Goal: Task Accomplishment & Management: Complete application form

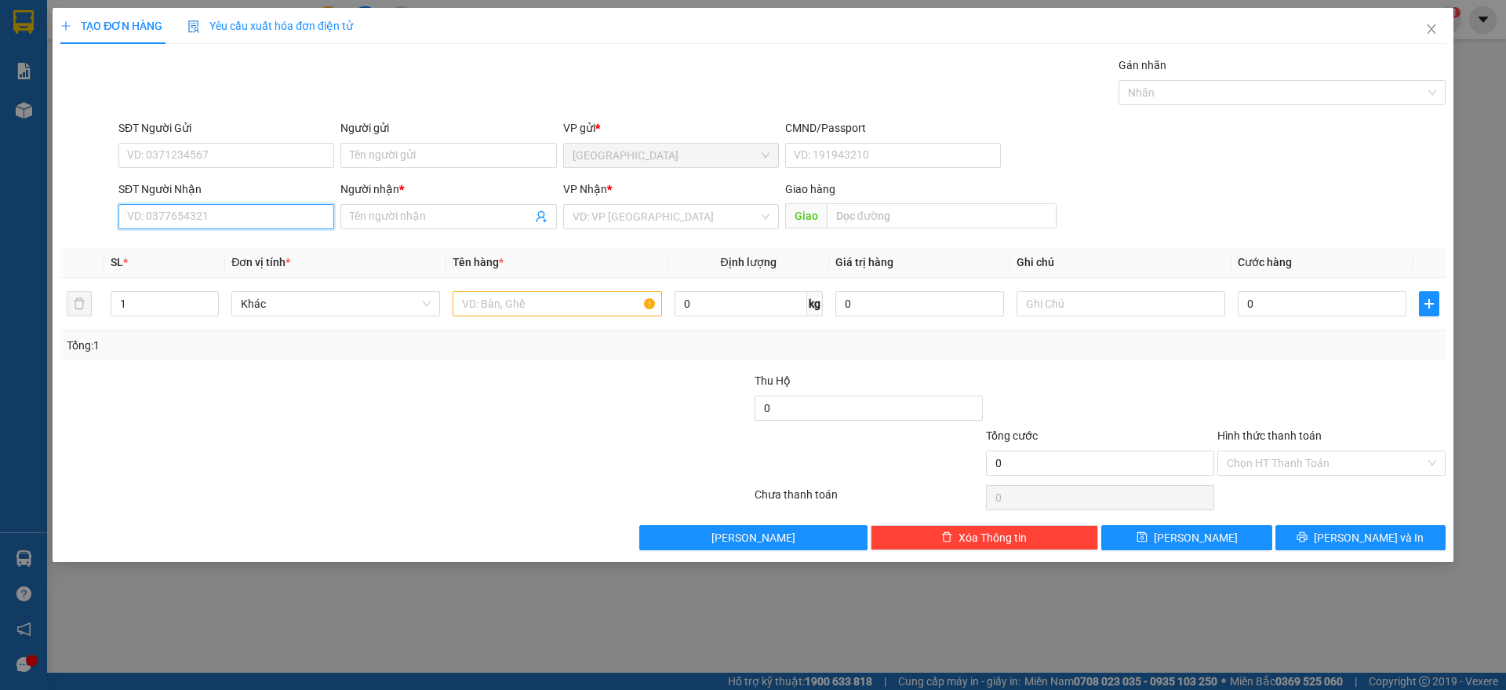
click at [201, 222] on input "SĐT Người Nhận" at bounding box center [226, 216] width 216 height 25
click at [231, 151] on input "SĐT Người Gửi" at bounding box center [226, 155] width 216 height 25
type input "0902775090"
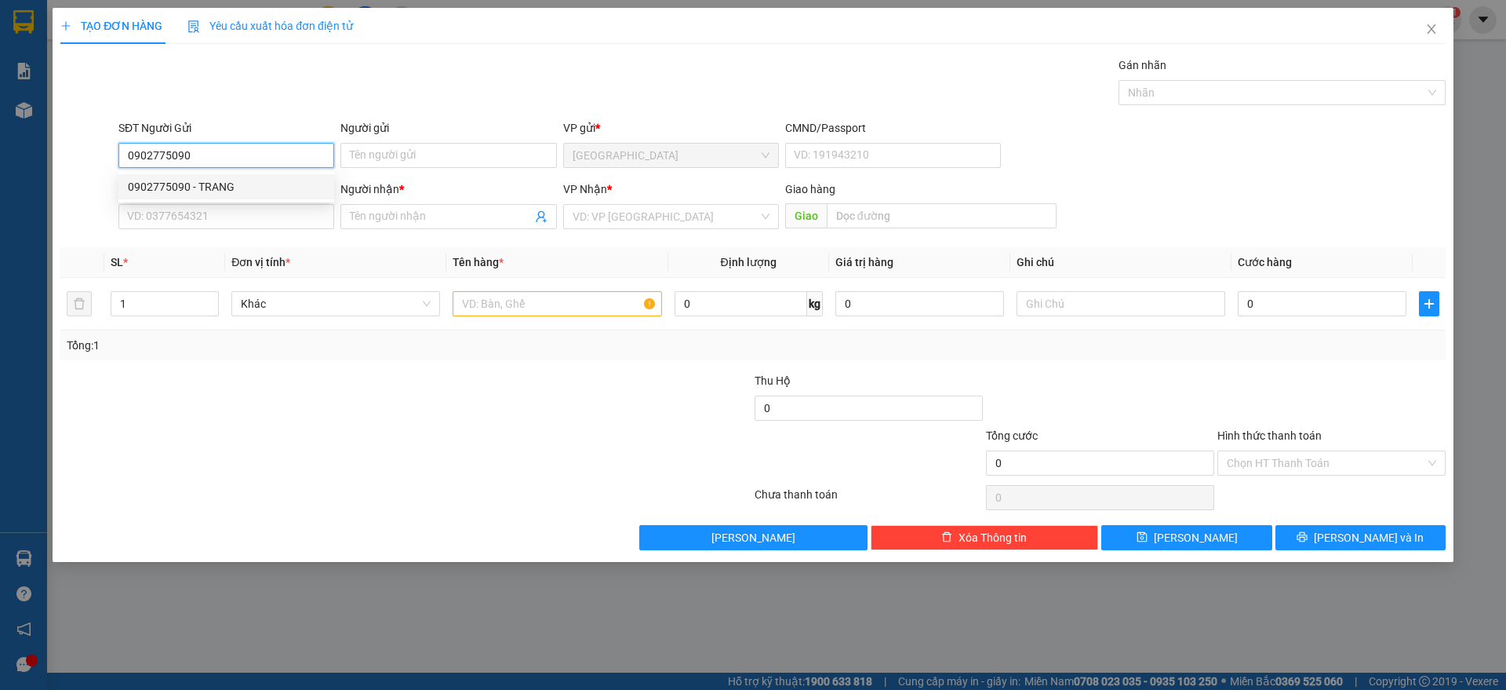
click at [214, 182] on div "0902775090 - TRANG" at bounding box center [226, 186] width 197 height 17
type input "TRANG"
type input "0902775090"
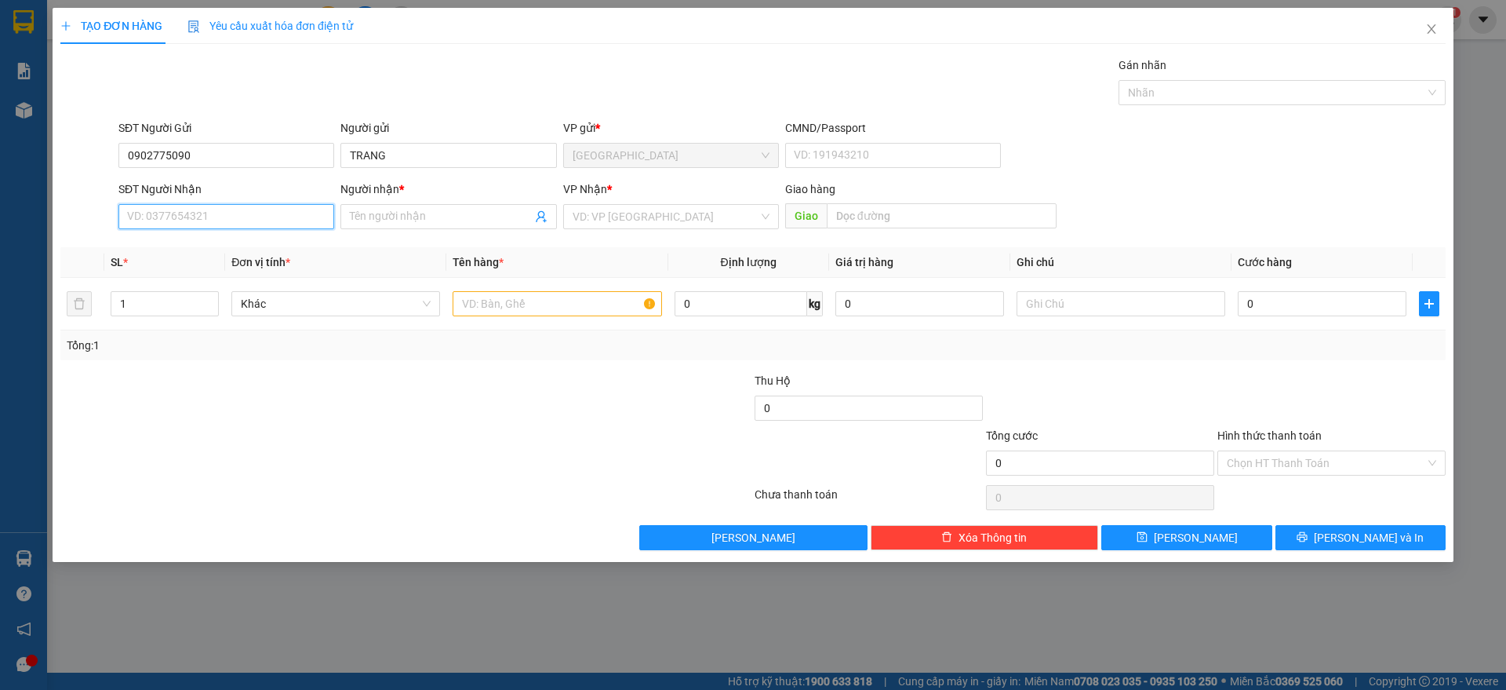
click at [248, 213] on input "SĐT Người Nhận" at bounding box center [226, 216] width 216 height 25
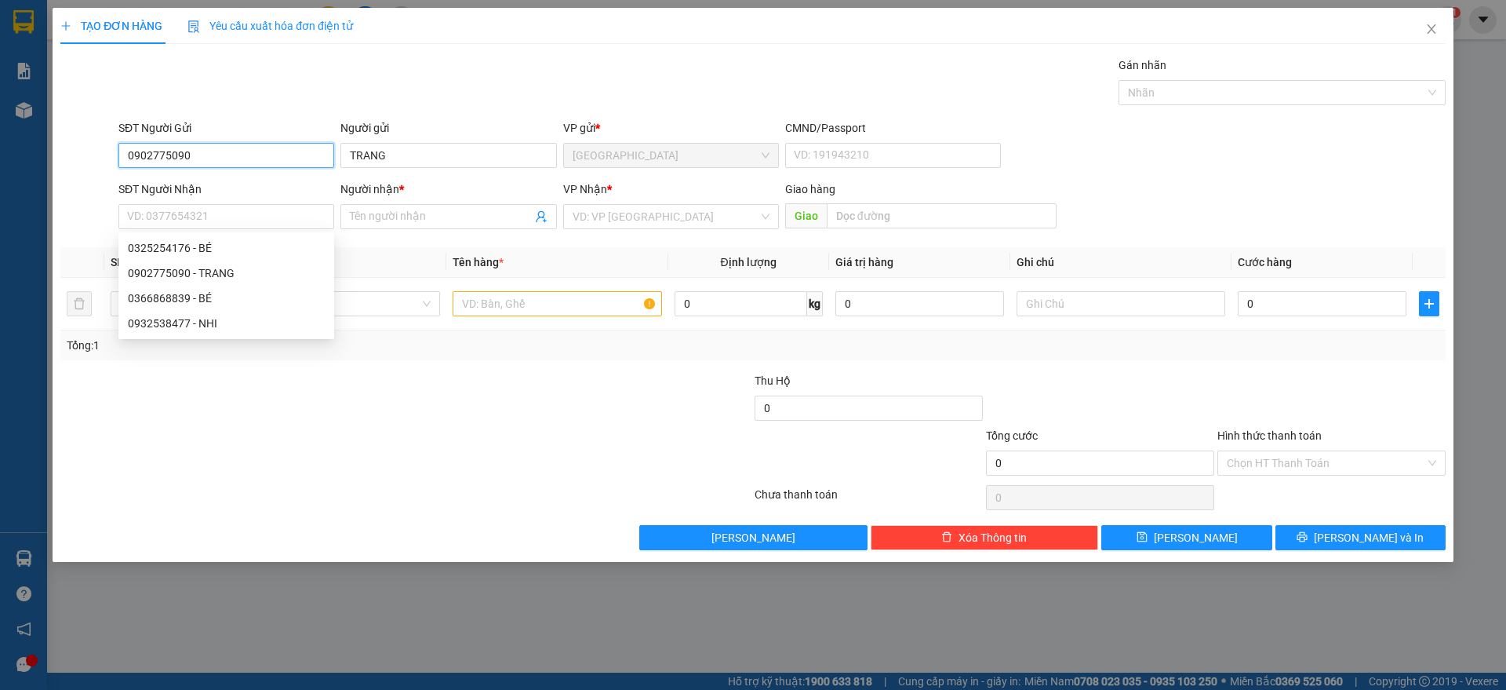
drag, startPoint x: 200, startPoint y: 150, endPoint x: 0, endPoint y: 175, distance: 201.6
click at [0, 175] on div "TẠO ĐƠN HÀNG Yêu cầu xuất hóa đơn điện tử Transit Pickup Surcharge Ids Transit …" at bounding box center [753, 345] width 1506 height 690
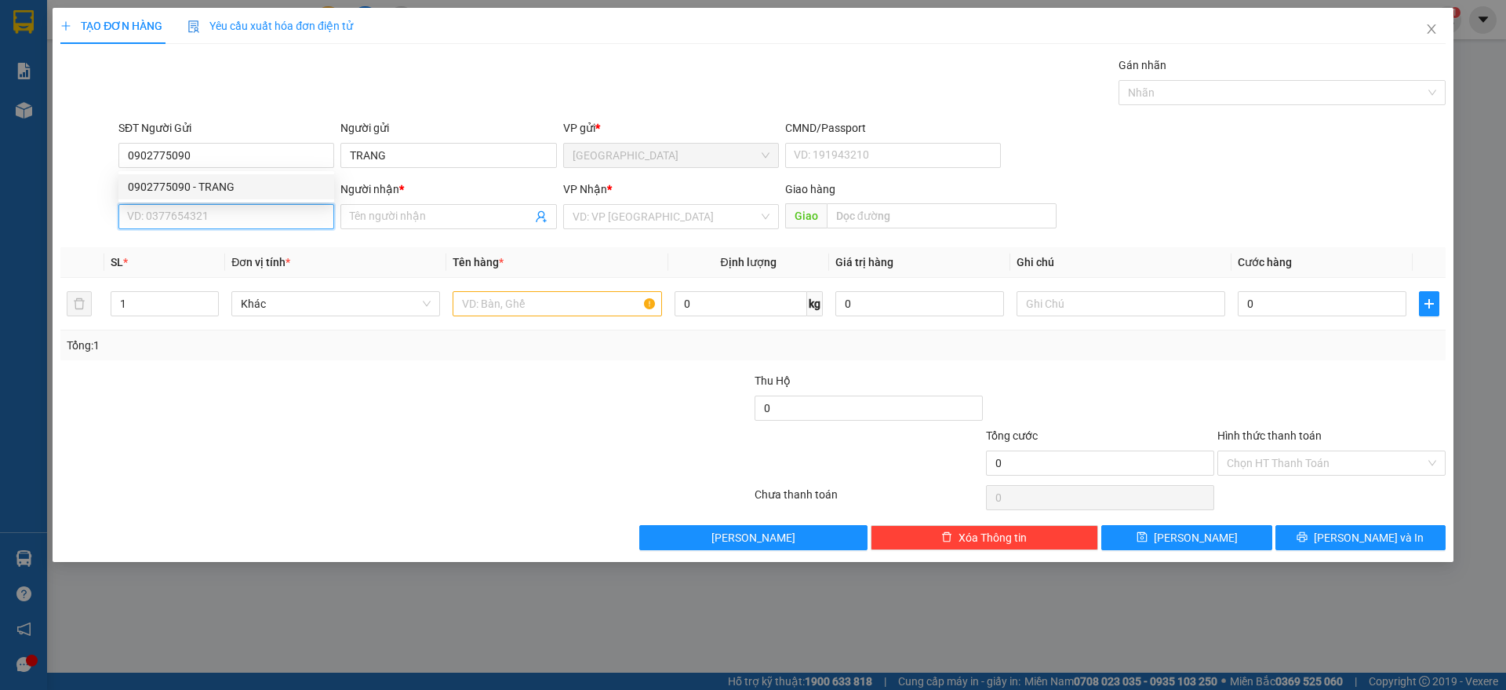
click at [208, 215] on input "SĐT Người Nhận" at bounding box center [226, 216] width 216 height 25
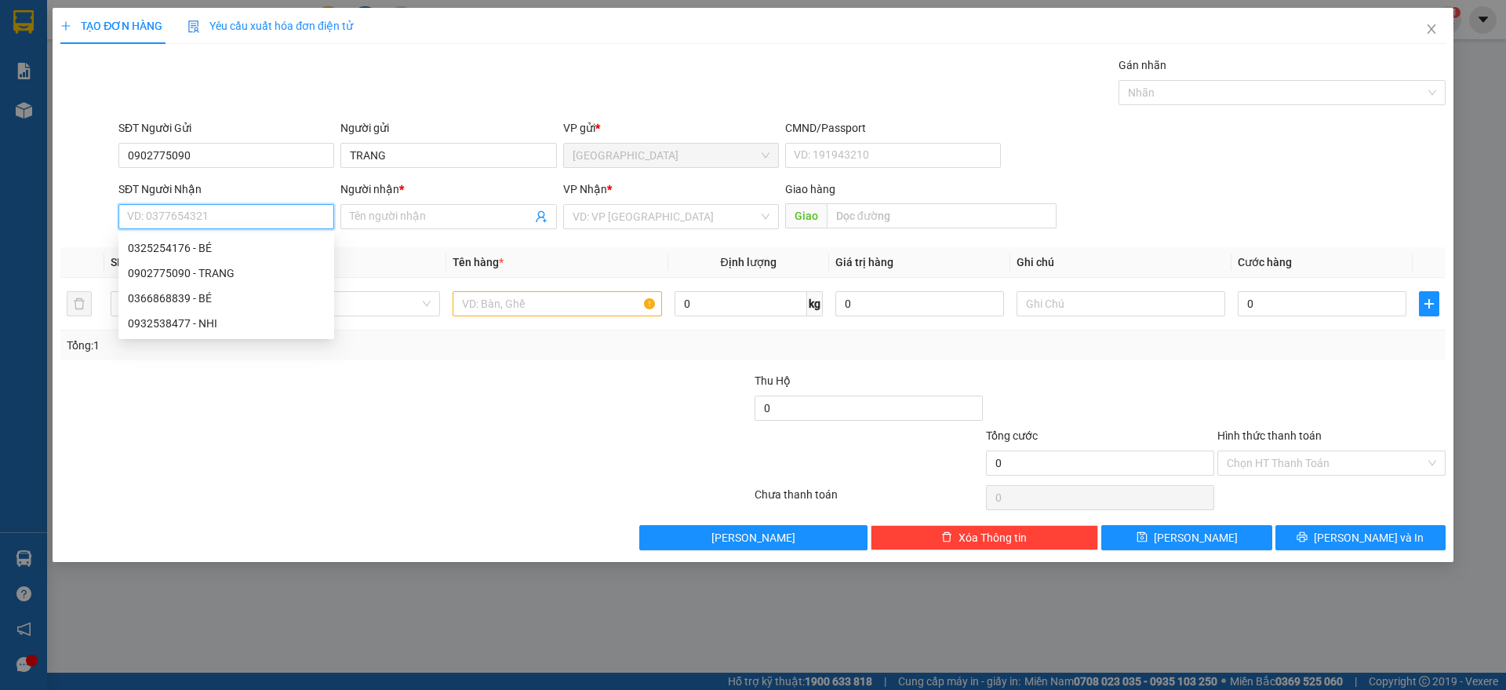
paste input "0902775090"
type input "0902775090"
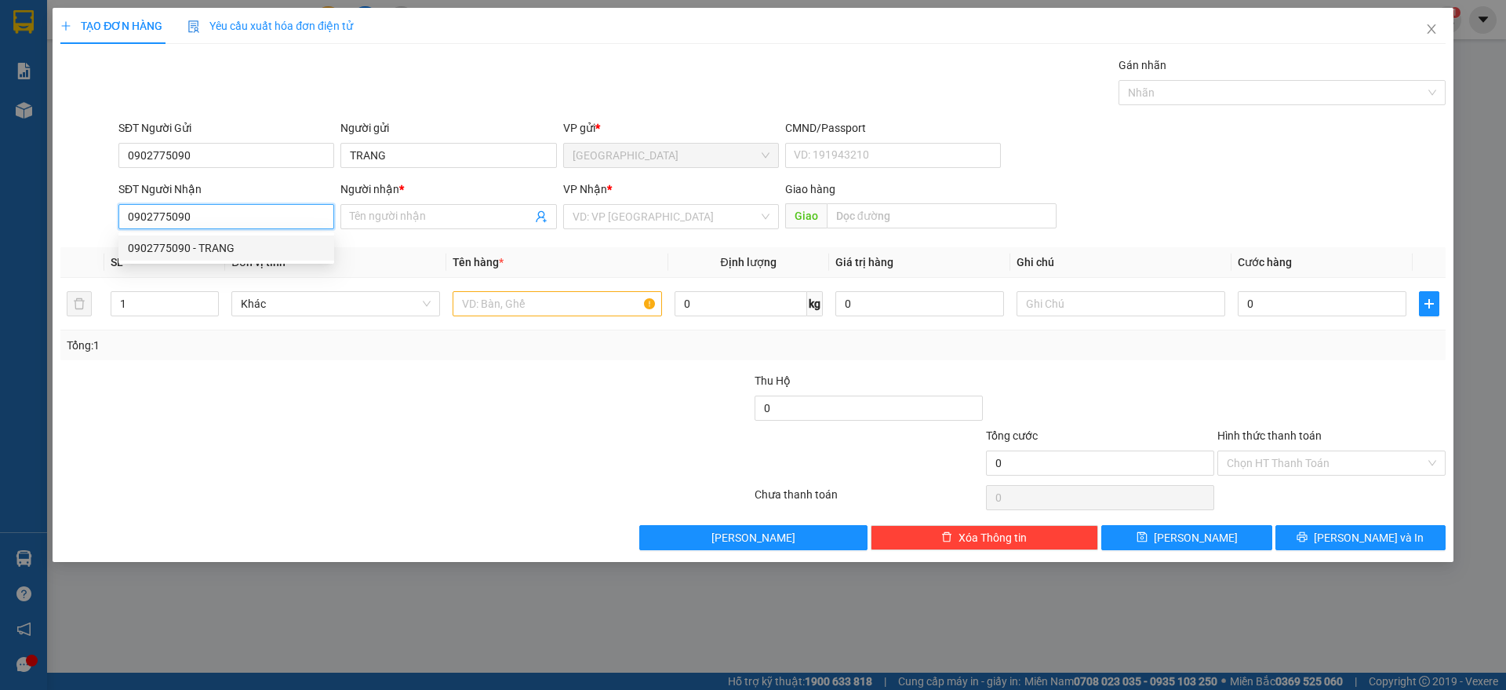
click at [210, 245] on div "0902775090 - TRANG" at bounding box center [226, 247] width 197 height 17
type input "TRANG"
type input "0902775090"
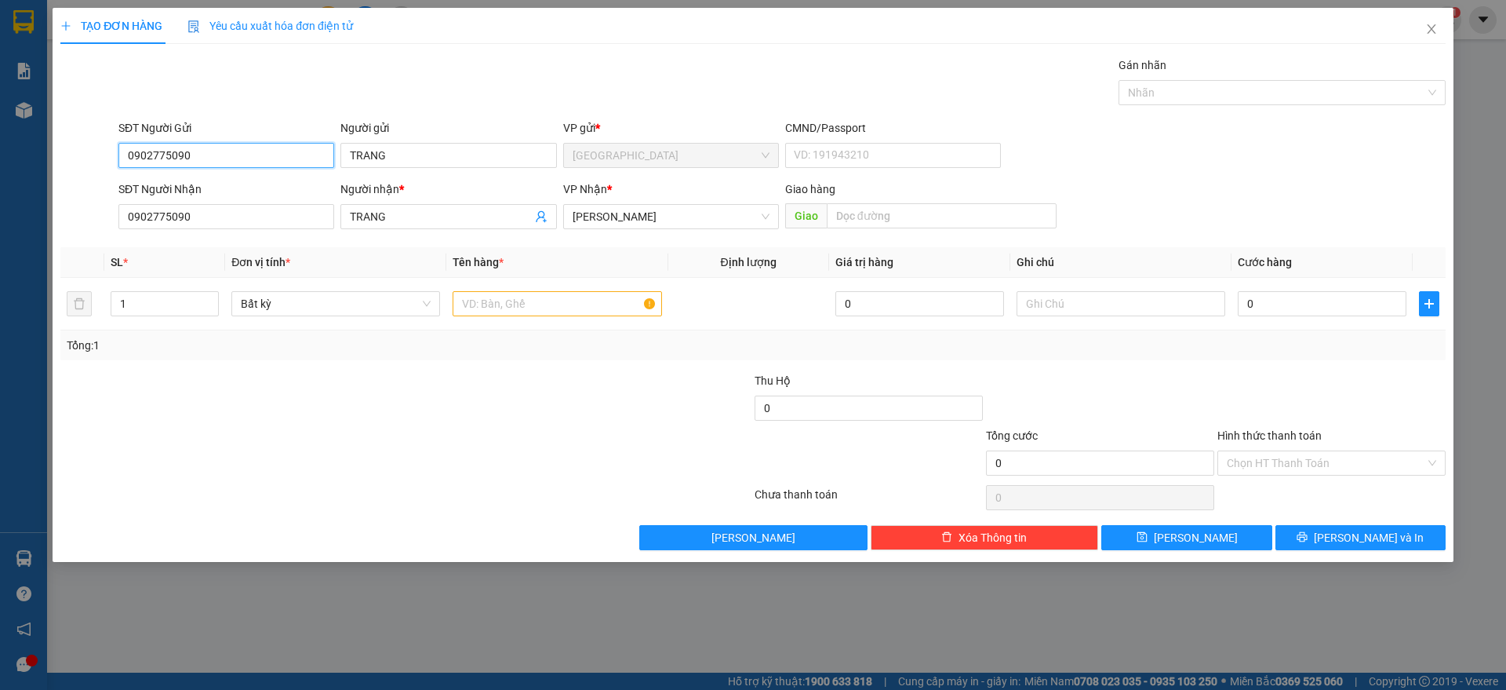
drag, startPoint x: 206, startPoint y: 156, endPoint x: 0, endPoint y: 182, distance: 207.2
click at [0, 182] on div "TẠO ĐƠN HÀNG Yêu cầu xuất hóa đơn điện tử Transit Pickup Surcharge Ids Transit …" at bounding box center [753, 345] width 1506 height 690
type input "0325254176"
click at [224, 188] on div "0325254176 - BÉ" at bounding box center [226, 186] width 197 height 17
type input "BÉ"
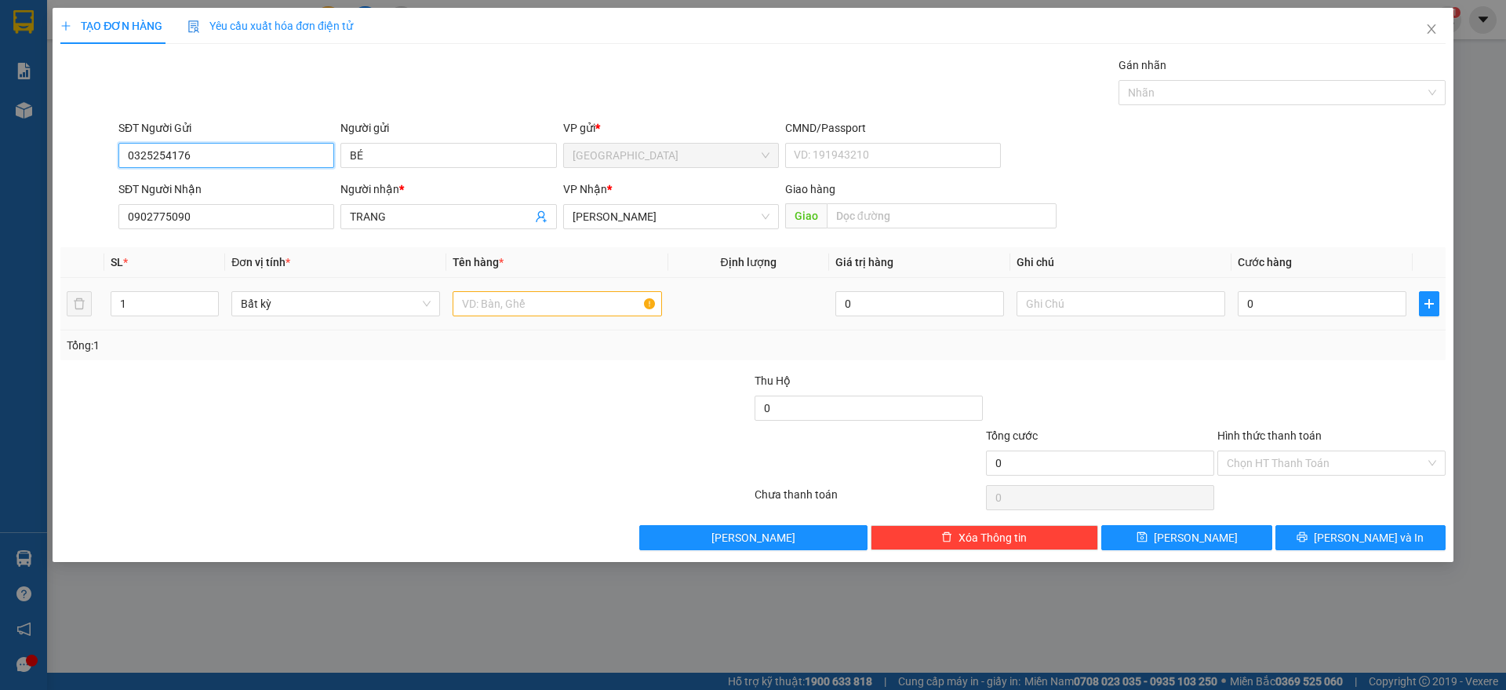
type input "0325254176"
click at [555, 311] on input "text" at bounding box center [557, 303] width 209 height 25
type input "1 tx"
click at [1301, 301] on input "0" at bounding box center [1322, 303] width 169 height 25
type input "6"
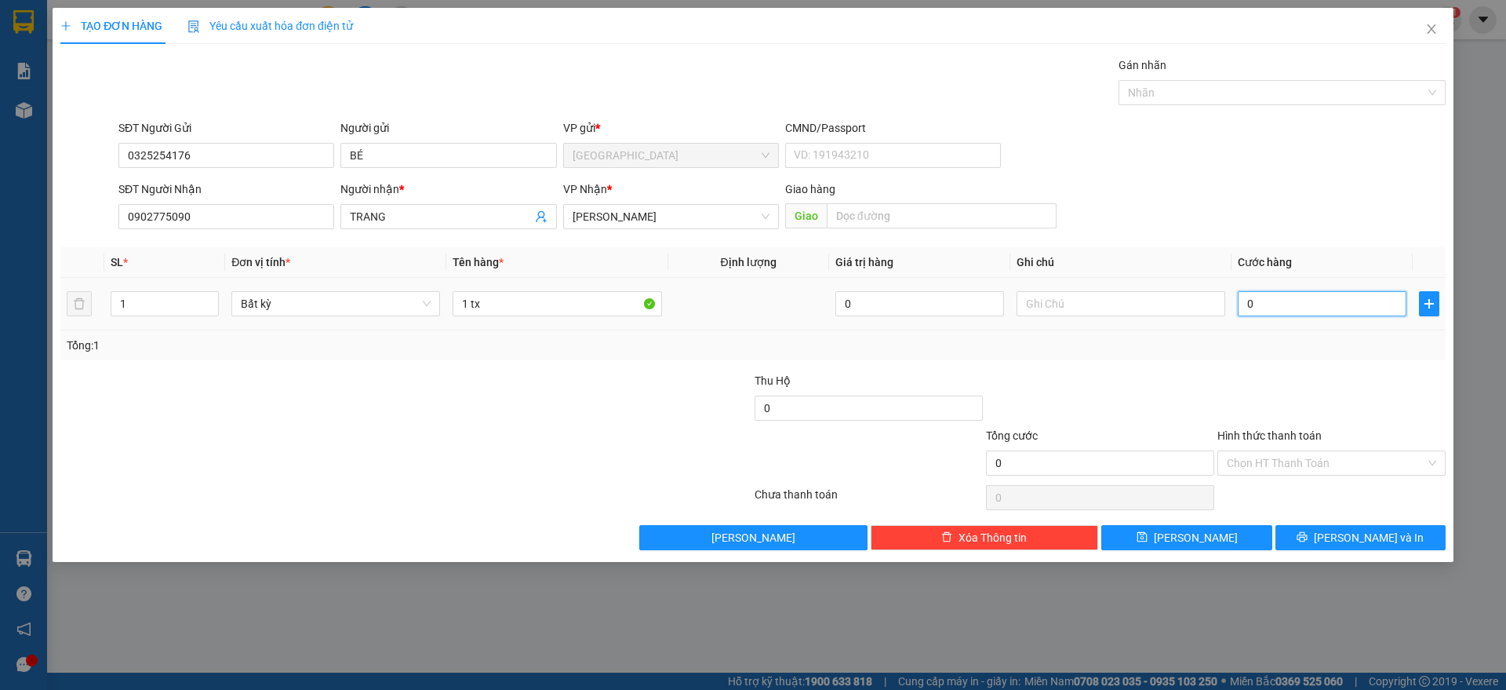
type input "6"
type input "60"
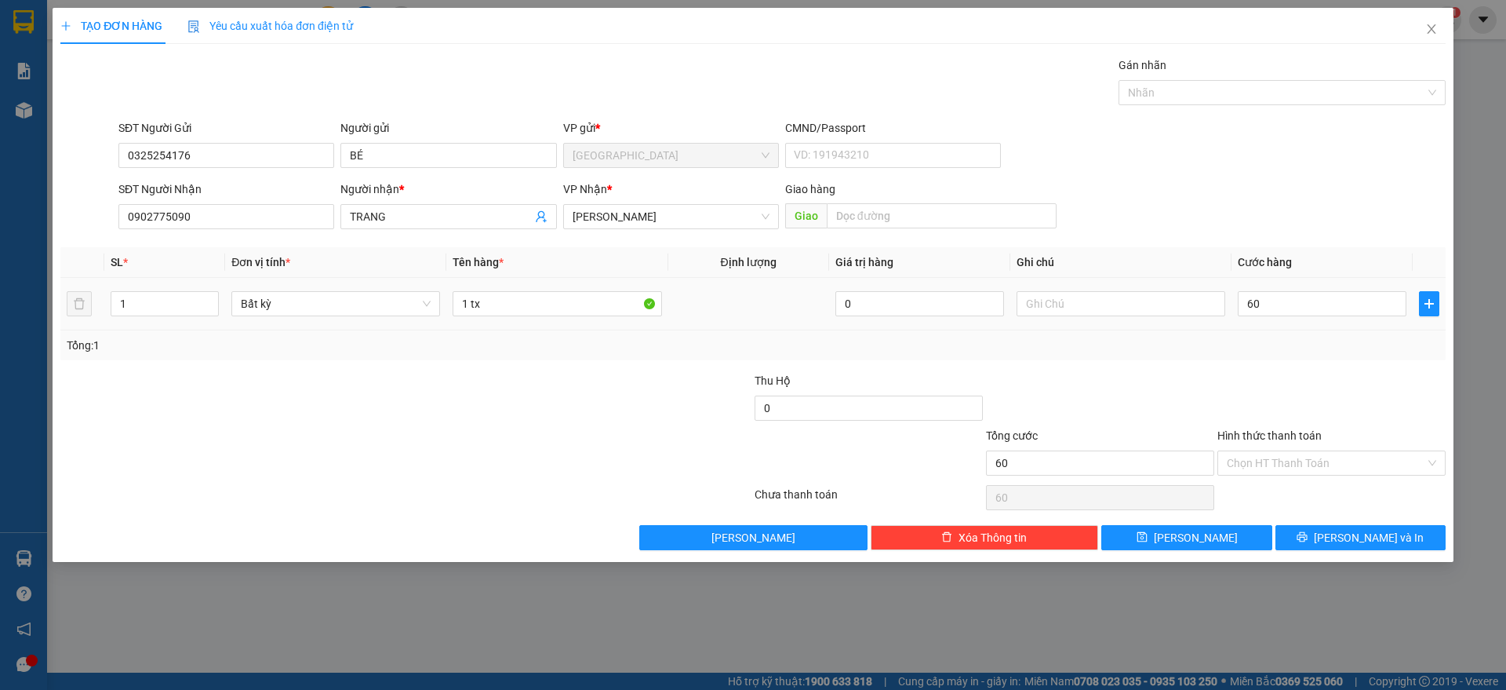
type input "60.000"
click at [1295, 385] on div at bounding box center [1331, 399] width 231 height 55
click at [1353, 453] on input "Hình thức thanh toán" at bounding box center [1326, 463] width 199 height 24
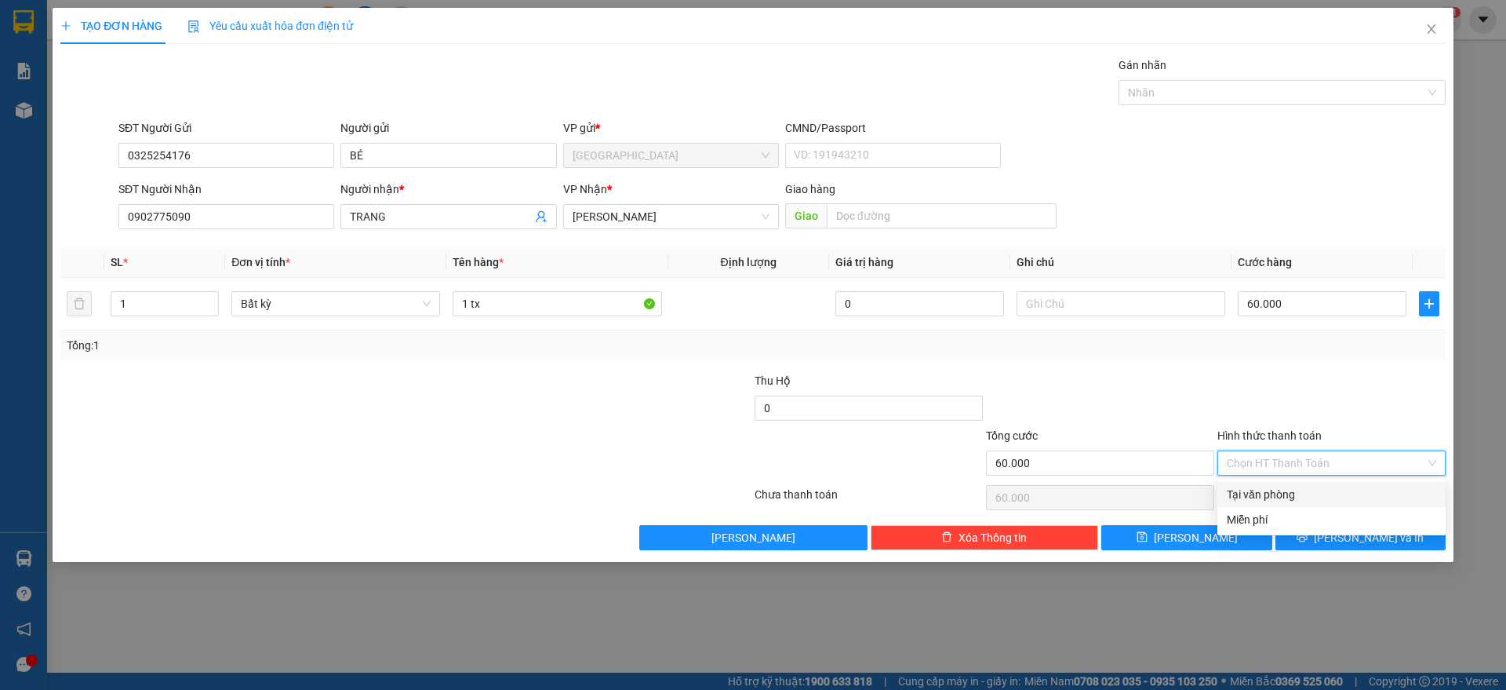
click at [1301, 483] on div "Tại văn phòng" at bounding box center [1332, 494] width 228 height 25
type input "0"
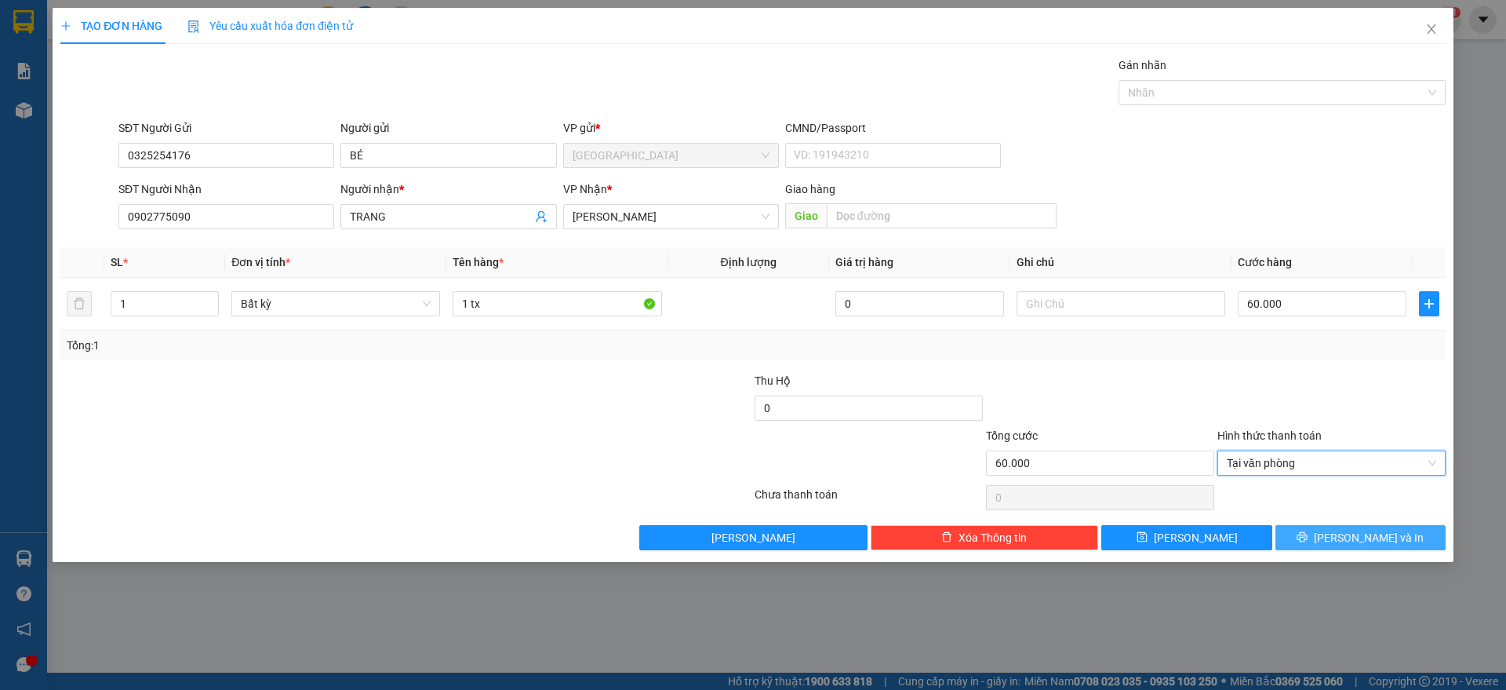
click at [1308, 541] on icon "printer" at bounding box center [1303, 537] width 10 height 10
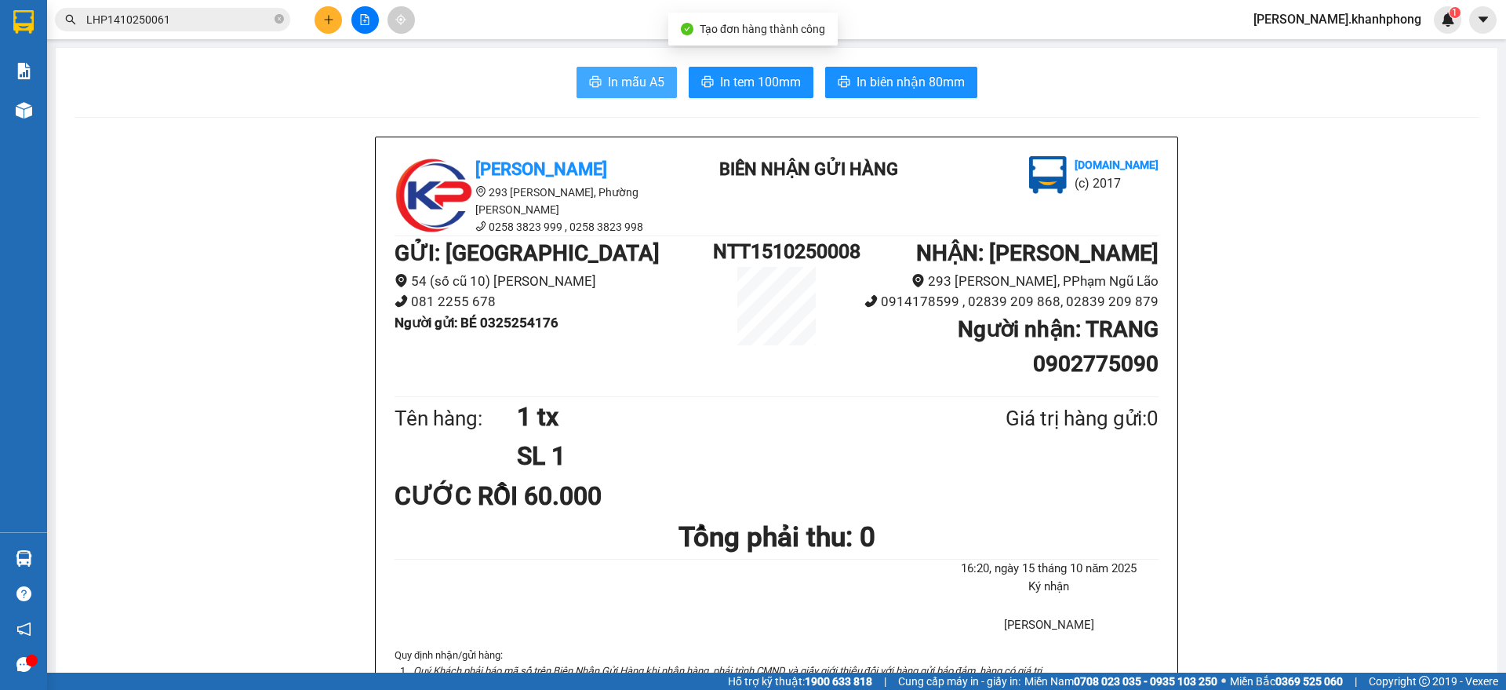
click at [625, 87] on span "In mẫu A5" at bounding box center [636, 82] width 56 height 20
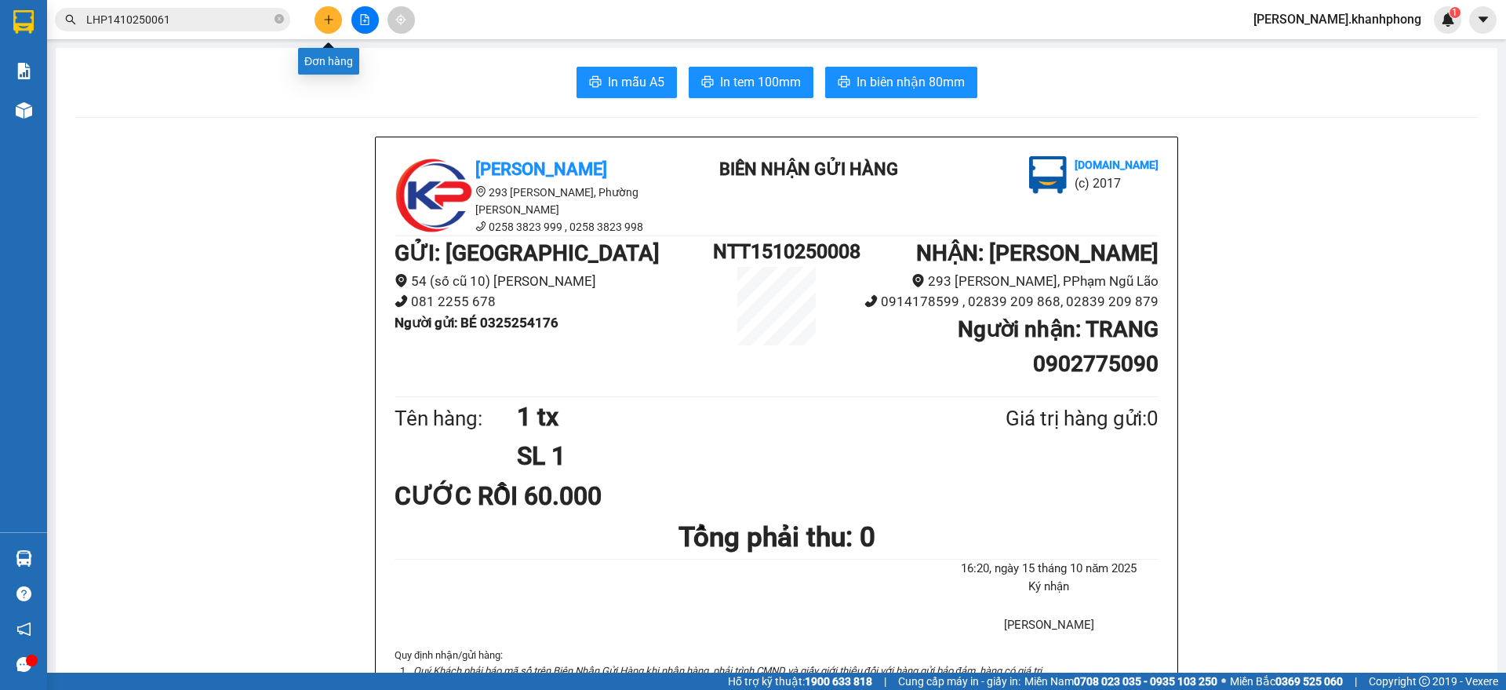
click at [321, 13] on button at bounding box center [328, 19] width 27 height 27
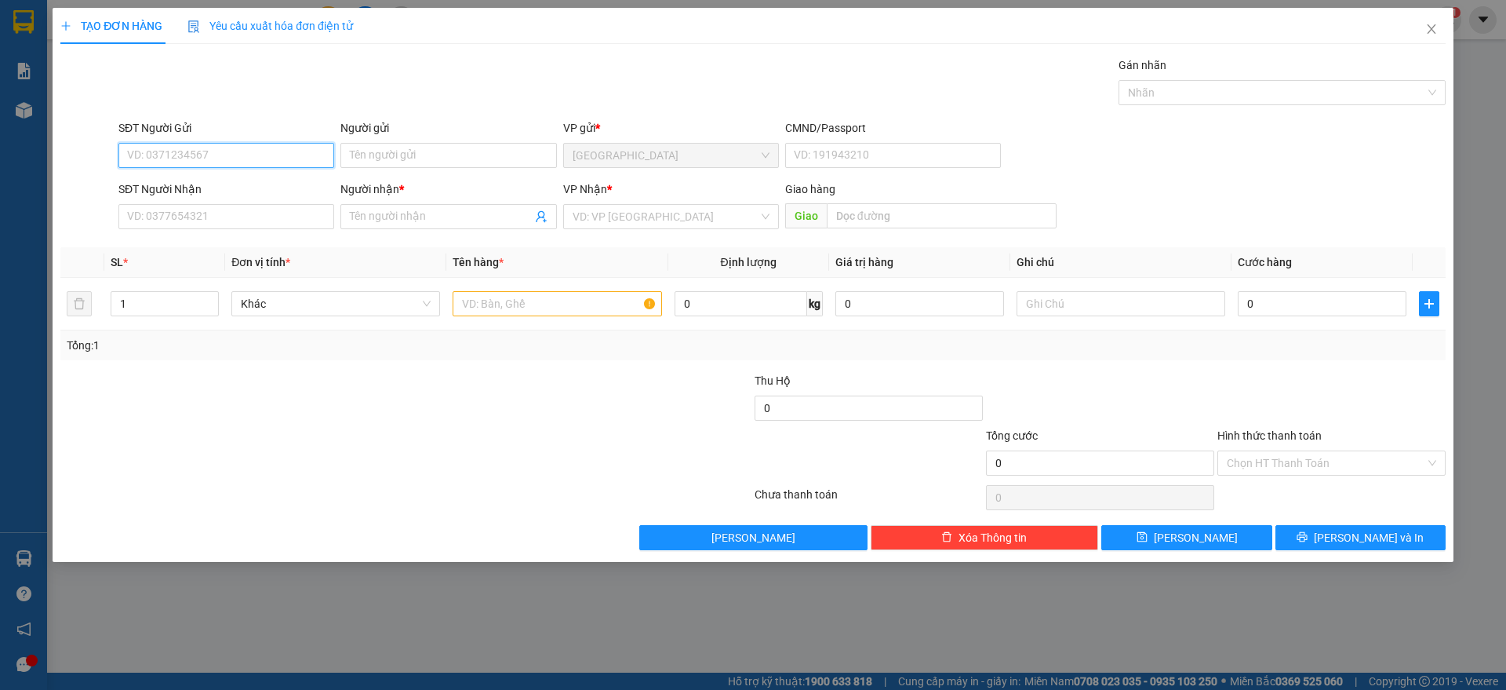
click at [231, 144] on input "SĐT Người Gửi" at bounding box center [226, 155] width 216 height 25
type input "0919567200"
click at [209, 181] on div "0919567200 - [GEOGRAPHIC_DATA]" at bounding box center [226, 186] width 197 height 17
type input "ĐỨC"
type input "0919567200"
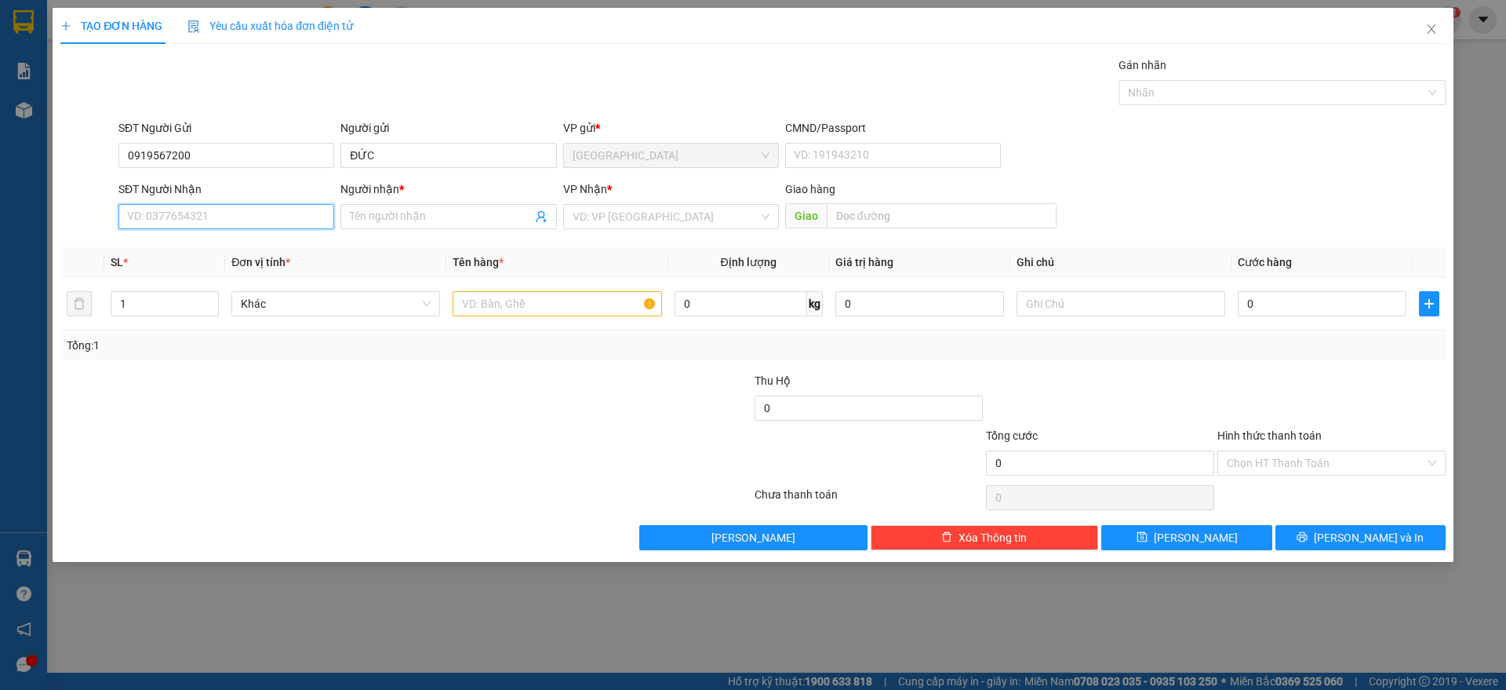
click at [231, 219] on input "SĐT Người Nhận" at bounding box center [226, 216] width 216 height 25
click at [210, 267] on div "0902595617 - HẢI" at bounding box center [226, 272] width 197 height 17
type input "0902595617"
type input "HẢI"
click at [534, 296] on input "text" at bounding box center [557, 303] width 209 height 25
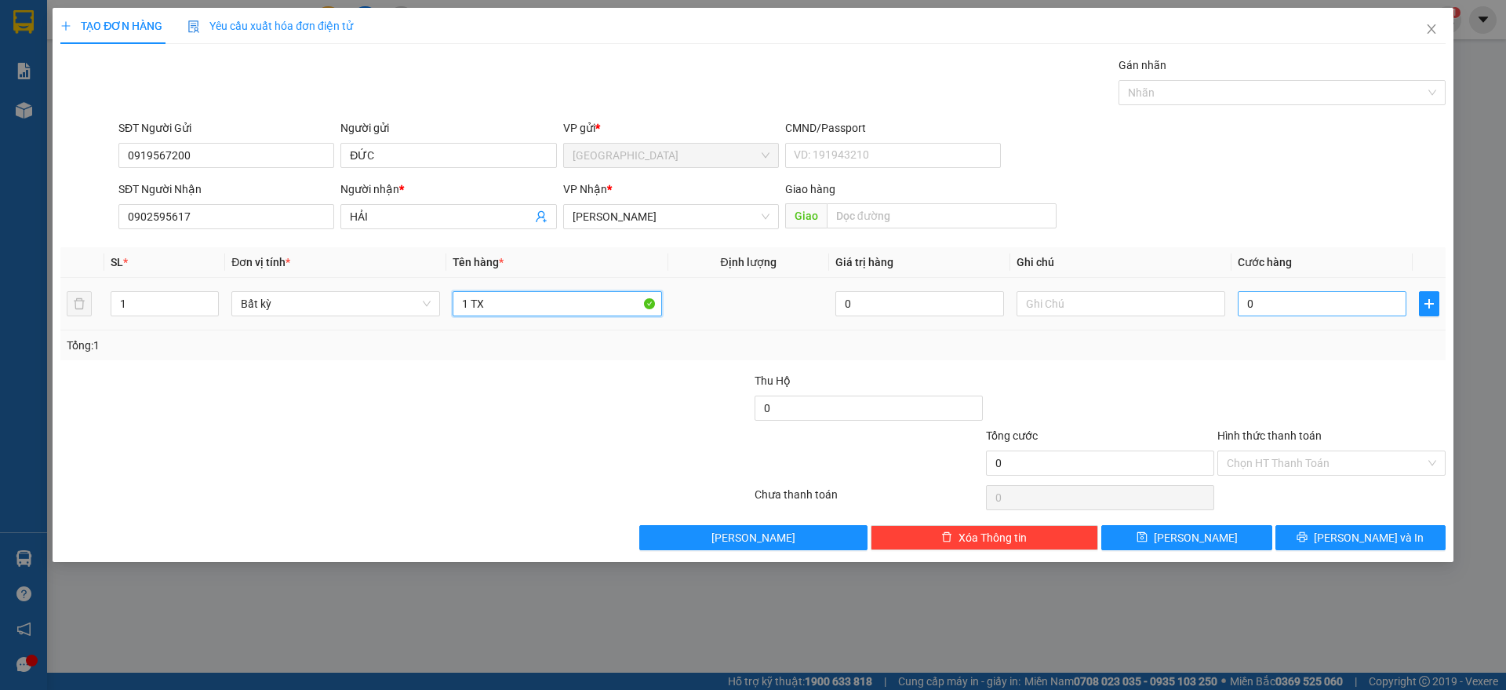
type input "1 TX"
click at [1293, 305] on input "0" at bounding box center [1322, 303] width 169 height 25
type input "6"
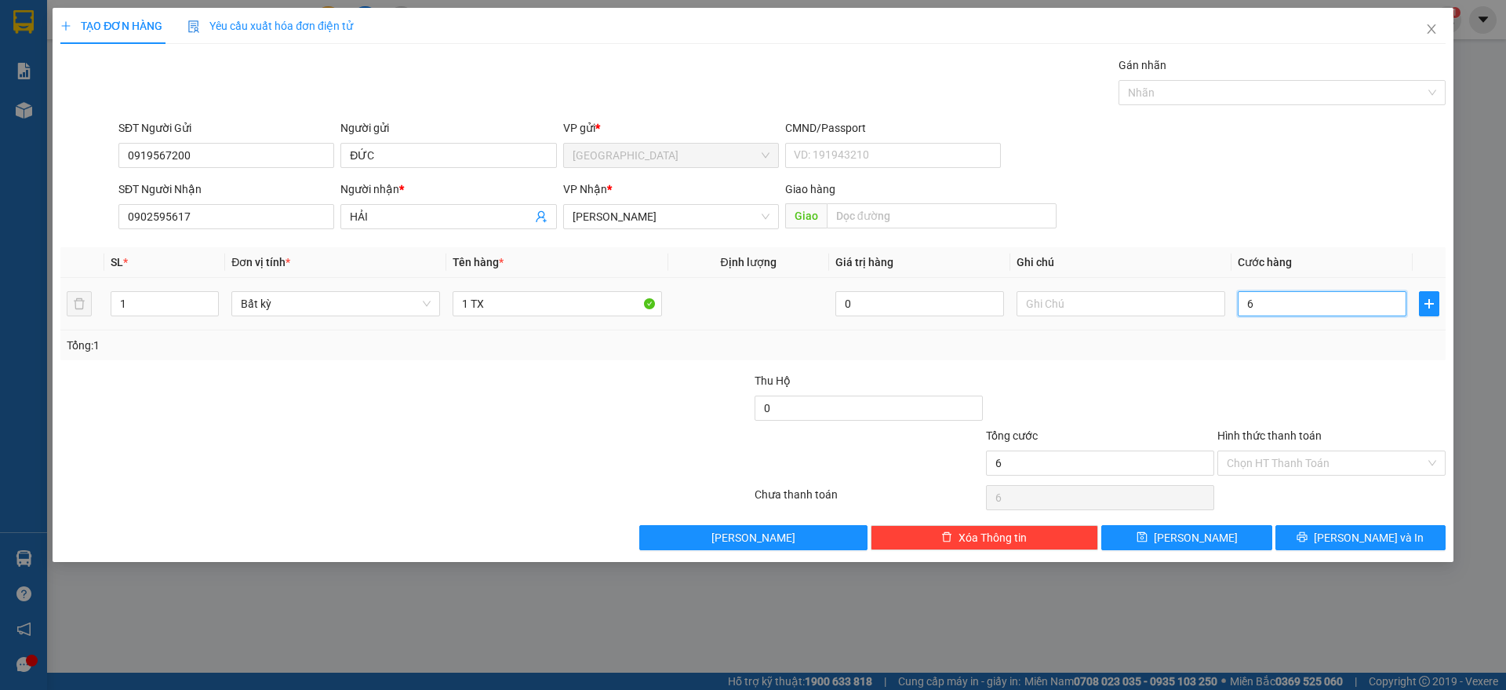
type input "60"
type input "60.000"
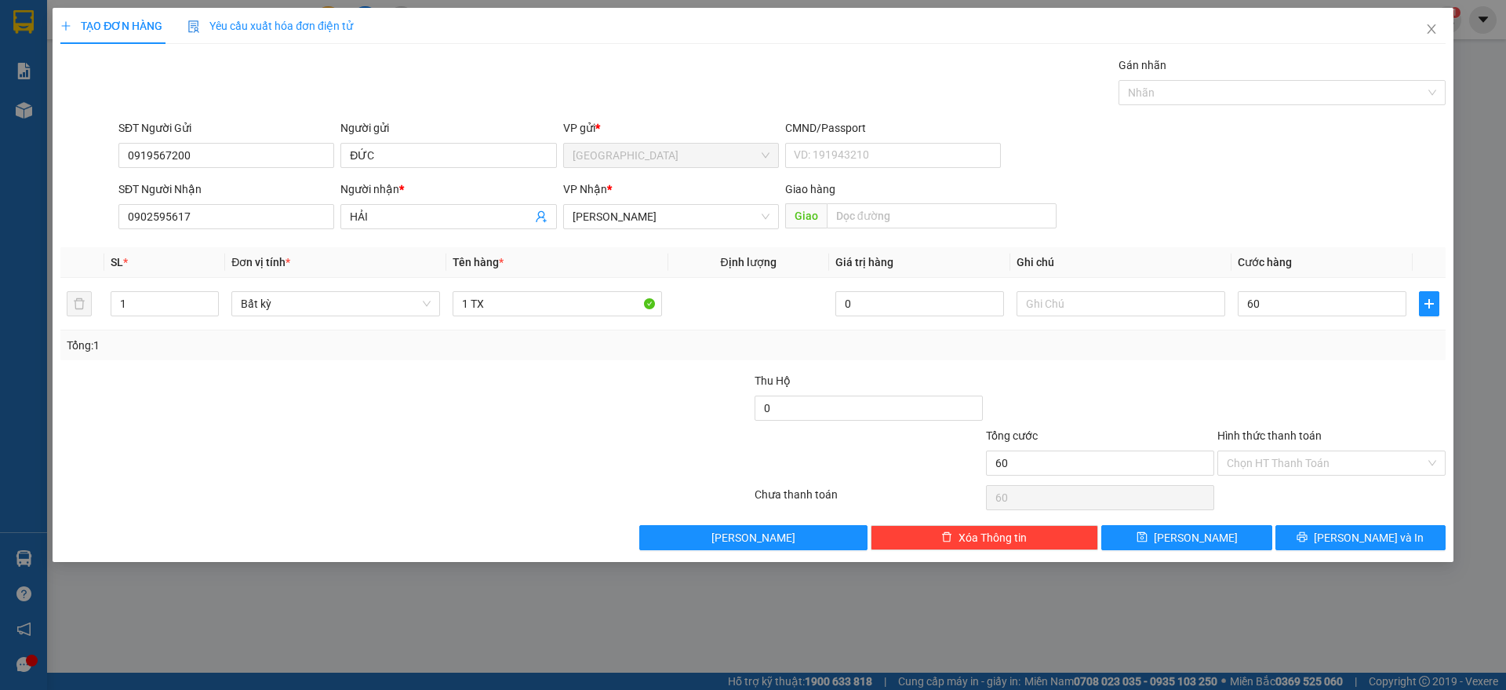
type input "60.000"
click at [1273, 381] on div at bounding box center [1331, 399] width 231 height 55
click at [1329, 528] on button "[PERSON_NAME] và In" at bounding box center [1361, 537] width 170 height 25
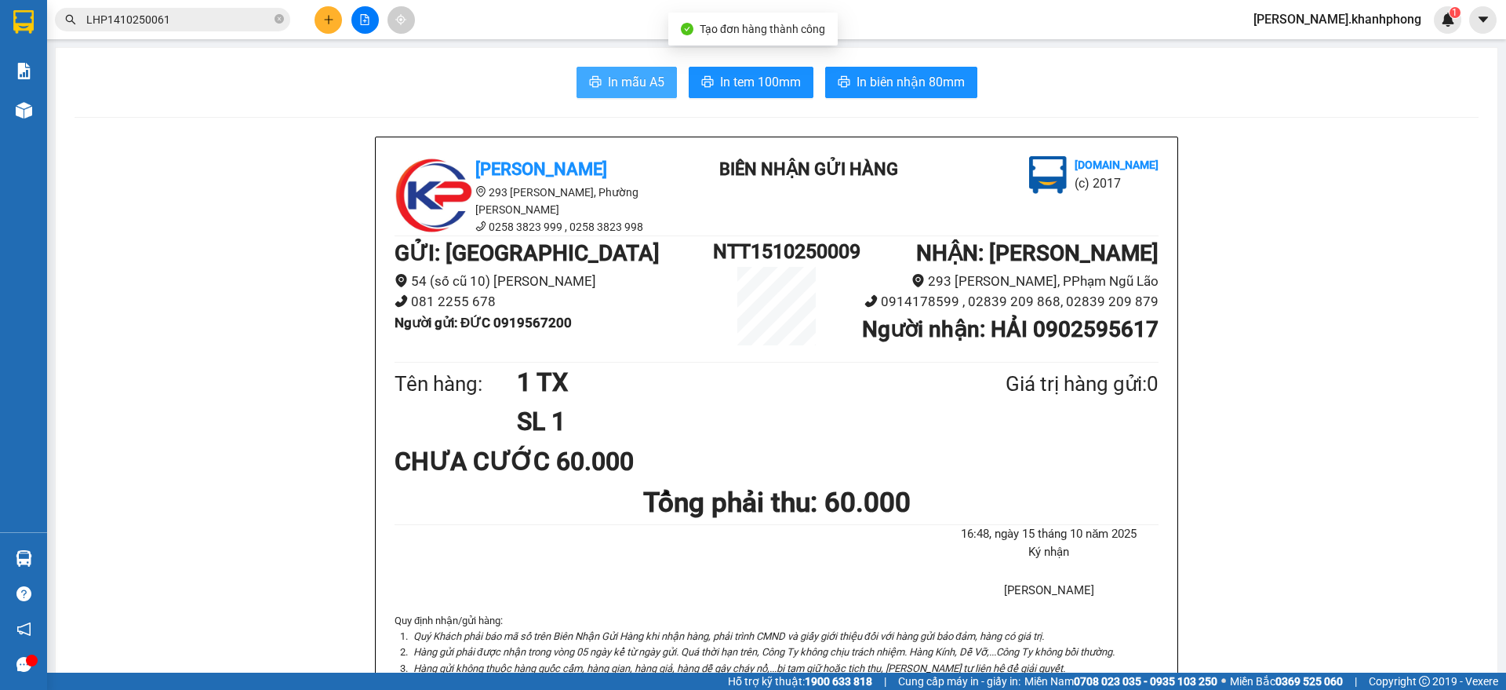
click at [620, 76] on span "In mẫu A5" at bounding box center [636, 82] width 56 height 20
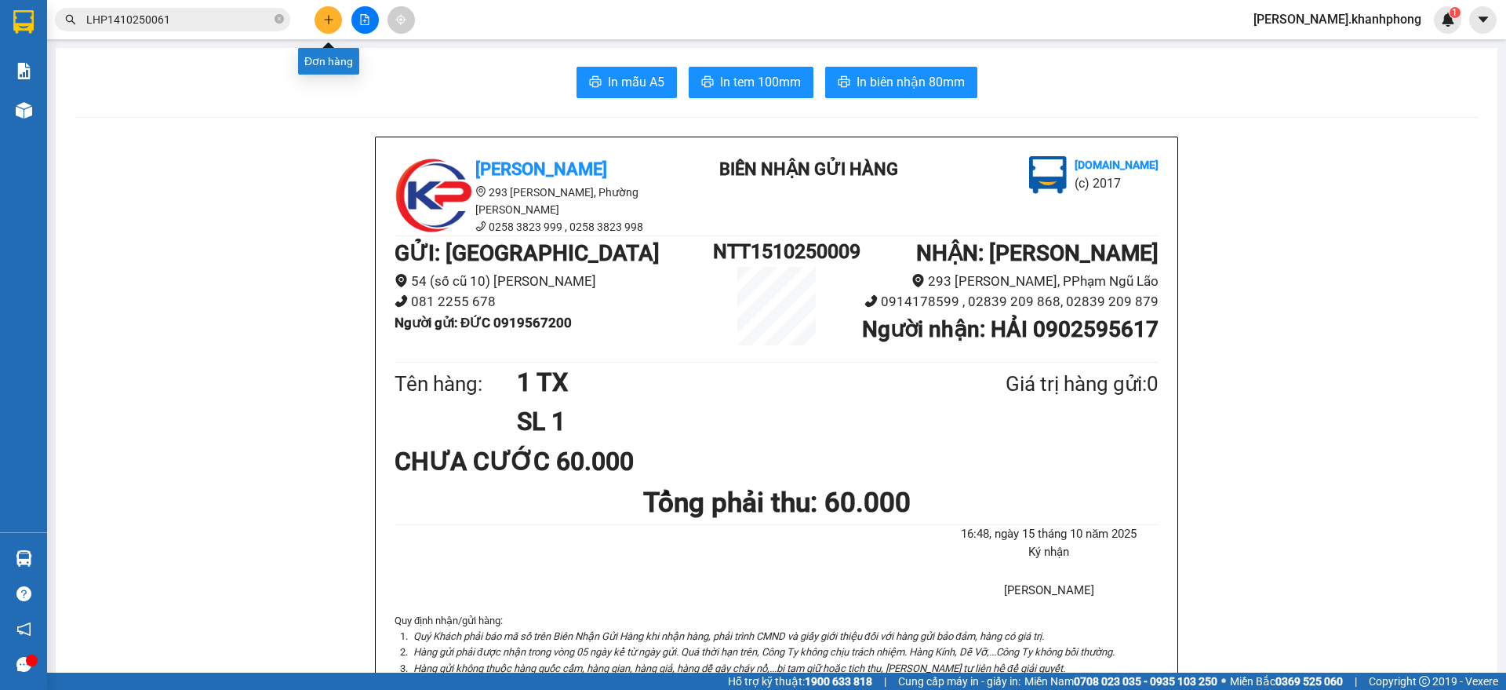
click at [327, 18] on icon "plus" at bounding box center [328, 19] width 11 height 11
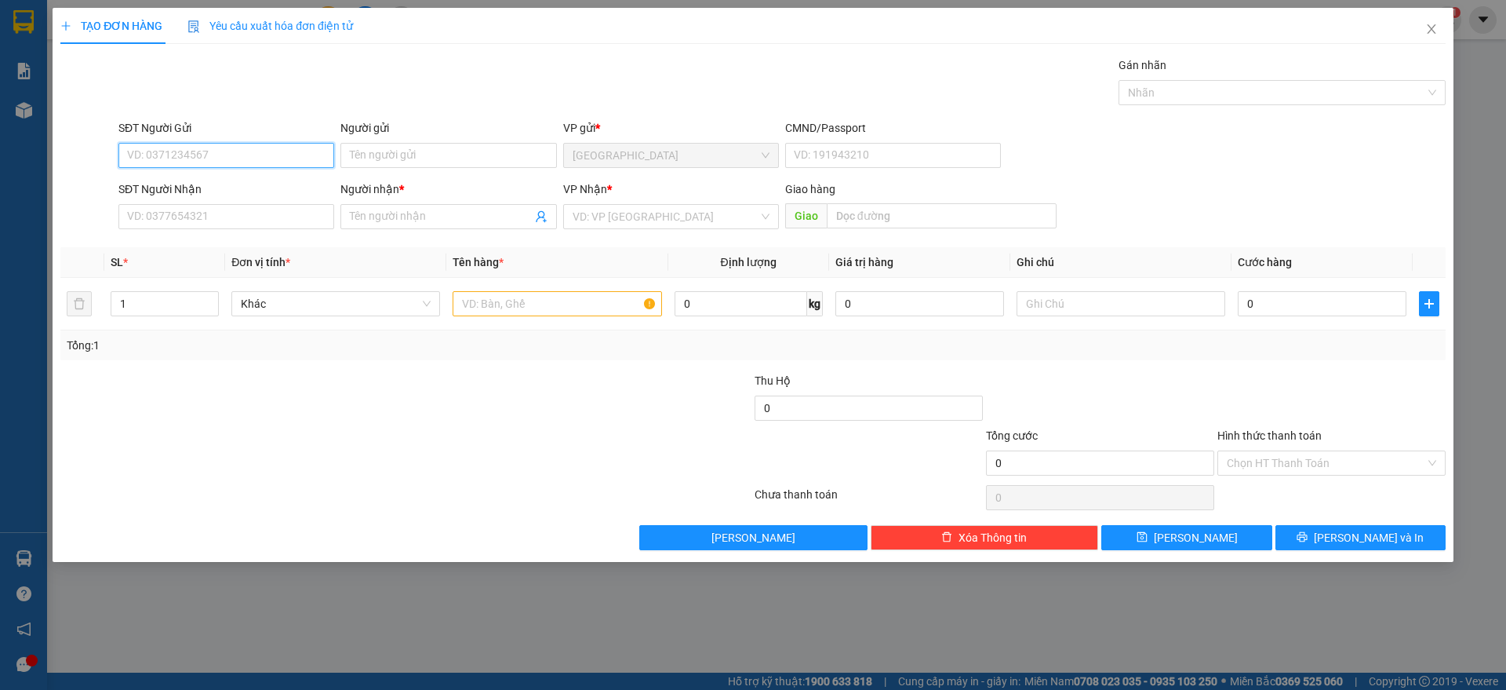
click at [199, 151] on input "SĐT Người Gửi" at bounding box center [226, 155] width 216 height 25
click at [215, 206] on div "0985600034 - [PERSON_NAME]" at bounding box center [226, 211] width 197 height 17
type input "0985600034"
type input "[PERSON_NAME]"
type input "0985600034"
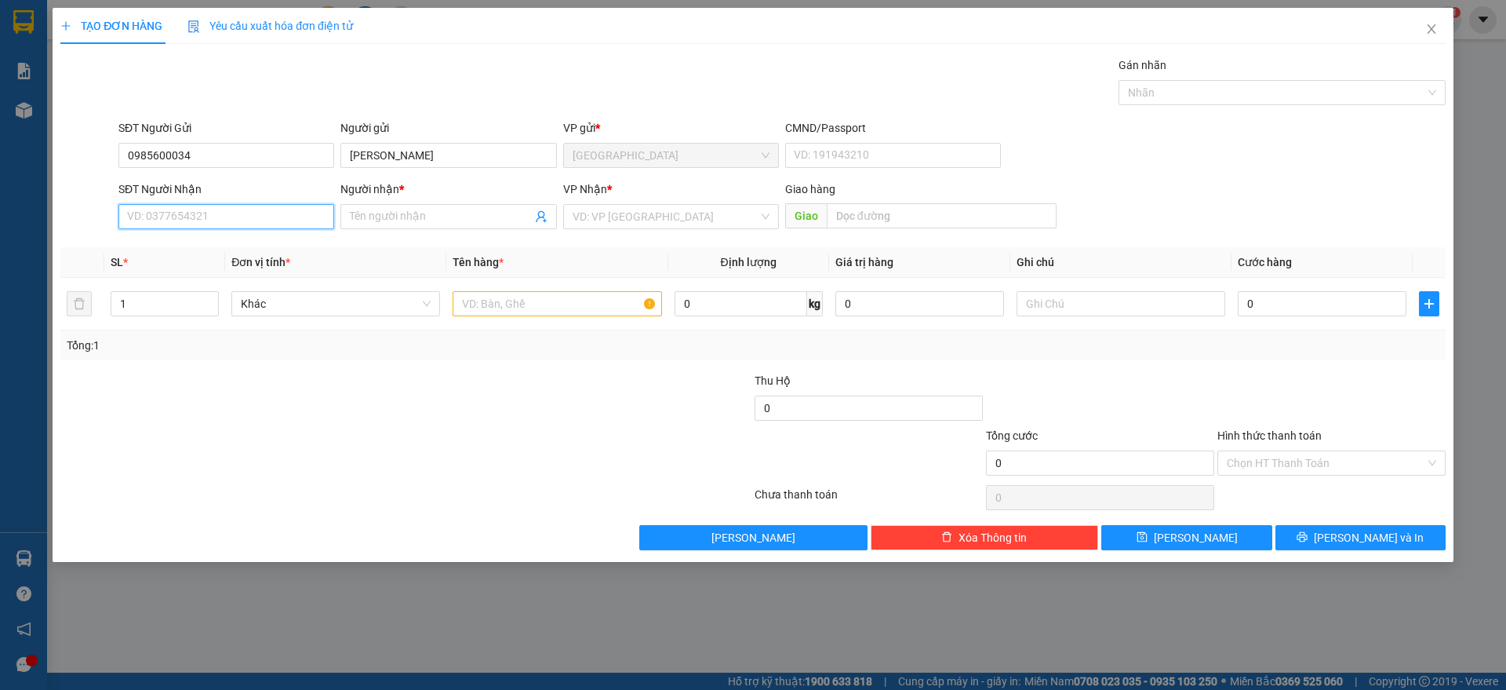
click at [260, 218] on input "SĐT Người Nhận" at bounding box center [226, 216] width 216 height 25
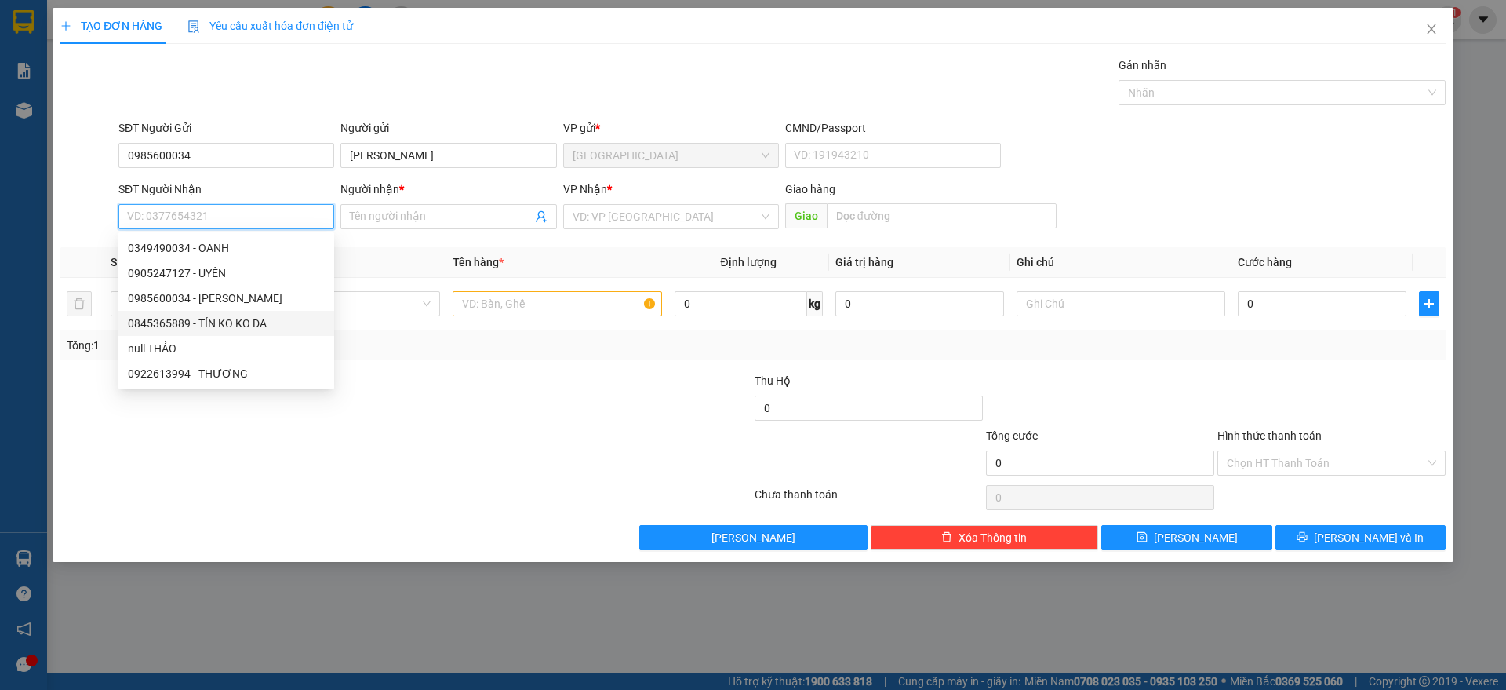
click at [216, 321] on div "0845365889 - TÍN KO KO DA" at bounding box center [226, 323] width 197 height 17
type input "0845365889"
type input "TÍN KO KO DA"
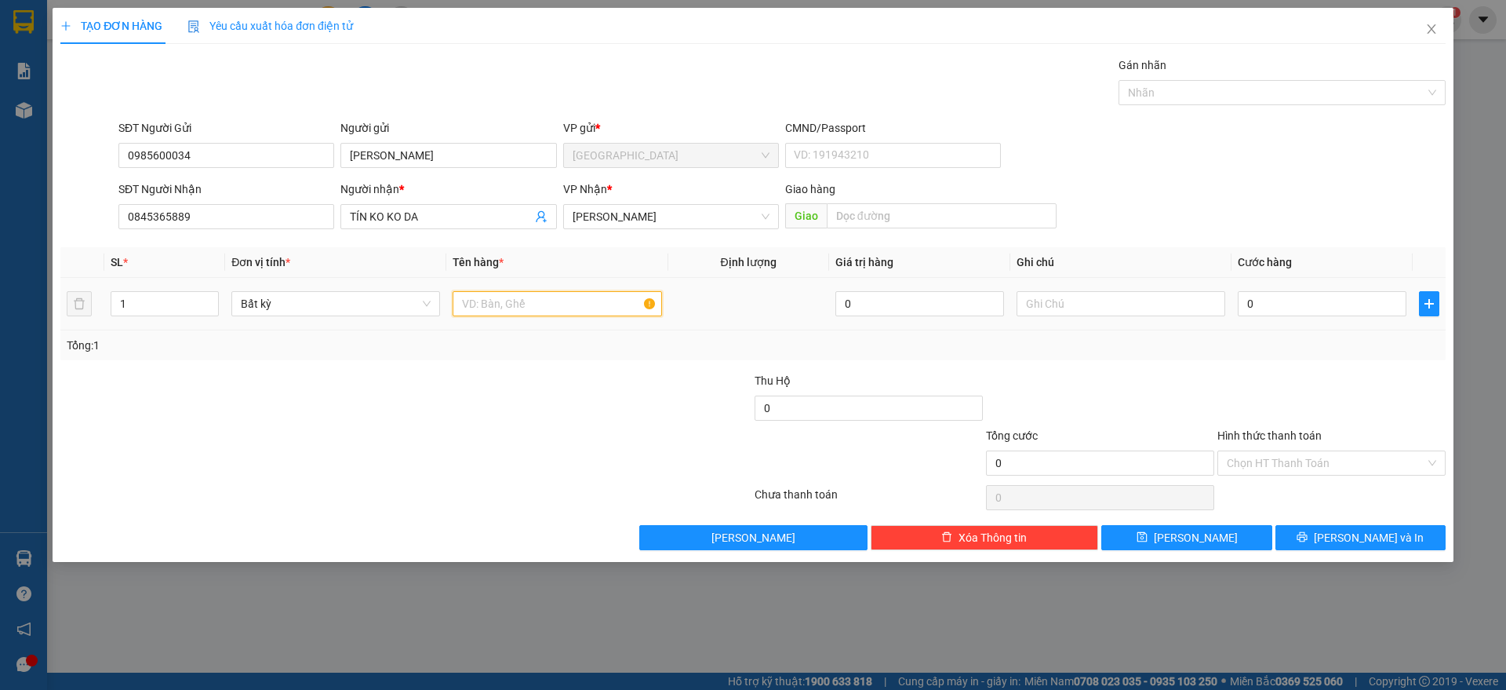
drag, startPoint x: 523, startPoint y: 305, endPoint x: 333, endPoint y: 302, distance: 189.9
click at [523, 304] on input "text" at bounding box center [557, 303] width 209 height 25
click at [209, 300] on div at bounding box center [209, 304] width 17 height 24
click at [209, 299] on icon "up" at bounding box center [210, 299] width 5 height 5
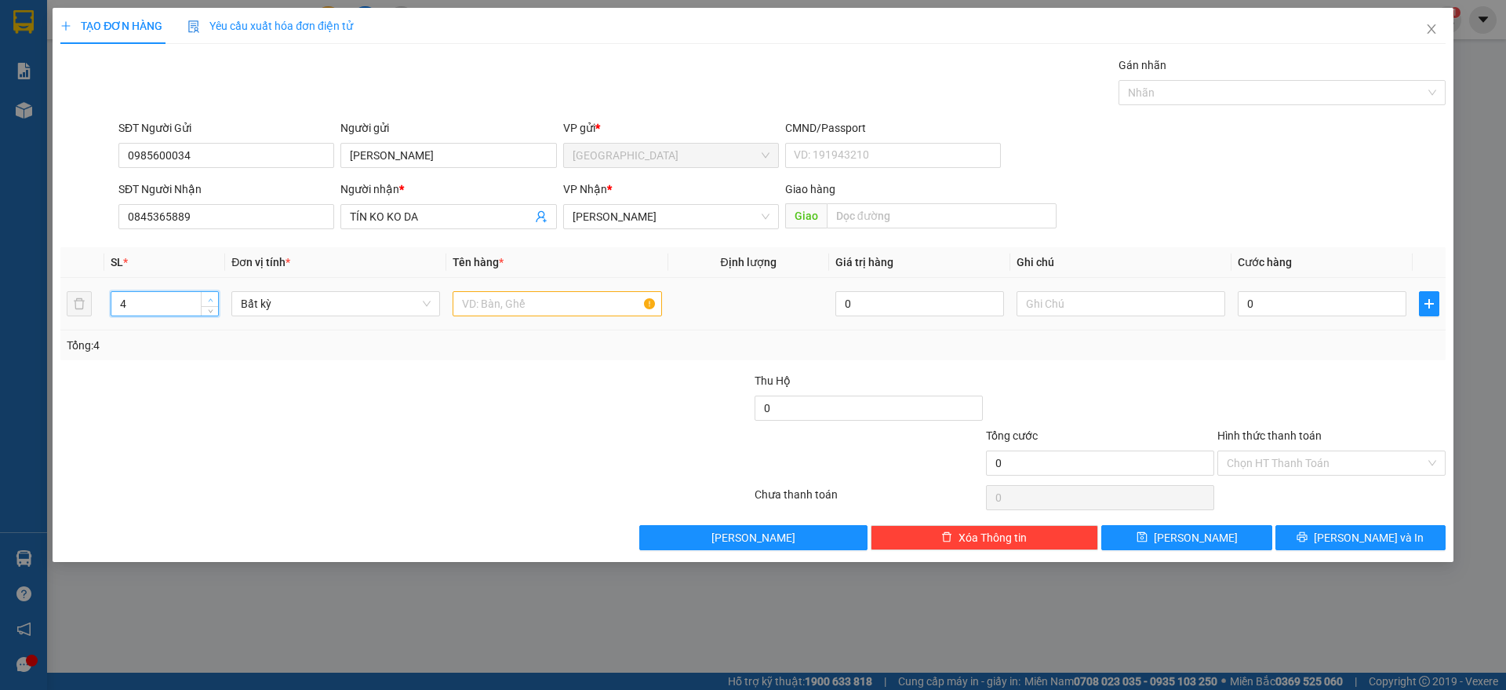
click at [209, 299] on icon "up" at bounding box center [210, 299] width 5 height 5
type input "6"
click at [209, 299] on icon "up" at bounding box center [210, 299] width 5 height 5
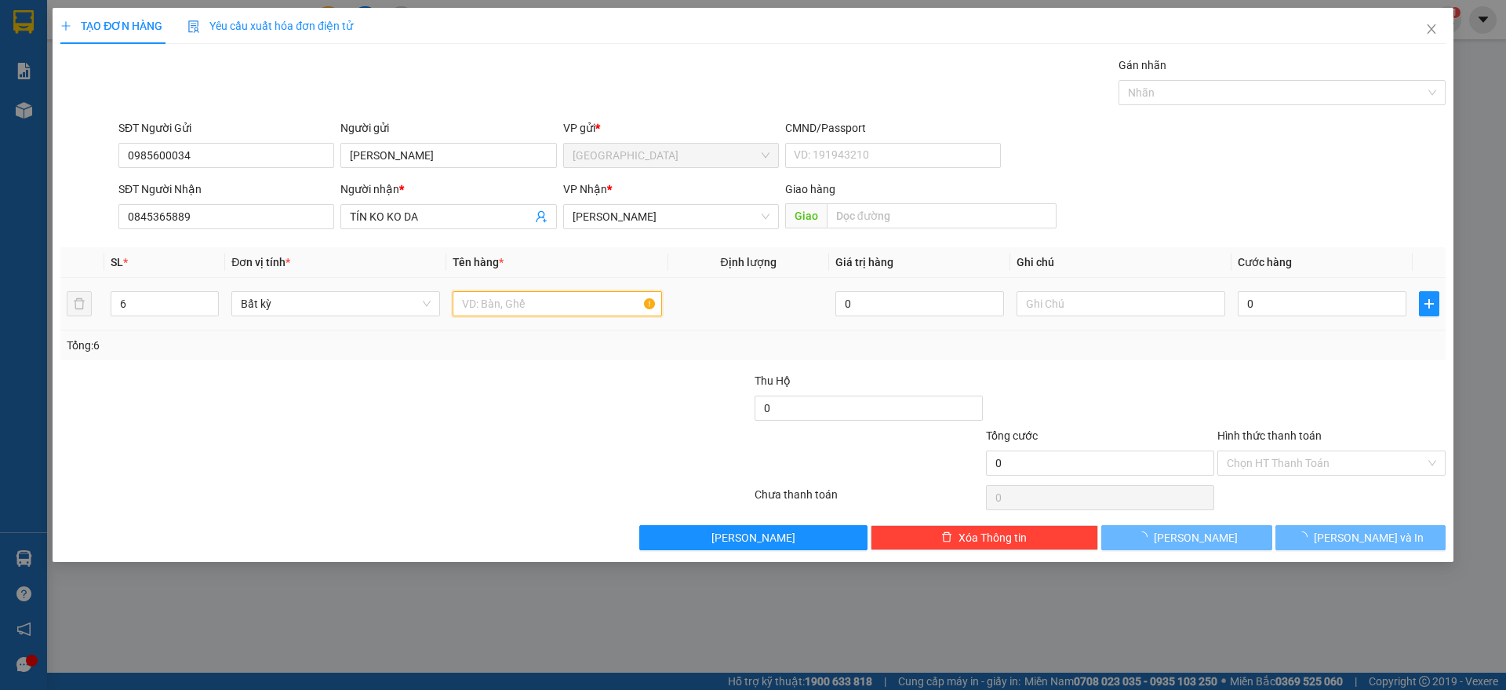
click at [542, 312] on input "text" at bounding box center [557, 303] width 209 height 25
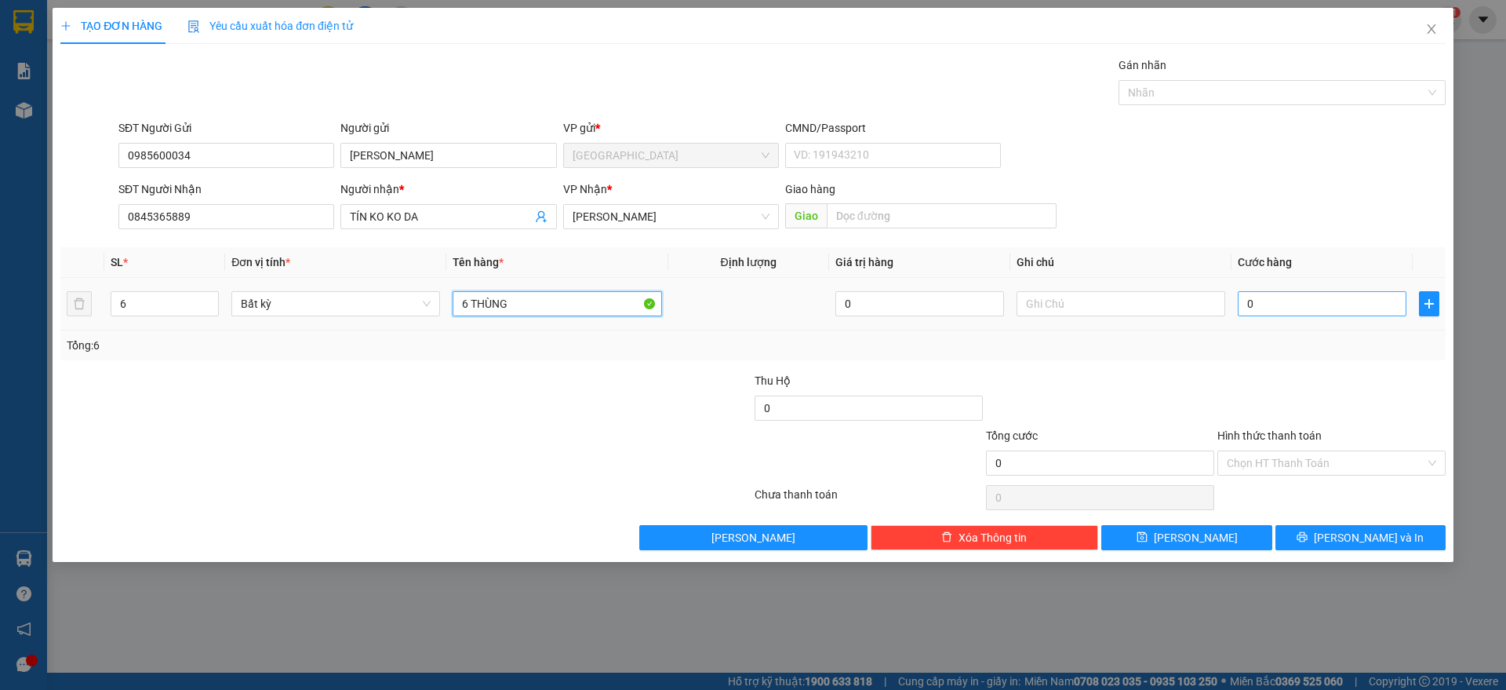
type input "6 THÙNG"
click at [1276, 303] on input "0" at bounding box center [1322, 303] width 169 height 25
type input "1"
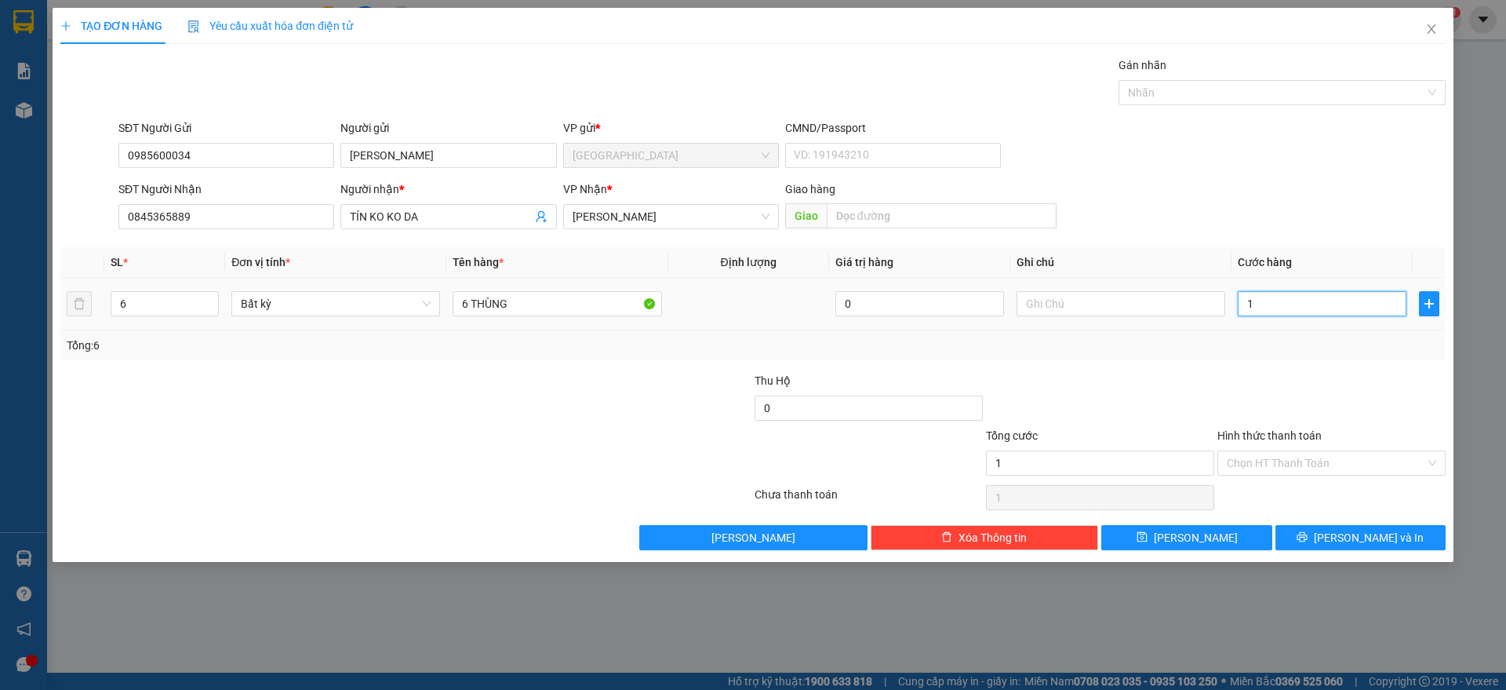
type input "18"
type input "180"
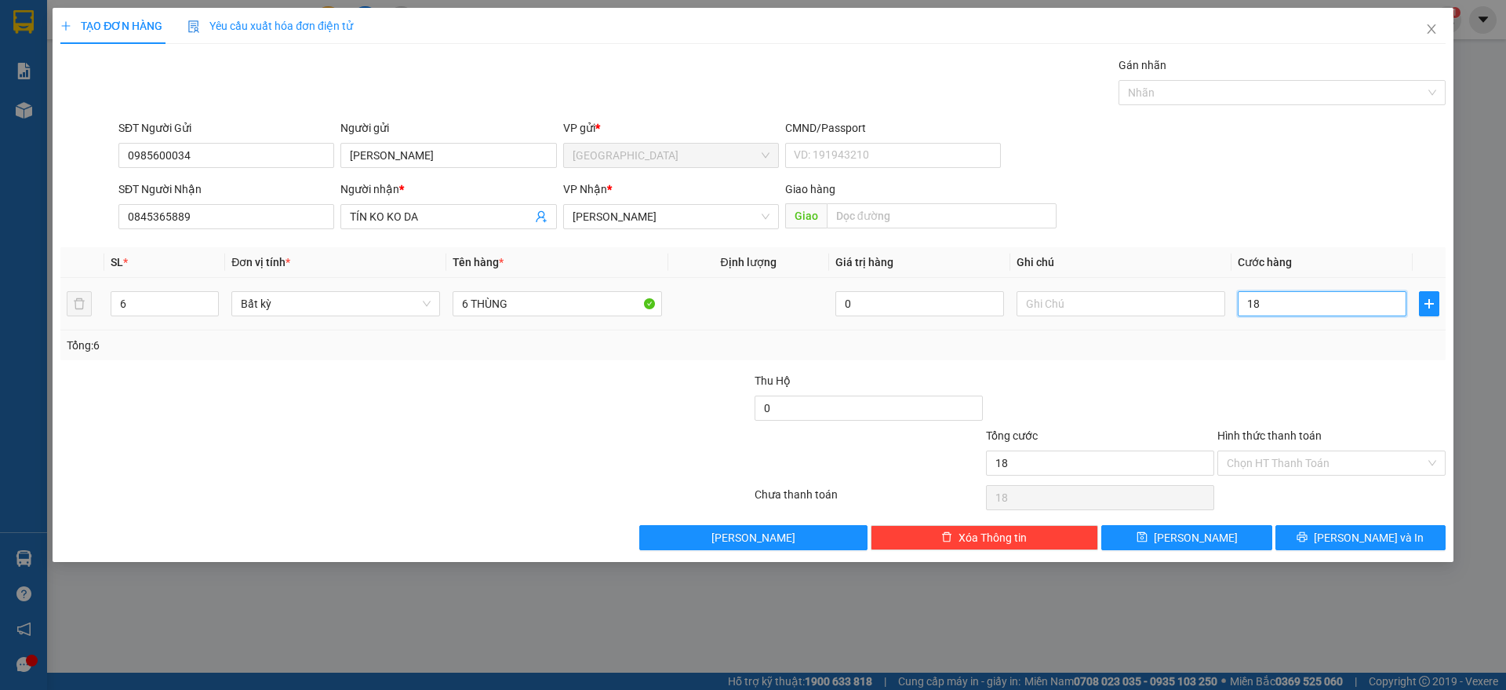
type input "180"
type input "180.000"
click at [1344, 381] on div at bounding box center [1331, 399] width 231 height 55
click at [1328, 462] on input "Hình thức thanh toán" at bounding box center [1326, 463] width 199 height 24
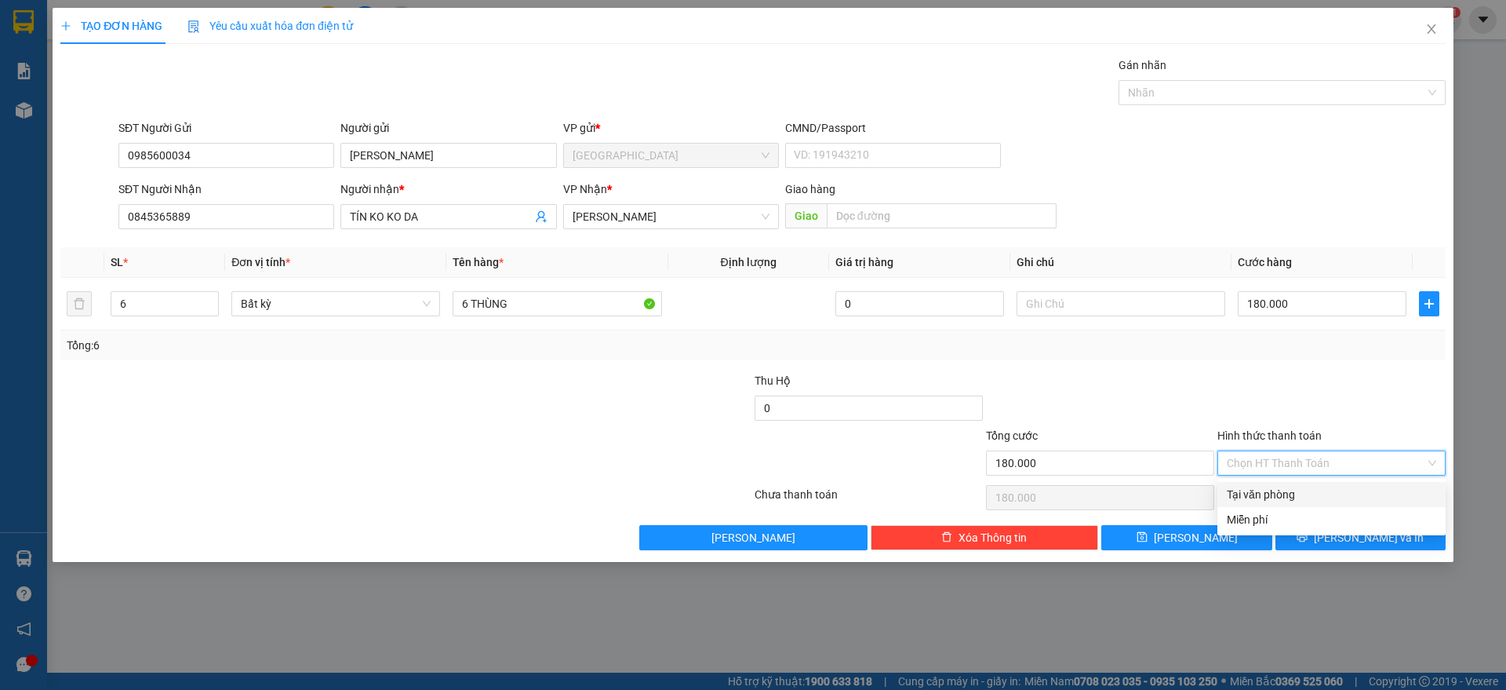
click at [1291, 496] on div "Tại văn phòng" at bounding box center [1331, 494] width 209 height 17
type input "0"
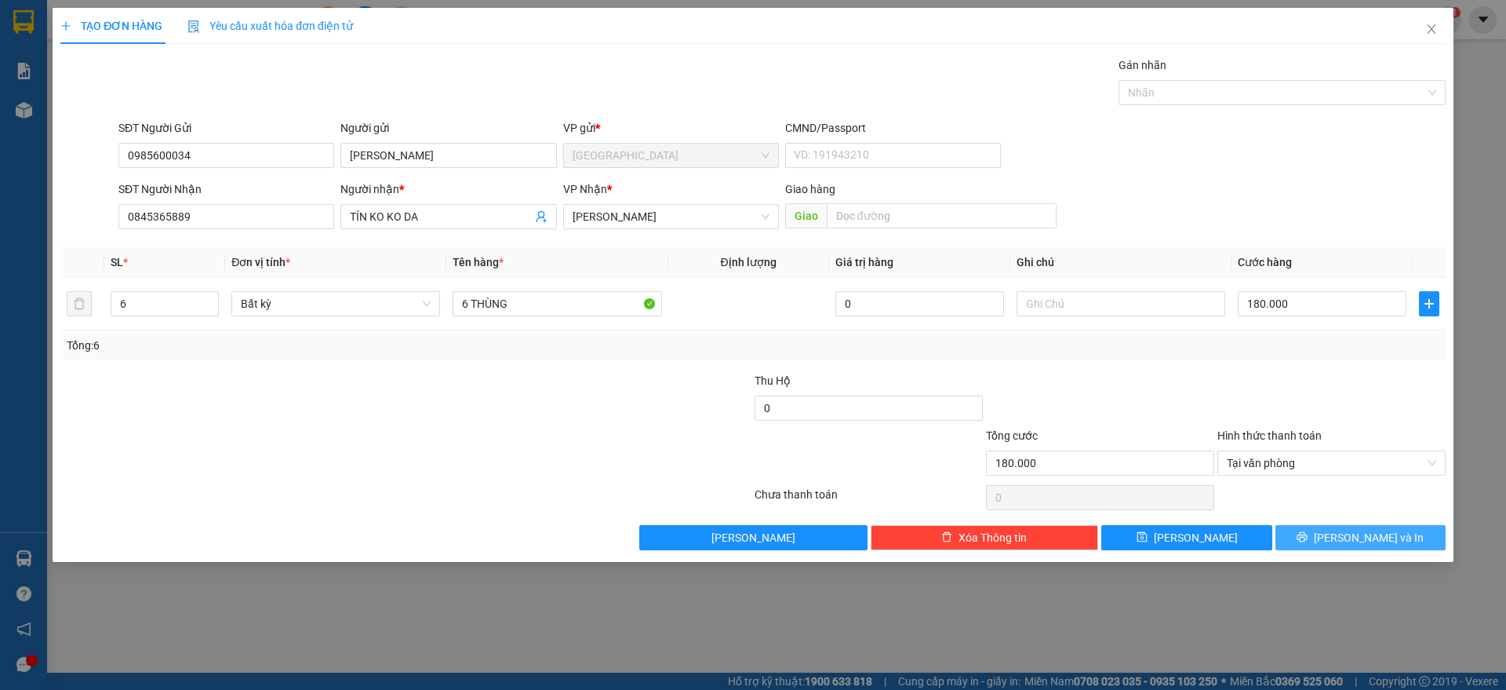
click at [1308, 537] on icon "printer" at bounding box center [1302, 536] width 11 height 11
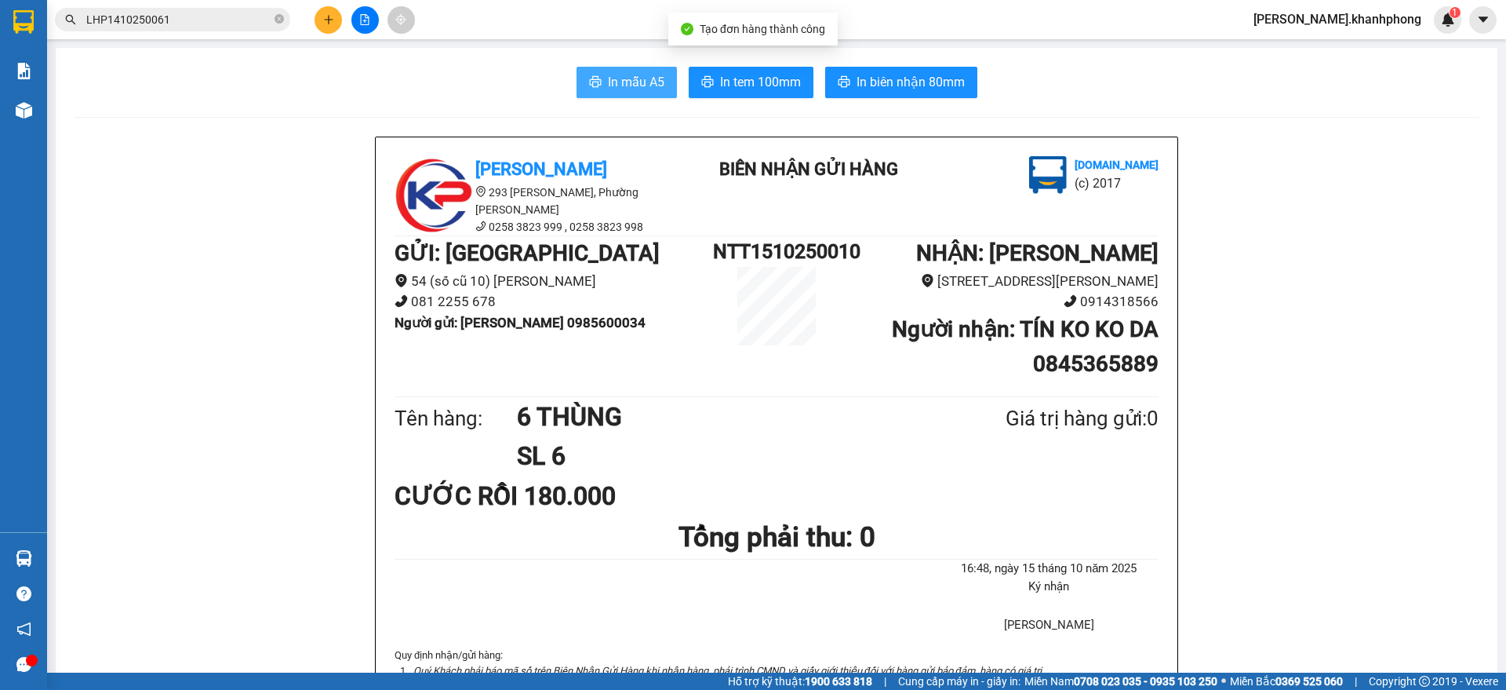
click at [629, 86] on span "In mẫu A5" at bounding box center [636, 82] width 56 height 20
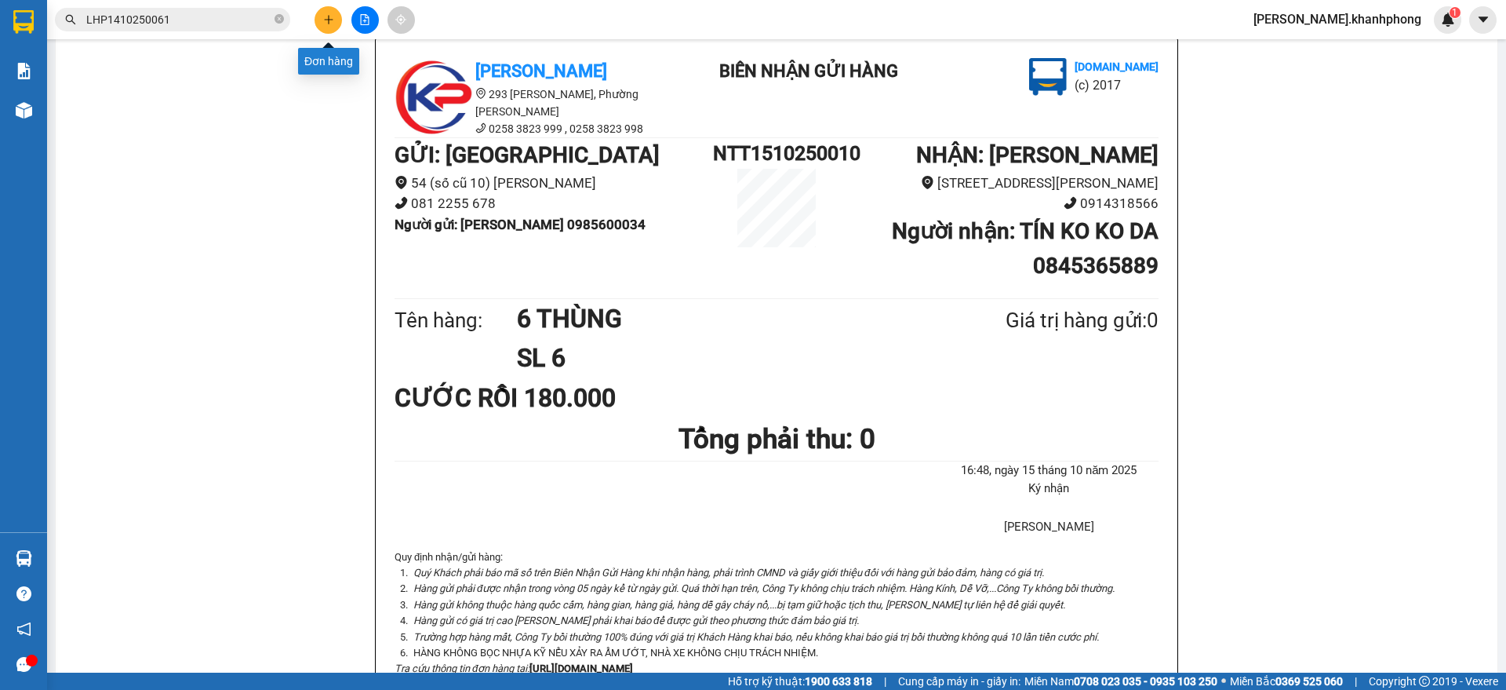
click at [325, 22] on icon "plus" at bounding box center [328, 19] width 11 height 11
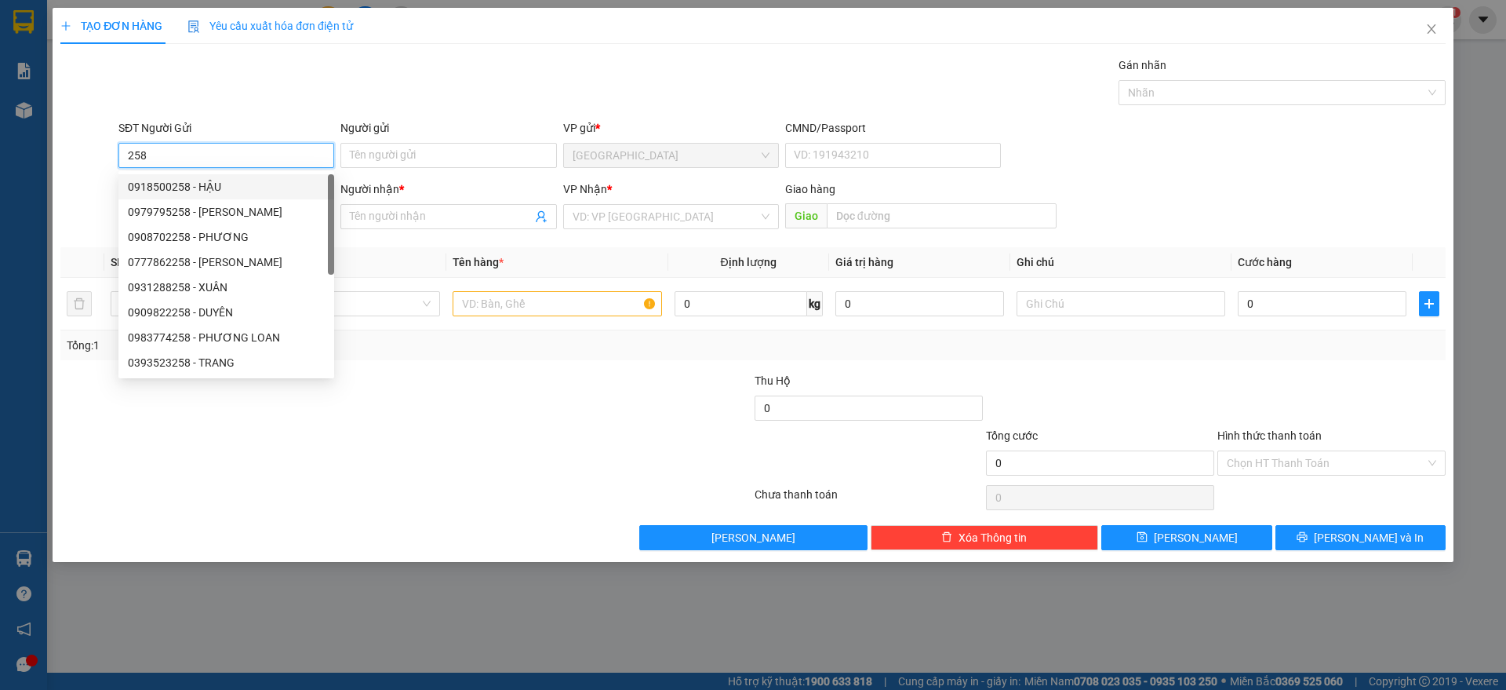
click at [207, 185] on div "0918500258 - HẬU" at bounding box center [226, 186] width 197 height 17
type input "0918500258"
type input "HẬU"
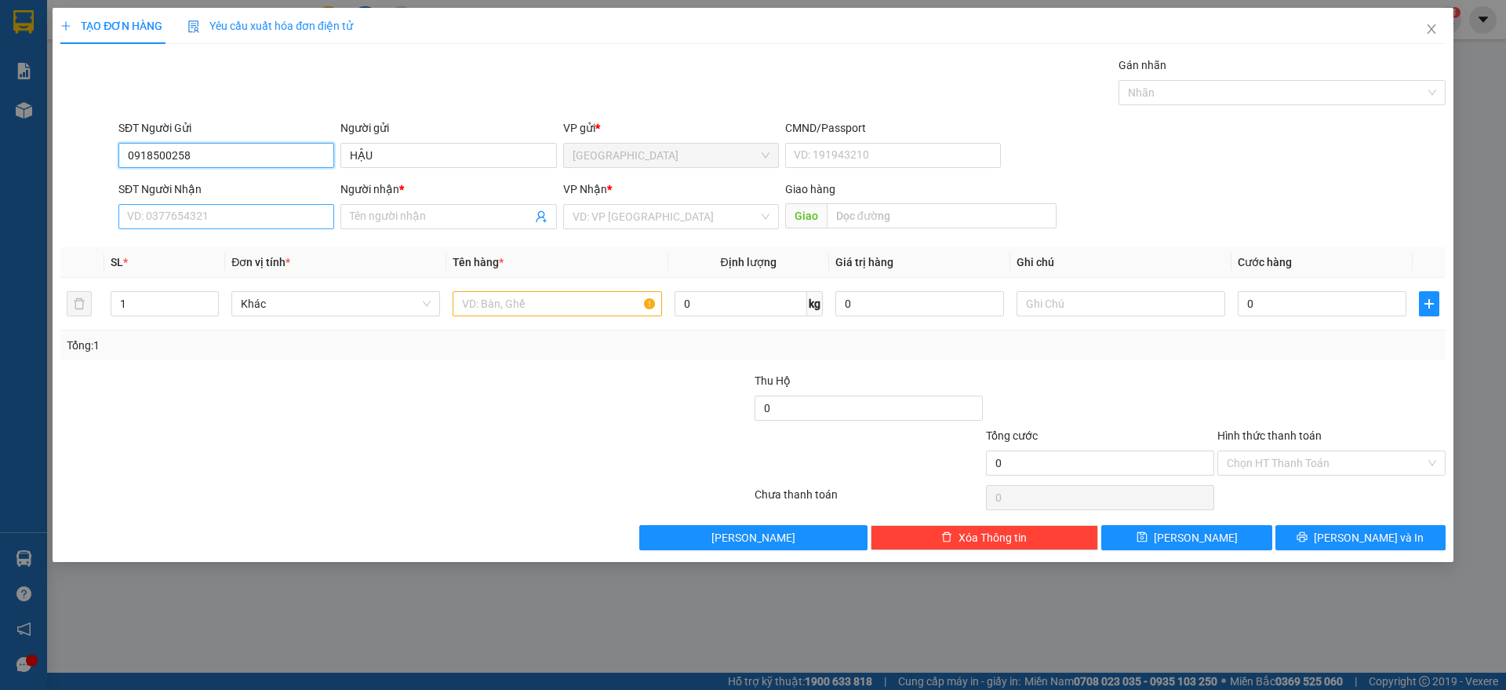
type input "0918500258"
click at [248, 219] on input "SĐT Người Nhận" at bounding box center [226, 216] width 216 height 25
drag, startPoint x: 214, startPoint y: 241, endPoint x: 493, endPoint y: 308, distance: 286.4
click at [218, 242] on div "0934043079 - [PERSON_NAME]" at bounding box center [226, 247] width 197 height 17
type input "0934043079"
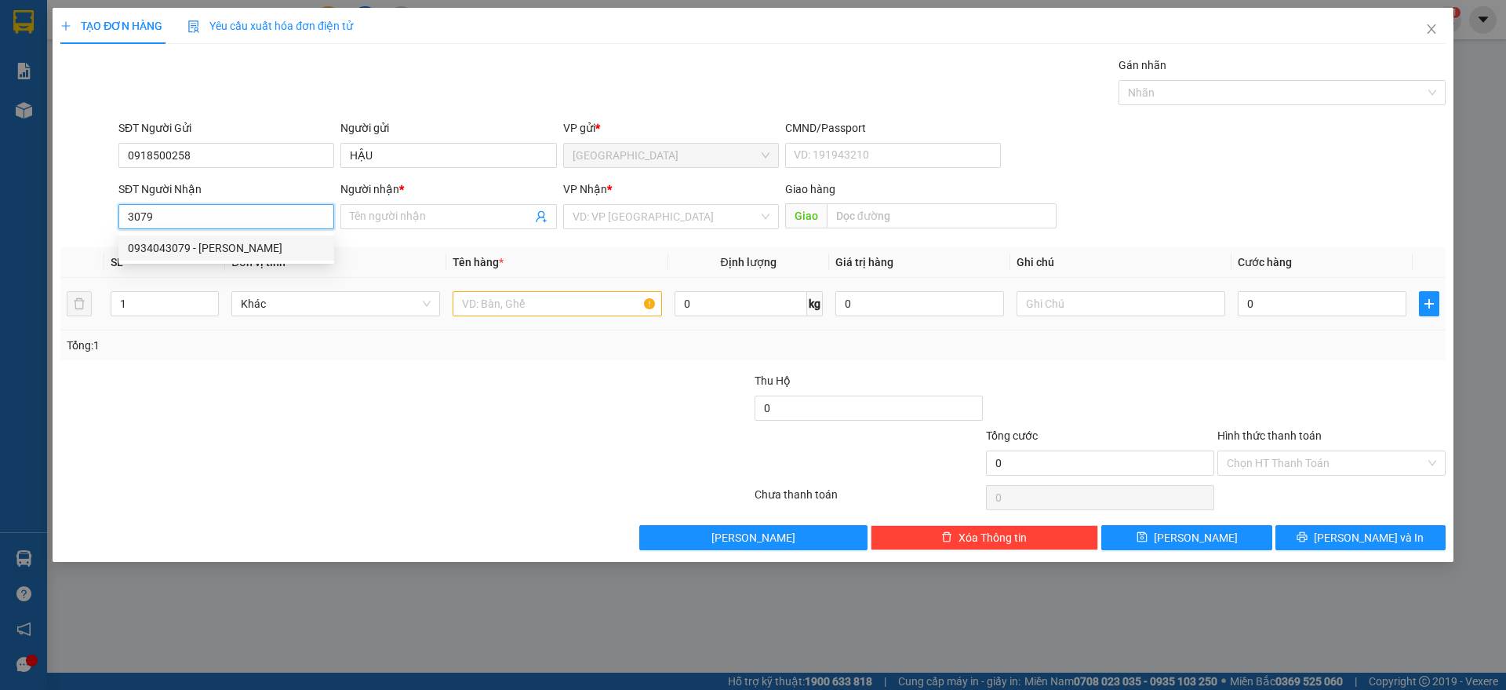
type input "[PERSON_NAME]"
type input "0934043079"
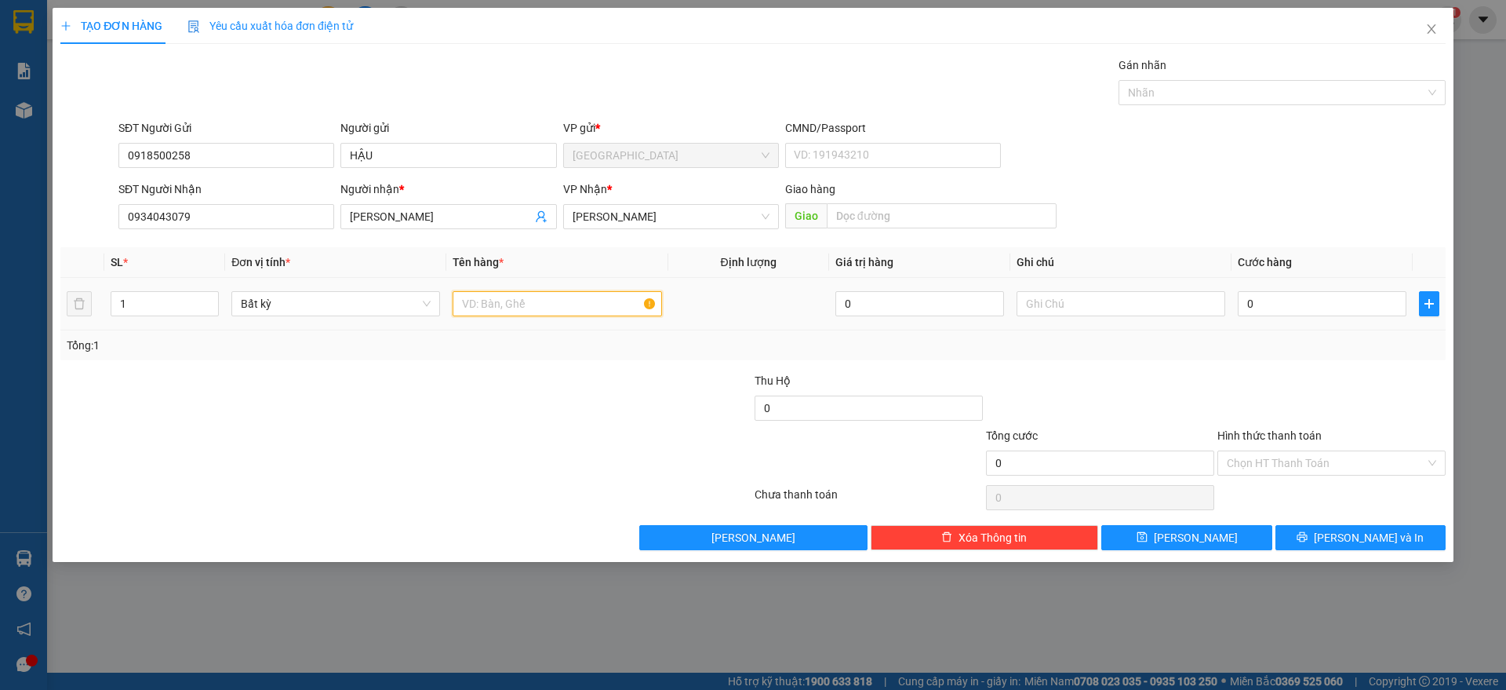
click at [531, 300] on input "text" at bounding box center [557, 303] width 209 height 25
type input "1 HS"
click at [1295, 311] on input "0" at bounding box center [1322, 303] width 169 height 25
type input "2"
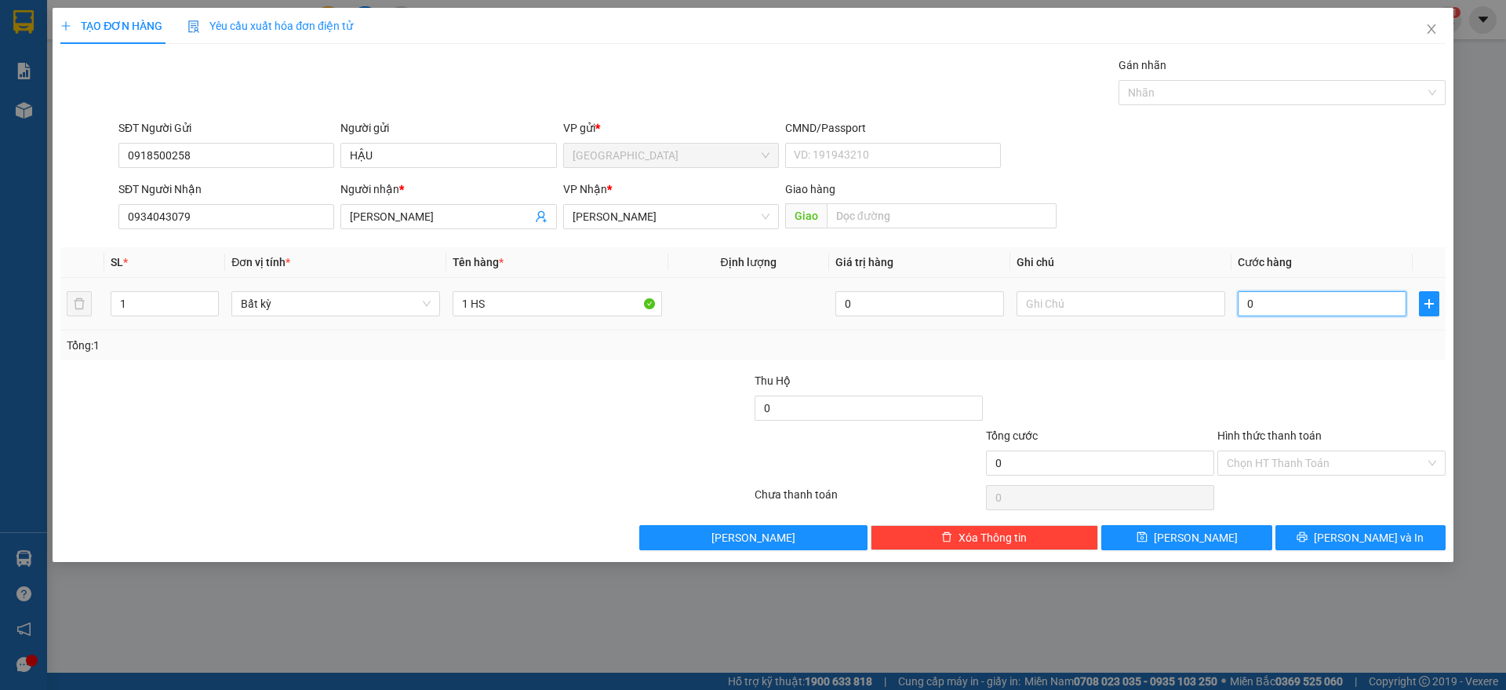
type input "2"
type input "20"
type input "20.000"
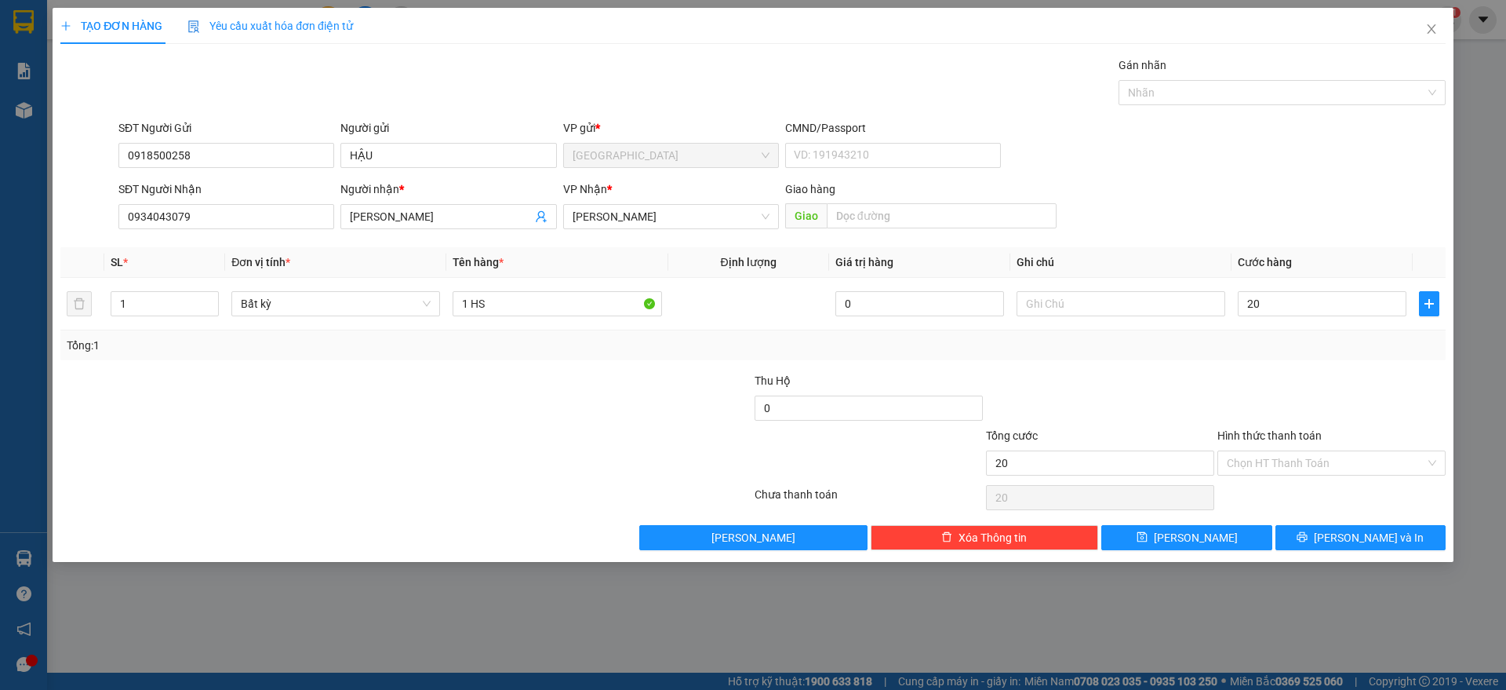
type input "20.000"
drag, startPoint x: 1295, startPoint y: 377, endPoint x: 1315, endPoint y: 594, distance: 217.4
click at [1296, 377] on div at bounding box center [1331, 399] width 231 height 55
click at [1323, 525] on button "[PERSON_NAME] và In" at bounding box center [1361, 537] width 170 height 25
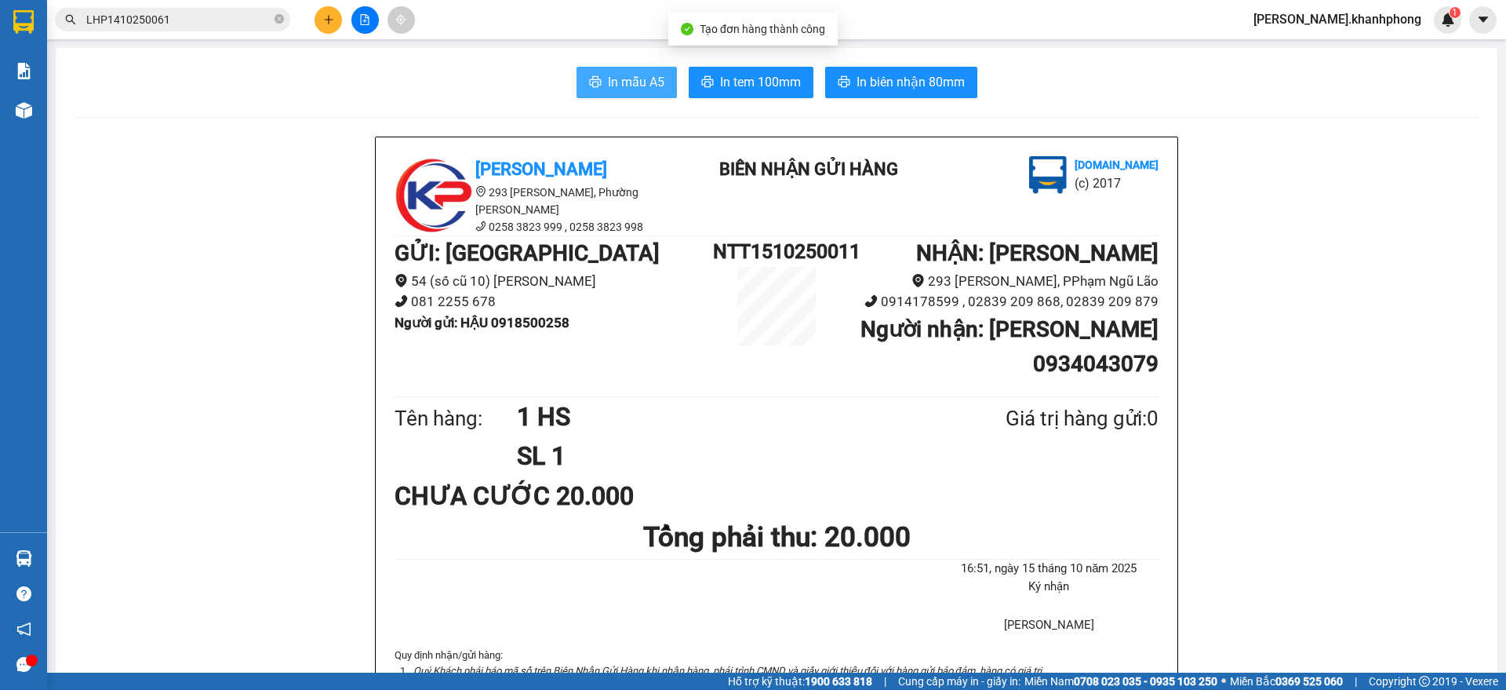
click at [621, 84] on span "In mẫu A5" at bounding box center [636, 82] width 56 height 20
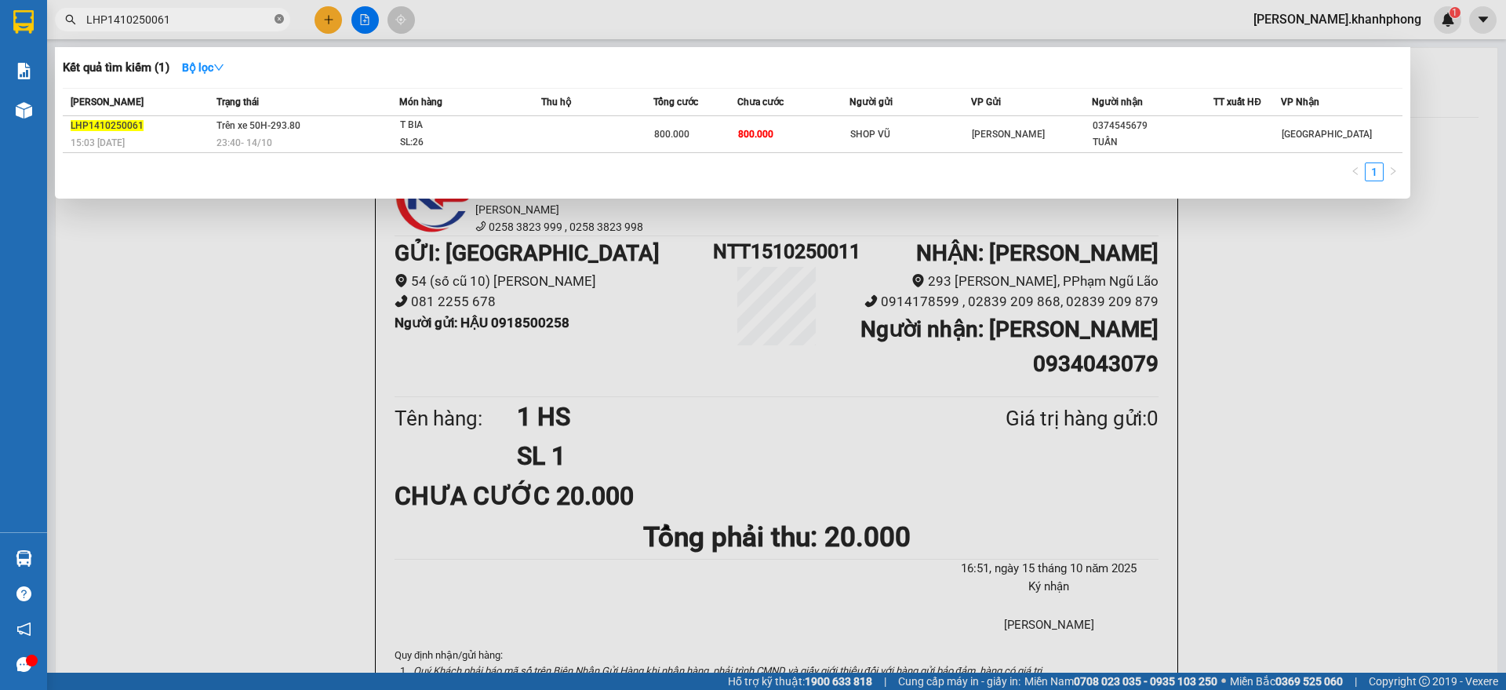
click at [276, 20] on icon "close-circle" at bounding box center [279, 18] width 9 height 9
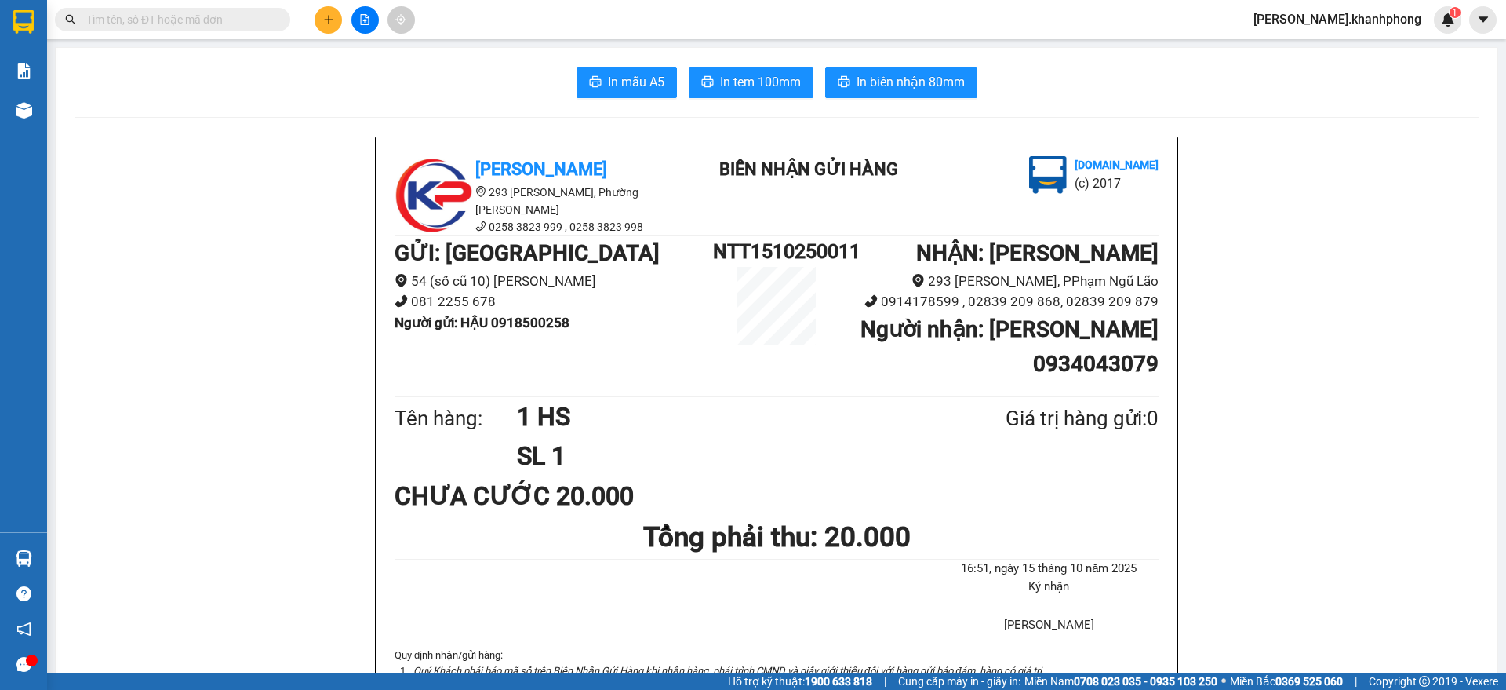
click at [238, 20] on input "text" at bounding box center [178, 19] width 185 height 17
paste input "LHP2808250004 LHP2808250010 LHP2808250013 LHP2808250014 LHP2808250021 LHP280825…"
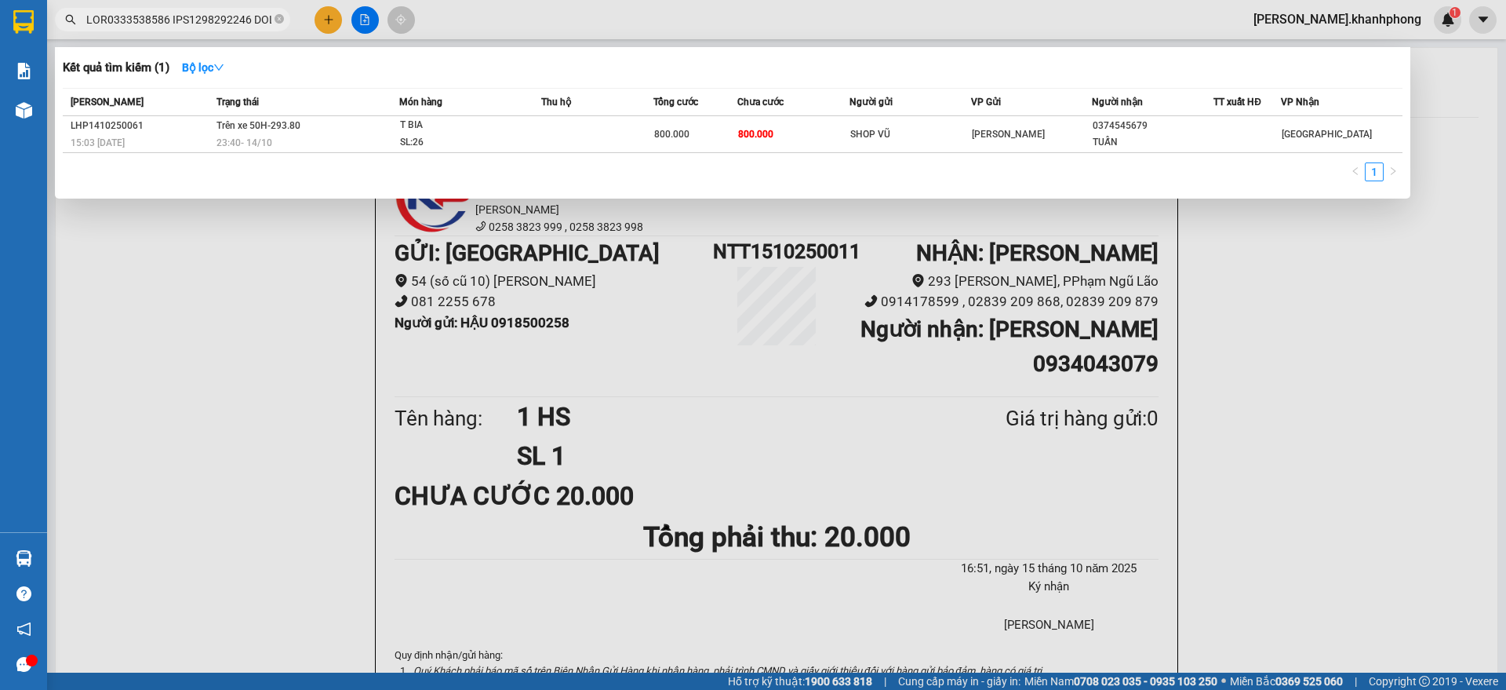
scroll to position [0, 7705]
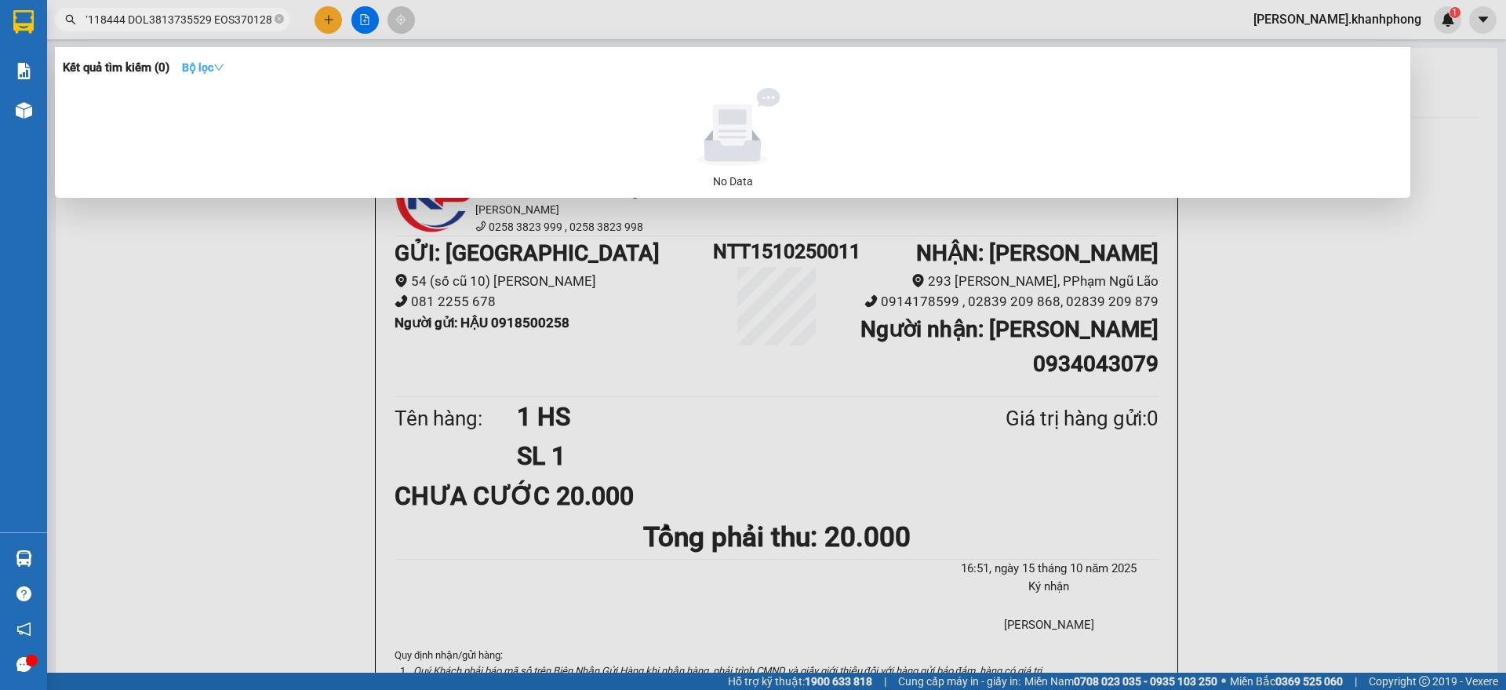
type input "LHP2808250004 LHP2808250010 LHP2808250013 LHP2808250014 LHP2808250021 LHP280825…"
click at [221, 70] on icon "down" at bounding box center [218, 67] width 11 height 11
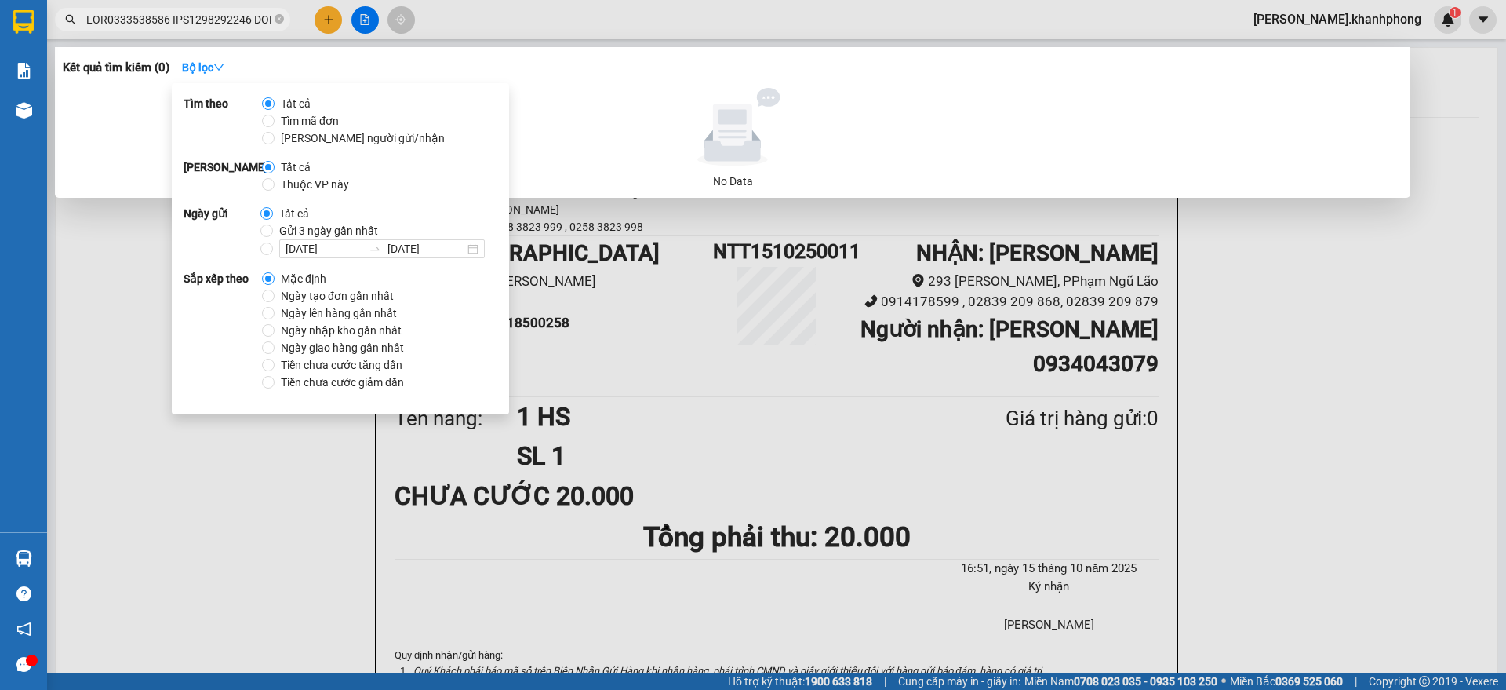
click at [277, 121] on span "Tìm mã đơn" at bounding box center [310, 120] width 71 height 17
click at [275, 121] on input "Tìm mã đơn" at bounding box center [268, 121] width 13 height 13
radio input "true"
radio input "false"
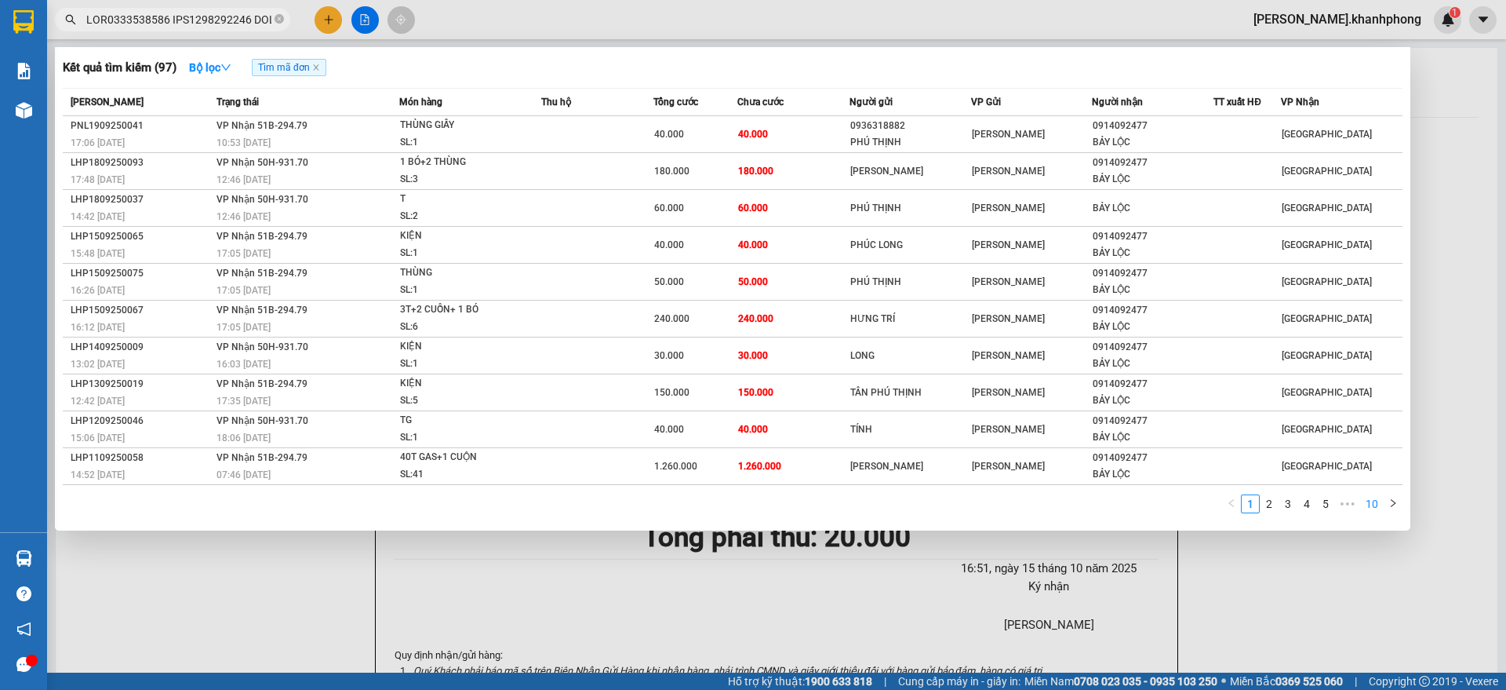
click at [1374, 505] on link "10" at bounding box center [1372, 503] width 22 height 17
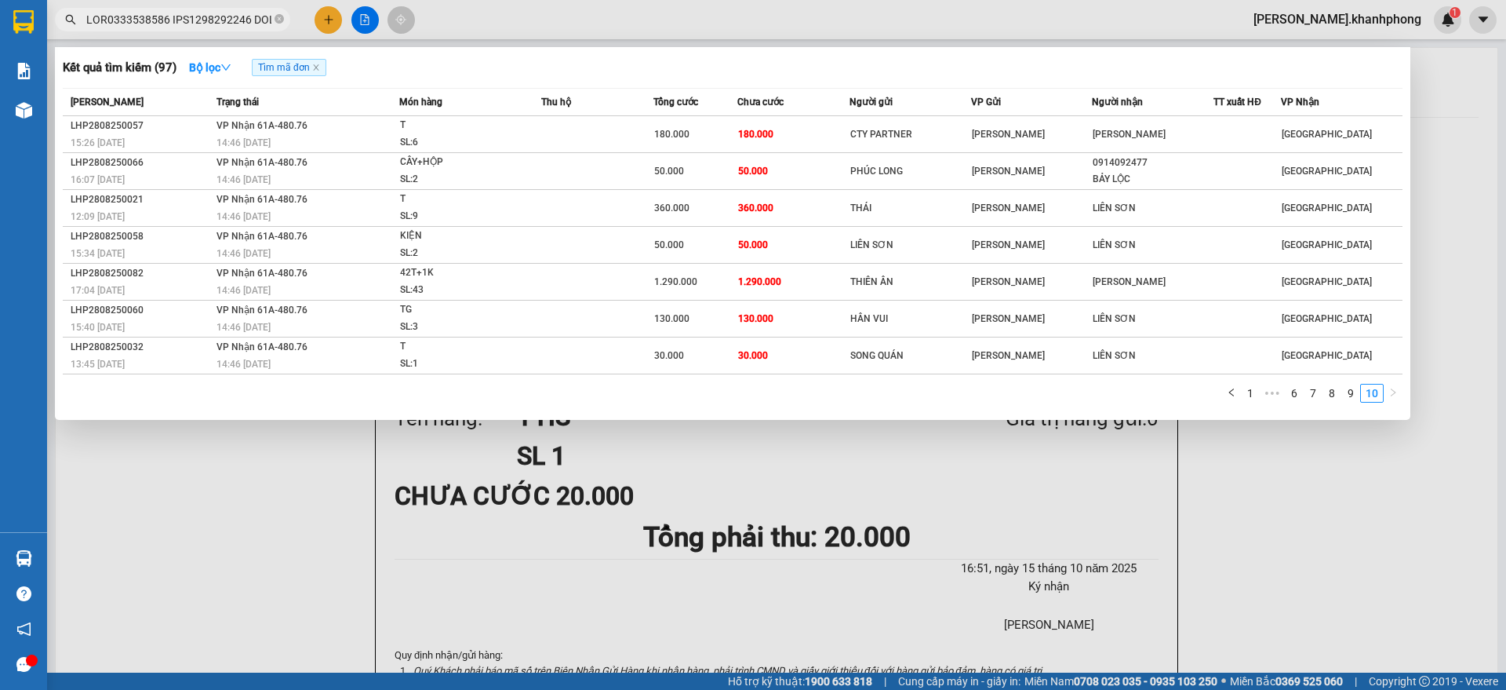
click at [332, 20] on div at bounding box center [753, 345] width 1506 height 690
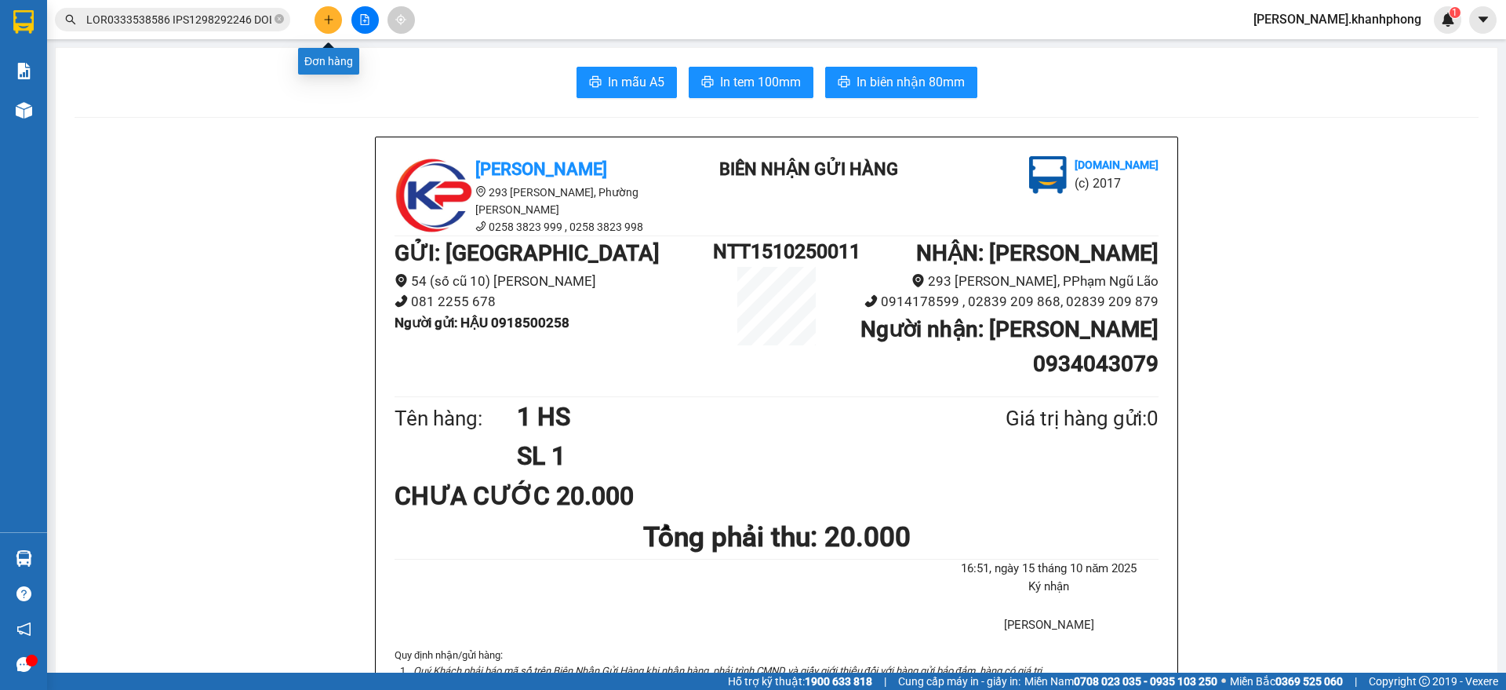
click at [332, 20] on icon "plus" at bounding box center [328, 19] width 11 height 11
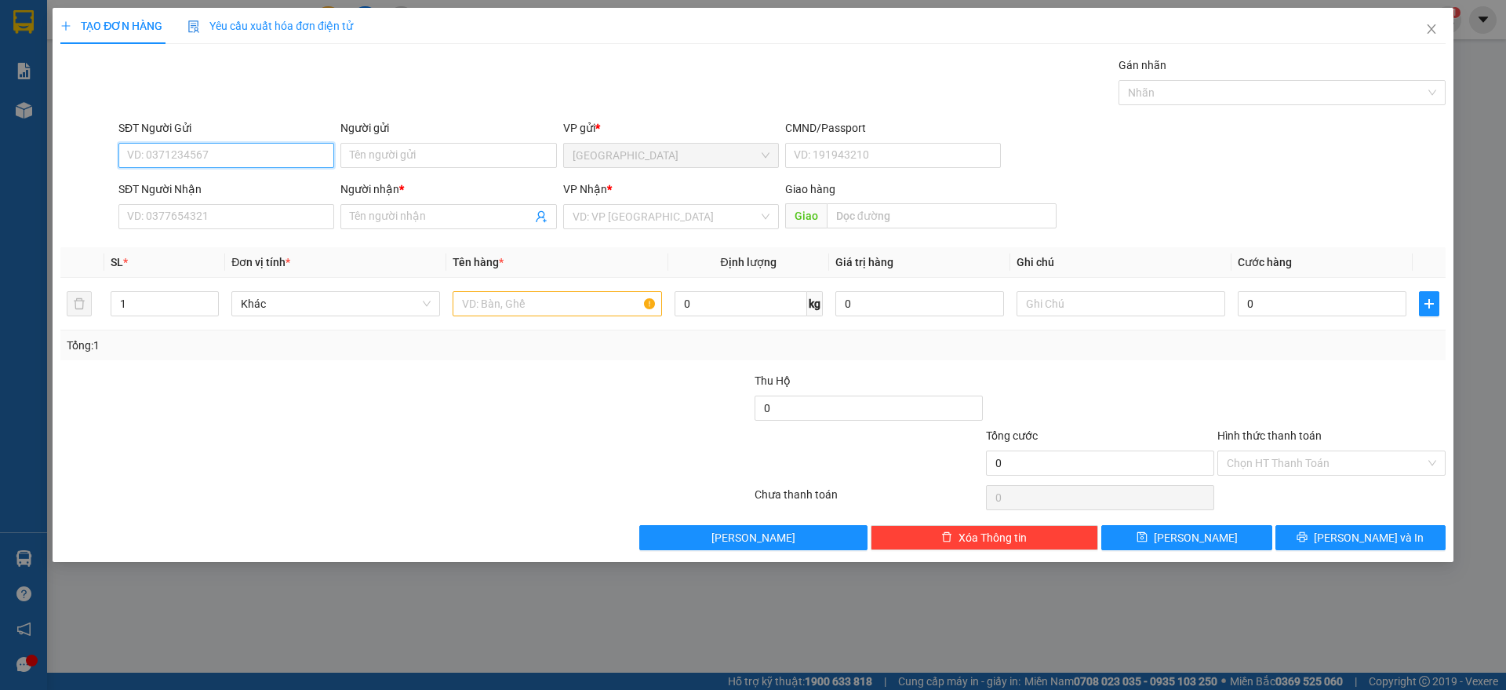
click at [215, 144] on input "SĐT Người Gửi" at bounding box center [226, 155] width 216 height 25
click at [224, 158] on input "SĐT Người Gửi" at bounding box center [226, 155] width 216 height 25
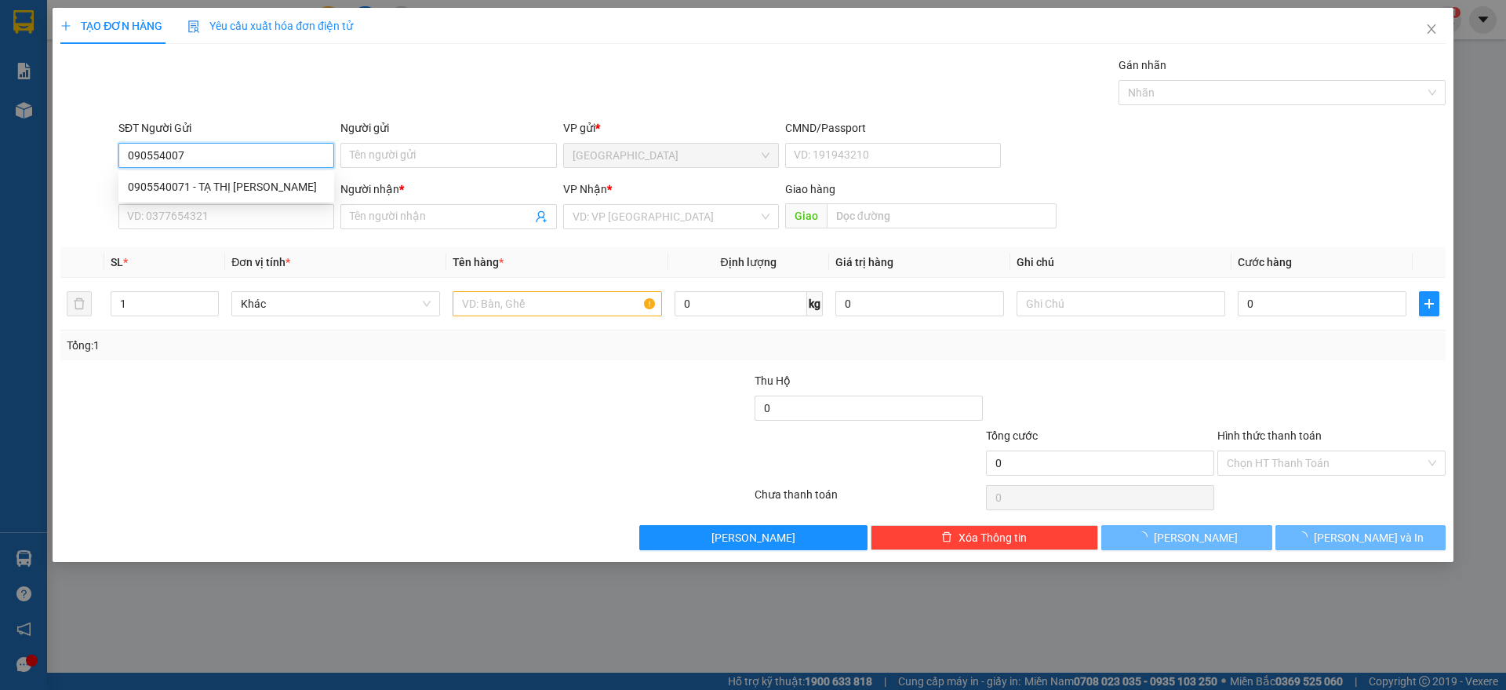
type input "0905540071"
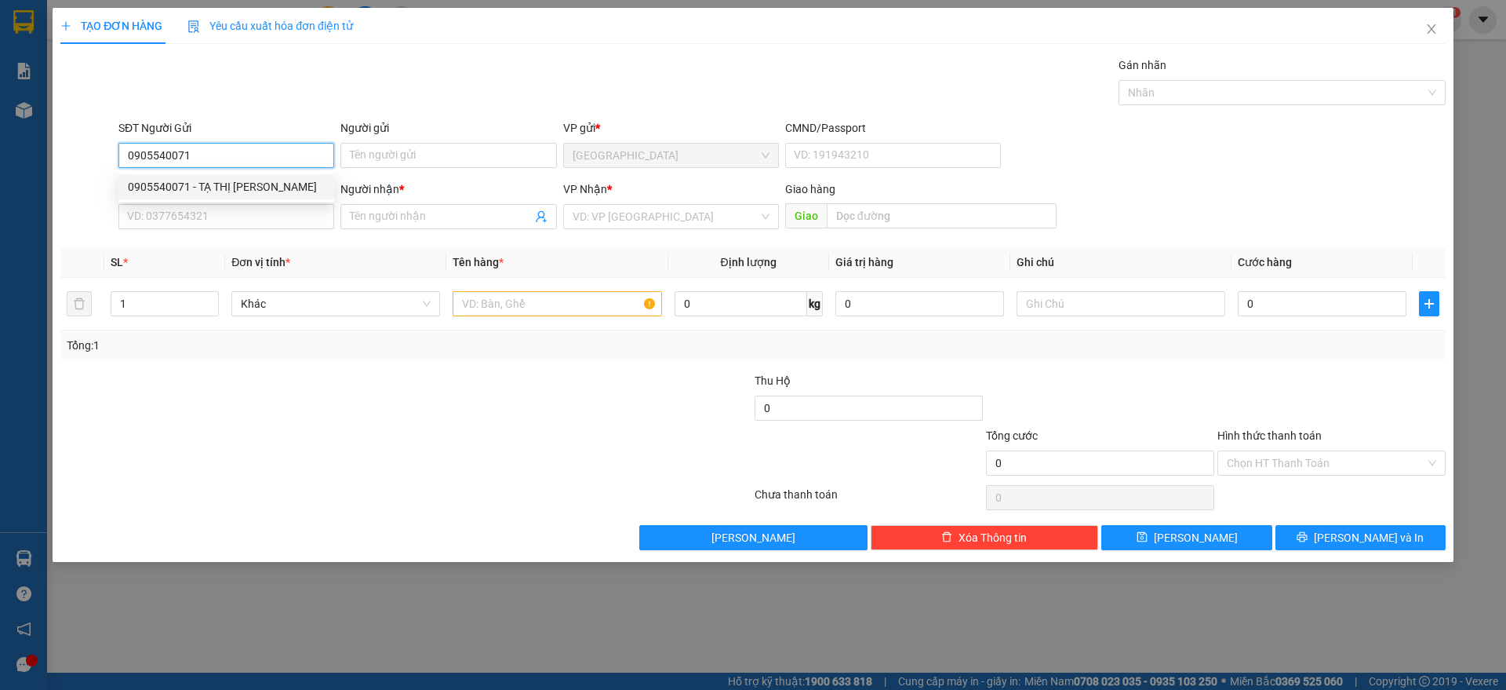
click at [231, 176] on div "0905540071 - TẠ THỊ [PERSON_NAME]" at bounding box center [226, 186] width 216 height 25
type input "[PERSON_NAME]"
type input "0905540071"
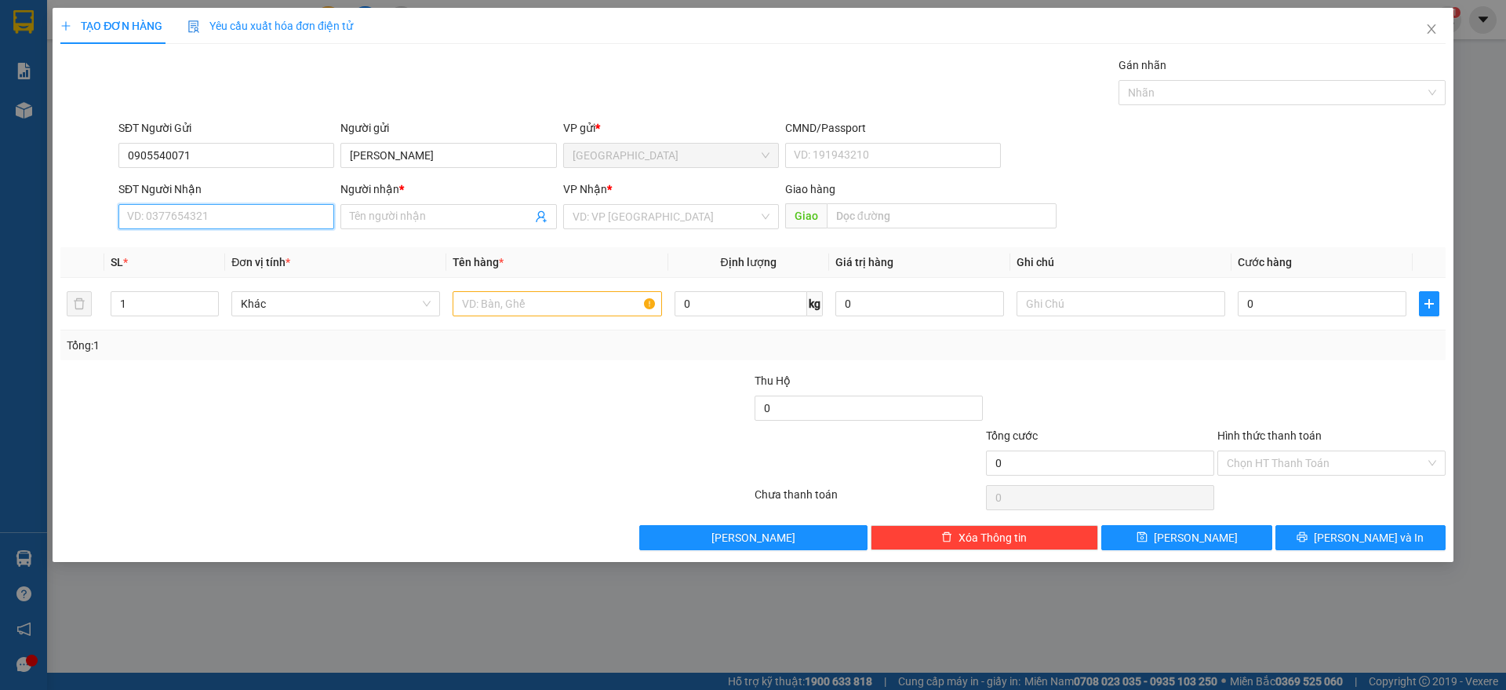
click at [246, 213] on input "SĐT Người Nhận" at bounding box center [226, 216] width 216 height 25
type input "0931620969"
click at [256, 251] on div "0931620969 - THẢO" at bounding box center [226, 247] width 197 height 17
type input "THẢO"
type input "0931620969"
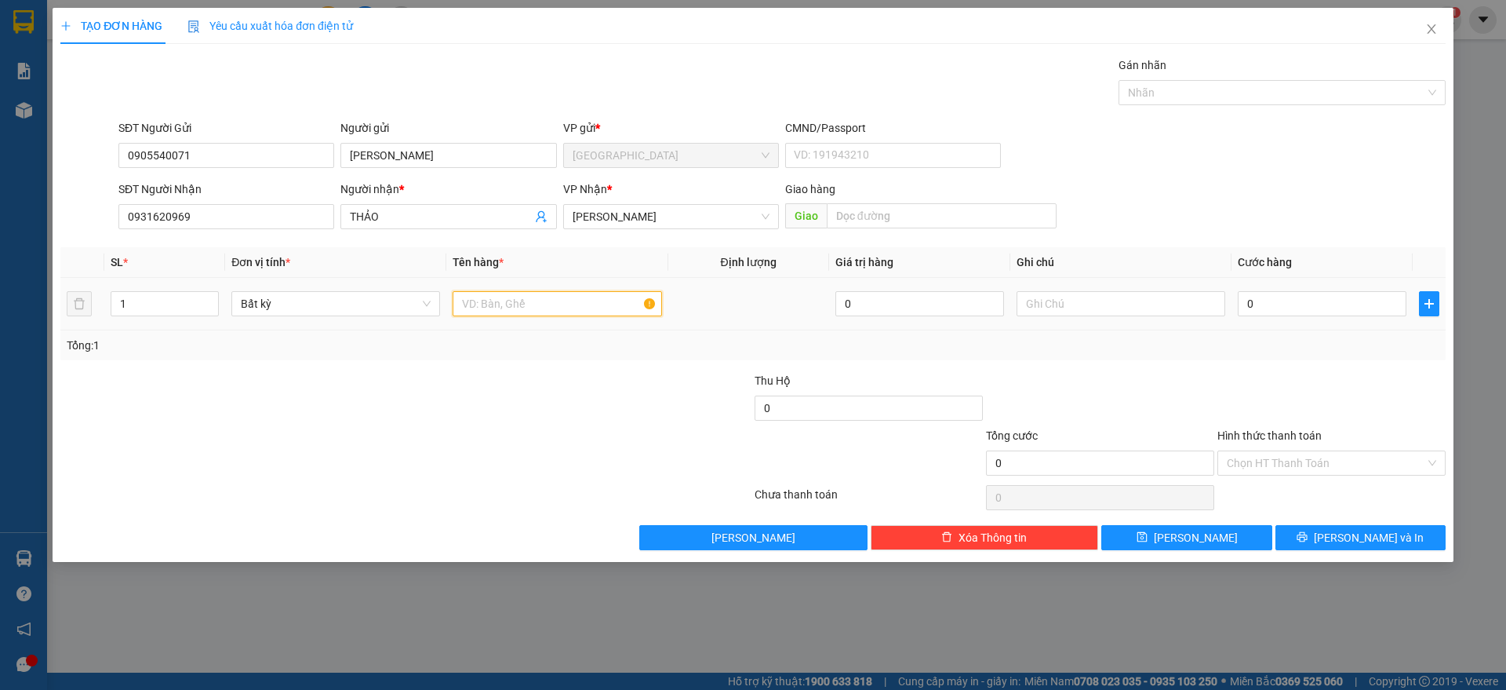
click at [570, 298] on input "text" at bounding box center [557, 303] width 209 height 25
type input "THÙNG XỐP"
click at [1269, 296] on input "0" at bounding box center [1322, 303] width 169 height 25
type input "4"
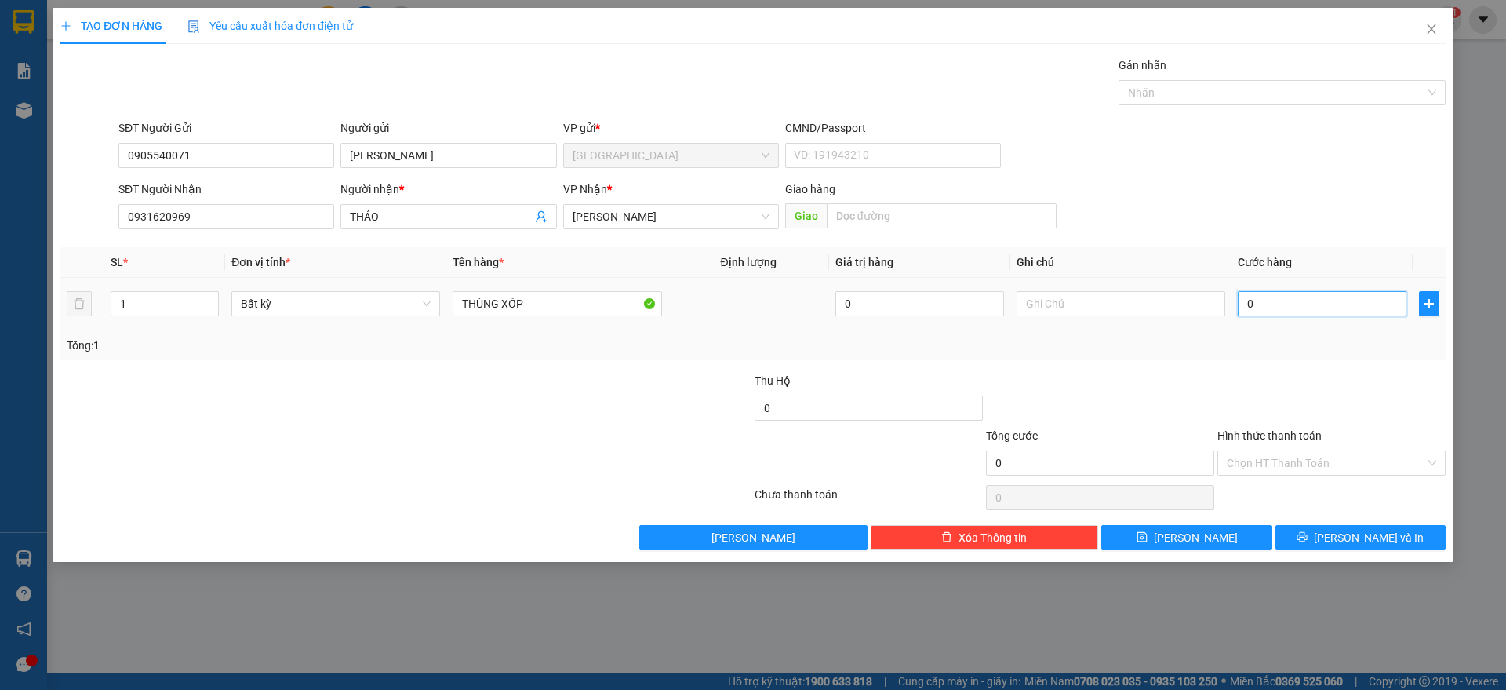
type input "4"
type input "40"
type input "40.000"
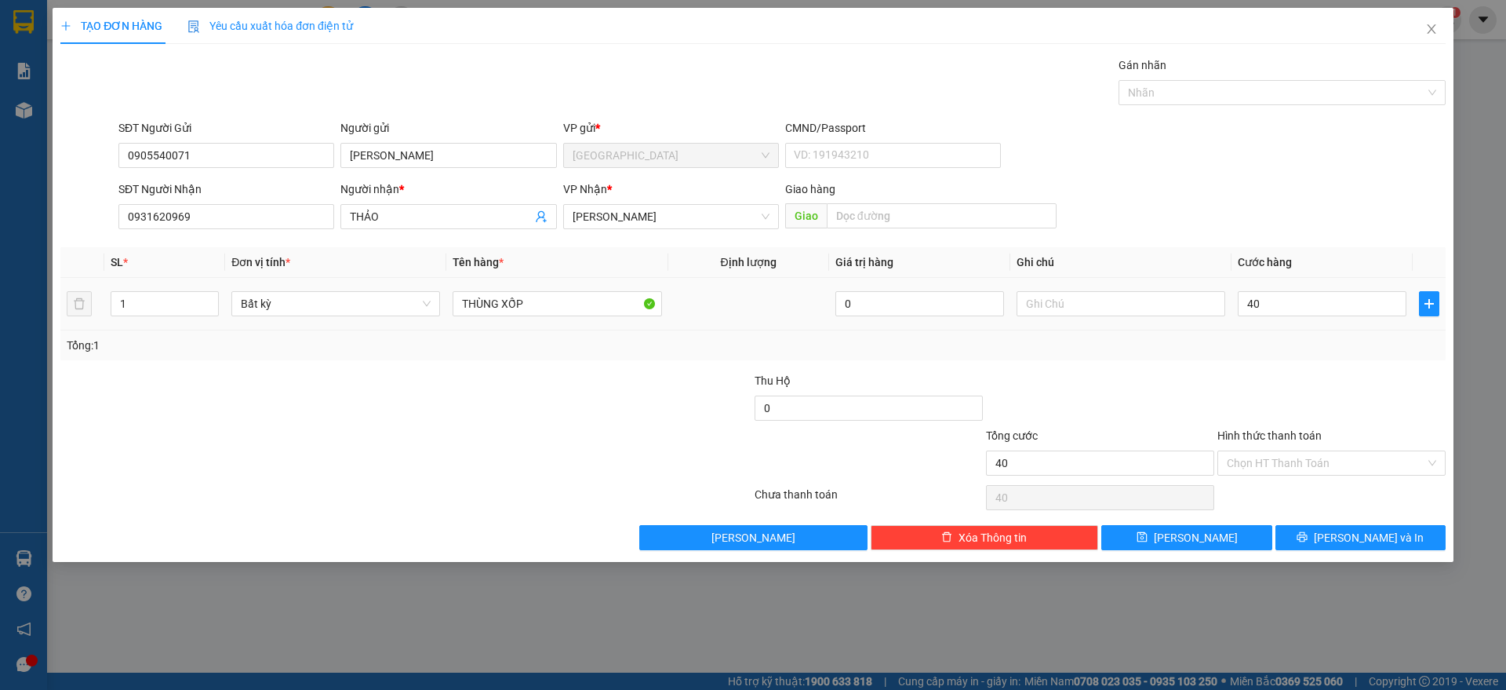
type input "40.000"
click at [1292, 365] on div "Transit Pickup Surcharge Ids Transit Deliver Surcharge Ids Transit Deliver Surc…" at bounding box center [753, 303] width 1386 height 494
click at [1291, 458] on input "Hình thức thanh toán" at bounding box center [1326, 463] width 199 height 24
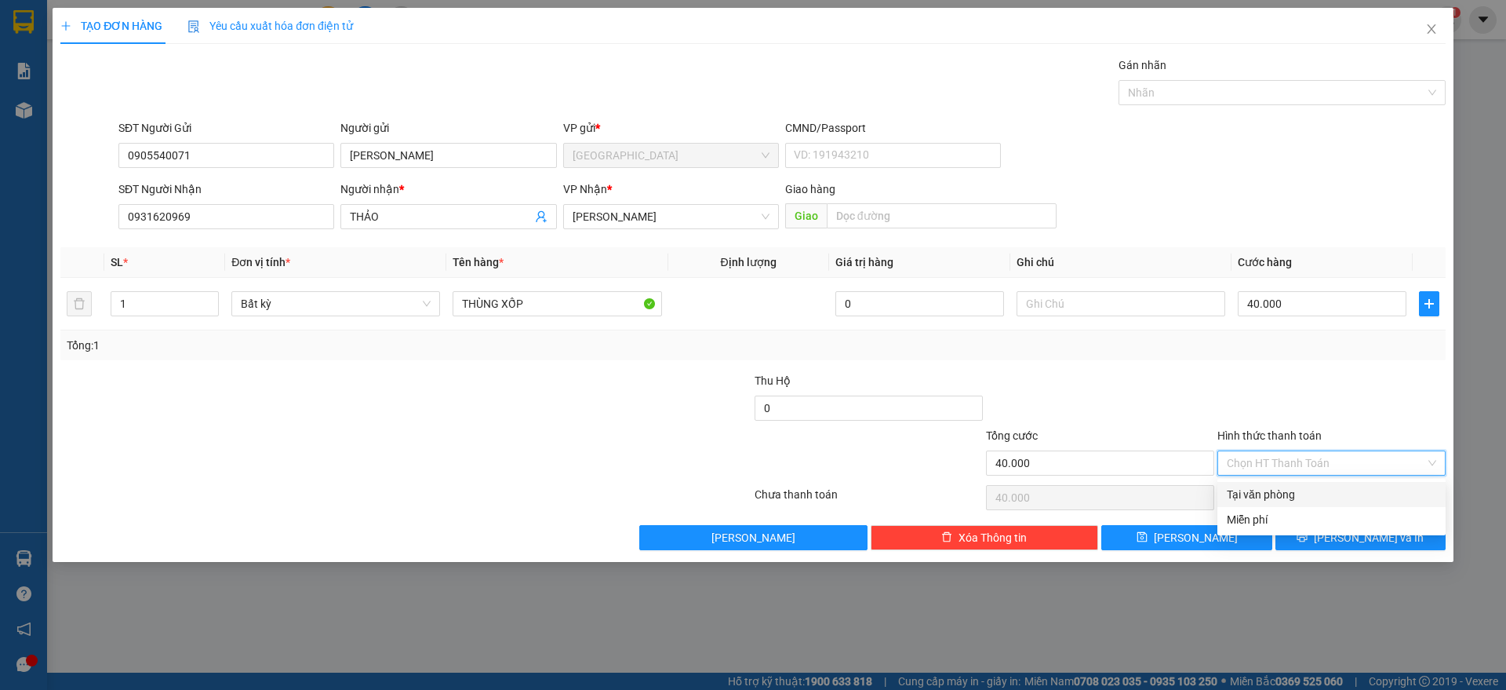
click at [1277, 487] on div "Tại văn phòng" at bounding box center [1331, 494] width 209 height 17
type input "0"
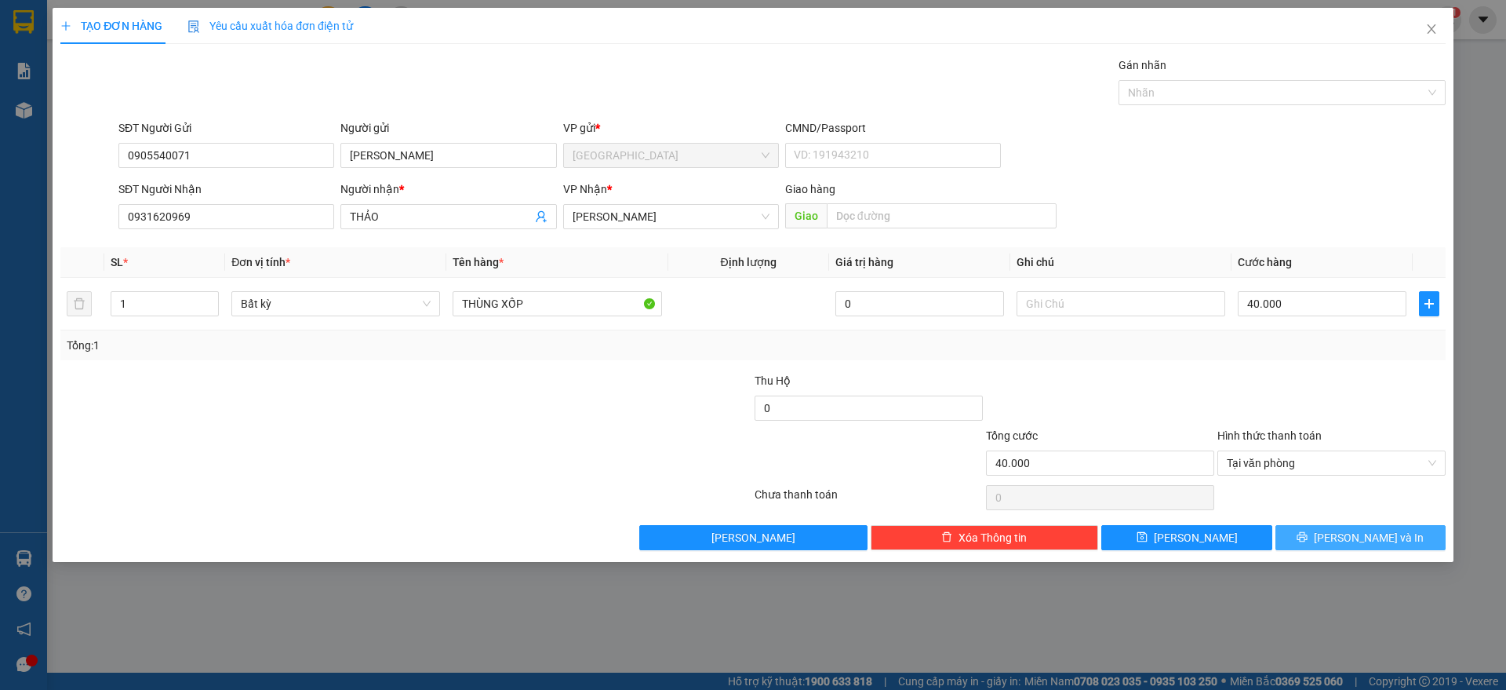
click at [1356, 533] on span "[PERSON_NAME] và In" at bounding box center [1369, 537] width 110 height 17
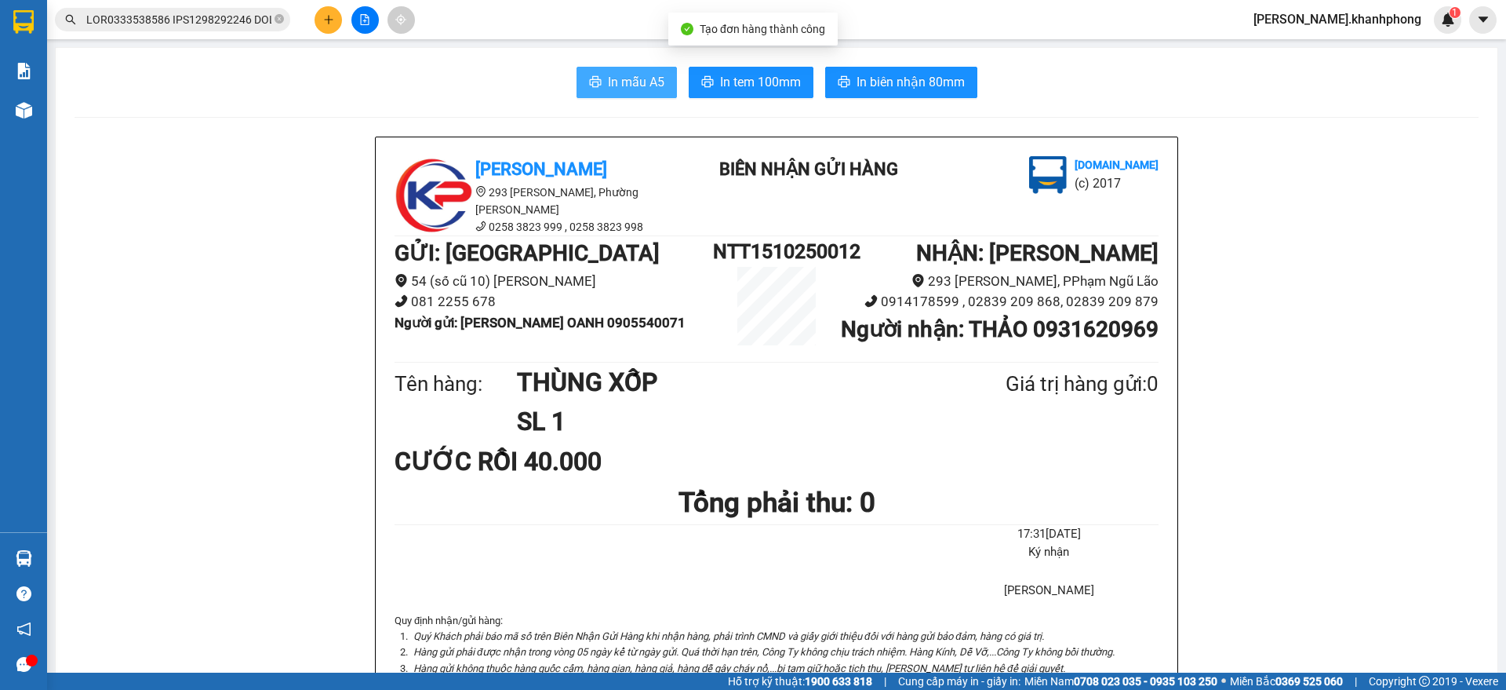
click at [614, 84] on span "In mẫu A5" at bounding box center [636, 82] width 56 height 20
click at [624, 76] on span "In mẫu A5" at bounding box center [636, 82] width 56 height 20
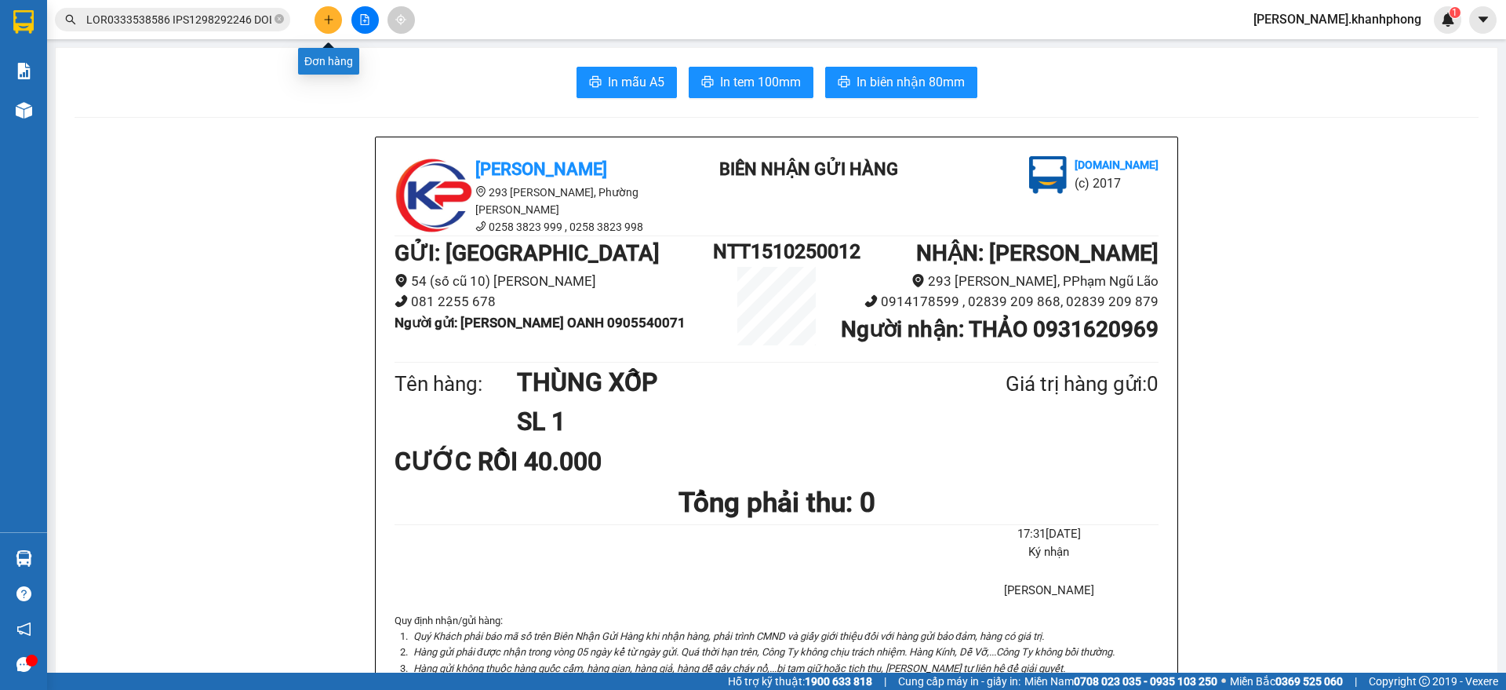
click at [324, 14] on icon "plus" at bounding box center [328, 19] width 11 height 11
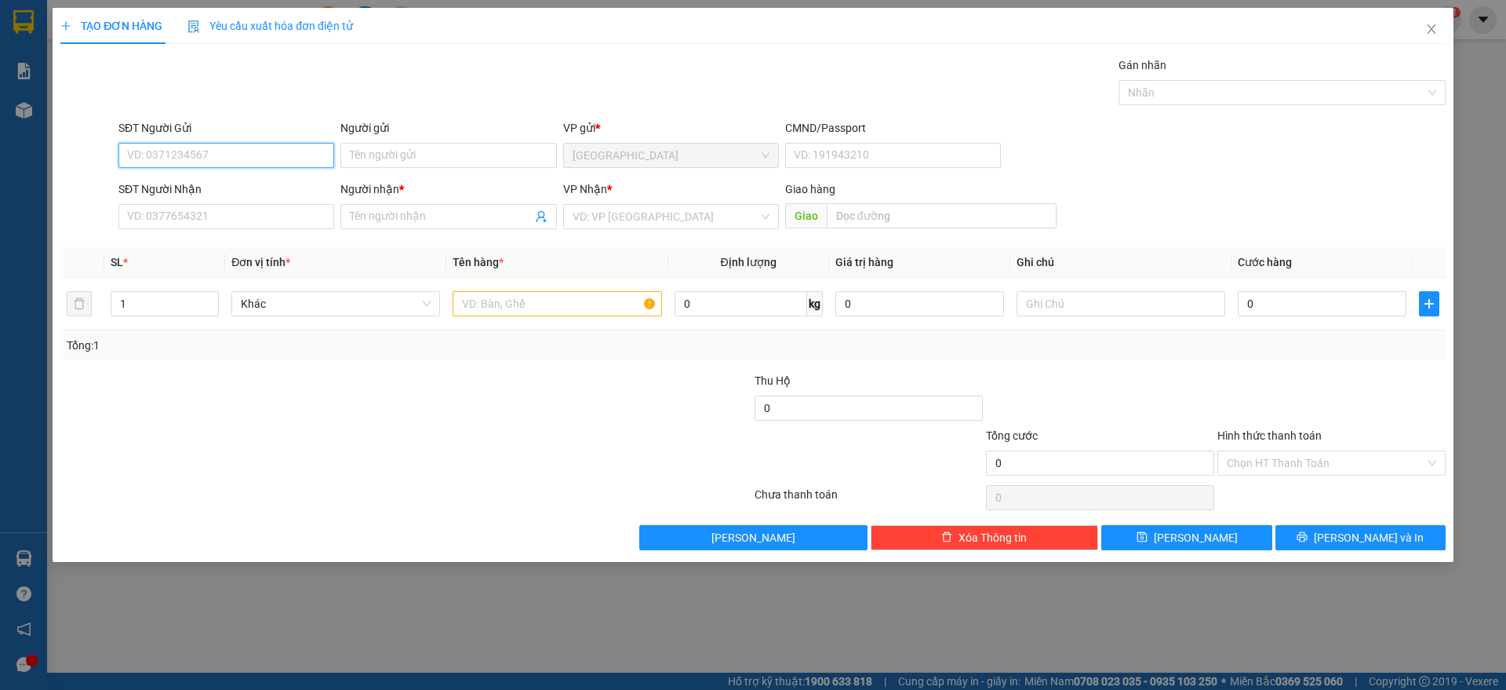
click at [199, 154] on input "SĐT Người Gửi" at bounding box center [226, 155] width 216 height 25
click at [151, 220] on input "SĐT Người Nhận" at bounding box center [226, 216] width 216 height 25
type input "0903785629"
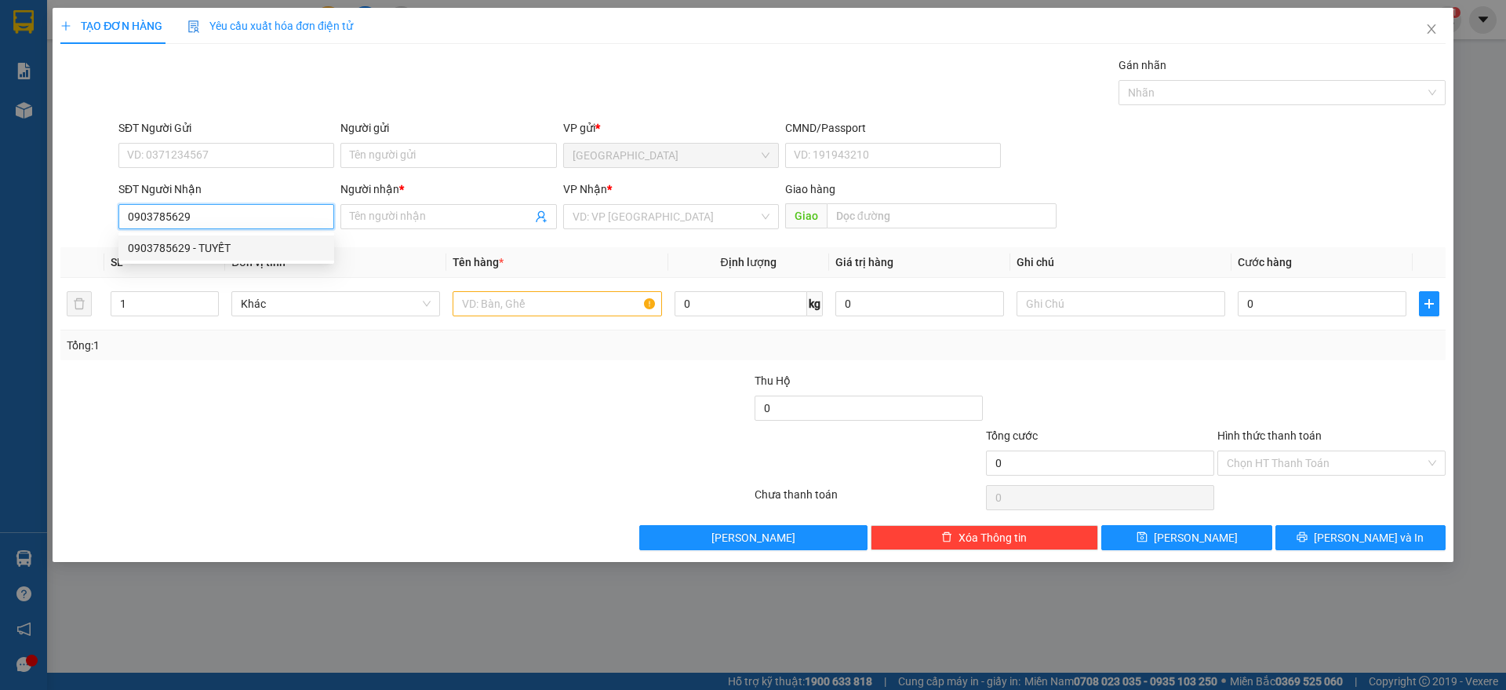
drag, startPoint x: 190, startPoint y: 243, endPoint x: 202, endPoint y: 206, distance: 39.5
click at [190, 242] on div "0903785629 - TUYẾT" at bounding box center [226, 247] width 197 height 17
type input "TUYẾT"
type input "0903785629"
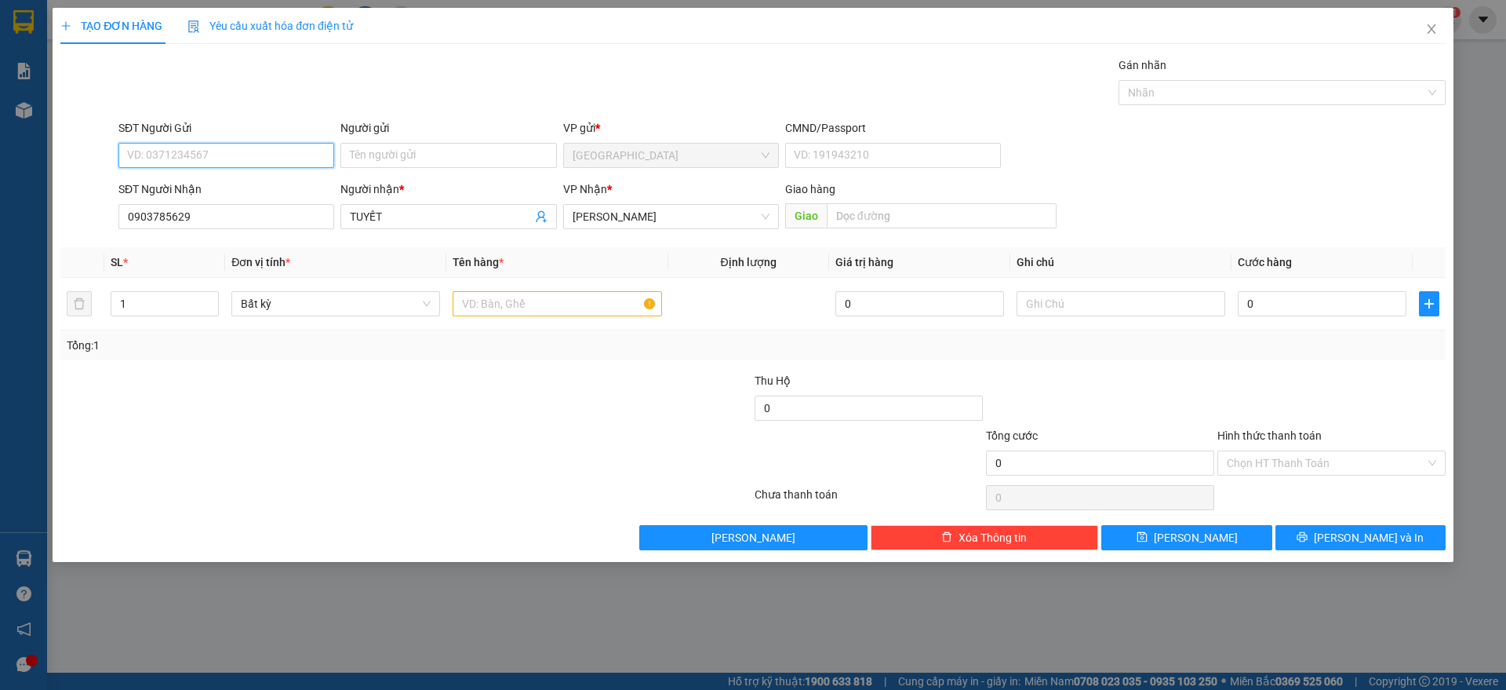
click at [218, 158] on input "SĐT Người Gửi" at bounding box center [226, 155] width 216 height 25
drag, startPoint x: 217, startPoint y: 188, endPoint x: 226, endPoint y: 191, distance: 9.9
click at [217, 188] on div "0949987899 - CÔ THU" at bounding box center [226, 186] width 197 height 17
type input "0949987899"
type input "CÔ THU"
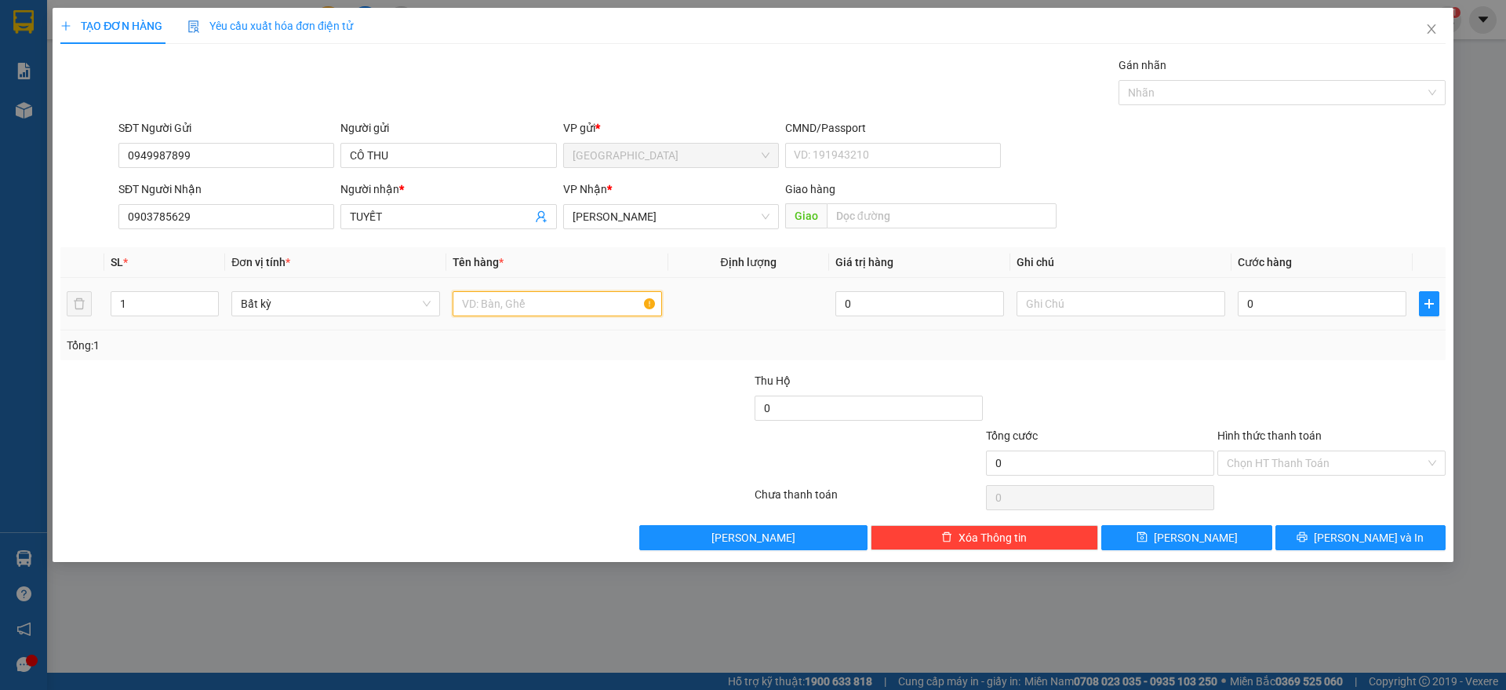
click at [504, 298] on input "text" at bounding box center [557, 303] width 209 height 25
type input "1 KIỆN ĐEN"
click at [1324, 292] on input "0" at bounding box center [1322, 303] width 169 height 25
type input "5"
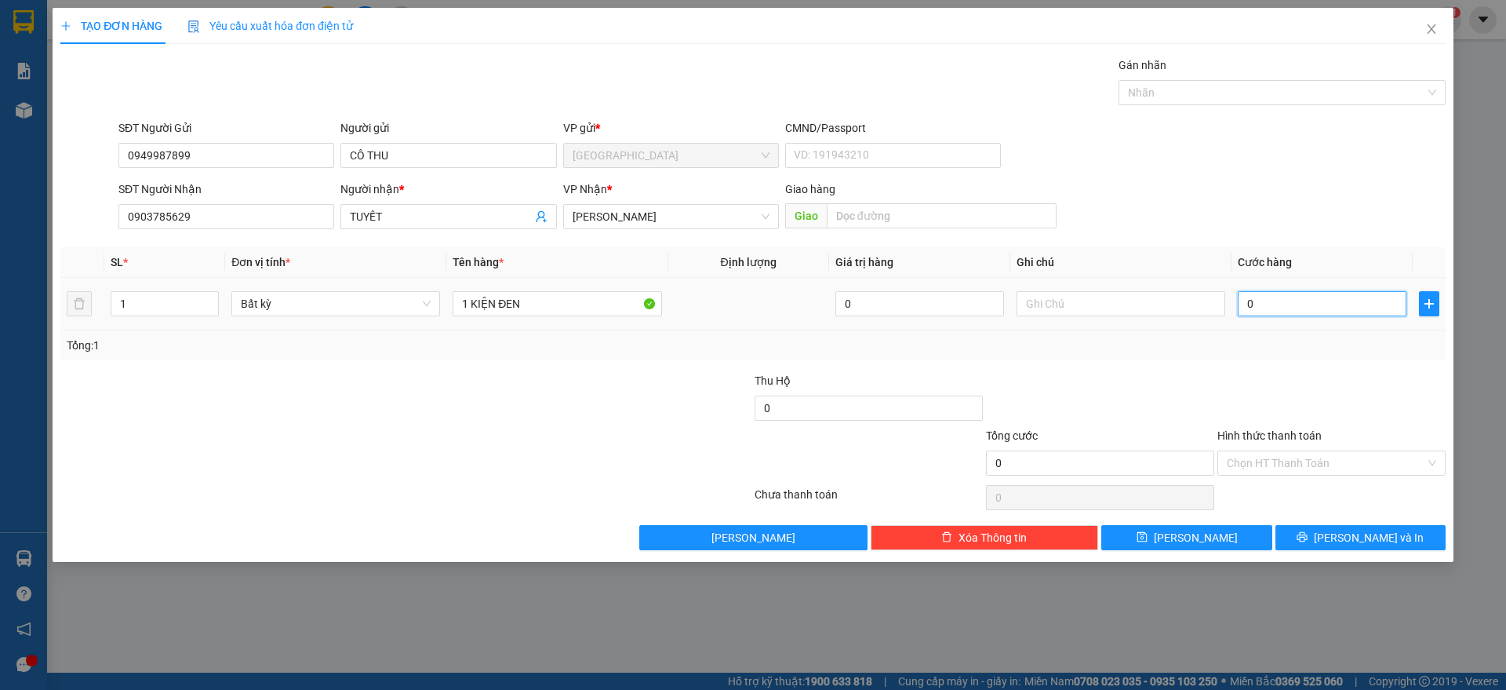
type input "5"
type input "50"
type input "50.000"
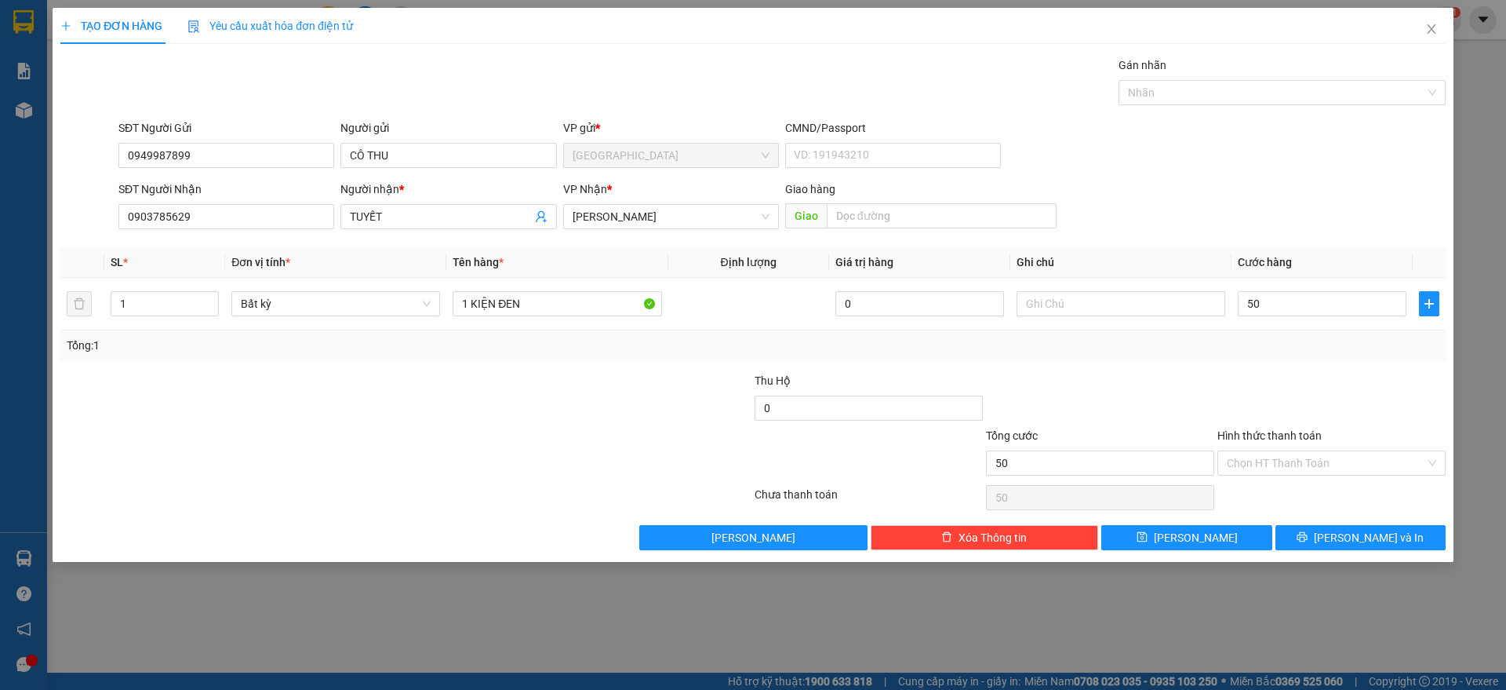
type input "50.000"
click at [1269, 382] on div at bounding box center [1331, 399] width 231 height 55
click at [1314, 464] on input "Hình thức thanh toán" at bounding box center [1326, 463] width 199 height 24
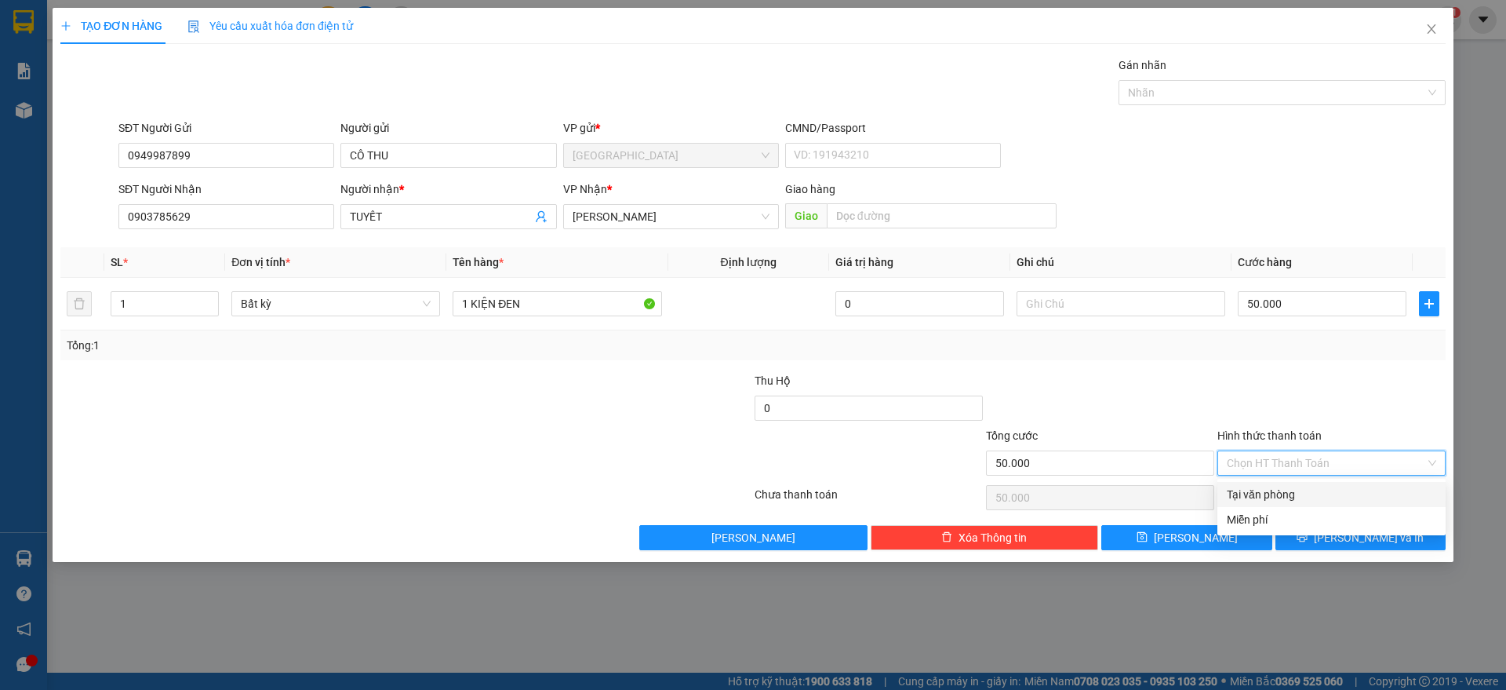
click at [1284, 496] on div "Tại văn phòng" at bounding box center [1331, 494] width 209 height 17
type input "0"
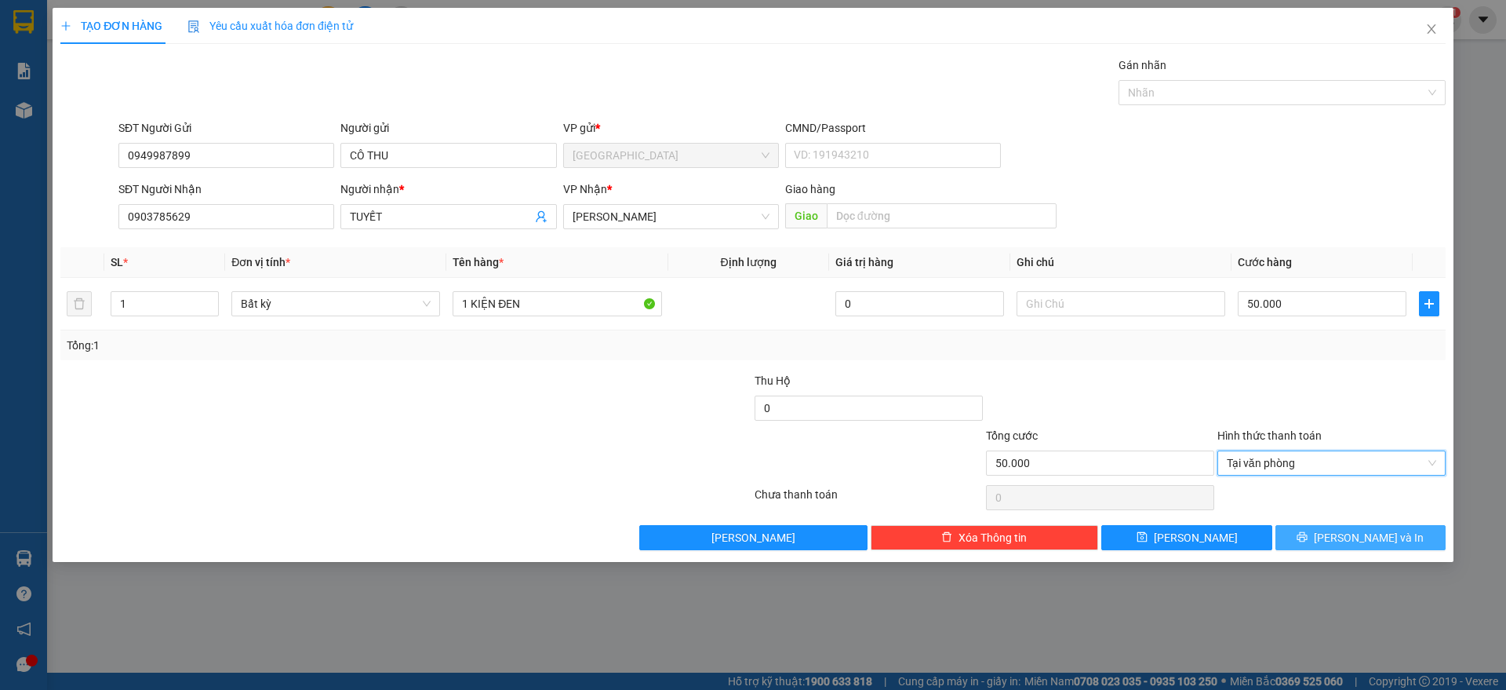
click at [1320, 526] on button "[PERSON_NAME] và In" at bounding box center [1361, 537] width 170 height 25
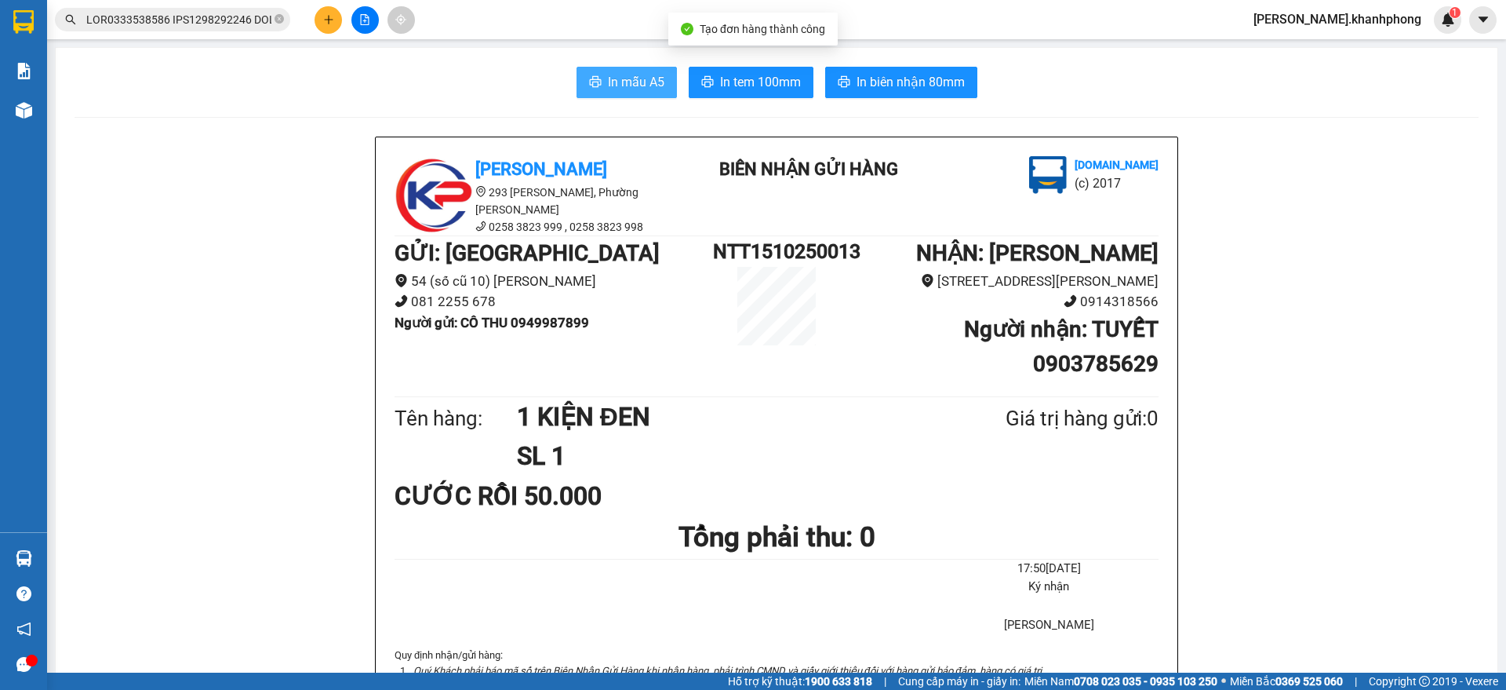
click at [632, 74] on span "In mẫu A5" at bounding box center [636, 82] width 56 height 20
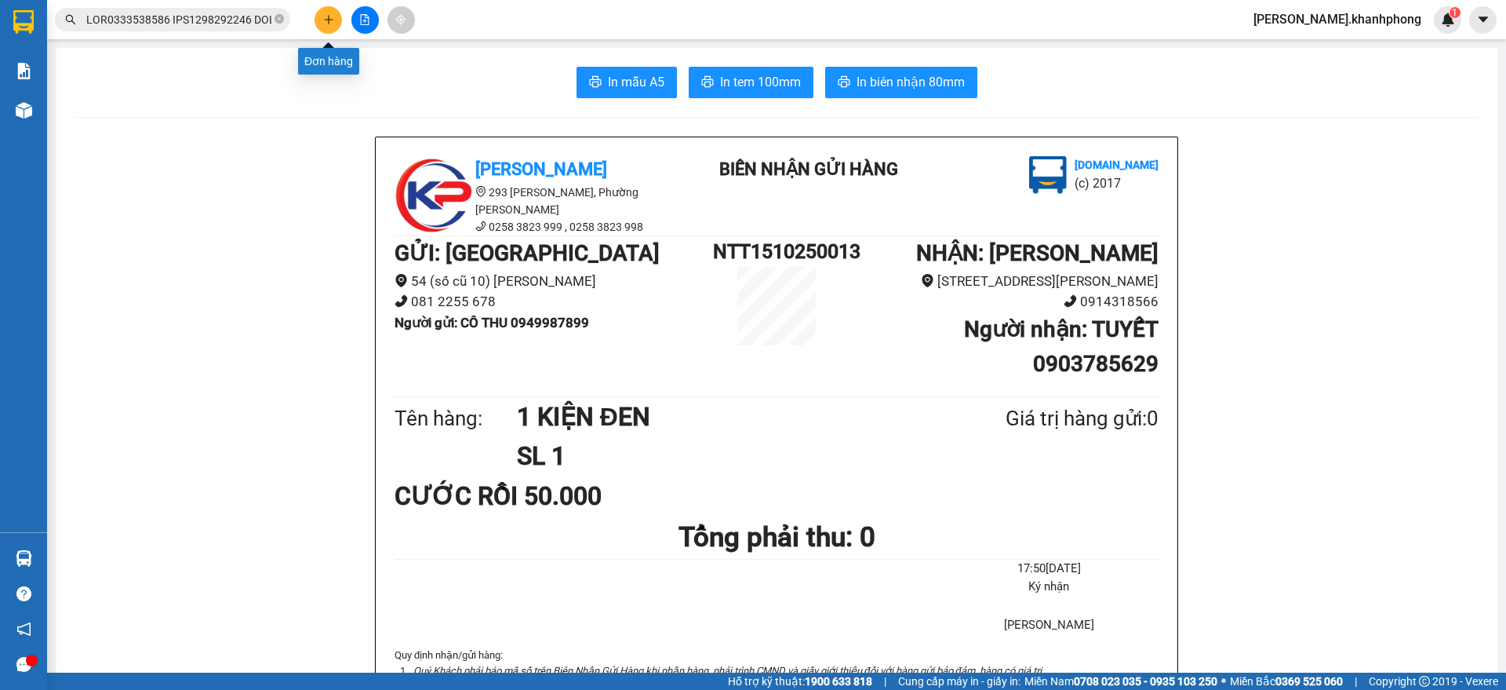
click at [331, 14] on icon "plus" at bounding box center [328, 19] width 11 height 11
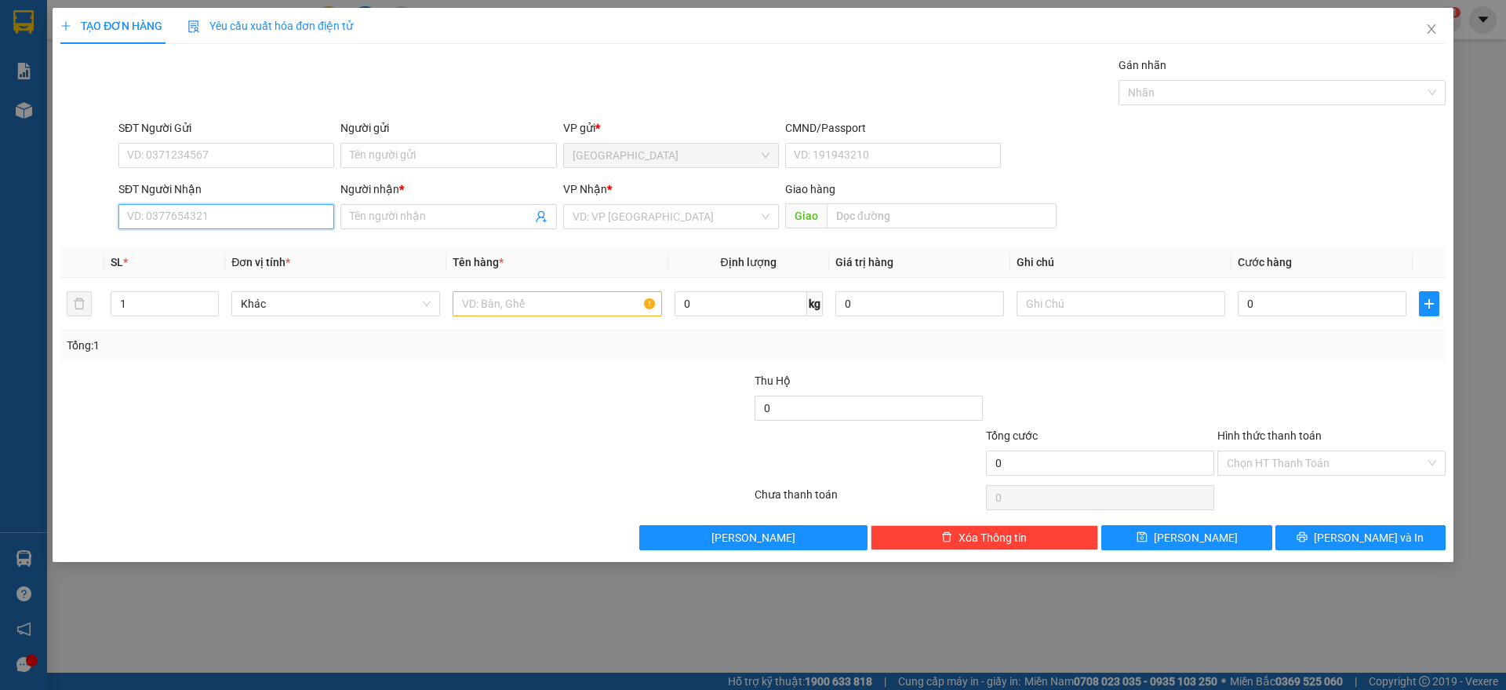
click at [190, 213] on input "SĐT Người Nhận" at bounding box center [226, 216] width 216 height 25
type input "0918414335"
click at [189, 249] on div "0918414335 - LẠC" at bounding box center [226, 247] width 197 height 17
type input "LẠC"
type input "0918414335"
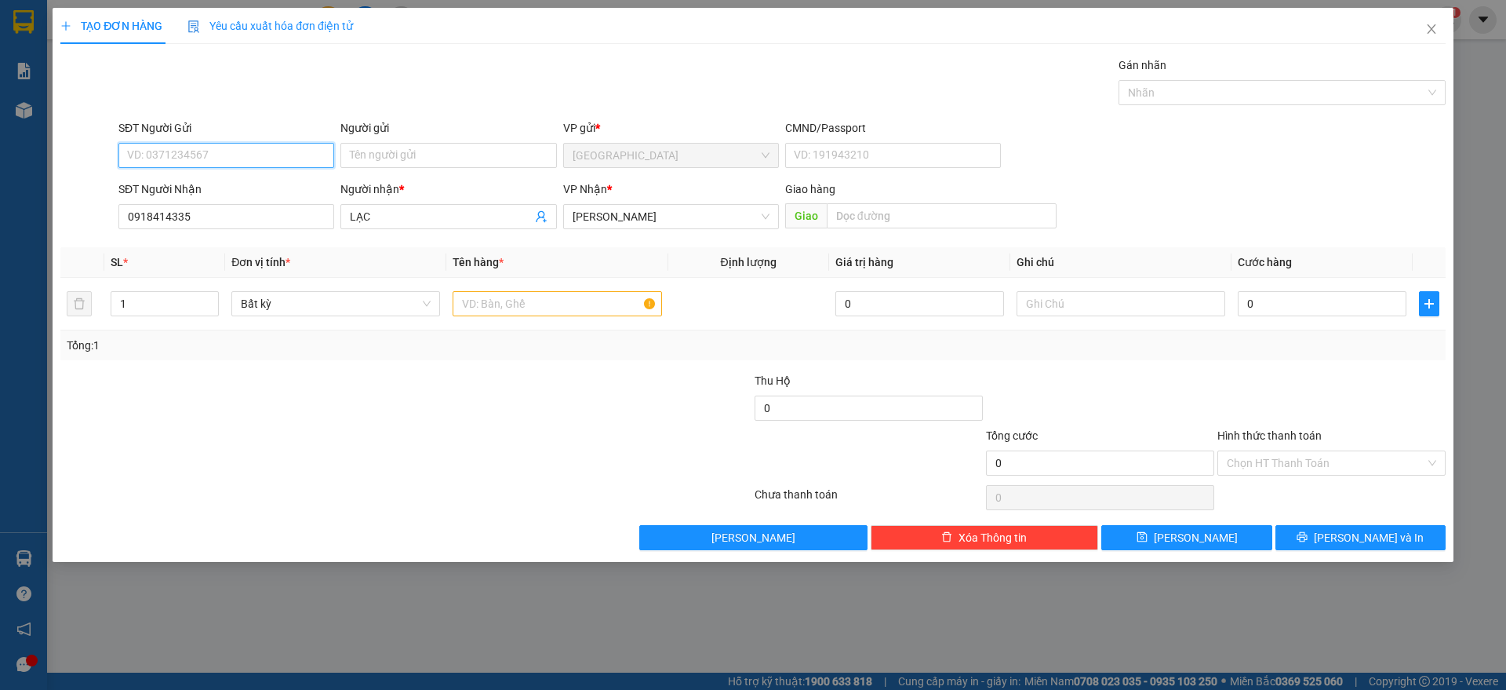
click at [246, 155] on input "SĐT Người Gửi" at bounding box center [226, 155] width 216 height 25
click at [215, 184] on div "0949987899 - CÔ THU" at bounding box center [226, 186] width 197 height 17
type input "0949987899"
type input "CÔ THU"
click at [488, 299] on input "text" at bounding box center [557, 303] width 209 height 25
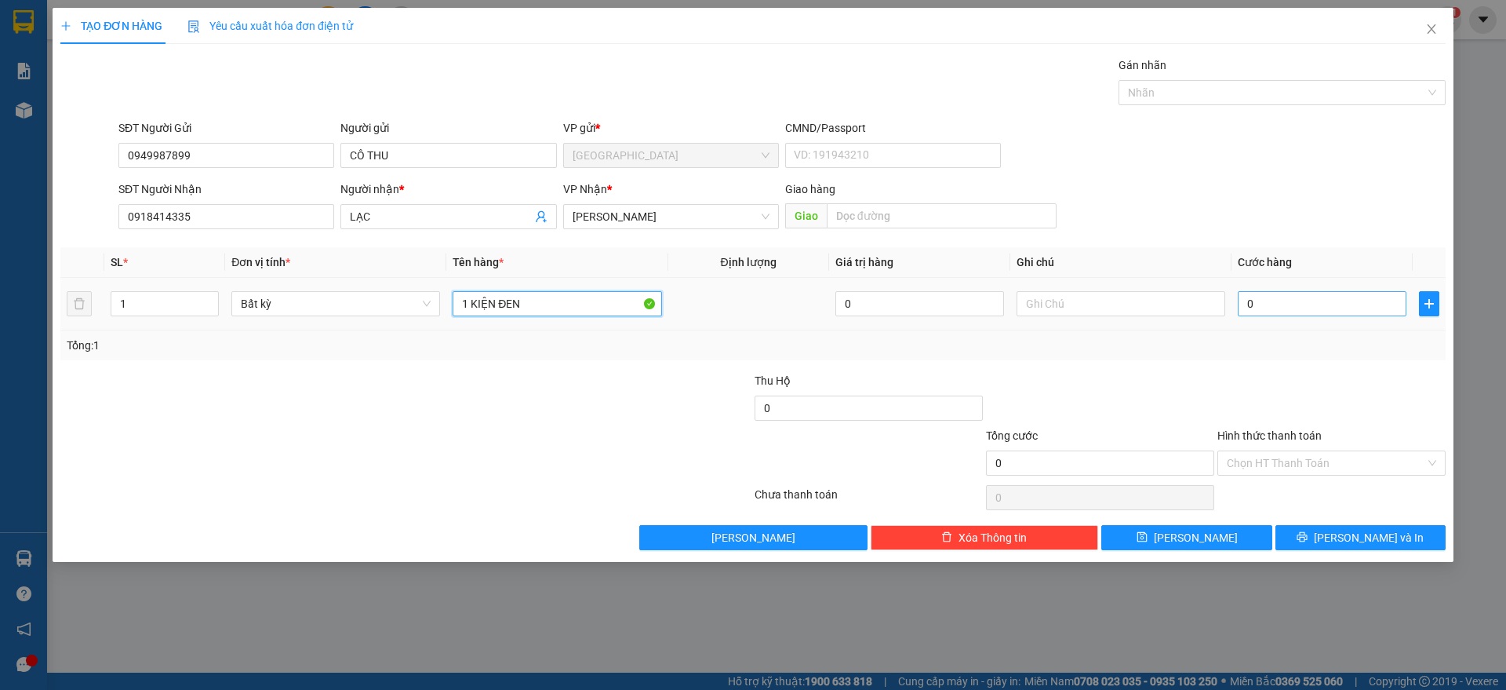
type input "1 KIỆN ĐEN"
click at [1290, 301] on input "0" at bounding box center [1322, 303] width 169 height 25
type input "4"
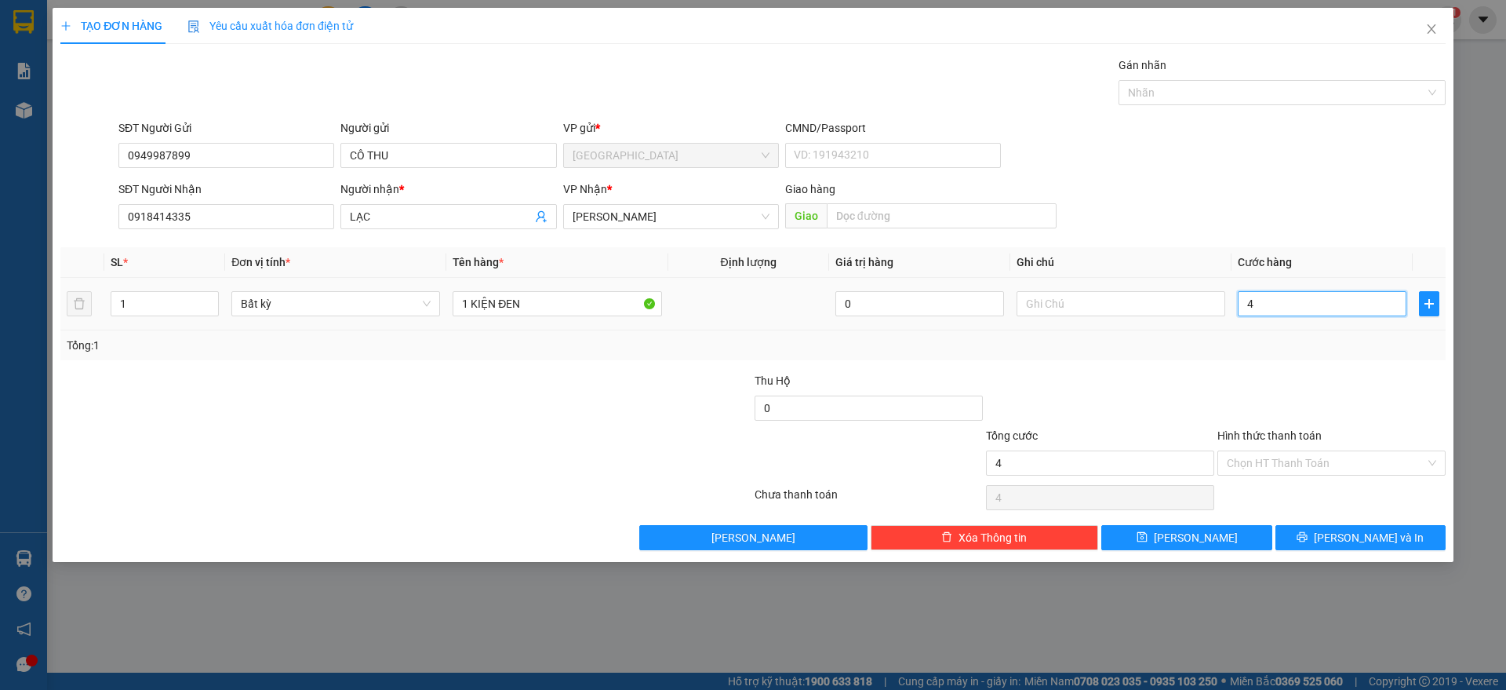
type input "40"
type input "40.000"
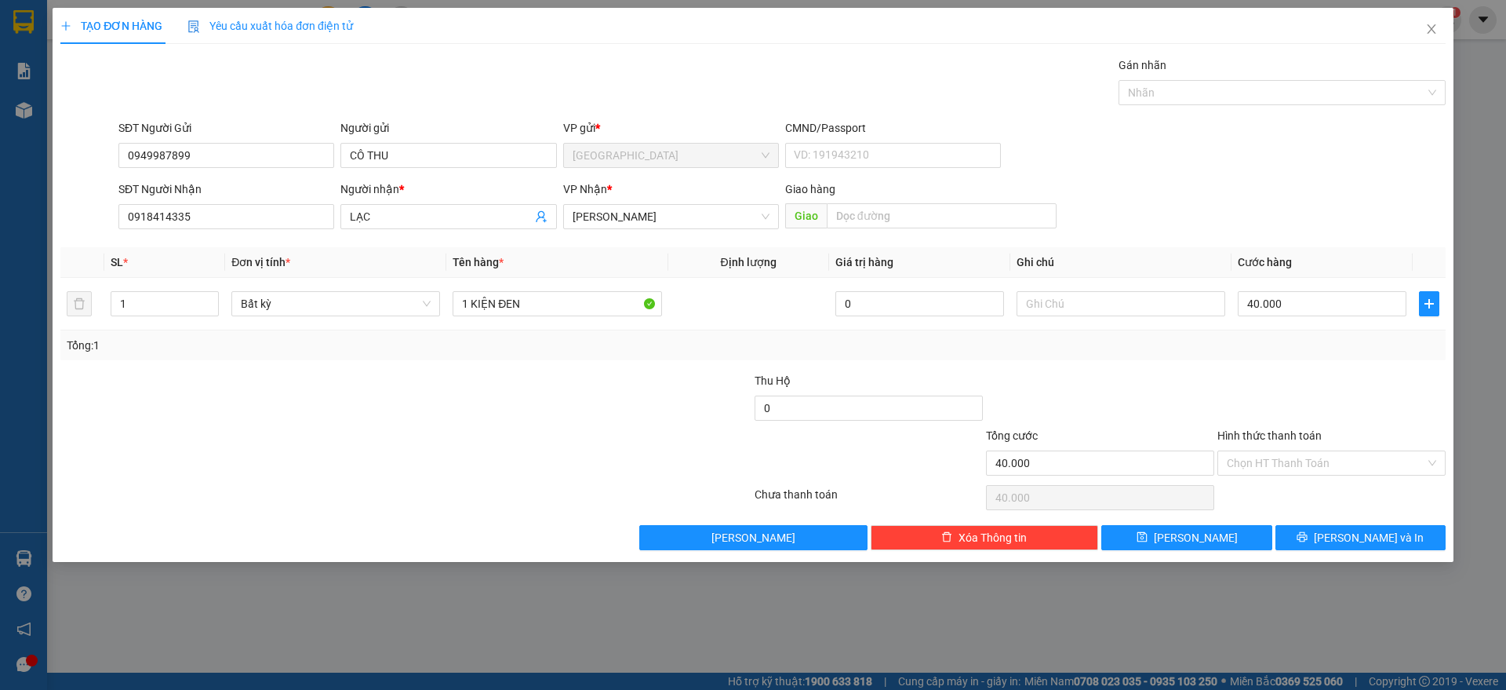
click at [1294, 343] on div "Tổng: 1" at bounding box center [753, 345] width 1373 height 17
click at [1274, 456] on input "Hình thức thanh toán" at bounding box center [1326, 463] width 199 height 24
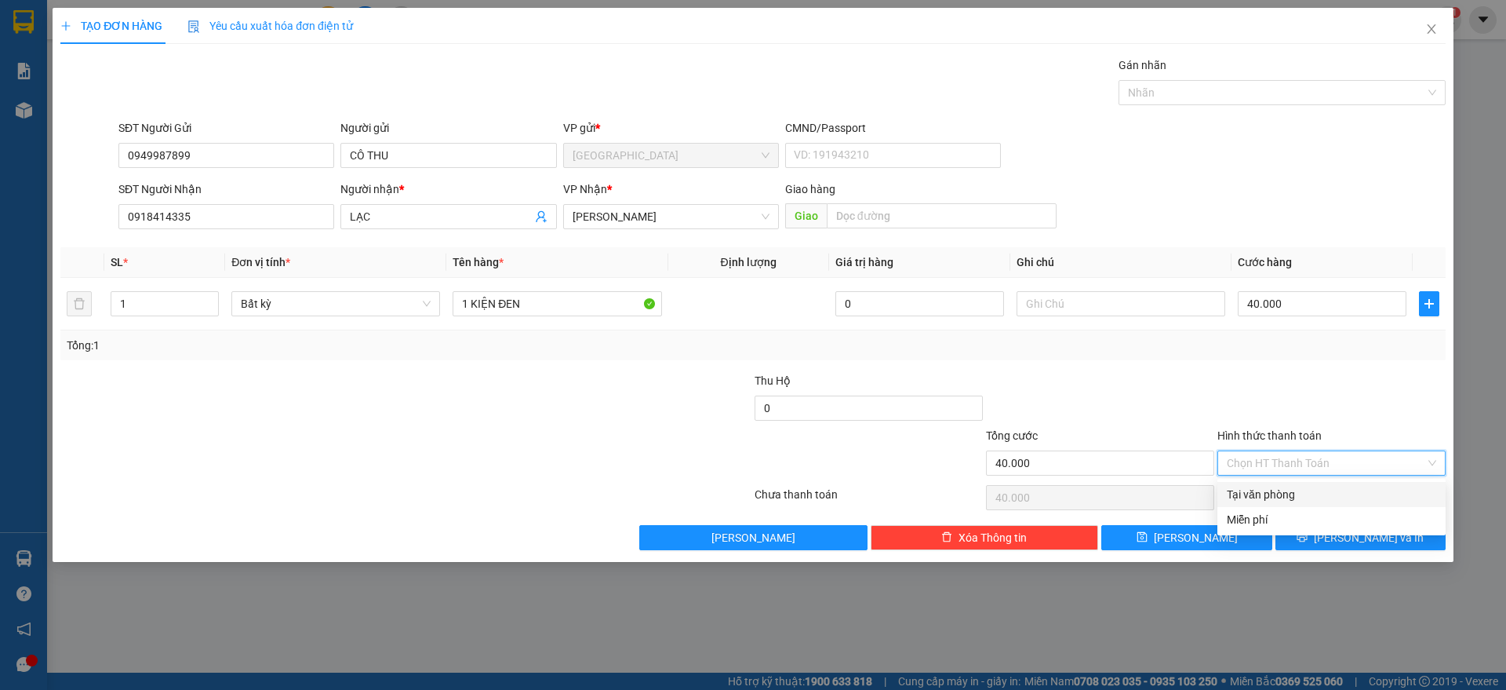
click at [1264, 490] on div "Tại văn phòng" at bounding box center [1331, 494] width 209 height 17
type input "0"
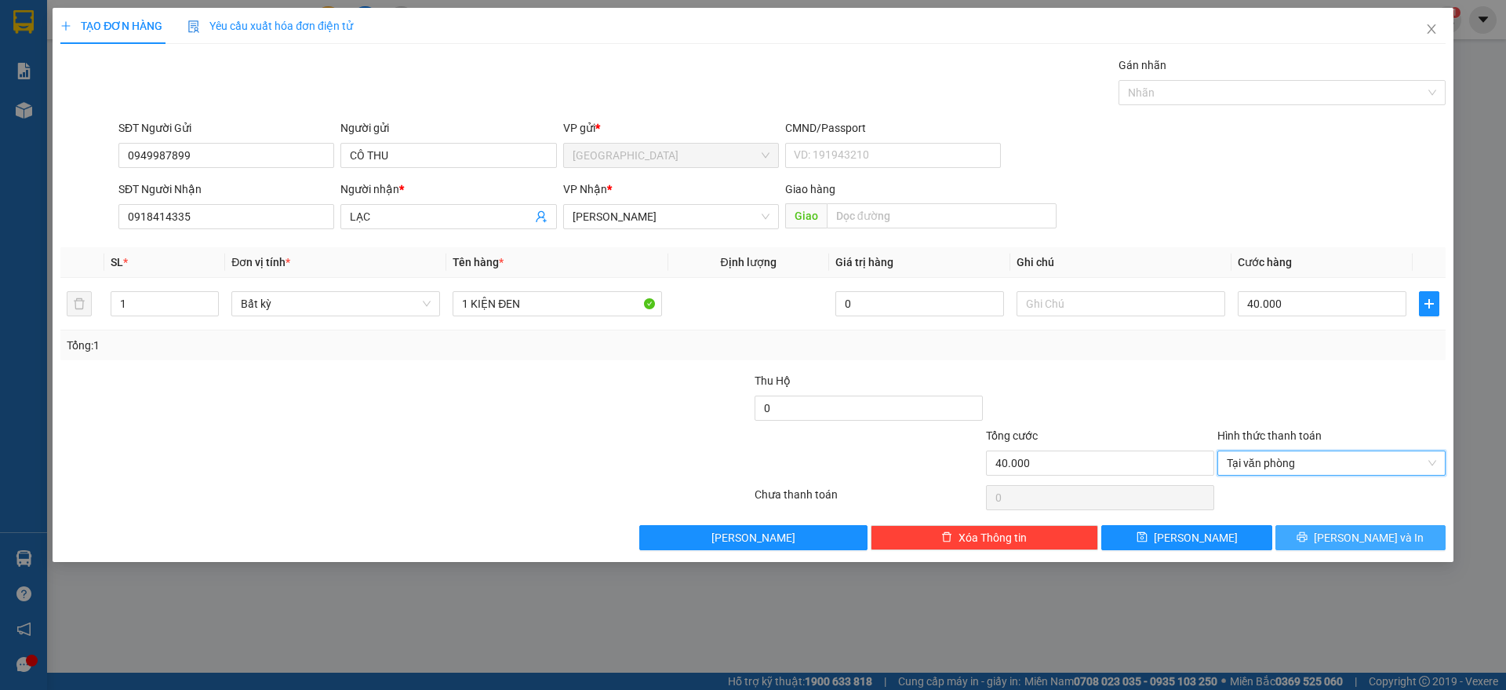
click at [1328, 534] on button "[PERSON_NAME] và In" at bounding box center [1361, 537] width 170 height 25
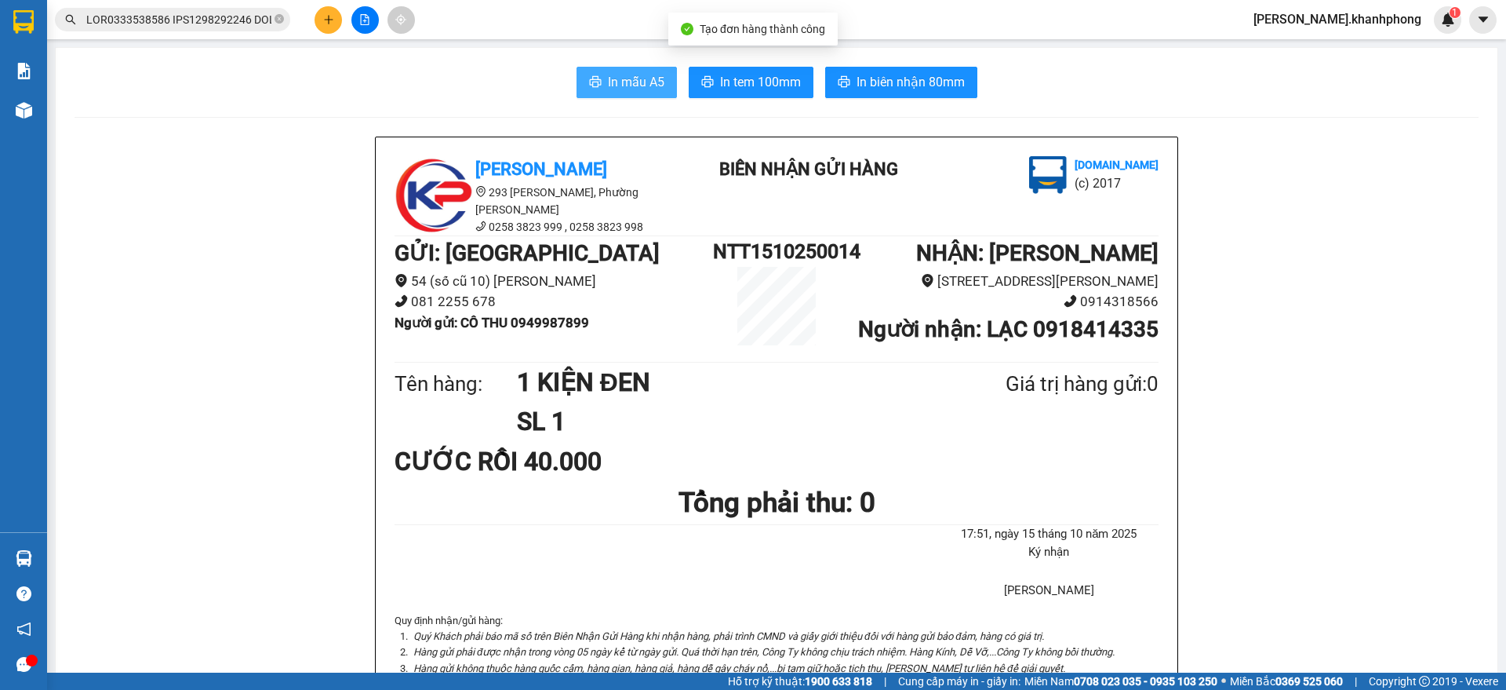
click at [632, 74] on span "In mẫu A5" at bounding box center [636, 82] width 56 height 20
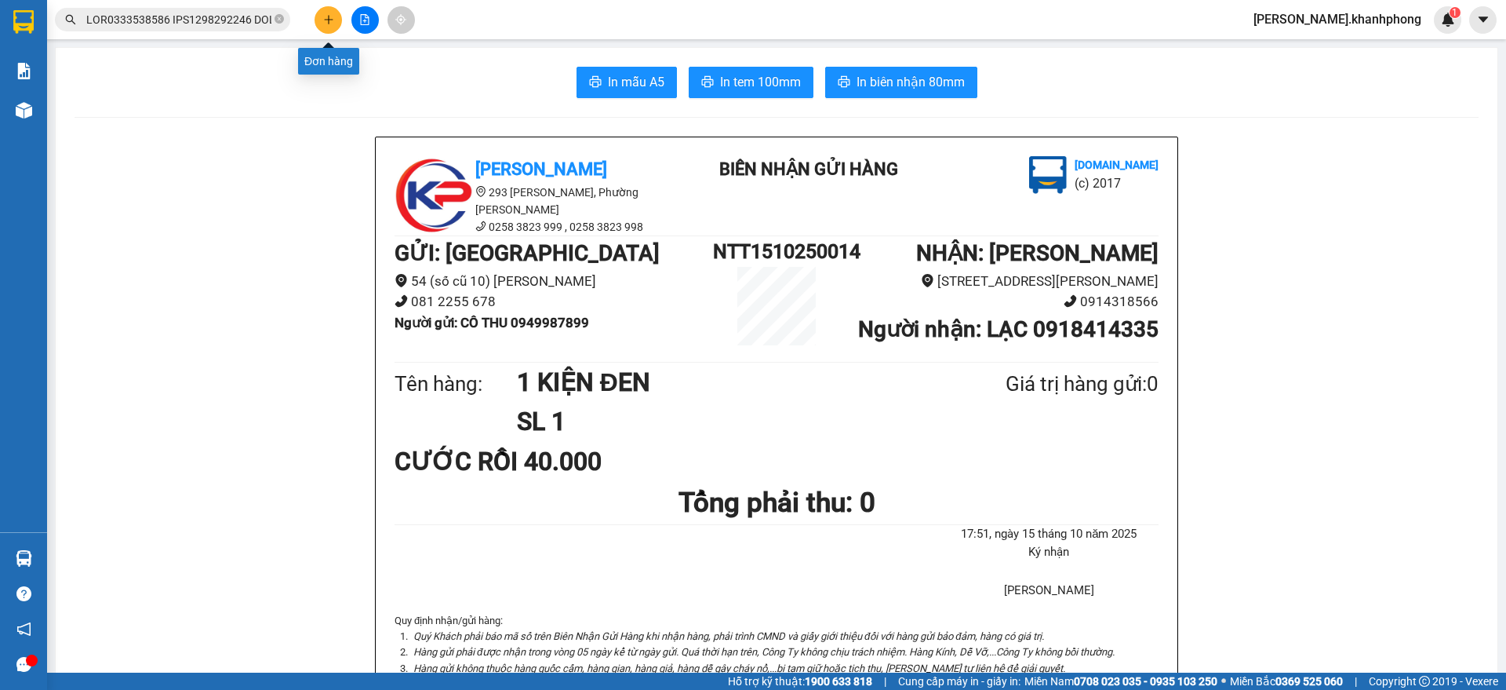
click at [326, 21] on icon "plus" at bounding box center [328, 19] width 11 height 11
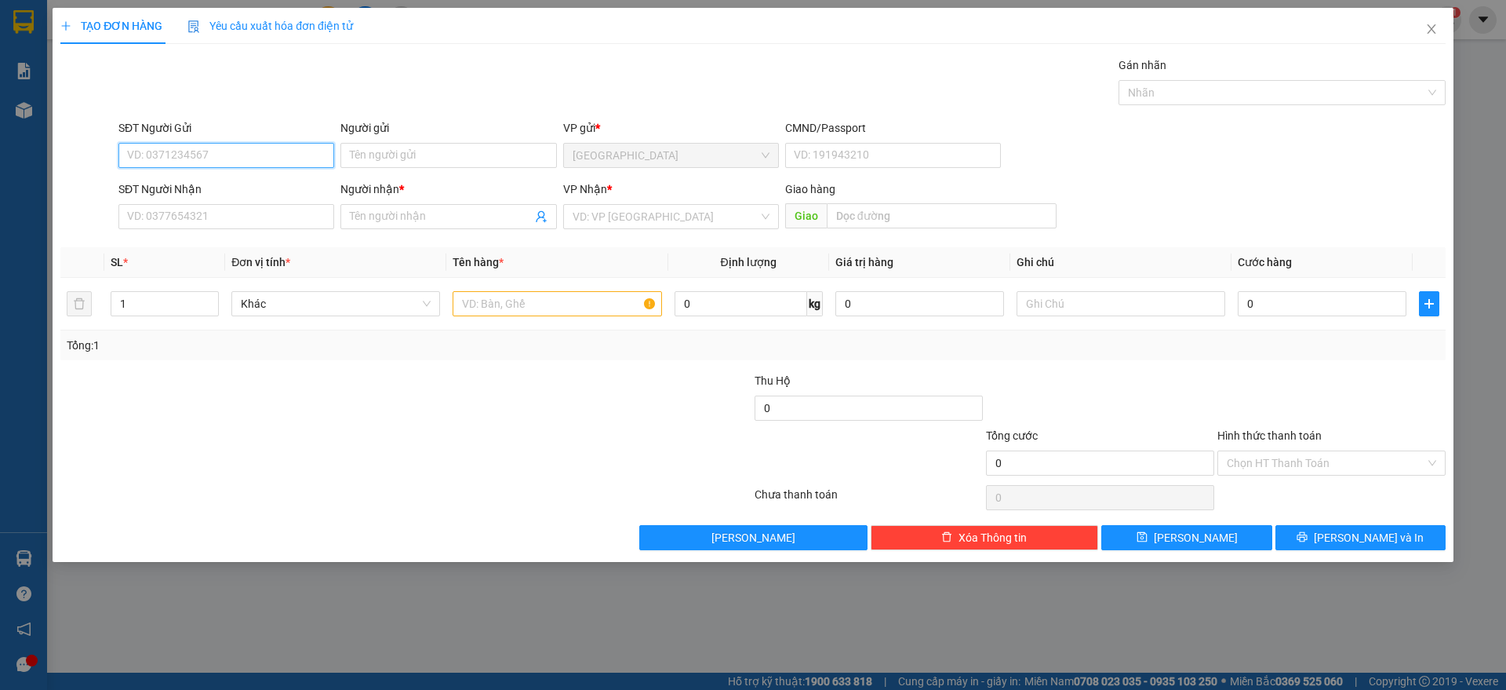
click at [199, 151] on input "SĐT Người Gửi" at bounding box center [226, 155] width 216 height 25
click at [187, 149] on input "07794195552" at bounding box center [226, 155] width 216 height 25
type input "0779419552"
click at [200, 184] on div "0779419552 - [PERSON_NAME]" at bounding box center [226, 186] width 197 height 17
type input "KIM VP"
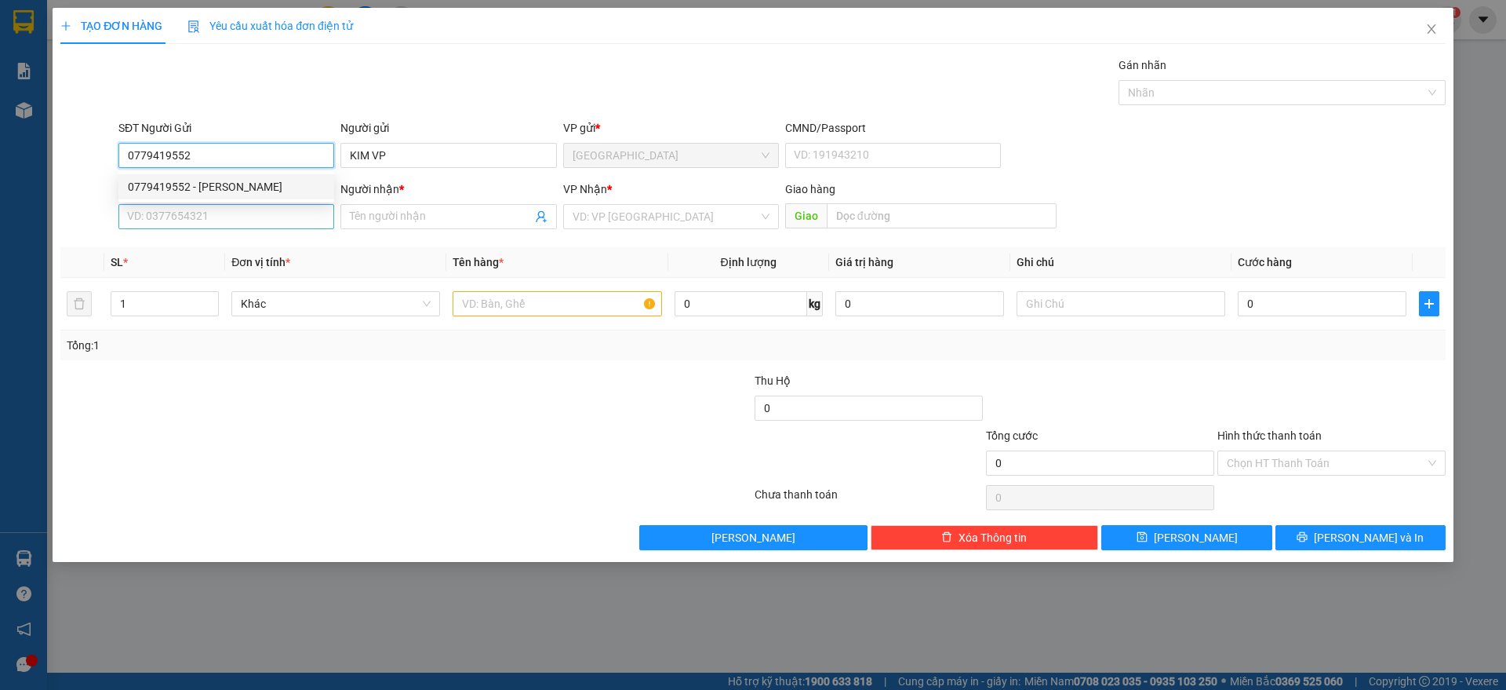
type input "0779419552"
click at [199, 224] on input "SĐT Người Nhận" at bounding box center [226, 216] width 216 height 25
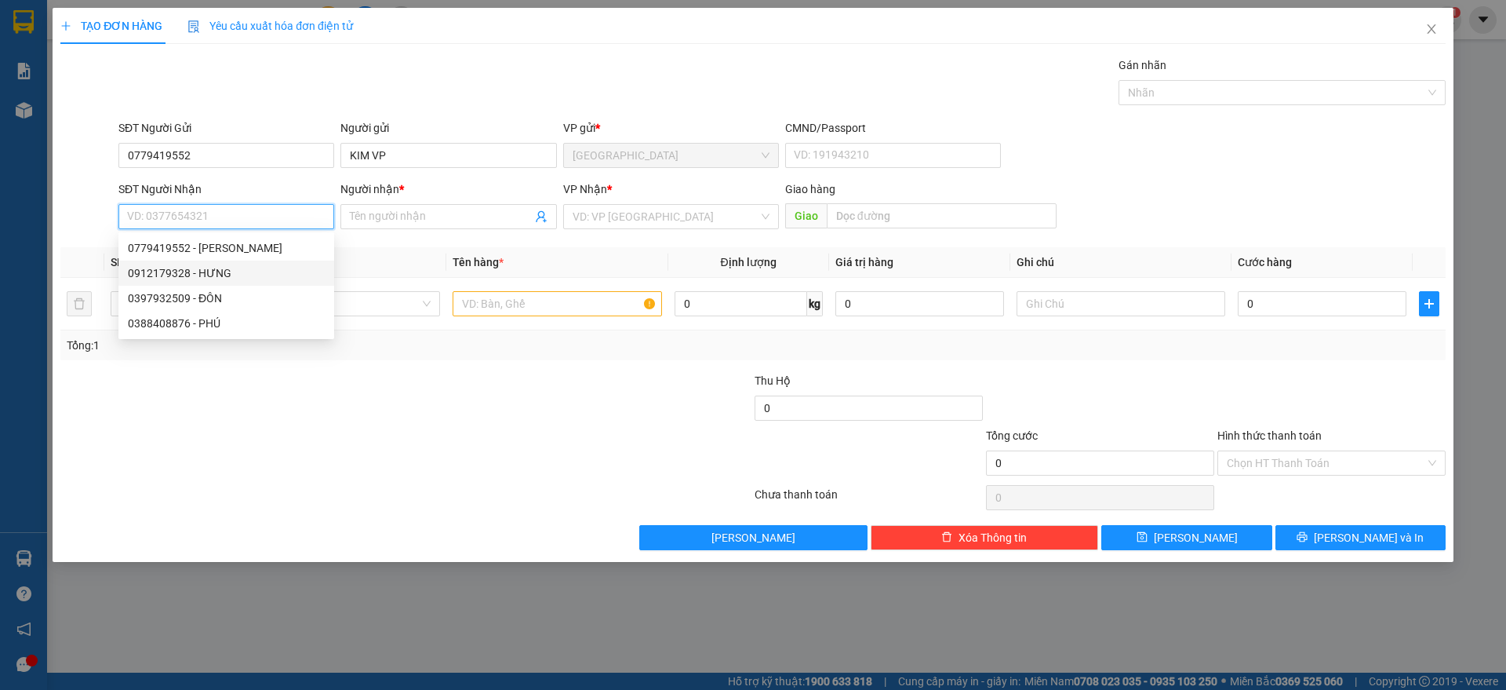
click at [207, 273] on div "0912179328 - HƯNG" at bounding box center [226, 272] width 197 height 17
type input "0912179328"
type input "HƯNG"
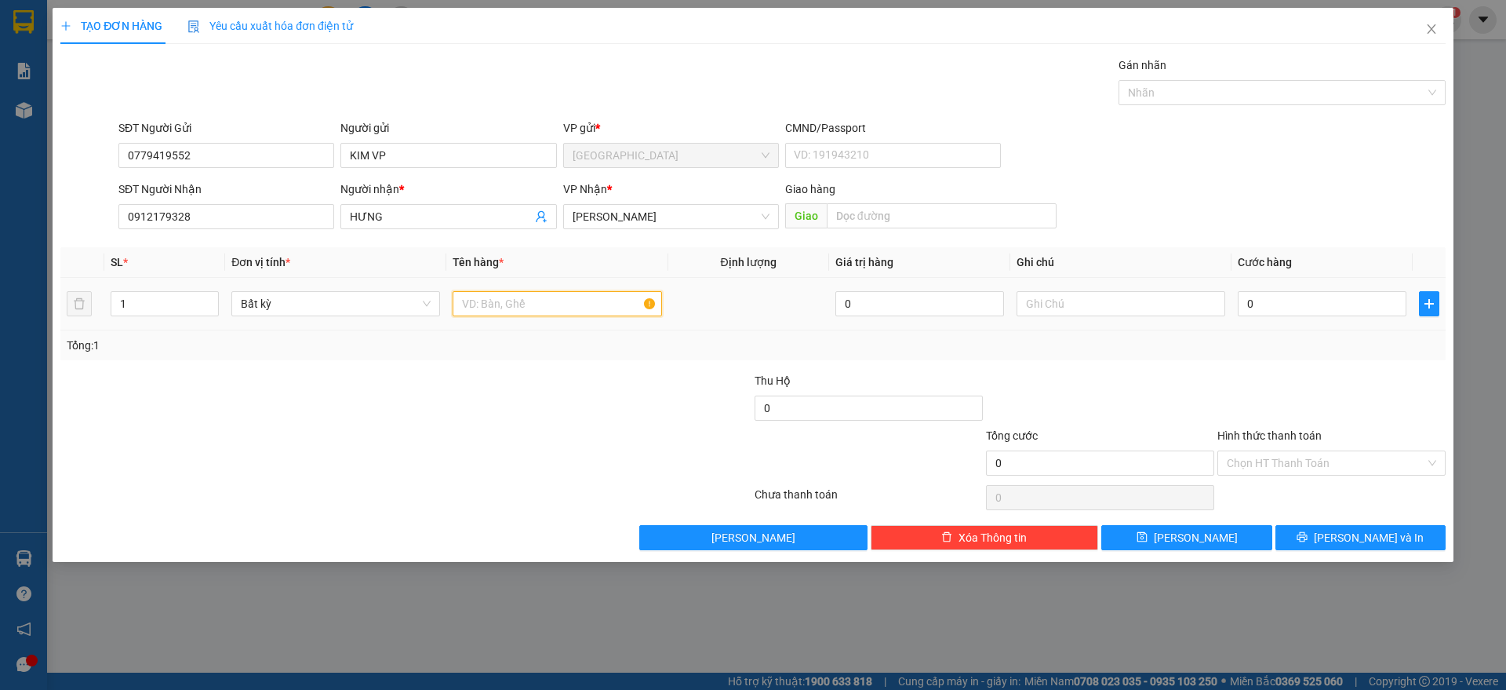
click at [584, 313] on input "text" at bounding box center [557, 303] width 209 height 25
type input "1 TX"
drag, startPoint x: 1316, startPoint y: 403, endPoint x: 1322, endPoint y: 412, distance: 10.7
click at [1317, 403] on div at bounding box center [1331, 399] width 231 height 55
click at [1332, 457] on input "Hình thức thanh toán" at bounding box center [1326, 463] width 199 height 24
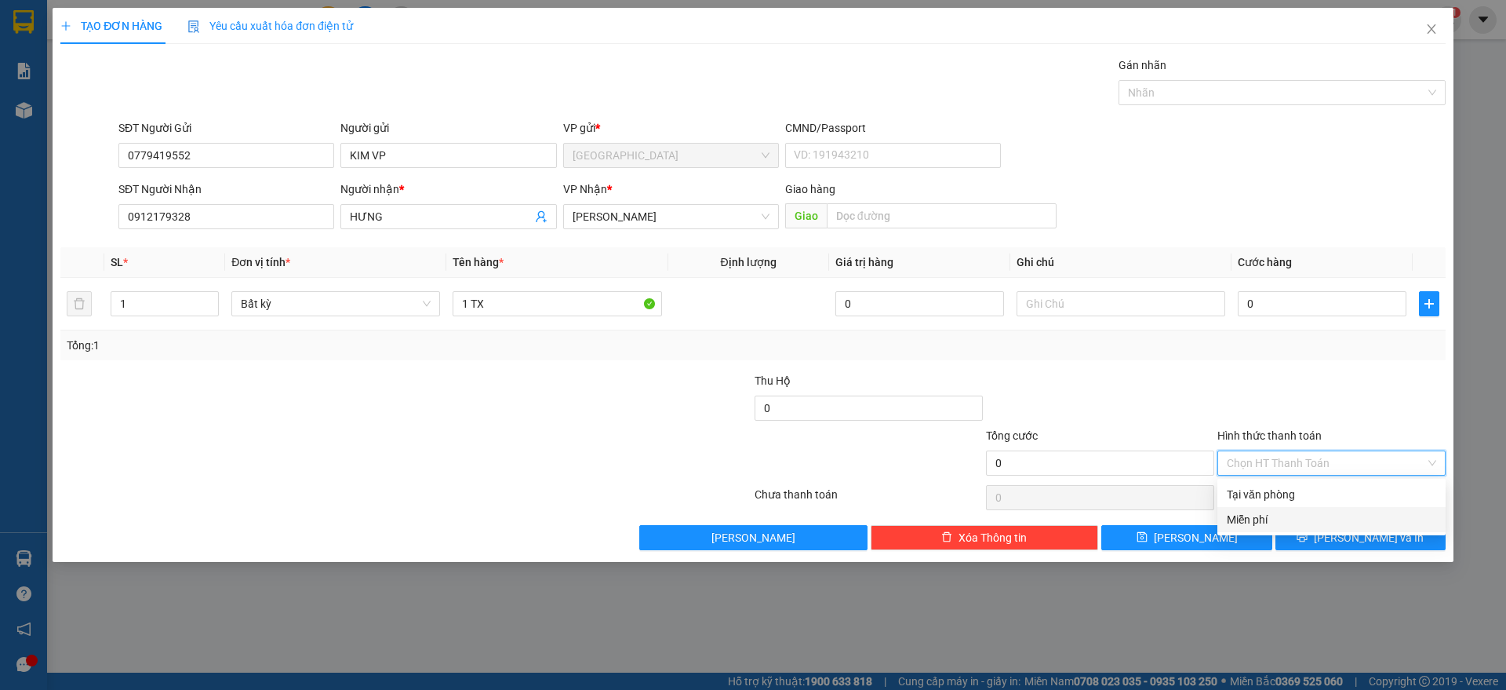
click at [1264, 517] on div "Miễn phí" at bounding box center [1331, 519] width 209 height 17
click at [1393, 532] on button "[PERSON_NAME] và In" at bounding box center [1361, 537] width 170 height 25
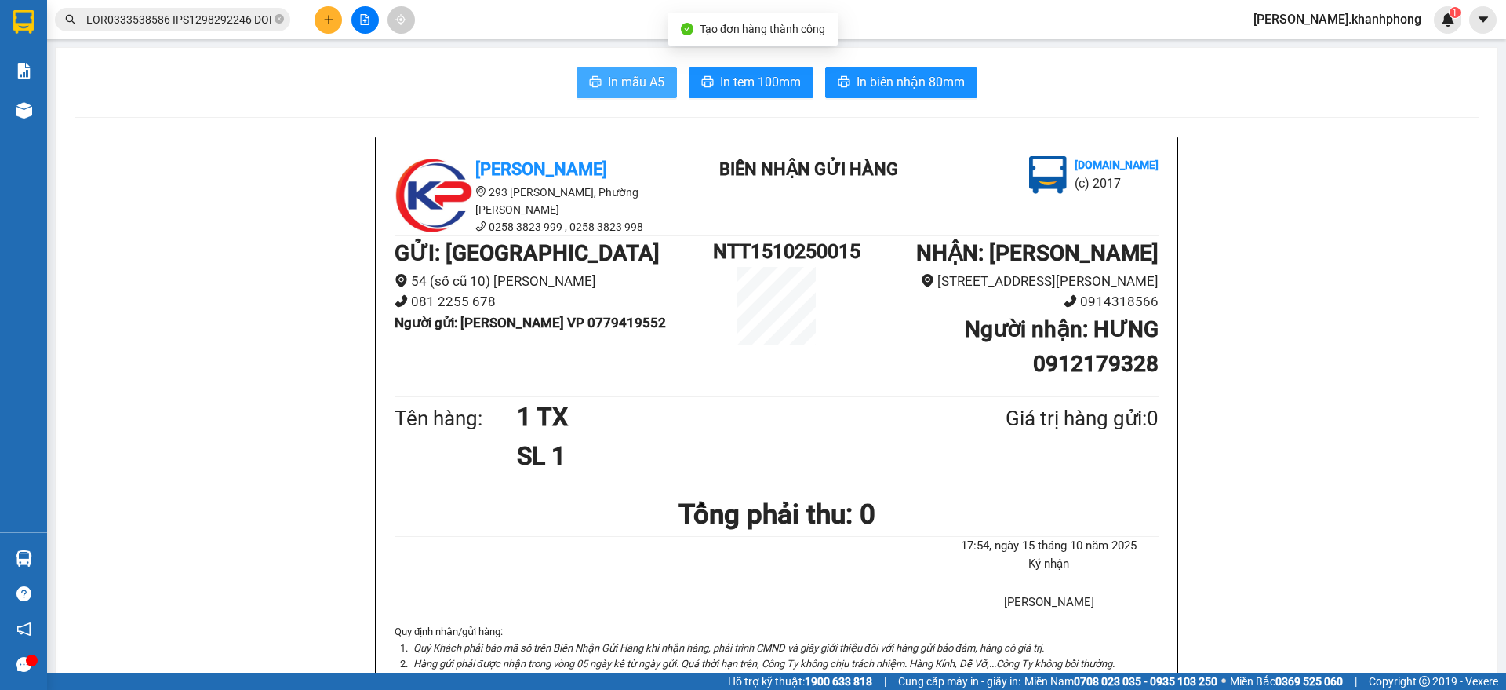
click at [599, 88] on button "In mẫu A5" at bounding box center [627, 82] width 100 height 31
click at [326, 17] on icon "plus" at bounding box center [328, 19] width 11 height 11
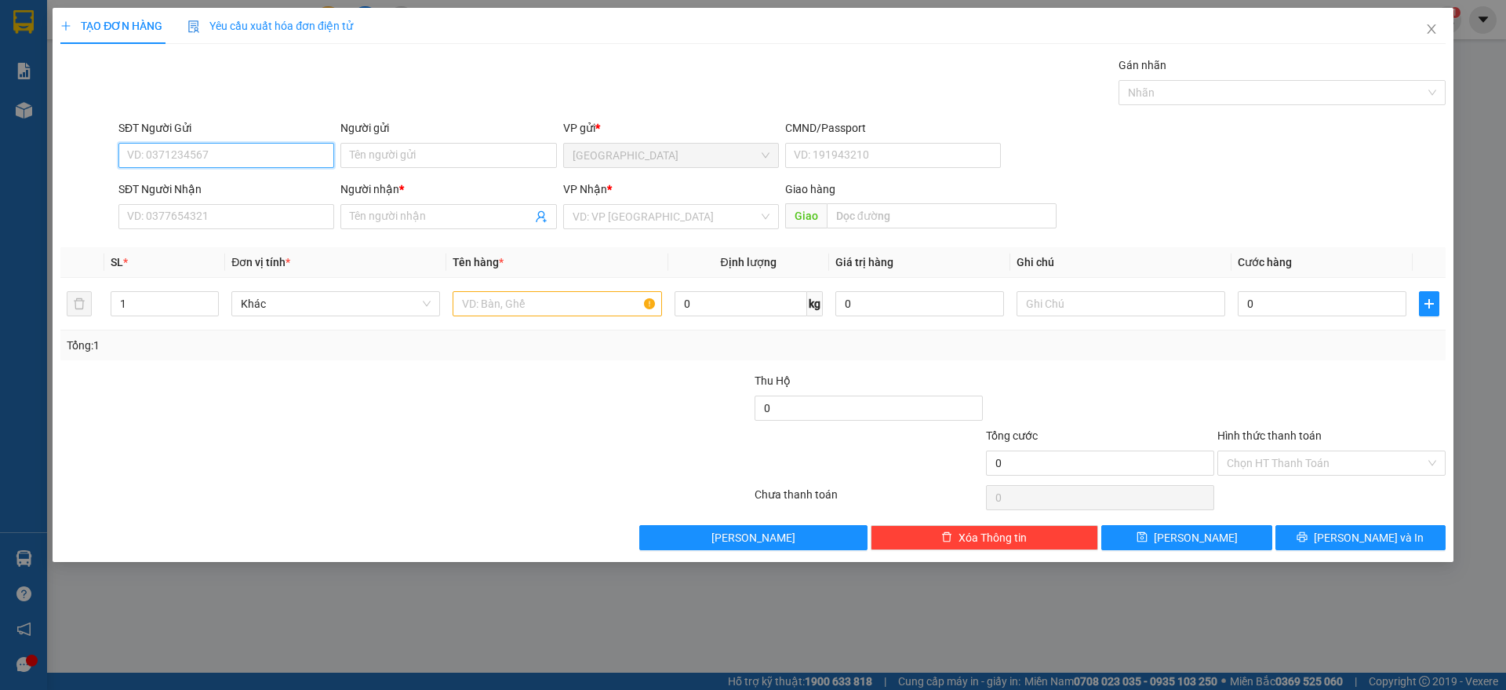
click at [219, 158] on input "SĐT Người Gửi" at bounding box center [226, 155] width 216 height 25
paste input "0399330000"
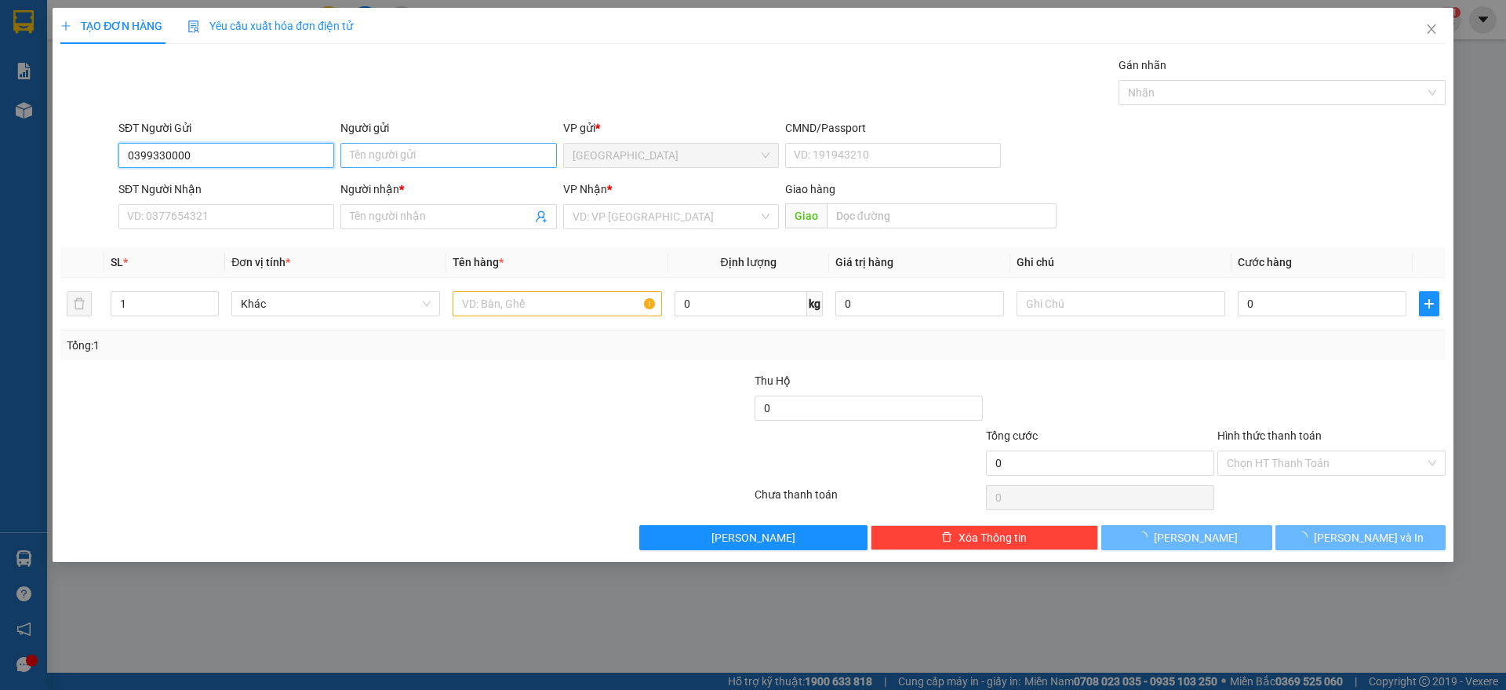
type input "0399330000"
click at [365, 155] on input "Người gửi" at bounding box center [449, 155] width 216 height 25
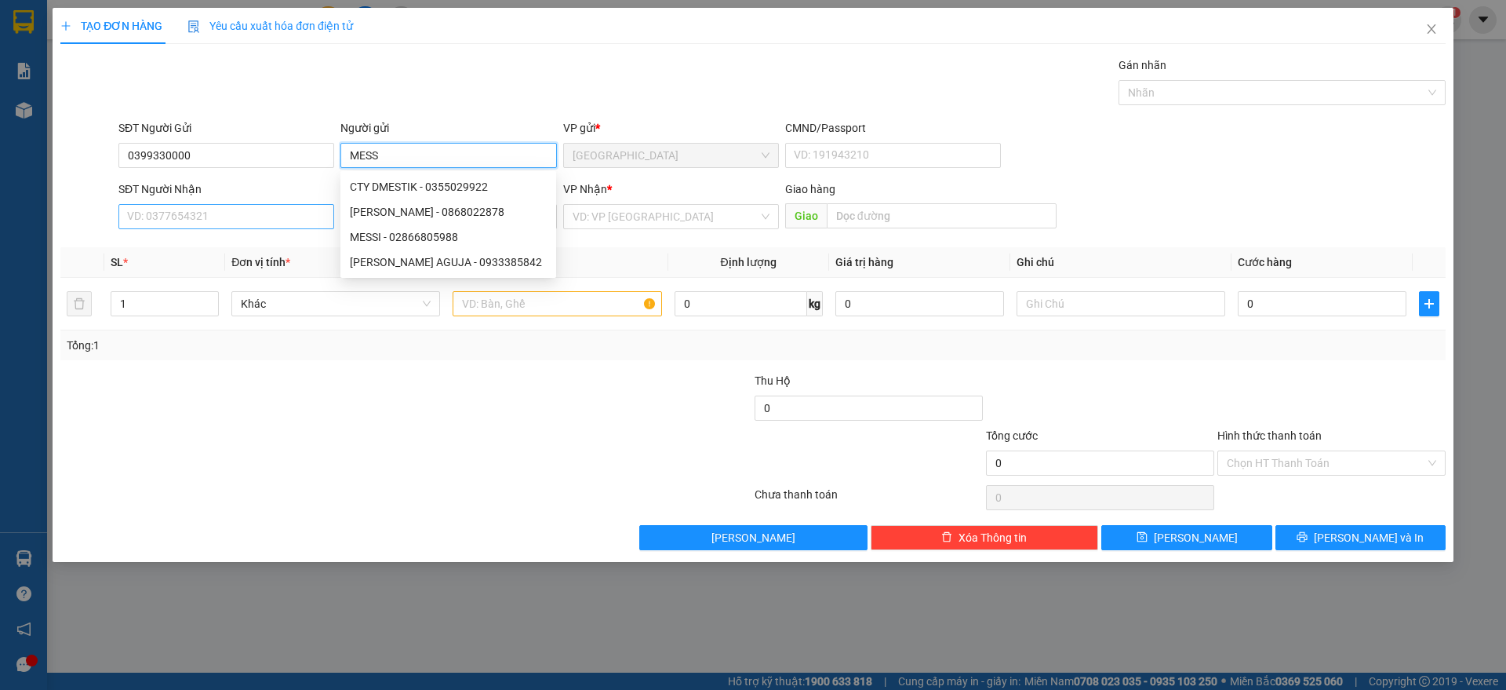
type input "MESS"
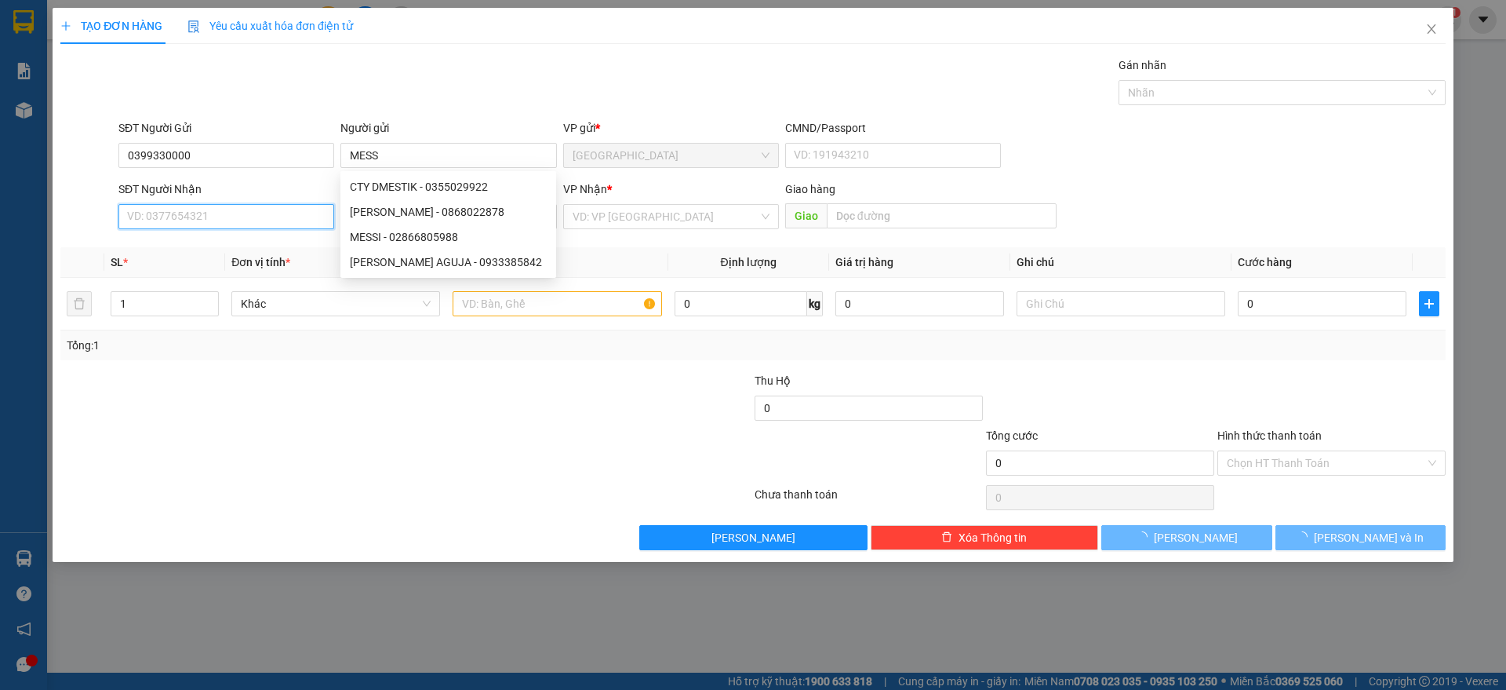
click at [213, 207] on input "SĐT Người Nhận" at bounding box center [226, 216] width 216 height 25
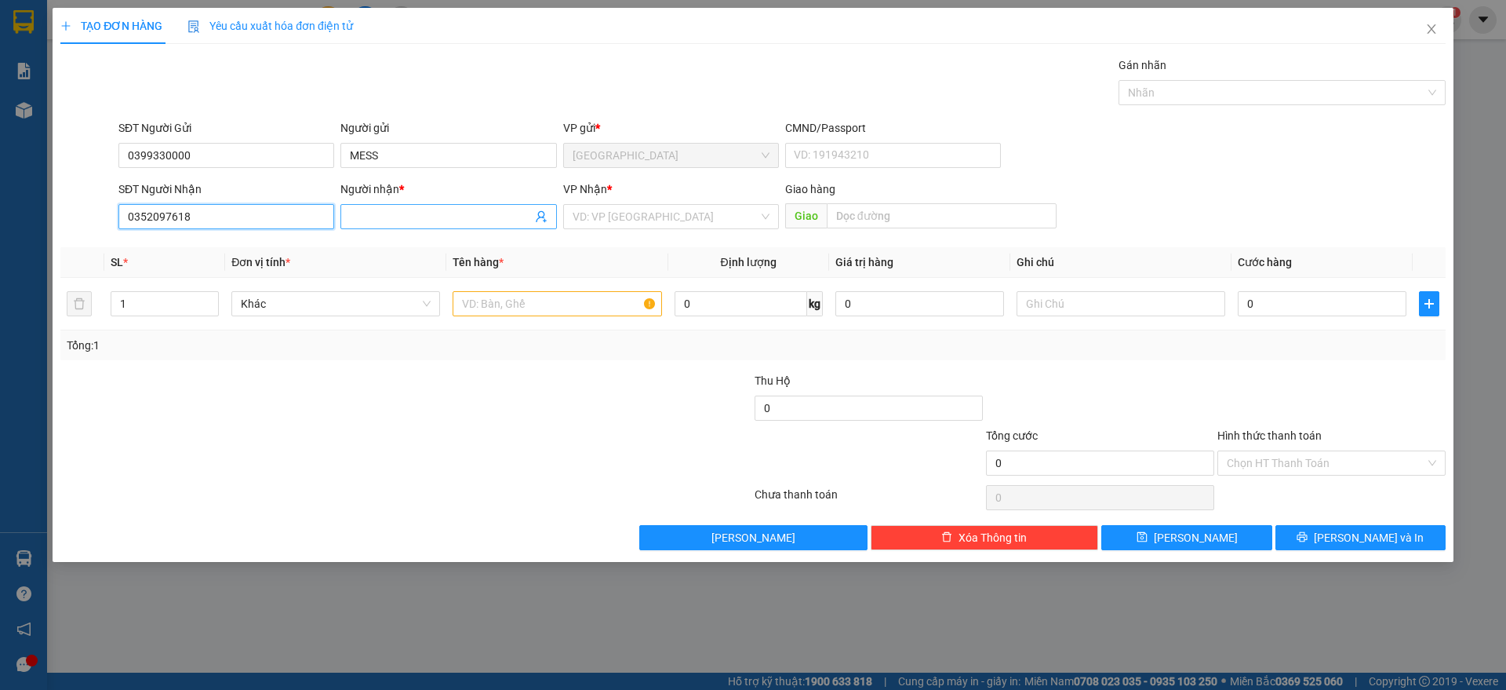
type input "0352097618"
click at [376, 213] on input "Người nhận *" at bounding box center [440, 216] width 181 height 17
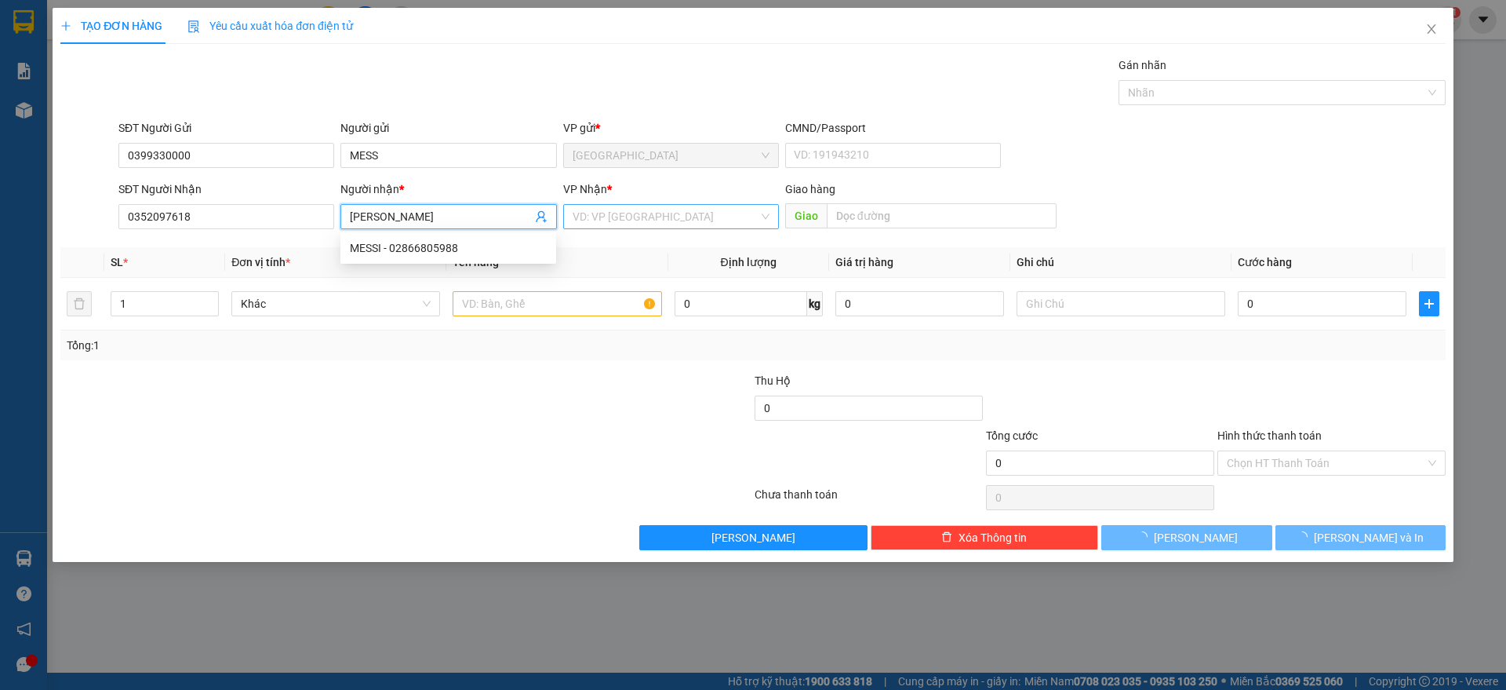
type input "[PERSON_NAME]"
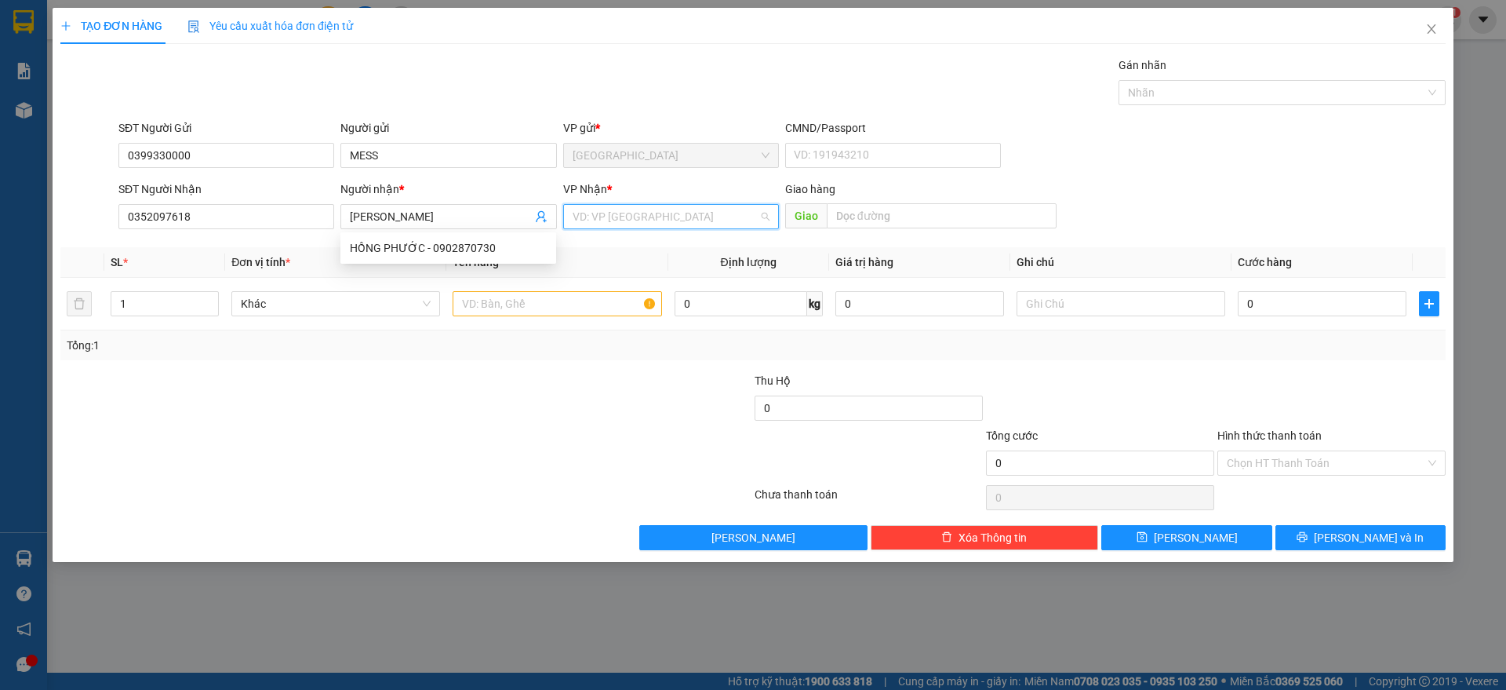
click at [617, 209] on input "search" at bounding box center [666, 217] width 186 height 24
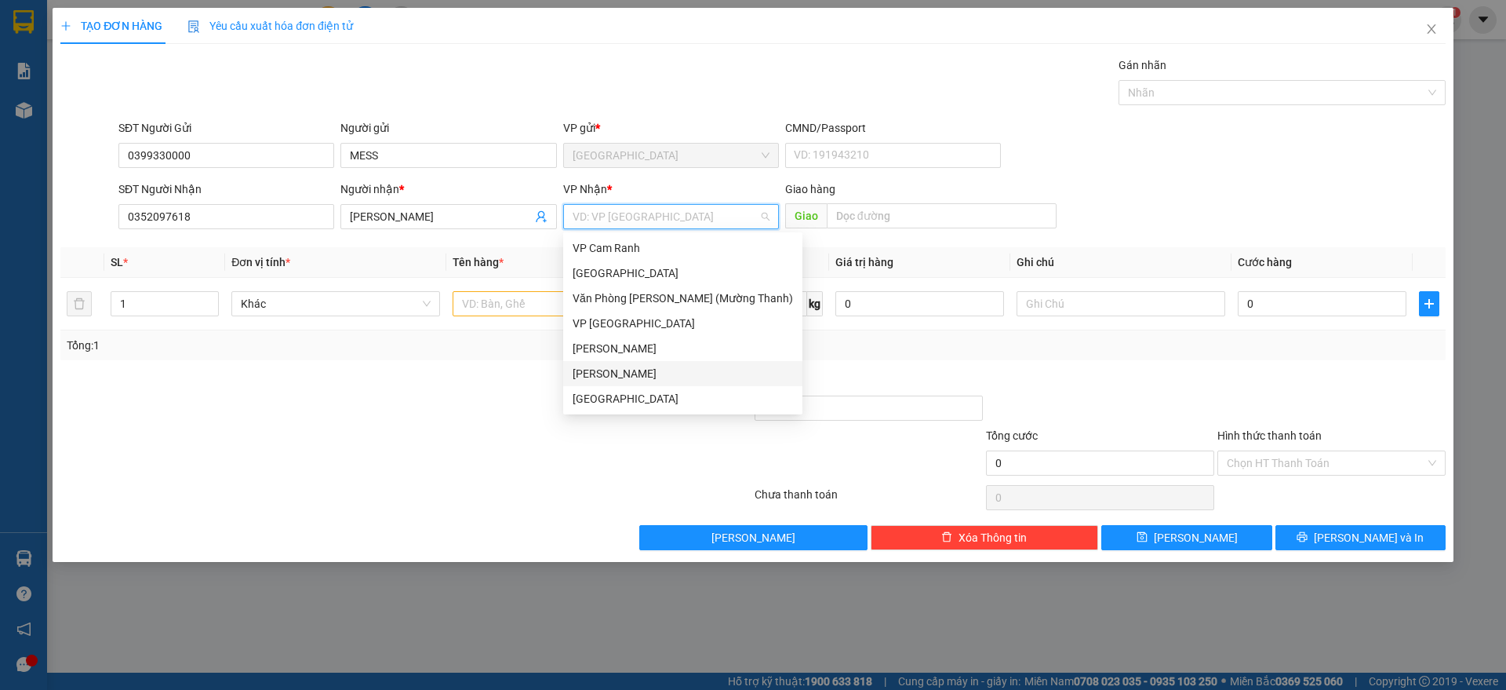
click at [633, 369] on div "[PERSON_NAME]" at bounding box center [683, 373] width 220 height 17
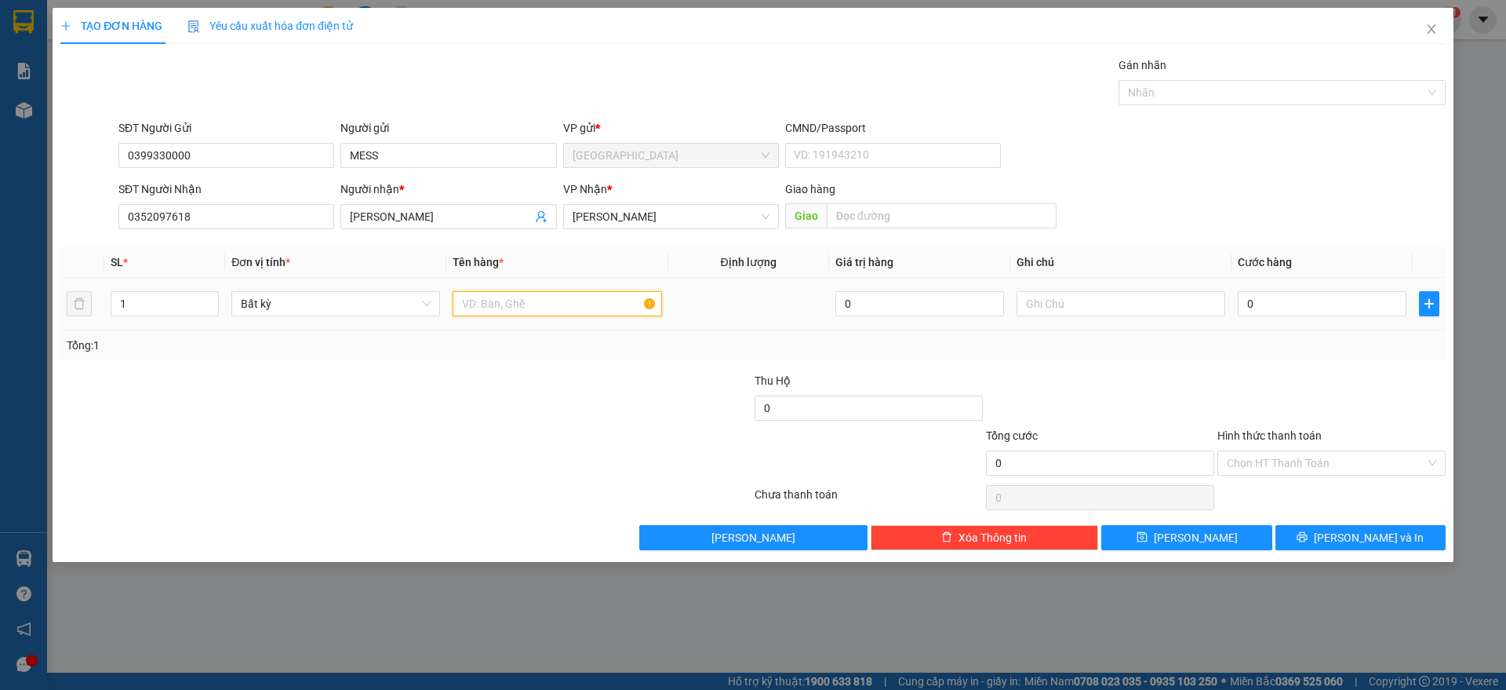
click at [537, 293] on input "text" at bounding box center [557, 303] width 209 height 25
type input "1 KIỆN"
click at [1291, 305] on input "0" at bounding box center [1322, 303] width 169 height 25
click at [1269, 350] on div "Tổng: 1" at bounding box center [753, 345] width 1373 height 17
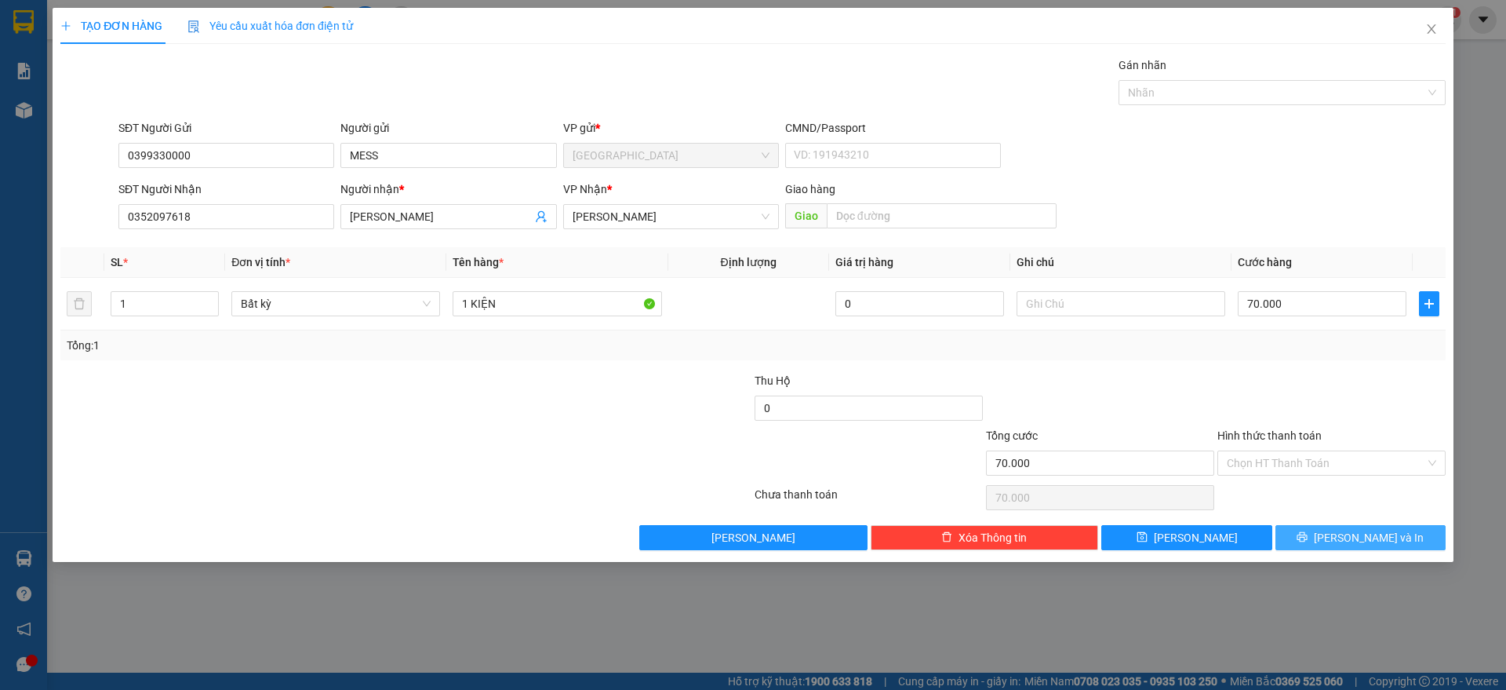
click at [1352, 543] on span "[PERSON_NAME] và In" at bounding box center [1369, 537] width 110 height 17
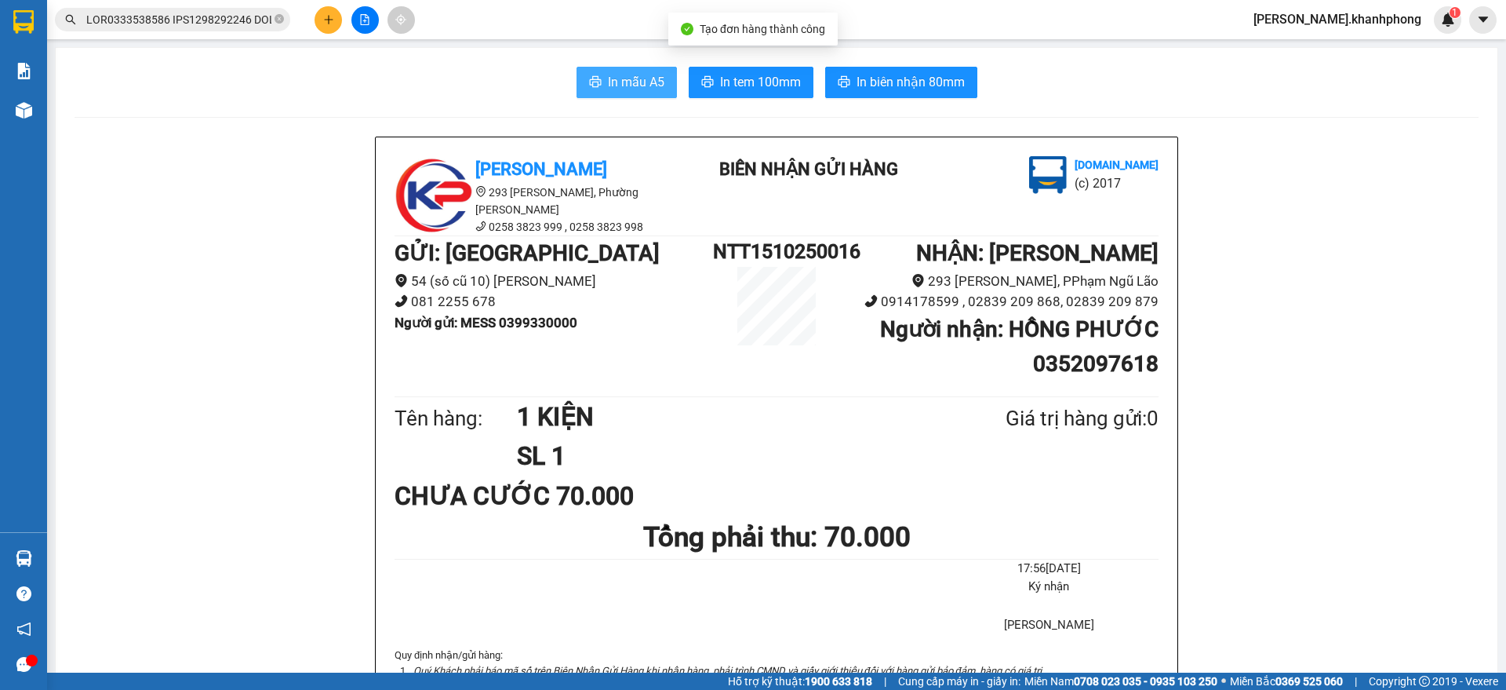
click at [589, 78] on icon "printer" at bounding box center [595, 81] width 13 height 13
click at [323, 12] on button at bounding box center [328, 19] width 27 height 27
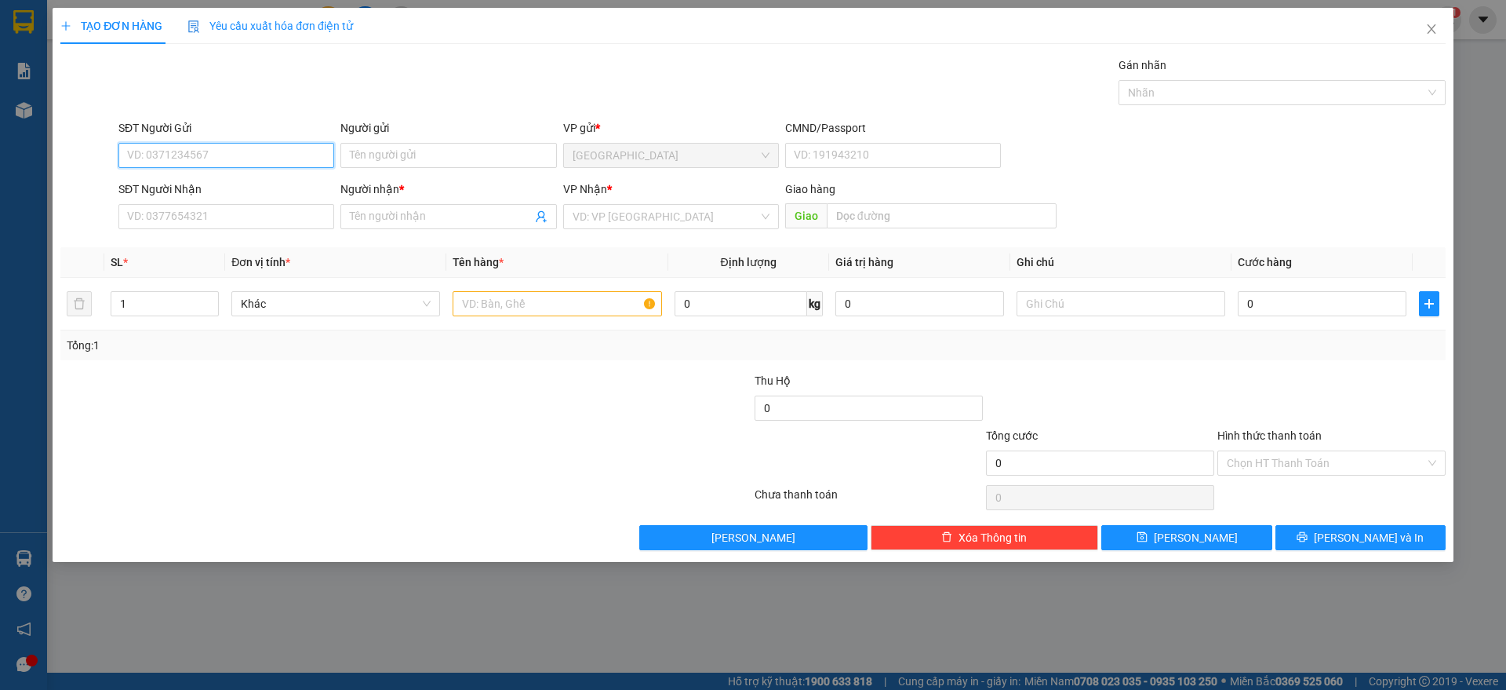
click at [284, 157] on input "SĐT Người Gửi" at bounding box center [226, 155] width 216 height 25
click at [233, 180] on div "0985600034 - [PERSON_NAME]" at bounding box center [226, 186] width 197 height 17
type input "0985600034"
type input "[PERSON_NAME]"
type input "0985600034"
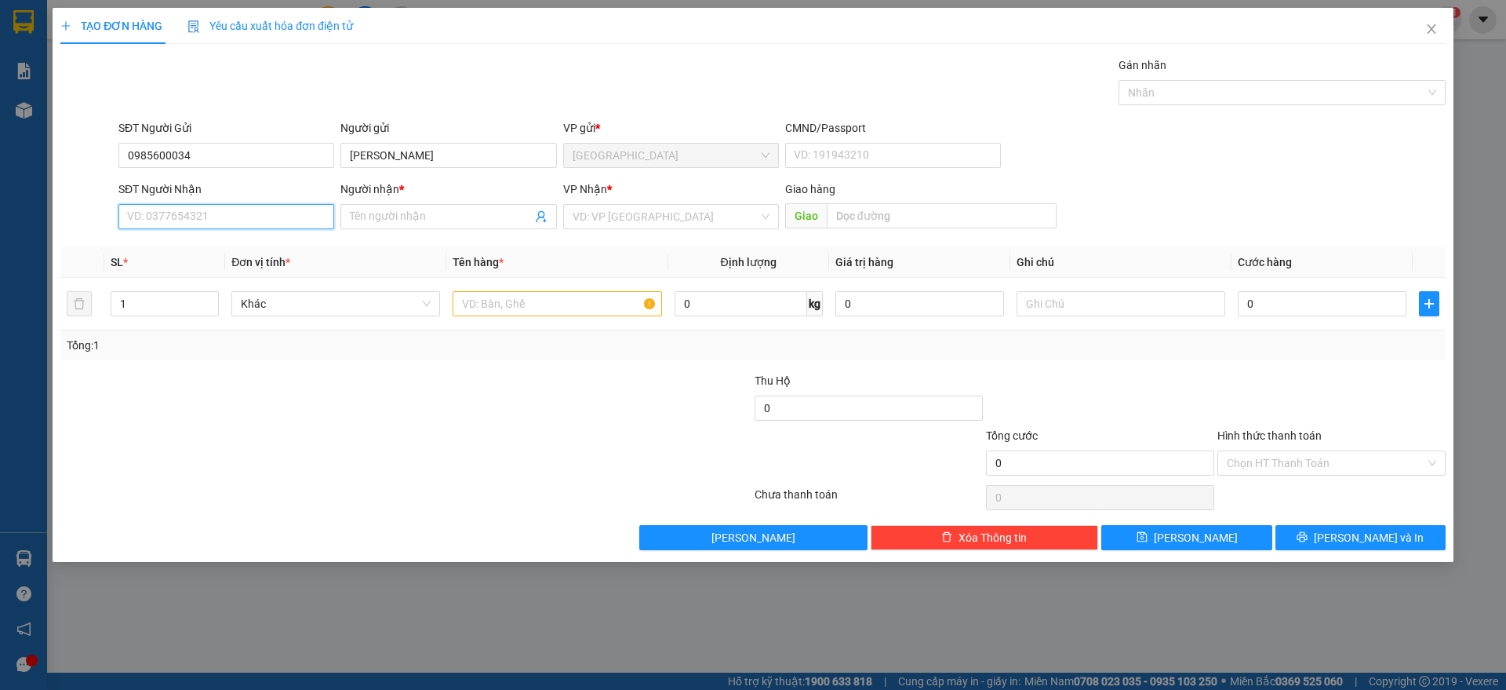
click at [229, 218] on input "SĐT Người Nhận" at bounding box center [226, 216] width 216 height 25
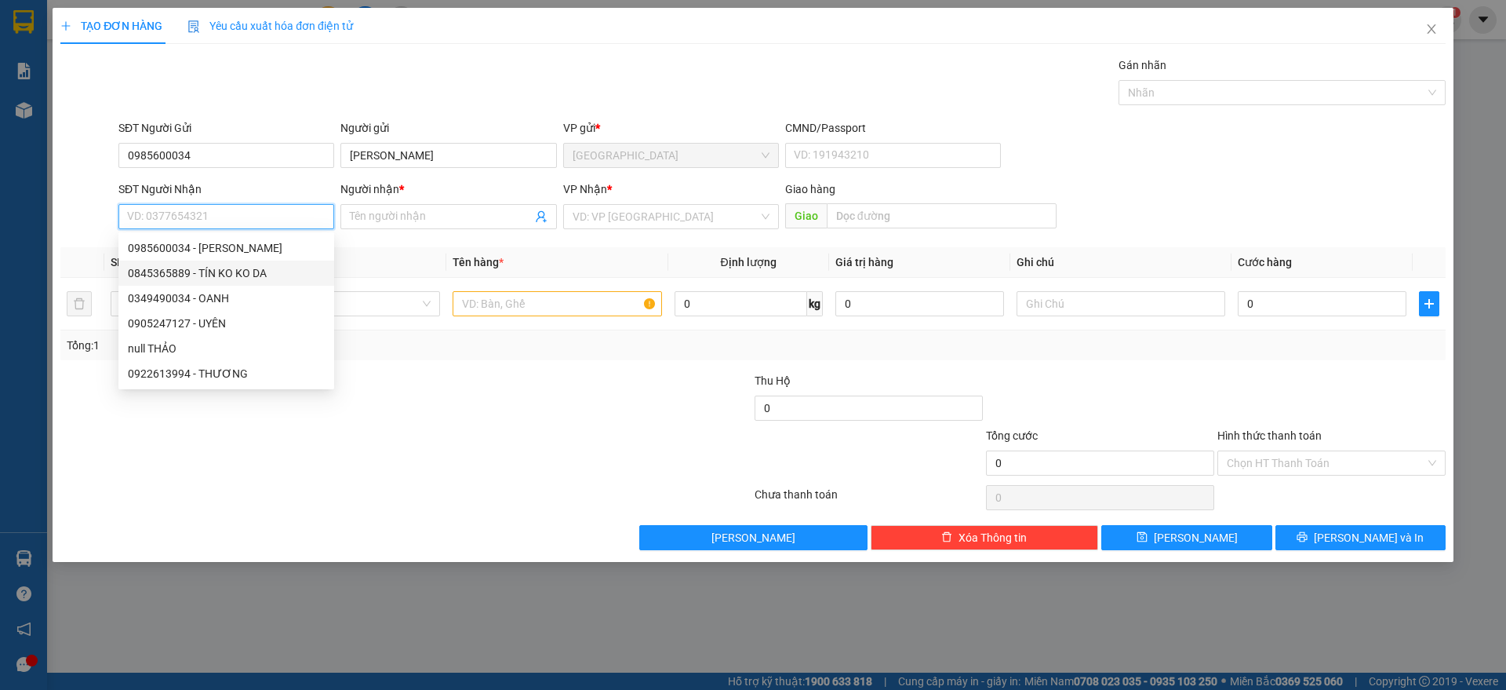
click at [225, 271] on div "0845365889 - TÍN KO KO DA" at bounding box center [226, 272] width 197 height 17
type input "0845365889"
type input "TÍN KO KO DA"
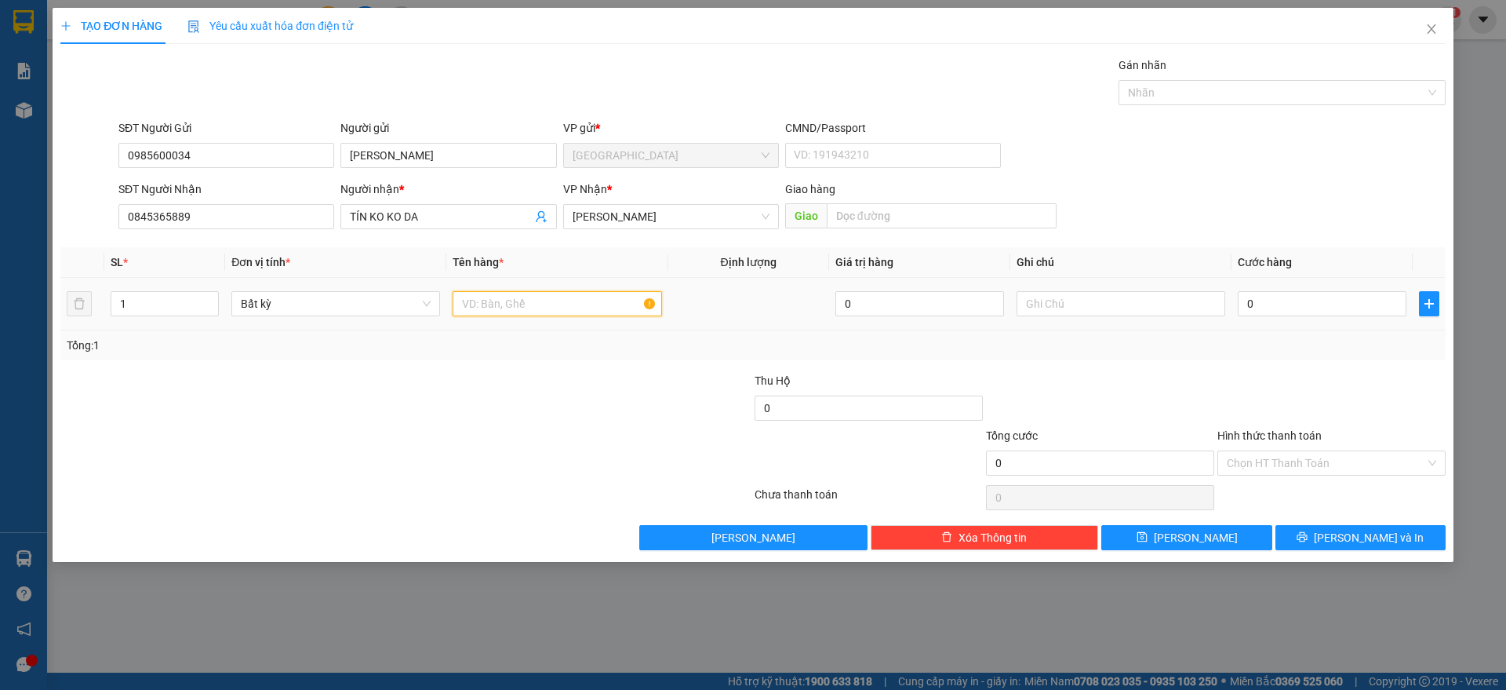
click at [526, 306] on input "text" at bounding box center [557, 303] width 209 height 25
type input "6 THÙNG"
click at [212, 299] on icon "up" at bounding box center [210, 299] width 5 height 5
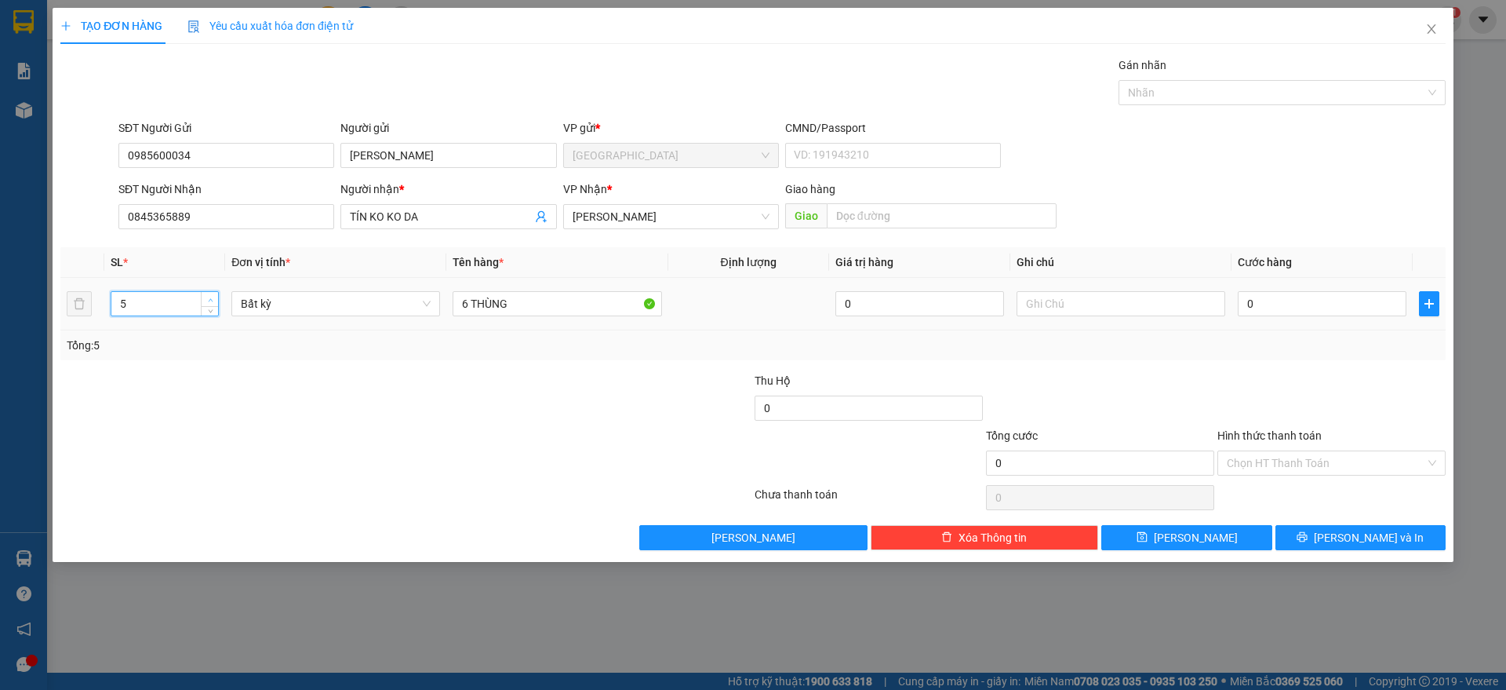
click at [212, 299] on icon "up" at bounding box center [210, 299] width 5 height 5
type input "6"
click at [206, 296] on span "Increase Value" at bounding box center [209, 299] width 17 height 14
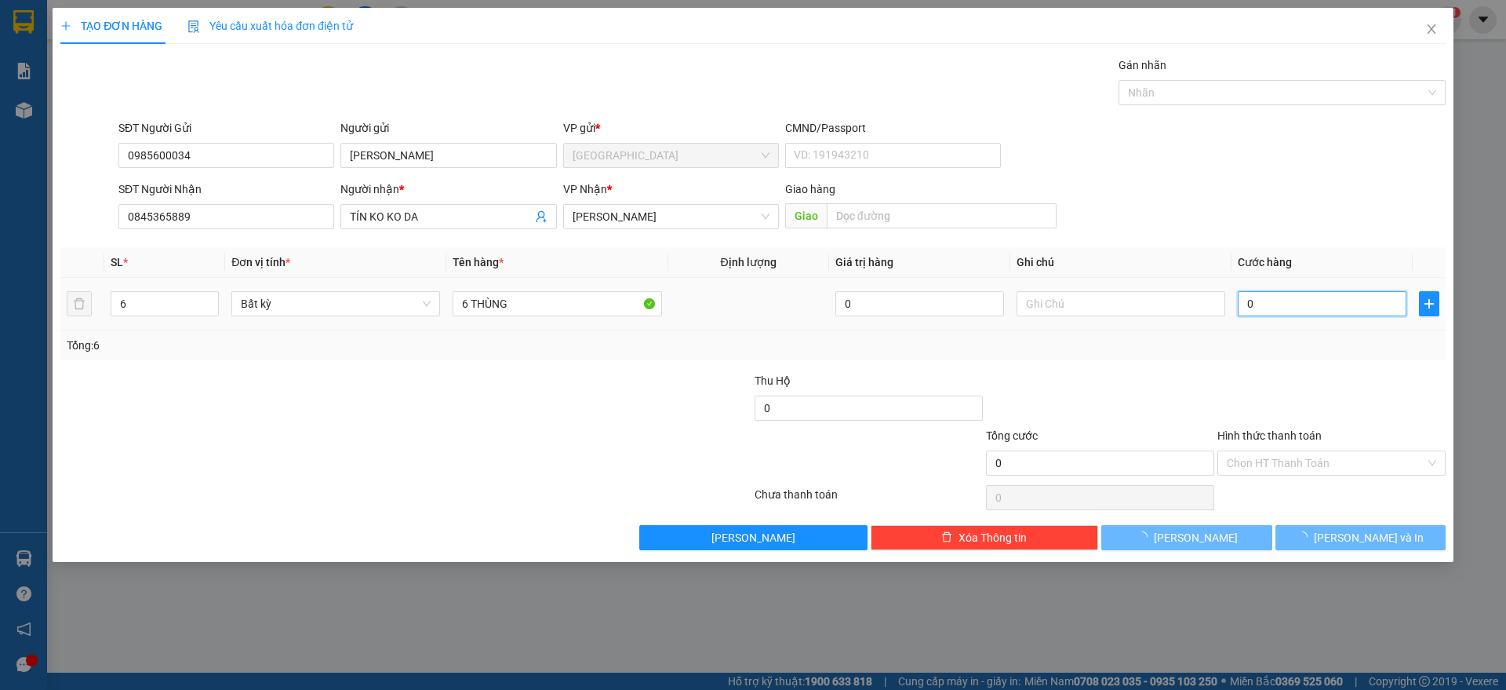
click at [1267, 301] on input "0" at bounding box center [1322, 303] width 169 height 25
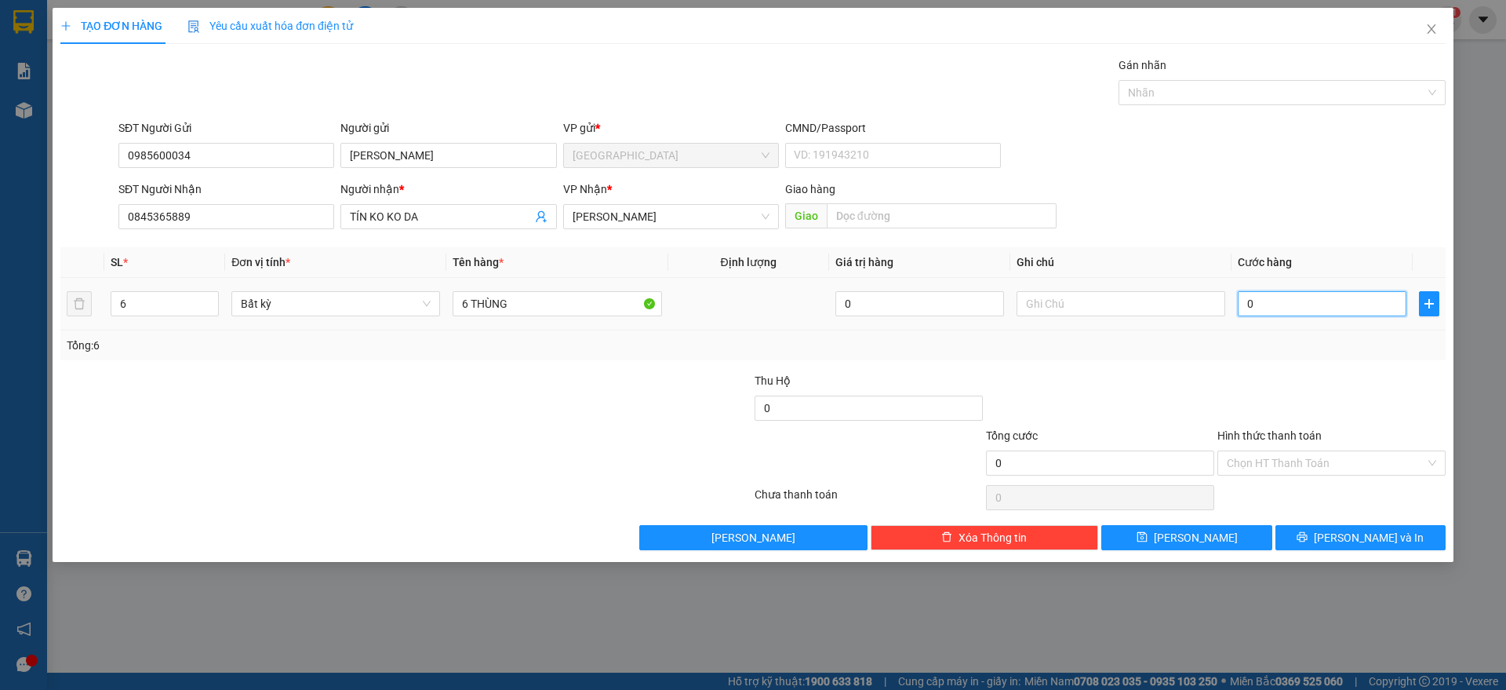
type input "1"
type input "18"
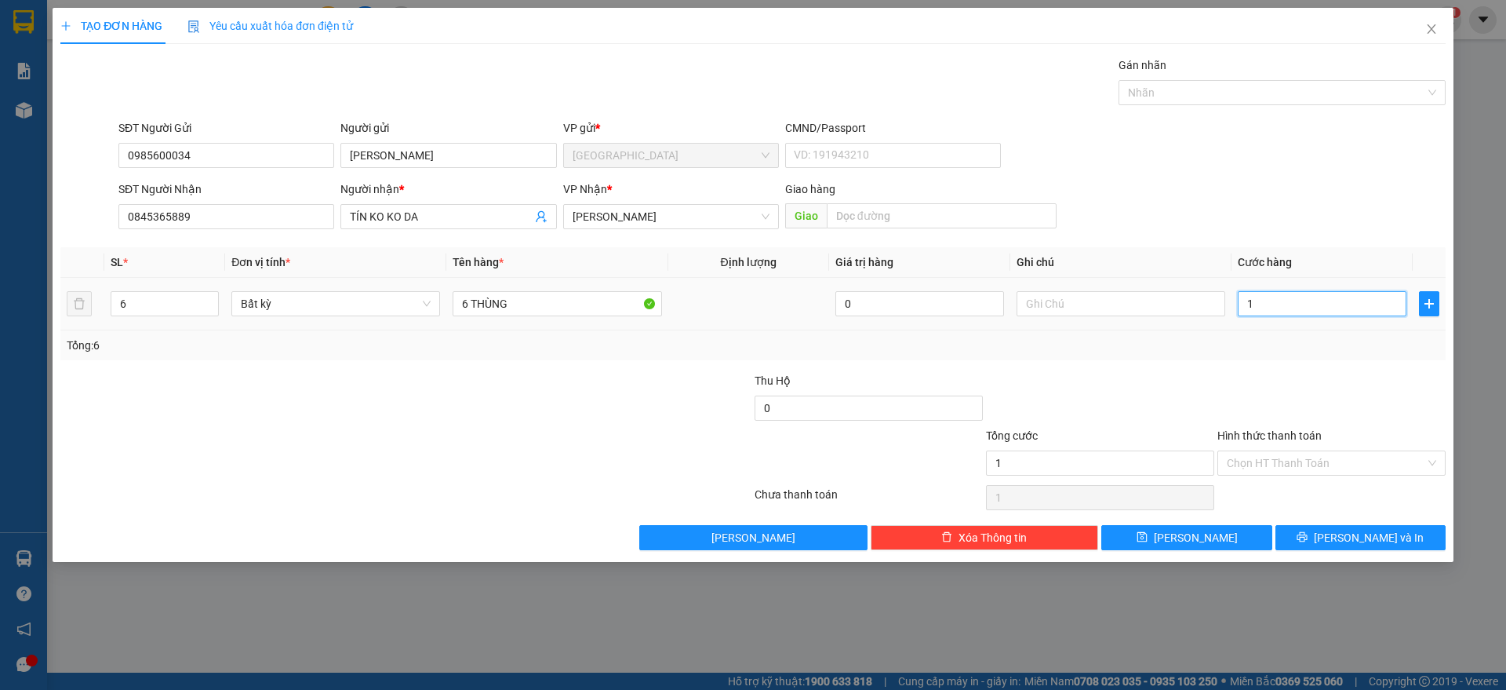
type input "18"
type input "180"
type input "180.000"
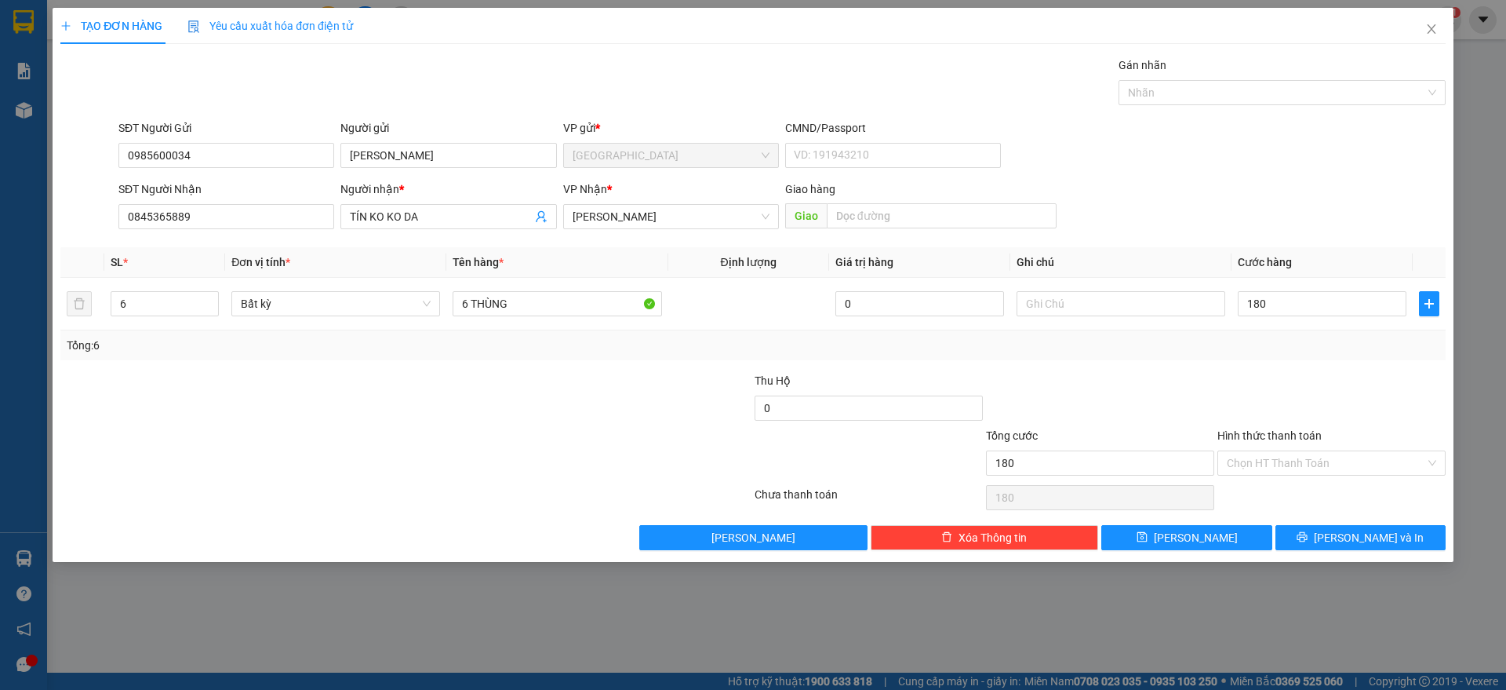
type input "180.000"
click at [1331, 345] on div "Tổng: 6" at bounding box center [753, 345] width 1373 height 17
click at [1353, 465] on input "Hình thức thanh toán" at bounding box center [1326, 463] width 199 height 24
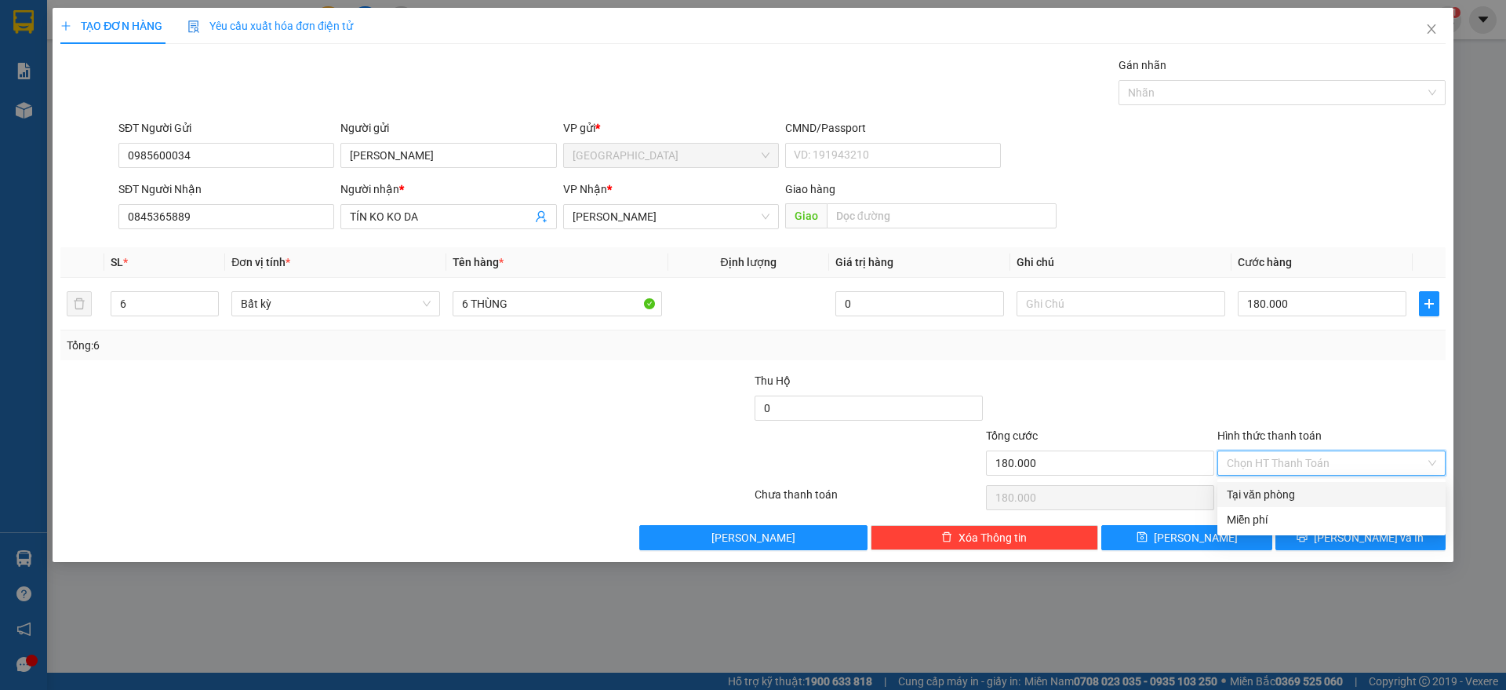
click at [1295, 492] on div "Tại văn phòng" at bounding box center [1331, 494] width 209 height 17
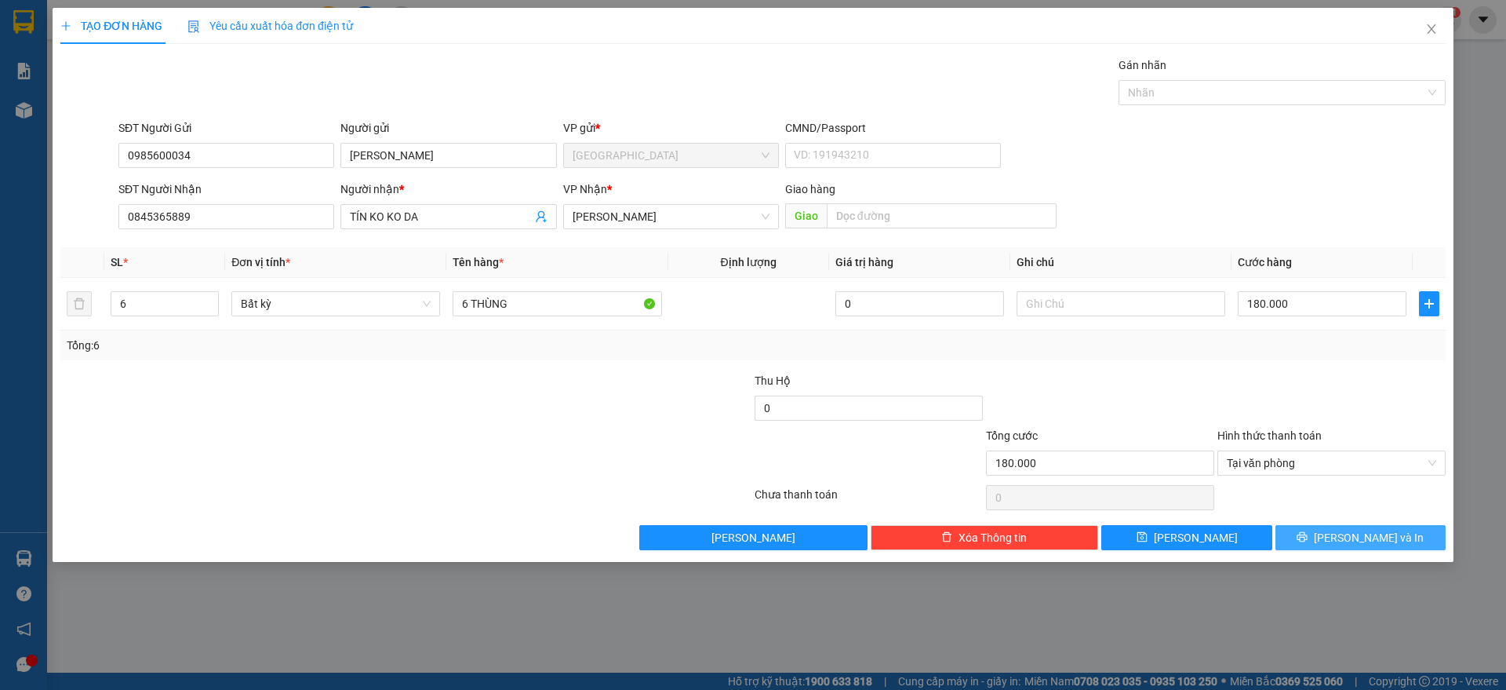
click at [1348, 548] on button "[PERSON_NAME] và In" at bounding box center [1361, 537] width 170 height 25
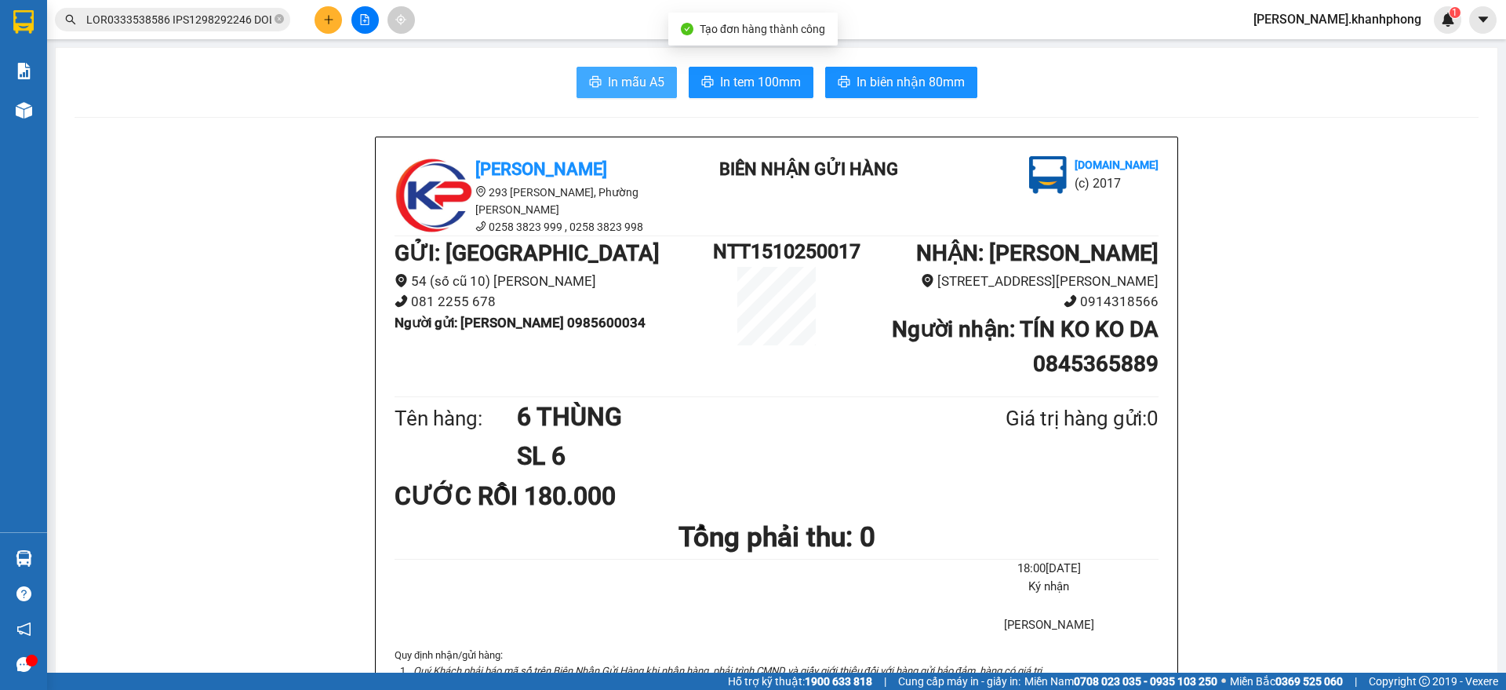
click at [608, 72] on span "In mẫu A5" at bounding box center [636, 82] width 56 height 20
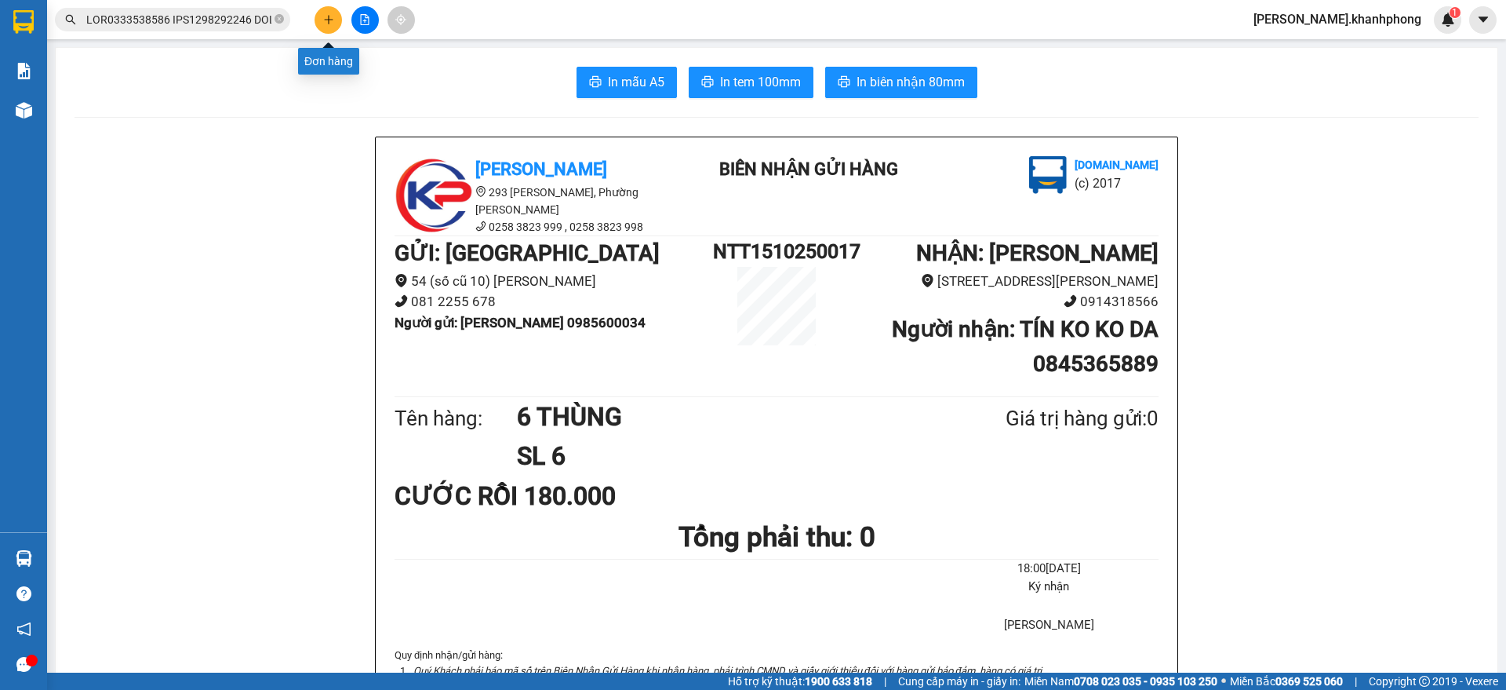
click at [330, 22] on icon "plus" at bounding box center [328, 19] width 11 height 11
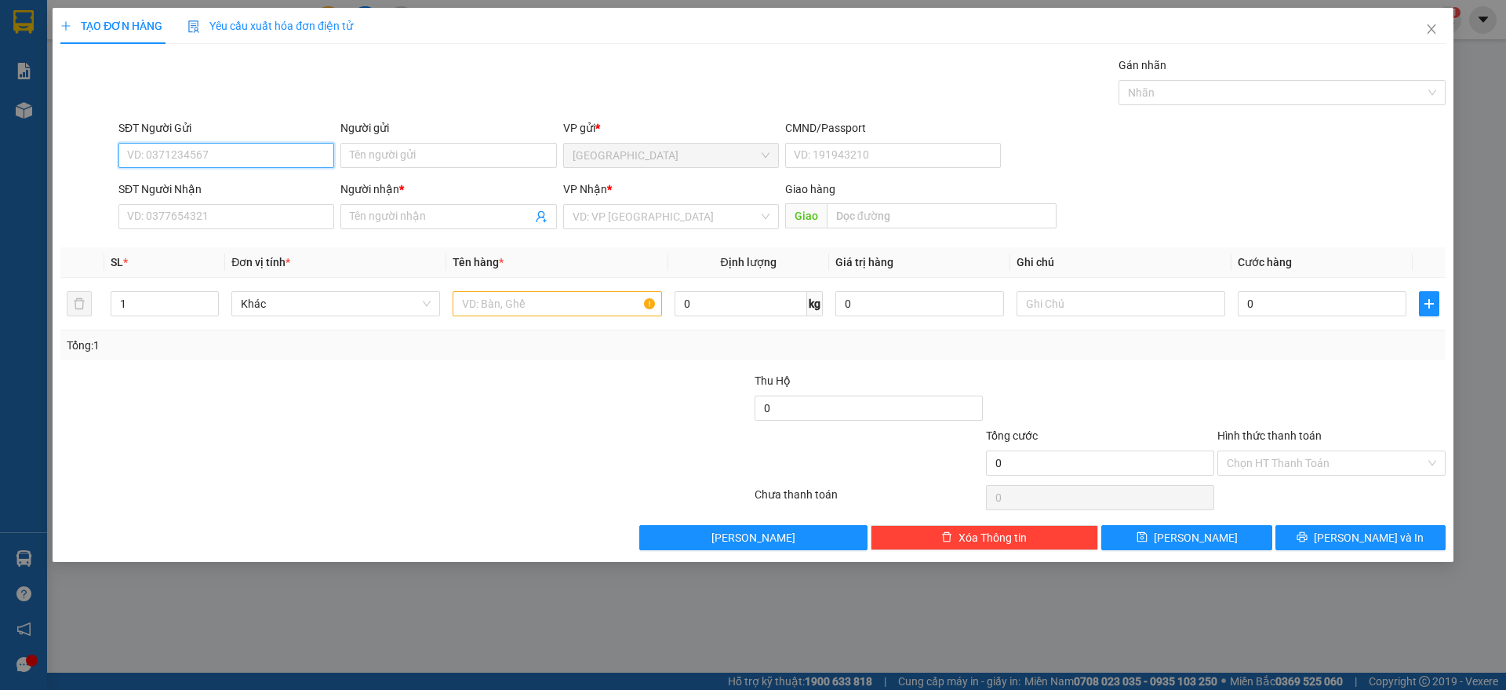
click at [246, 150] on input "SĐT Người Gửi" at bounding box center [226, 155] width 216 height 25
type input "0905287110"
click at [177, 179] on div "0905287110 - LOAN" at bounding box center [226, 186] width 197 height 17
type input "LOAN"
type input "0905287110"
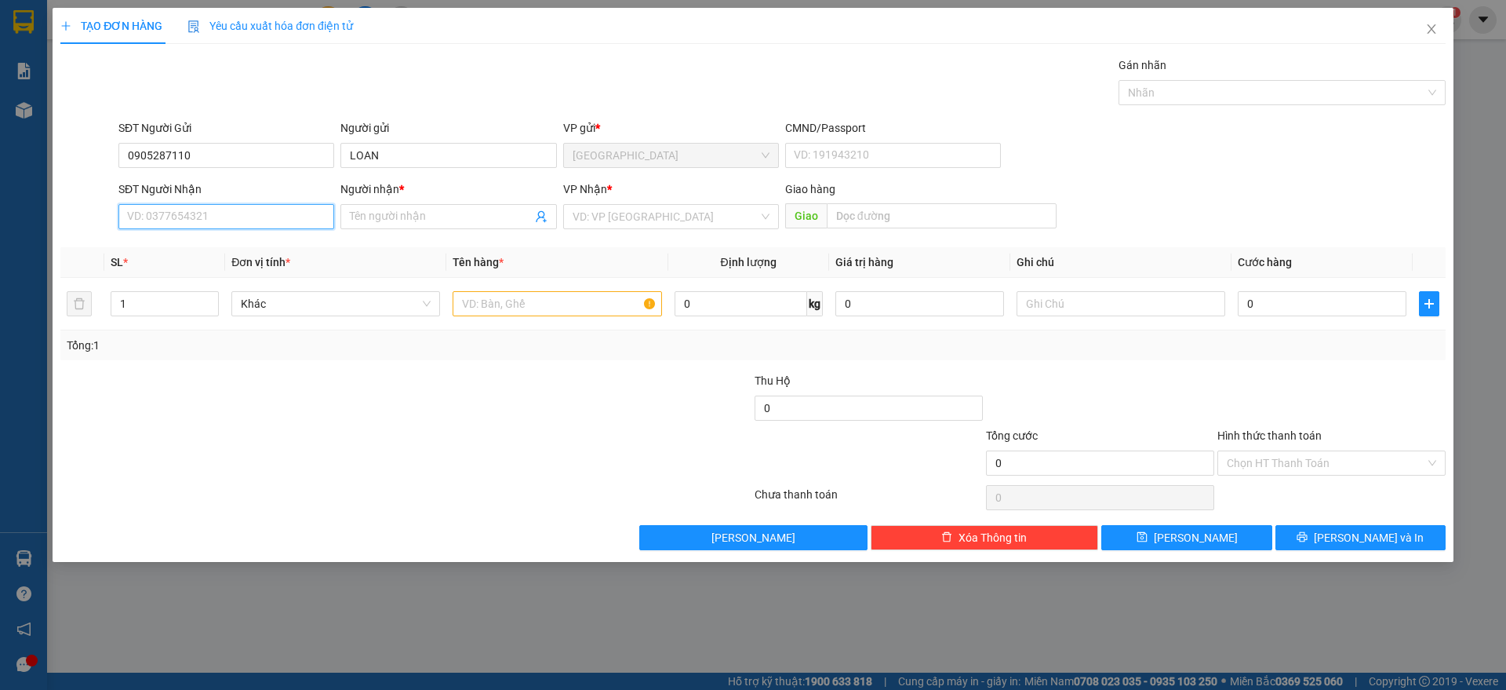
click at [204, 227] on input "SĐT Người Nhận" at bounding box center [226, 216] width 216 height 25
click at [212, 270] on div "0382682090 - THÀNH ĐẠT" at bounding box center [226, 272] width 197 height 17
type input "0382682090"
type input "THÀNH ĐẠT"
click at [546, 313] on input "text" at bounding box center [557, 303] width 209 height 25
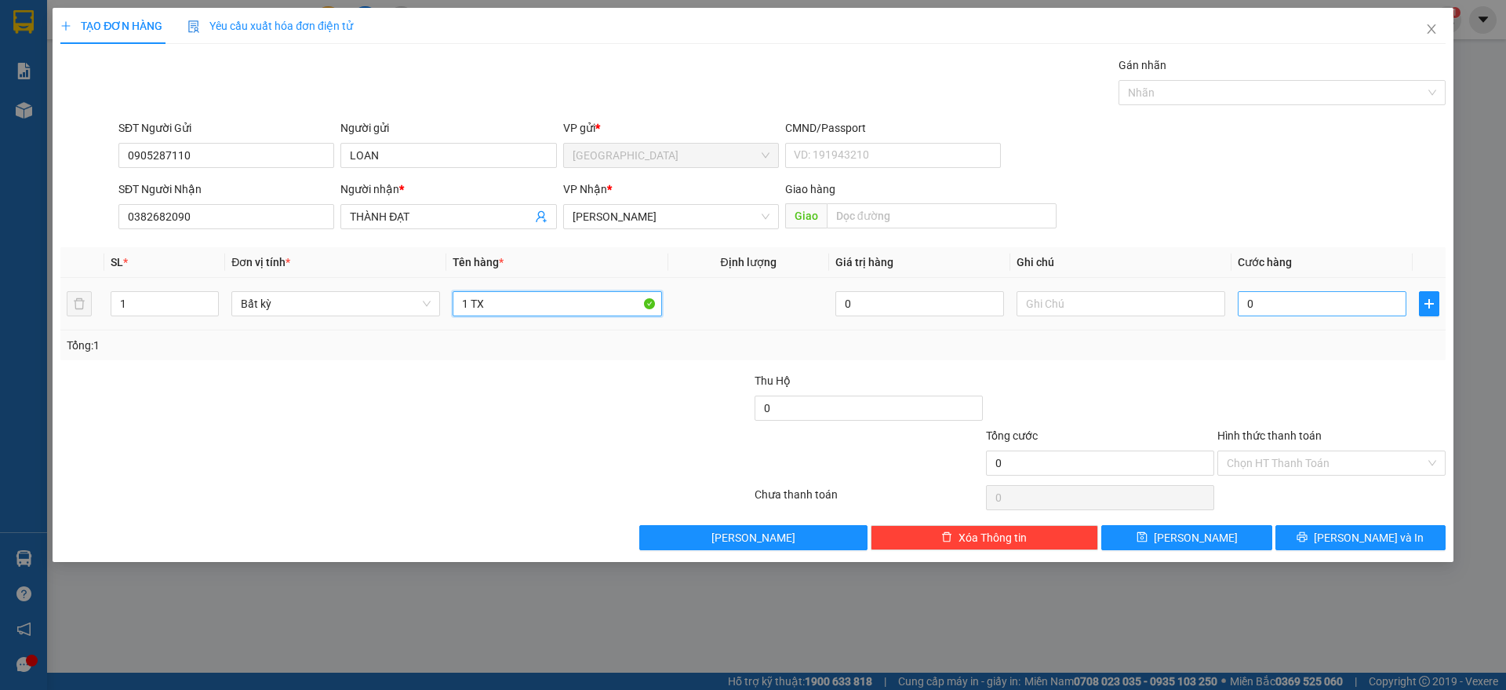
type input "1 TX"
click at [1290, 308] on input "0" at bounding box center [1322, 303] width 169 height 25
type input "4"
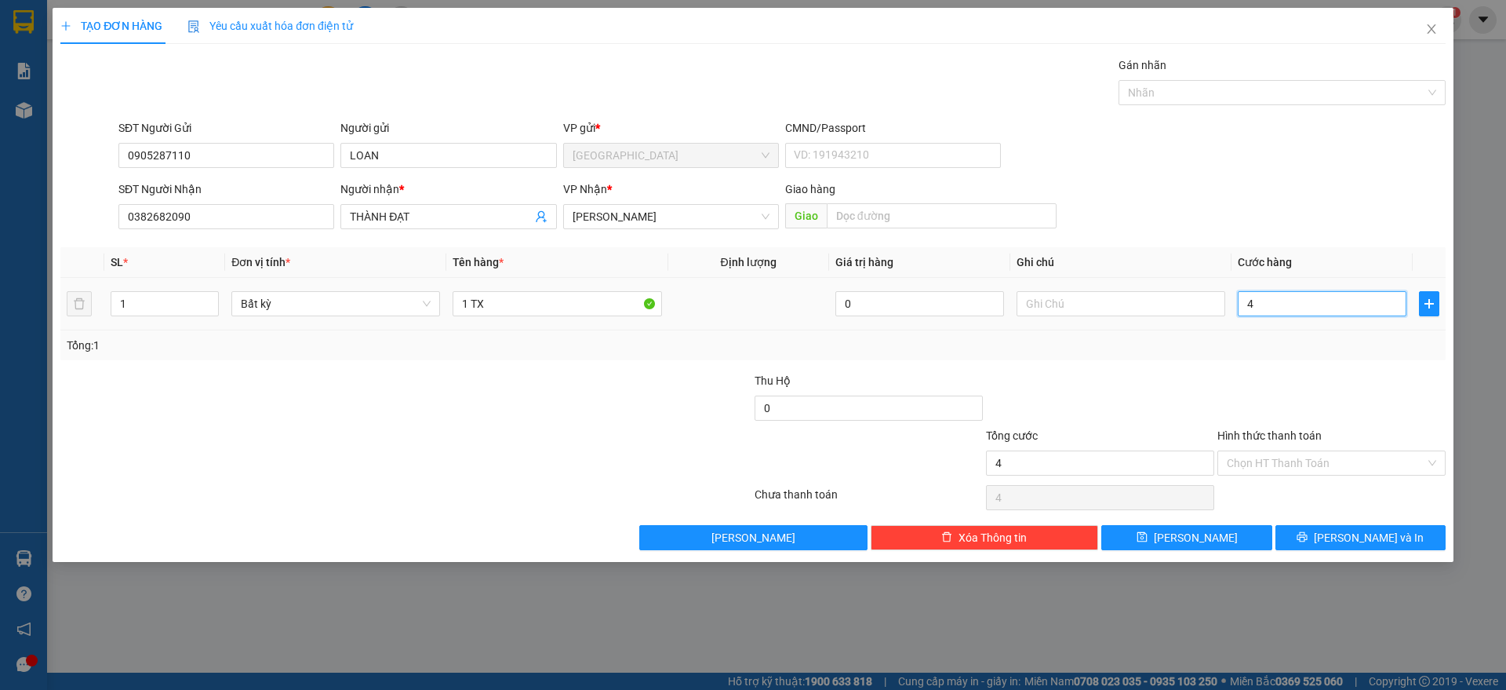
type input "40"
click at [1328, 399] on div at bounding box center [1331, 399] width 231 height 55
drag, startPoint x: 1328, startPoint y: 464, endPoint x: 1328, endPoint y: 476, distance: 11.8
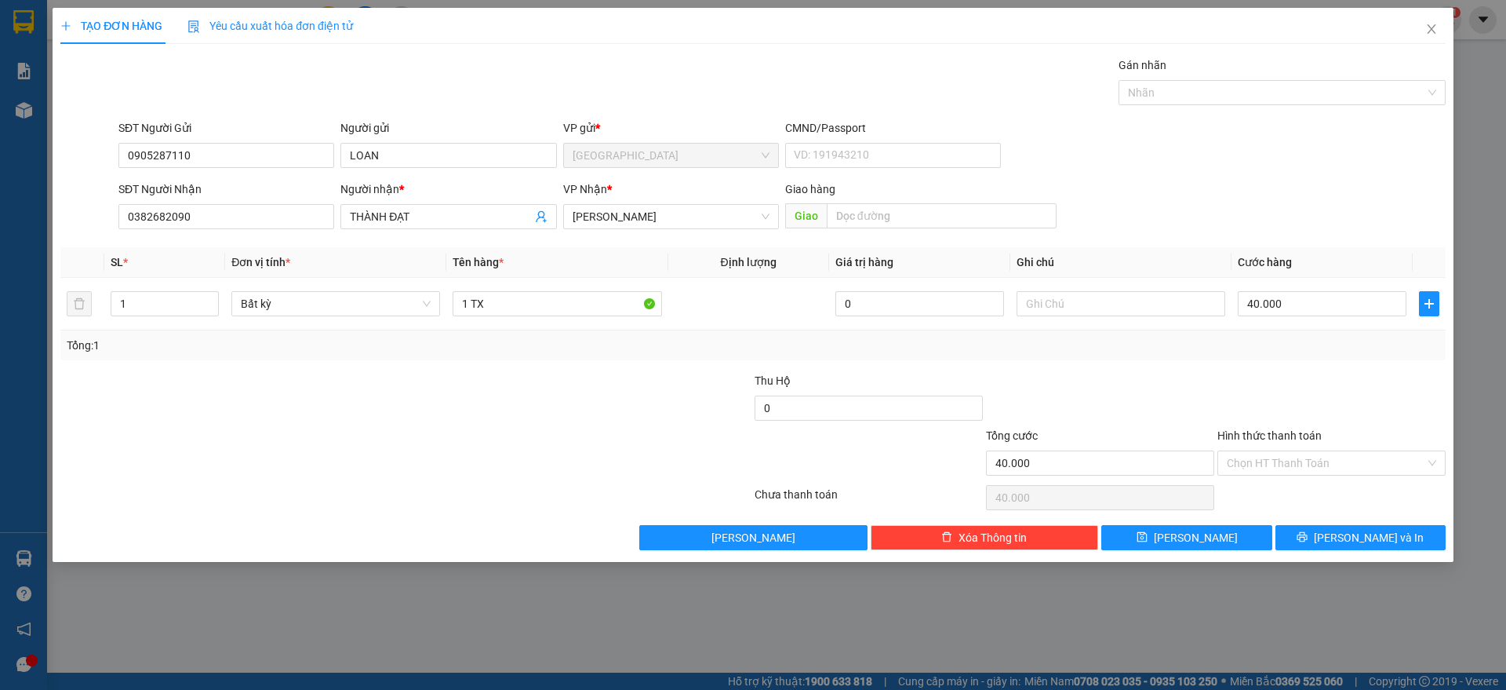
click at [1328, 466] on input "Hình thức thanh toán" at bounding box center [1326, 463] width 199 height 24
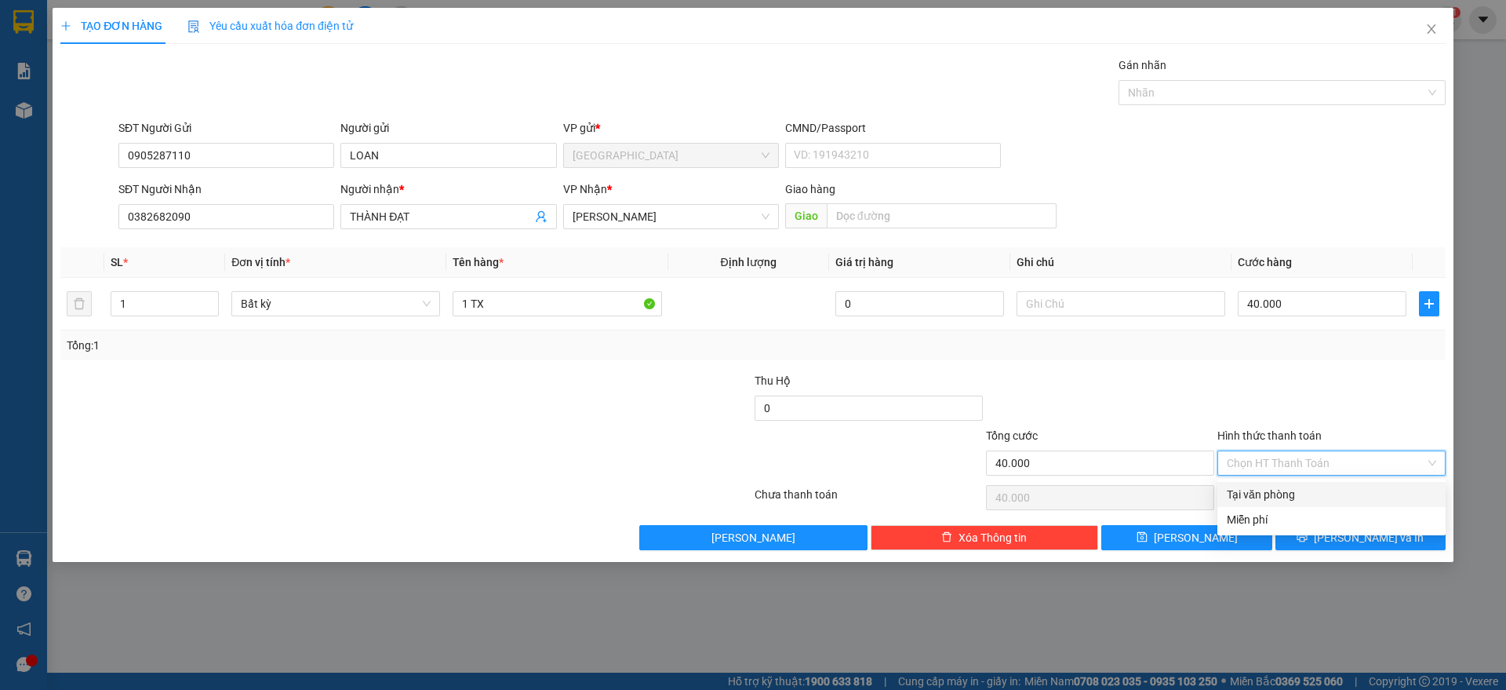
click at [1295, 496] on div "Tại văn phòng" at bounding box center [1331, 494] width 209 height 17
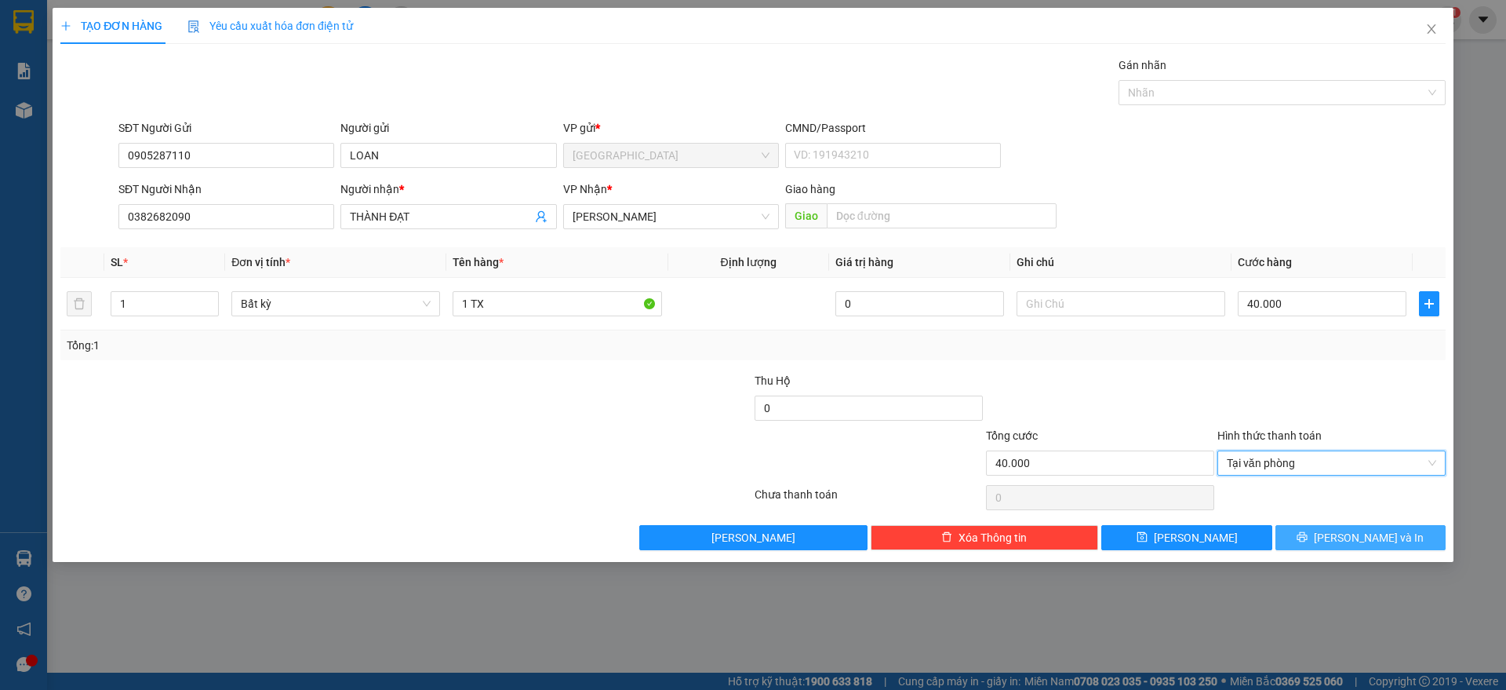
click at [1308, 541] on icon "printer" at bounding box center [1303, 537] width 10 height 10
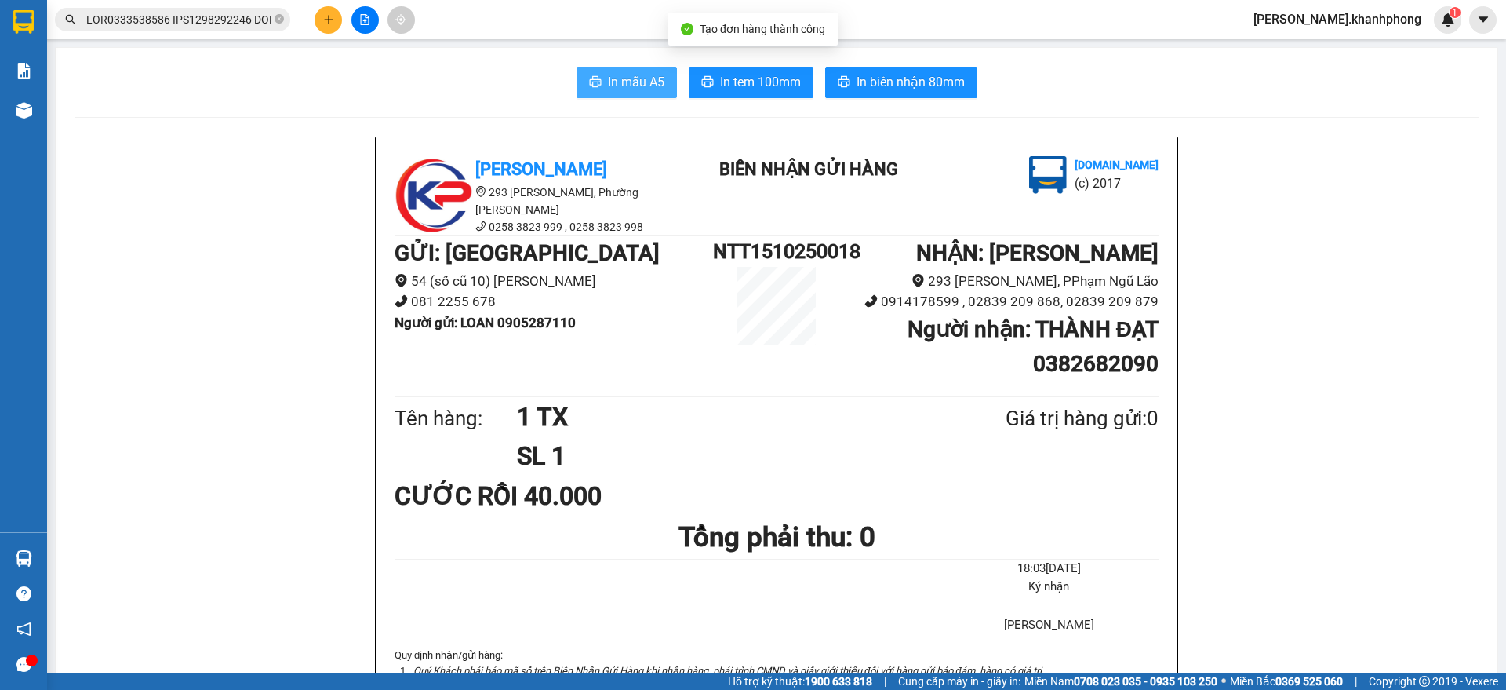
click at [620, 86] on span "In mẫu A5" at bounding box center [636, 82] width 56 height 20
click at [194, 18] on input "text" at bounding box center [178, 19] width 185 height 17
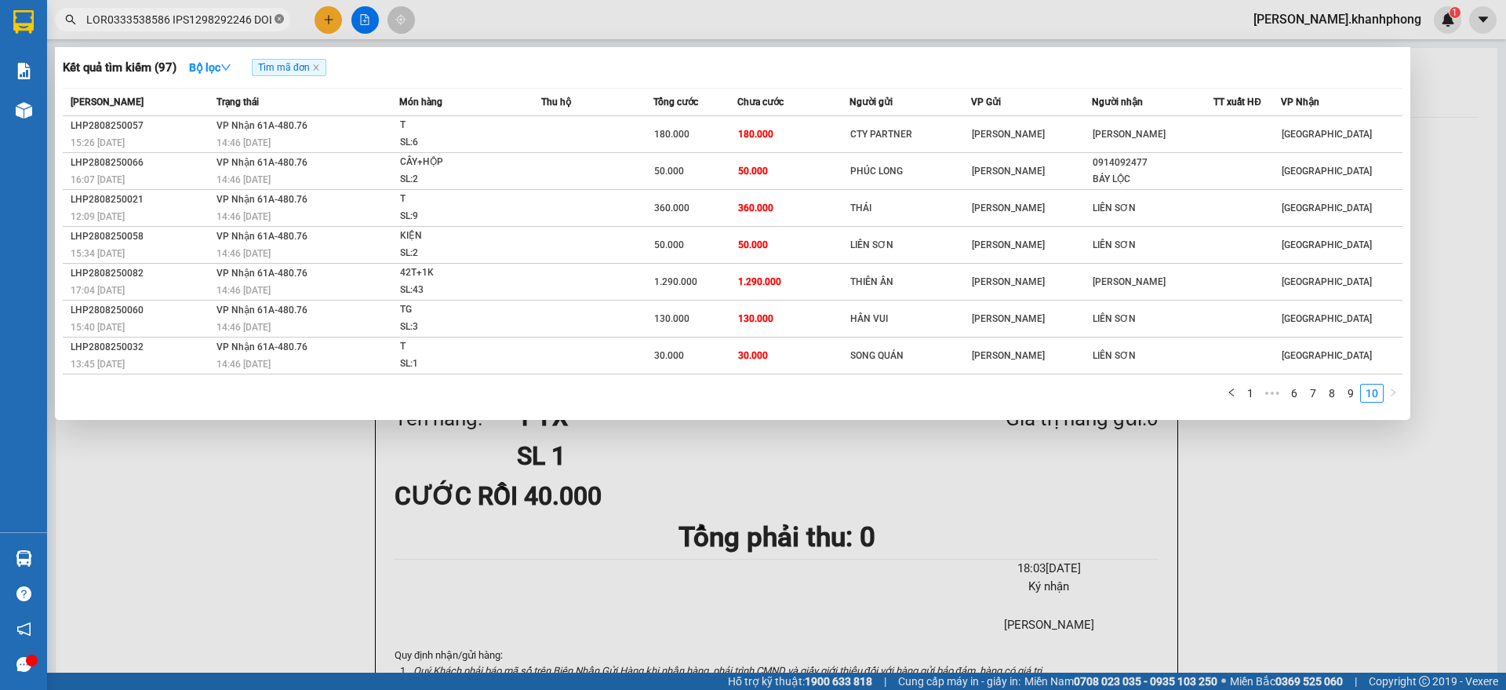
click at [275, 16] on icon "close-circle" at bounding box center [279, 18] width 9 height 9
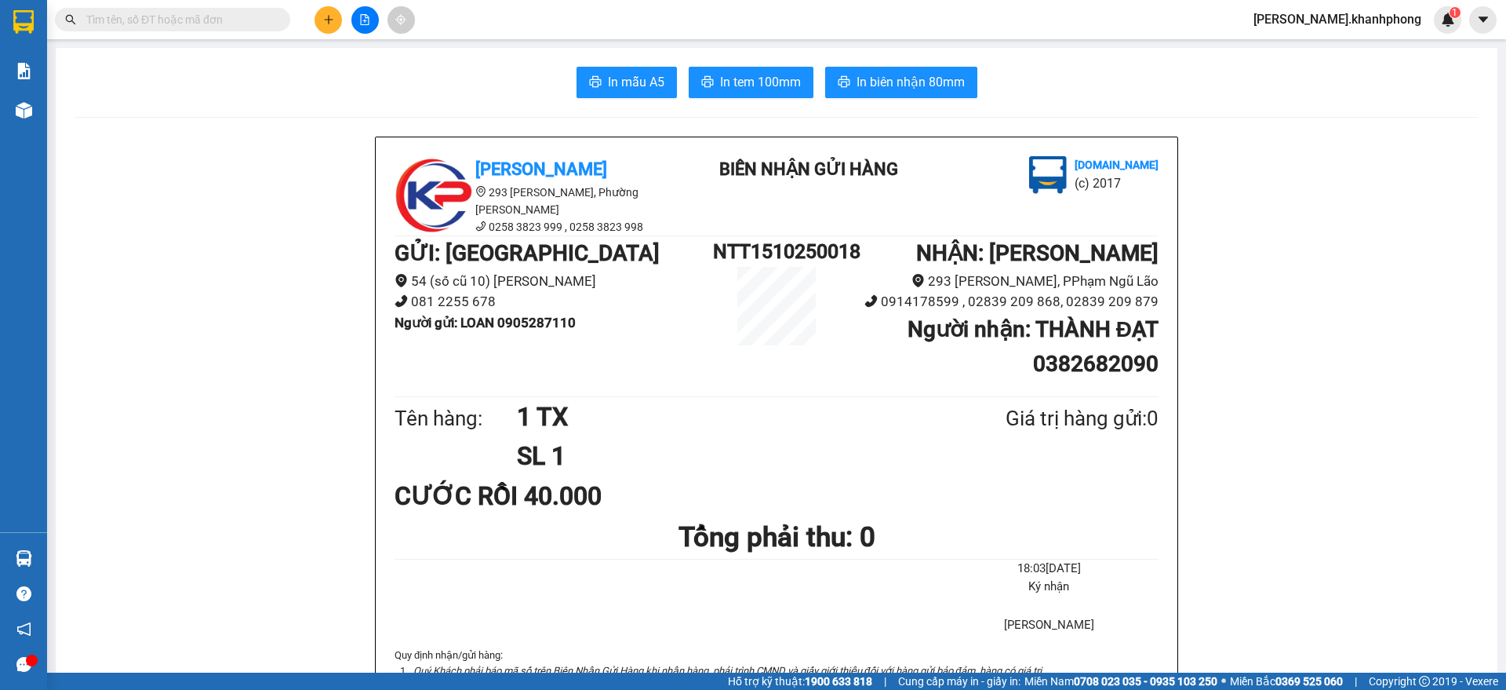
click at [236, 18] on input "text" at bounding box center [178, 19] width 185 height 17
paste input "PNL1310250027"
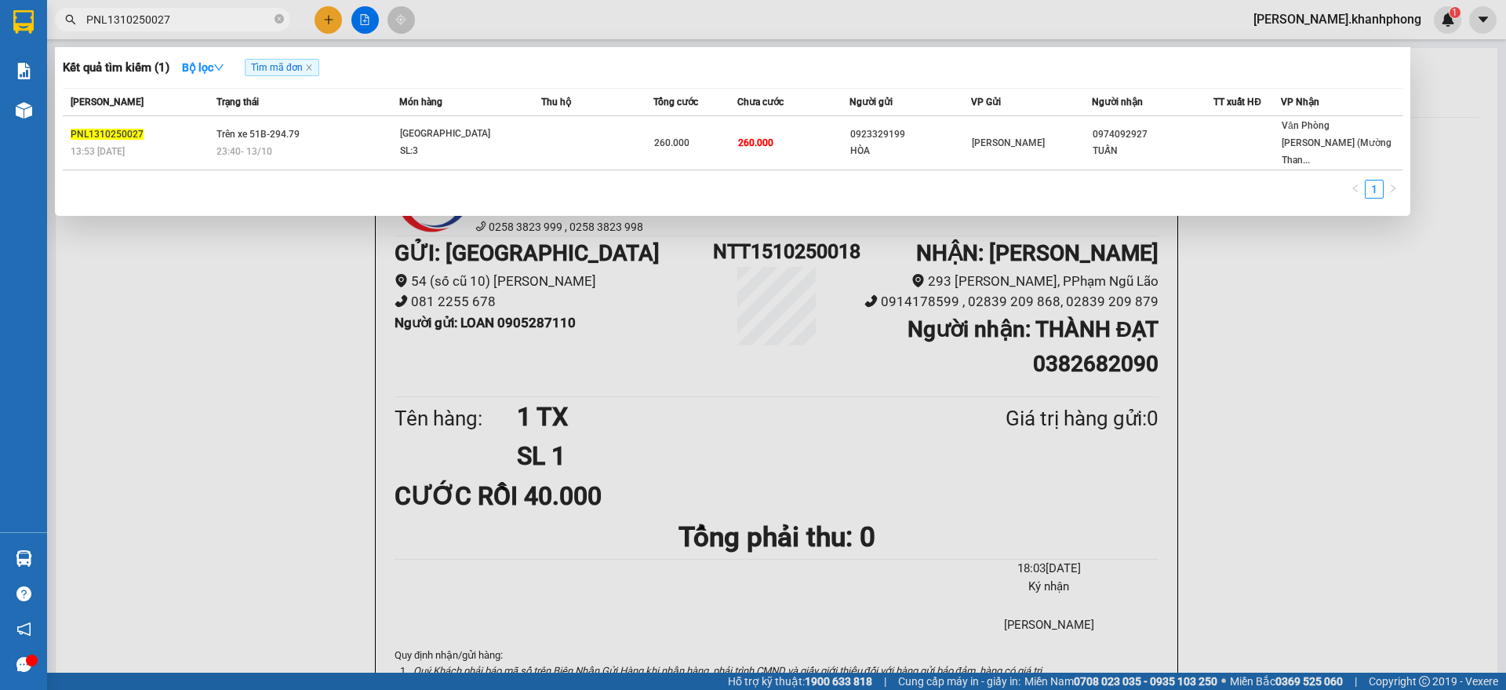
type input "PNL1310250027"
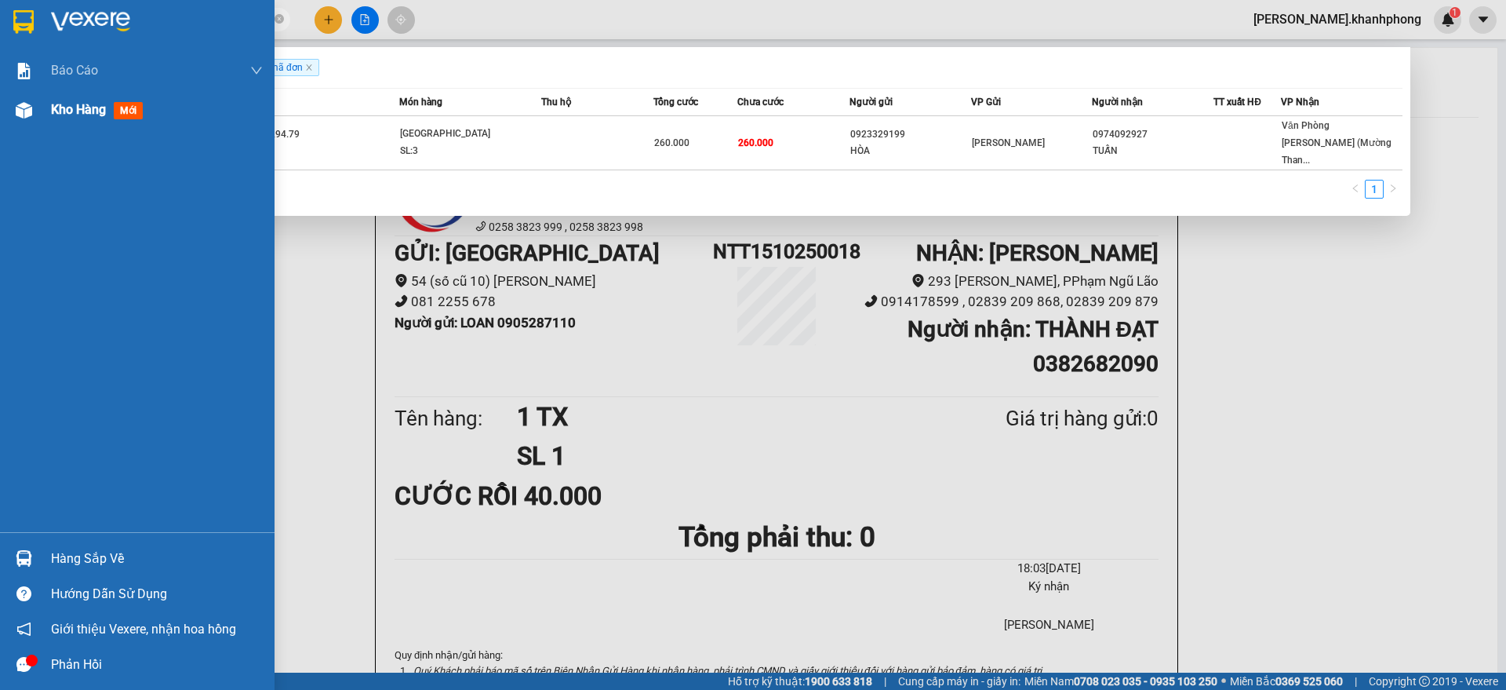
click at [26, 111] on img at bounding box center [24, 110] width 16 height 16
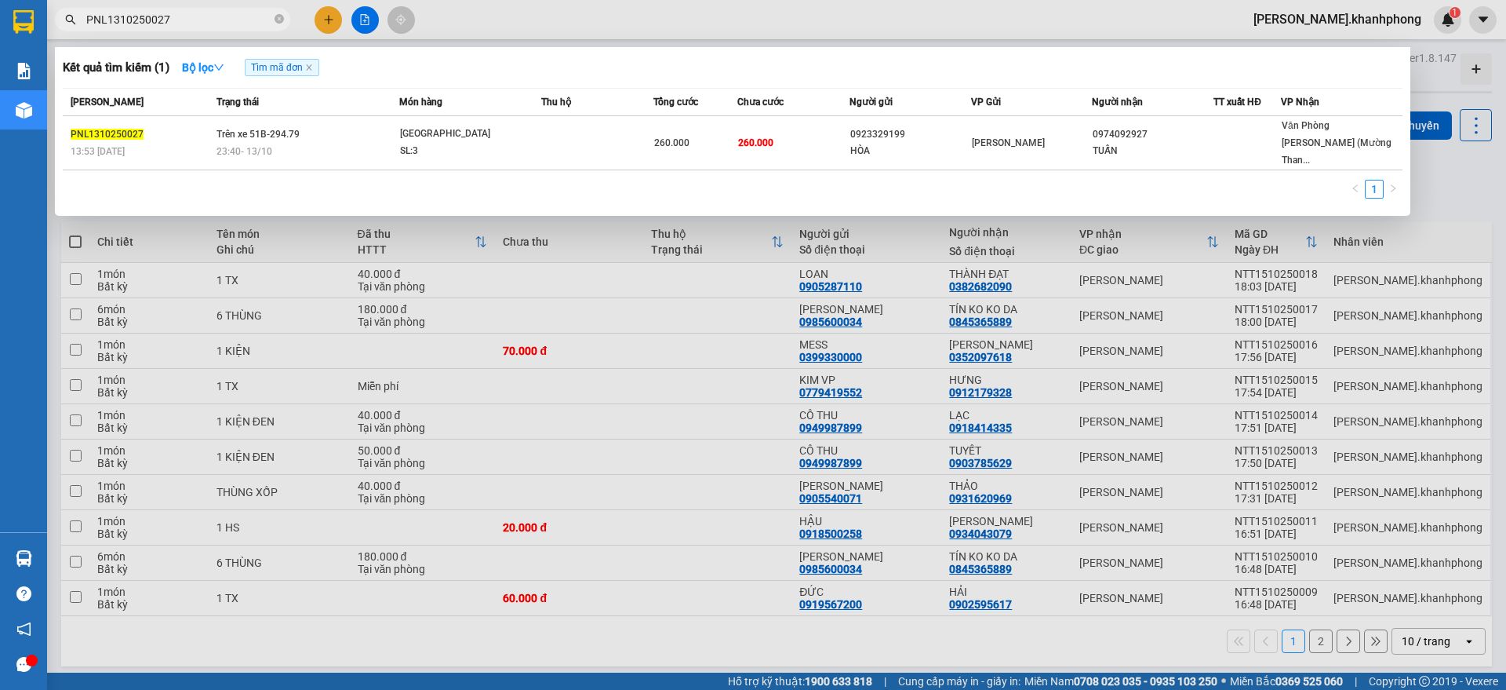
click at [1441, 188] on div at bounding box center [753, 345] width 1506 height 690
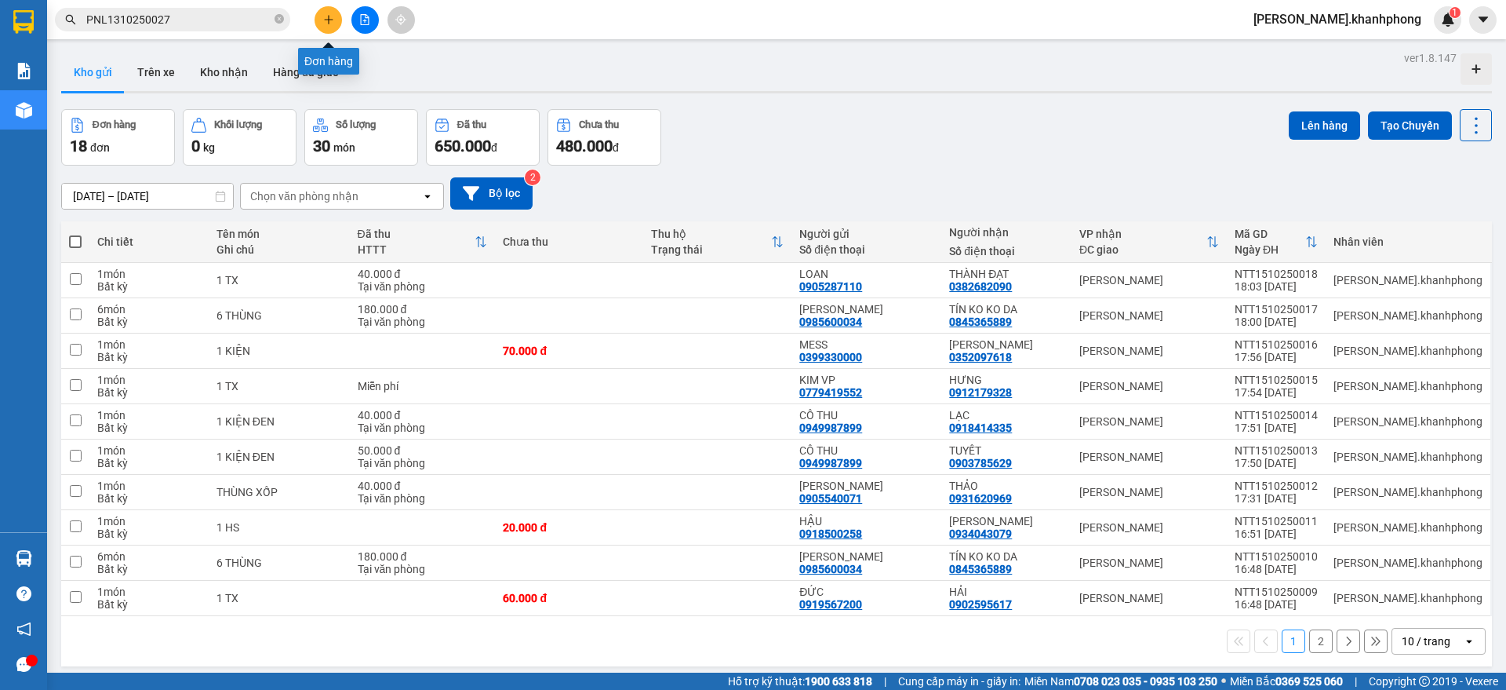
click at [339, 14] on button at bounding box center [328, 19] width 27 height 27
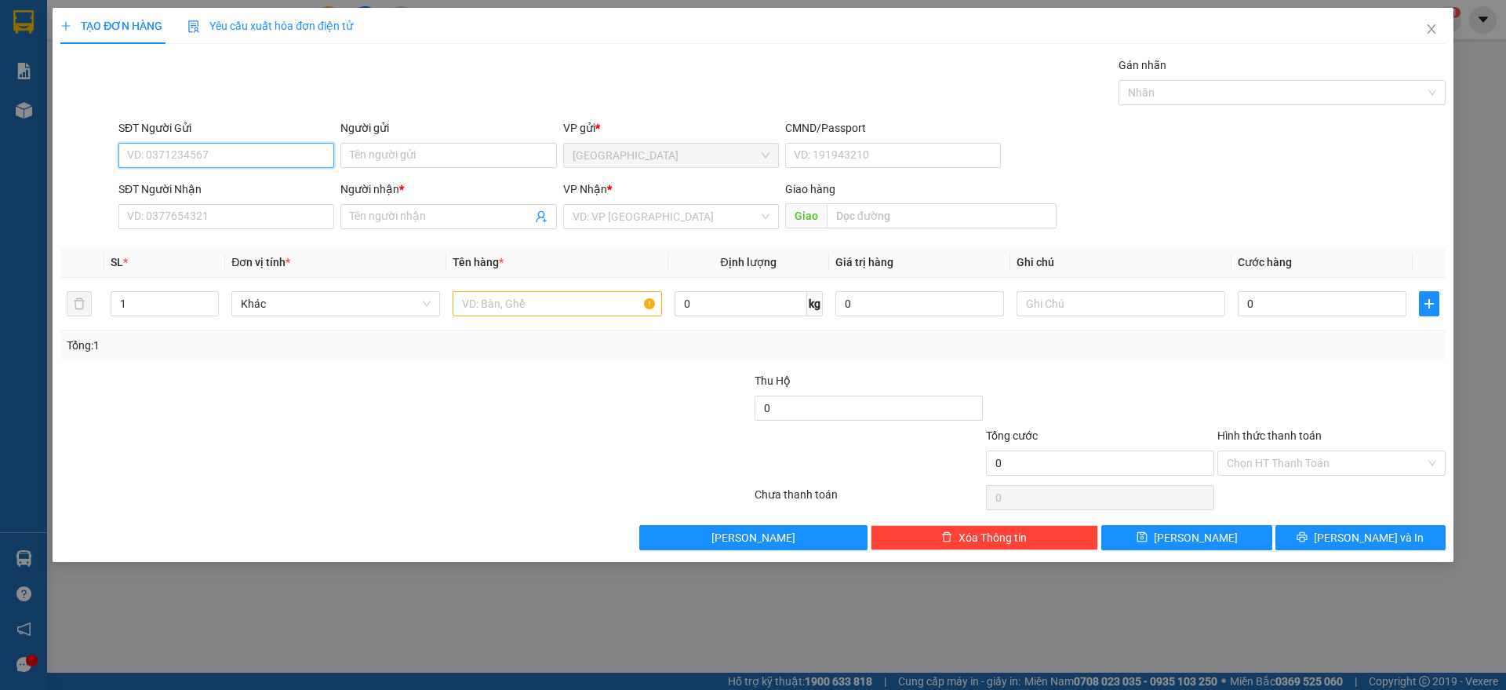
click at [209, 155] on input "SĐT Người Gửi" at bounding box center [226, 155] width 216 height 25
type input "0394943303"
click at [229, 183] on div "0394943303 - CHỊ THƠM" at bounding box center [226, 186] width 197 height 17
type input "CHỊ THƠM"
type input "0394943303"
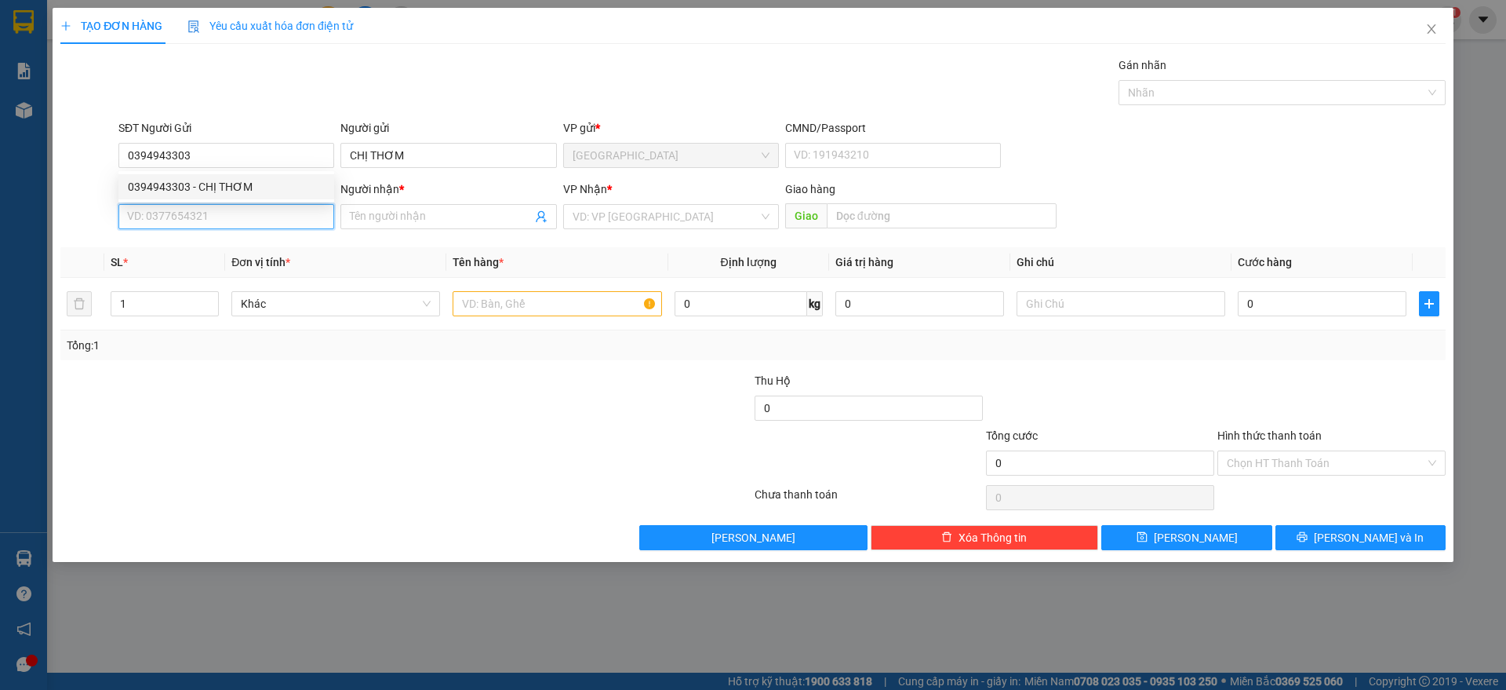
click at [249, 212] on input "SĐT Người Nhận" at bounding box center [226, 216] width 216 height 25
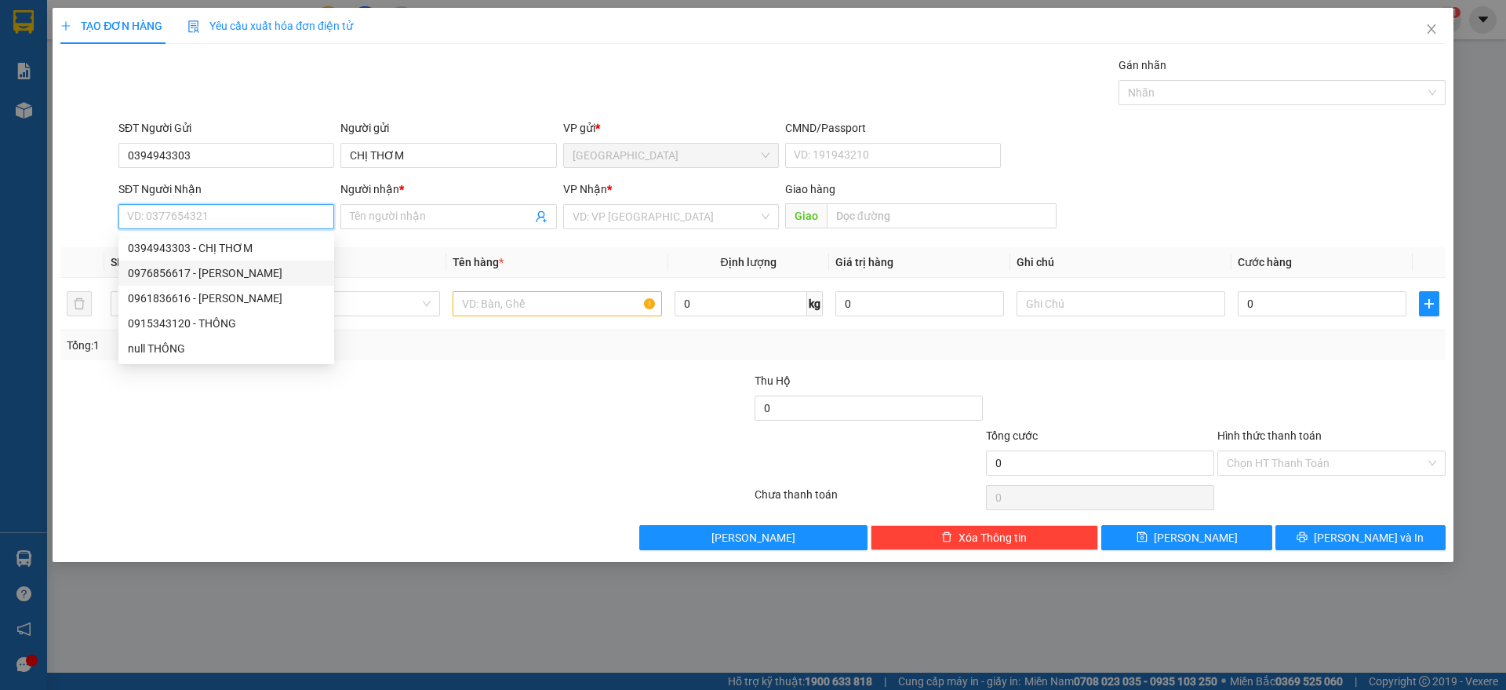
click at [250, 261] on div "0976856617 - [PERSON_NAME]" at bounding box center [226, 272] width 216 height 25
type input "0976856617"
type input "[PERSON_NAME]"
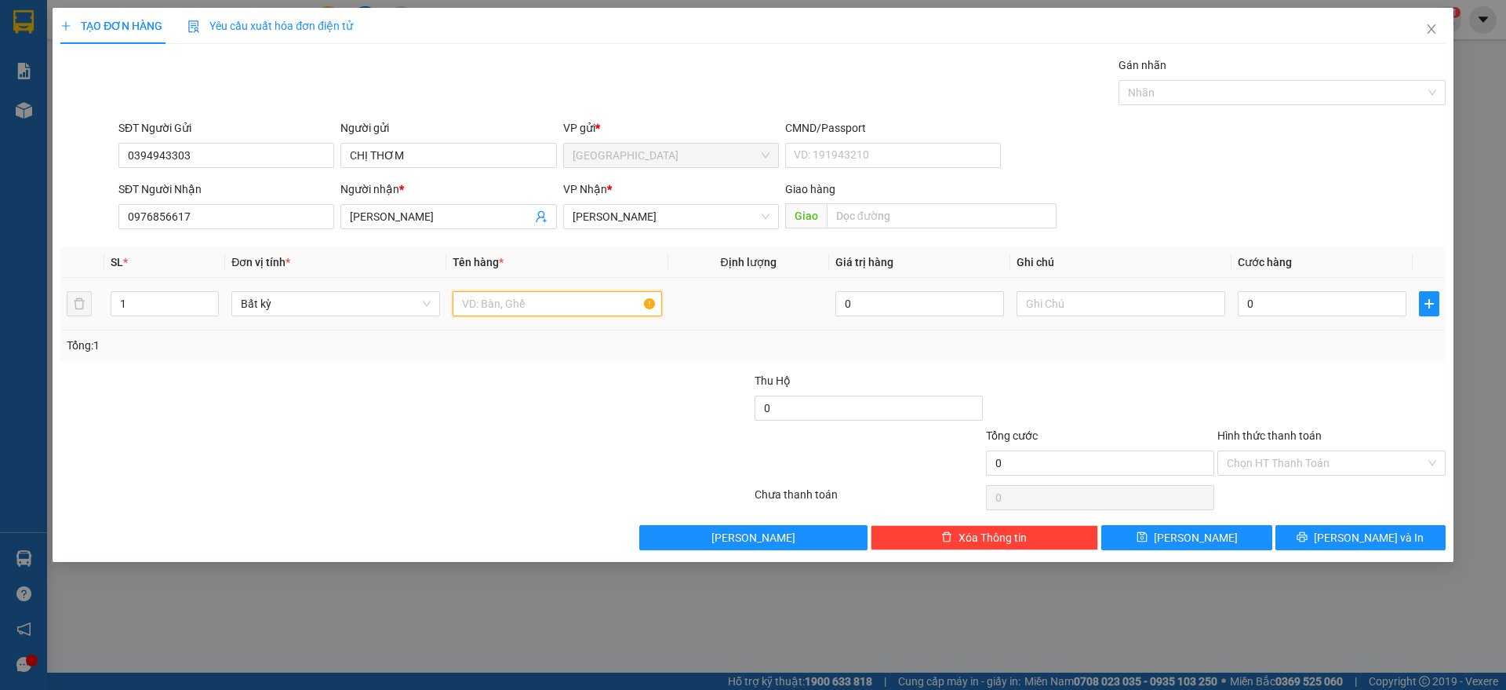
click at [477, 295] on input "text" at bounding box center [557, 303] width 209 height 25
type input "1 BỊCH MÀU VÀNG"
click at [1337, 312] on input "0" at bounding box center [1322, 303] width 169 height 25
type input "2"
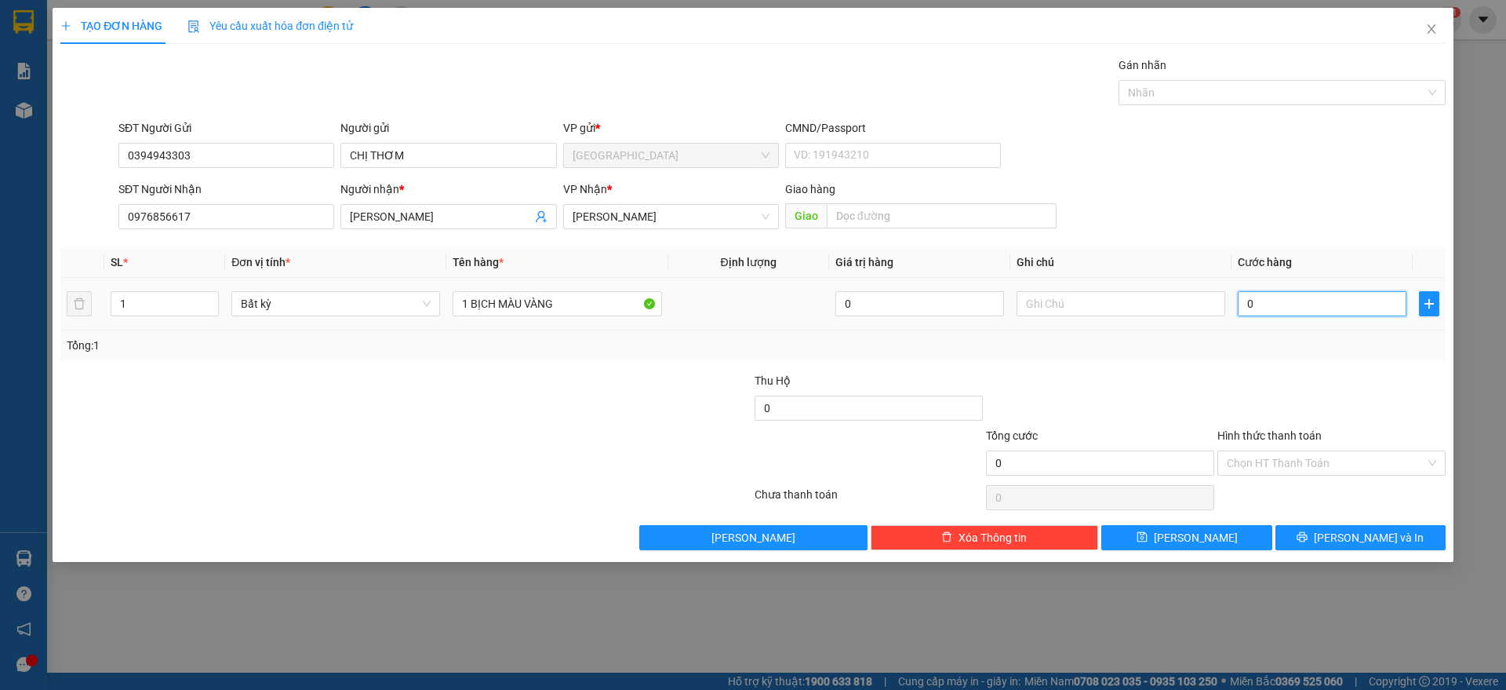
type input "2"
type input "20"
type input "20.000"
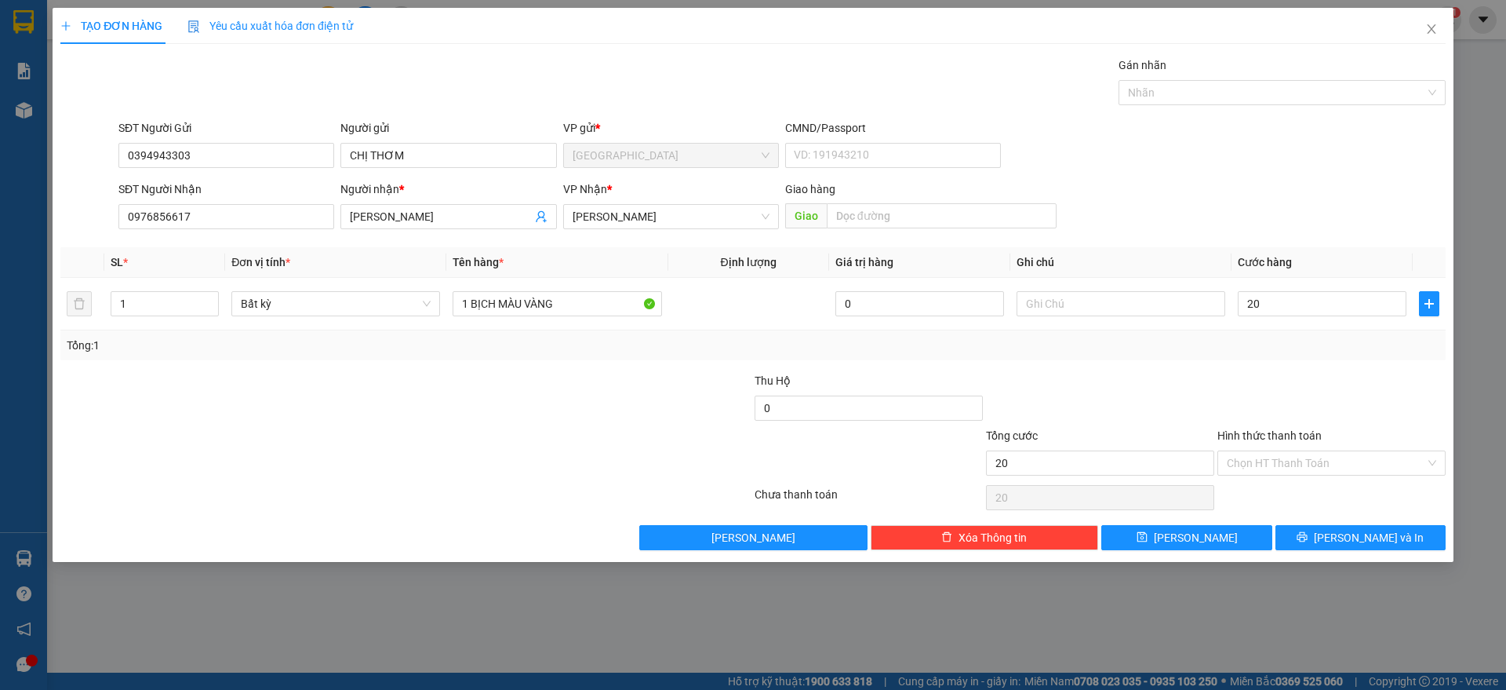
type input "20.000"
drag, startPoint x: 1360, startPoint y: 378, endPoint x: 1360, endPoint y: 428, distance: 50.2
click at [1360, 379] on div at bounding box center [1331, 399] width 231 height 55
drag, startPoint x: 1333, startPoint y: 463, endPoint x: 1313, endPoint y: 479, distance: 25.7
click at [1334, 463] on input "Hình thức thanh toán" at bounding box center [1326, 463] width 199 height 24
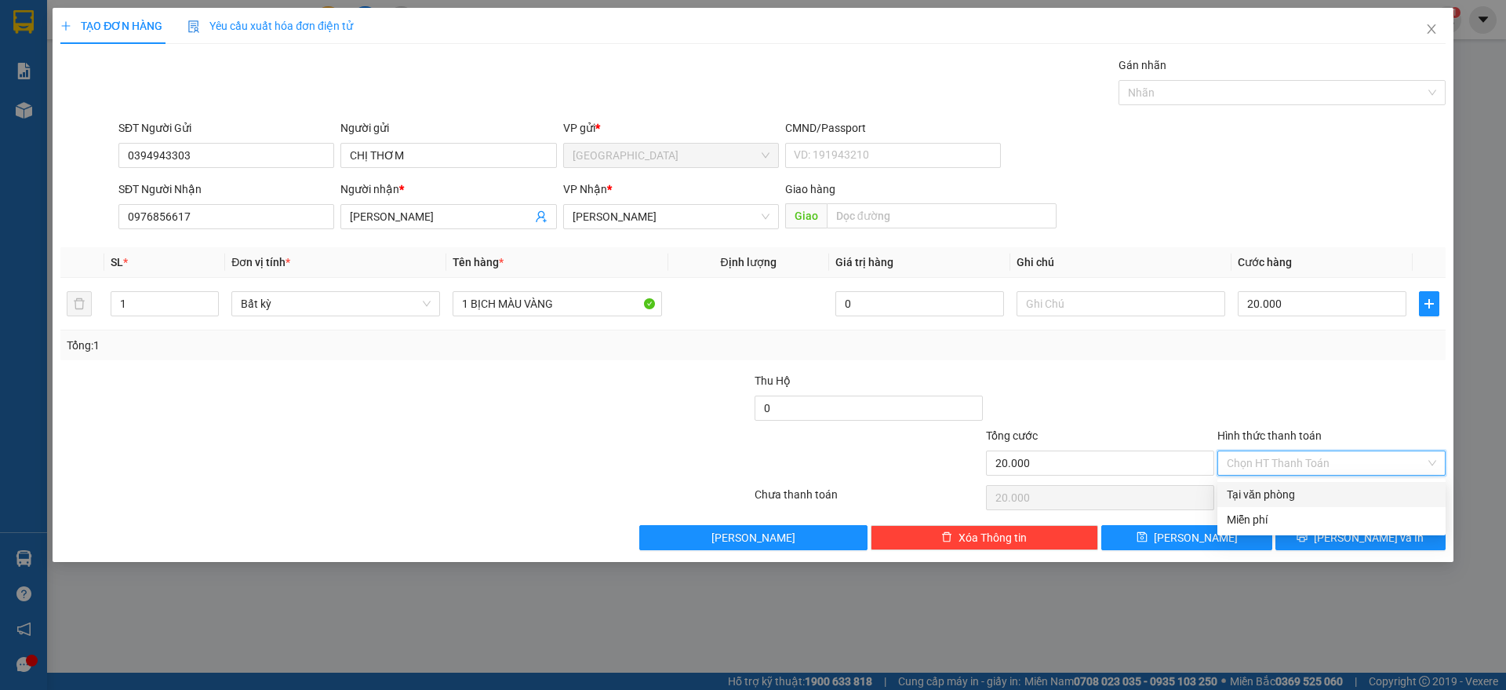
click at [1284, 497] on div "Tại văn phòng" at bounding box center [1331, 494] width 209 height 17
type input "0"
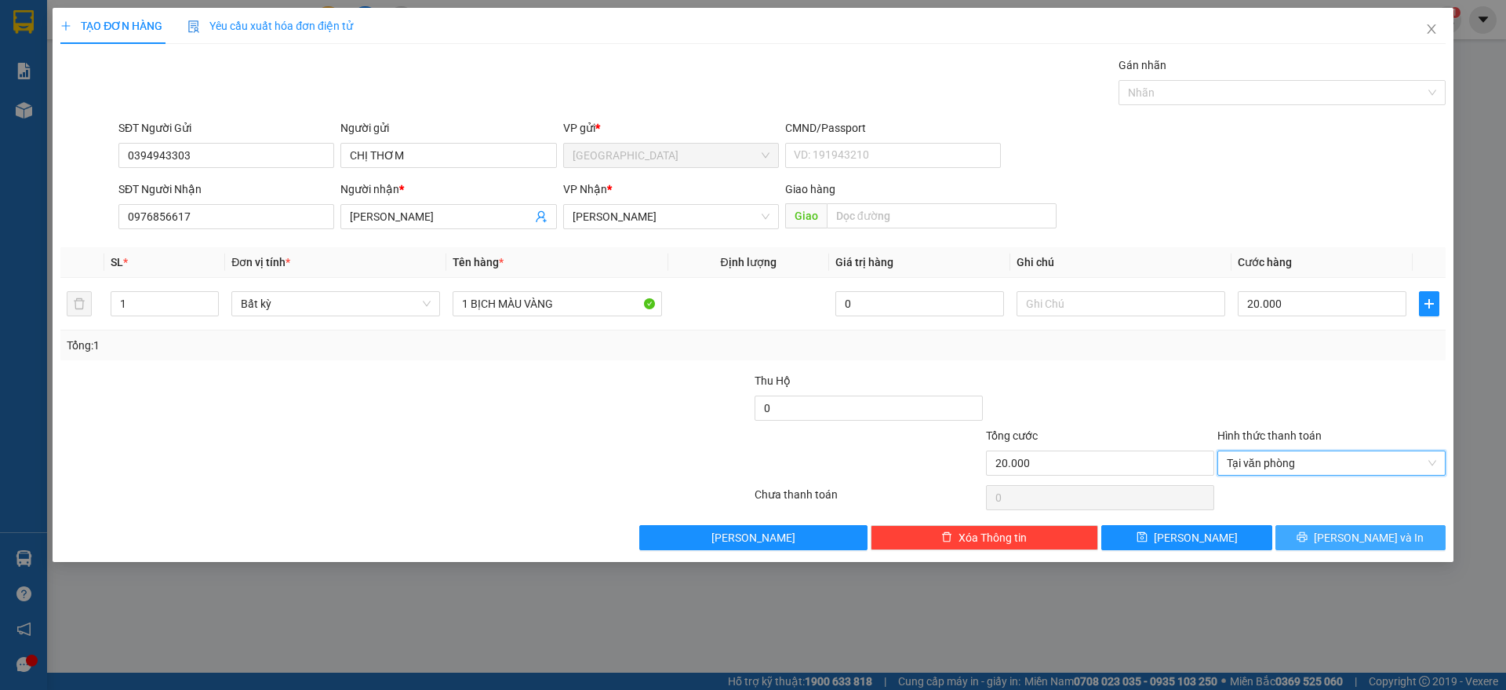
click at [1308, 541] on icon "printer" at bounding box center [1303, 537] width 10 height 10
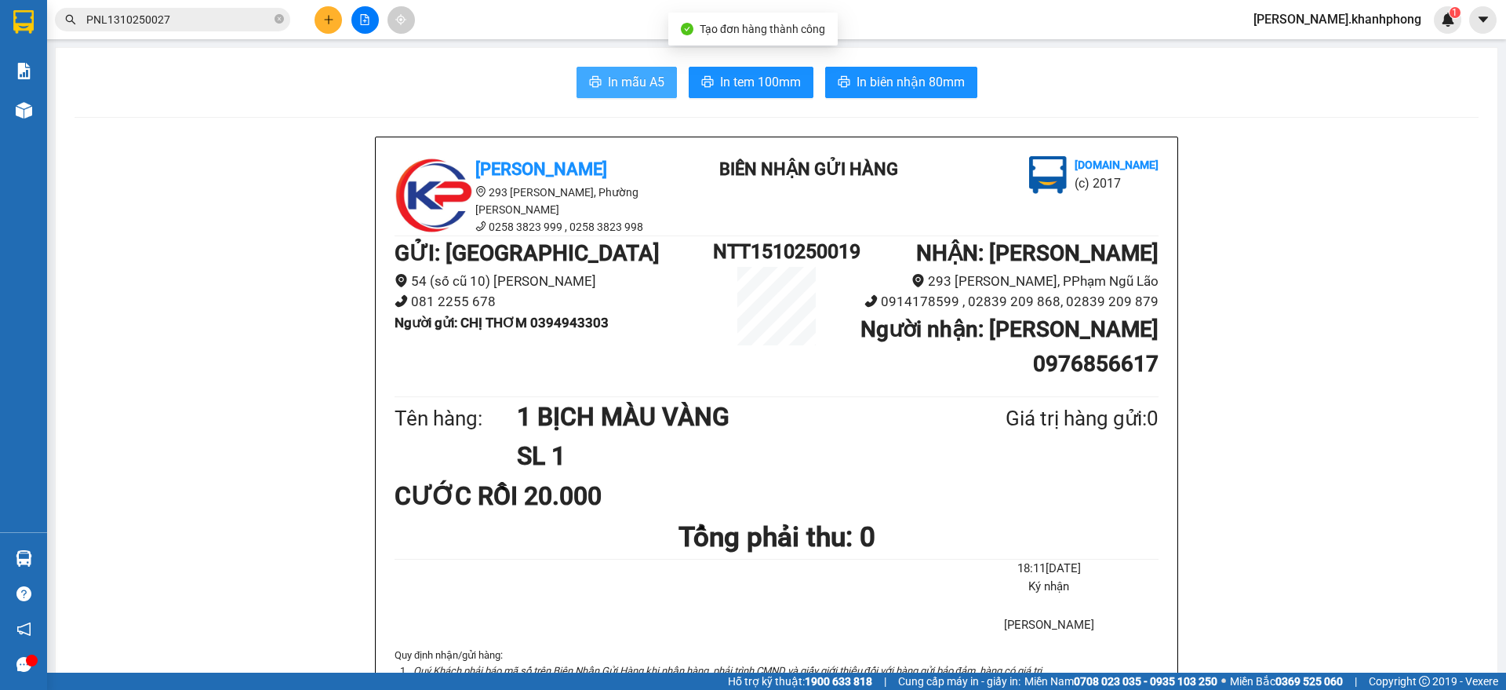
click at [610, 88] on span "In mẫu A5" at bounding box center [636, 82] width 56 height 20
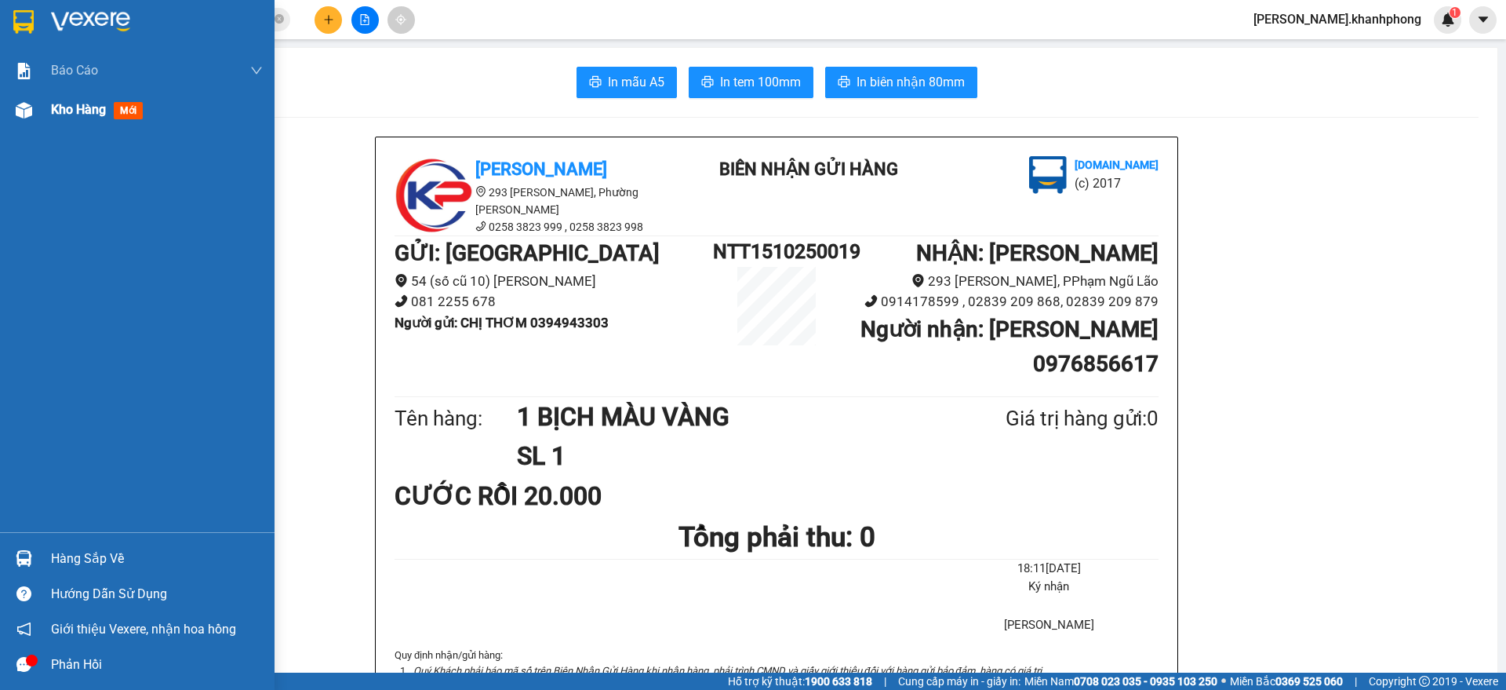
click at [24, 114] on img at bounding box center [24, 110] width 16 height 16
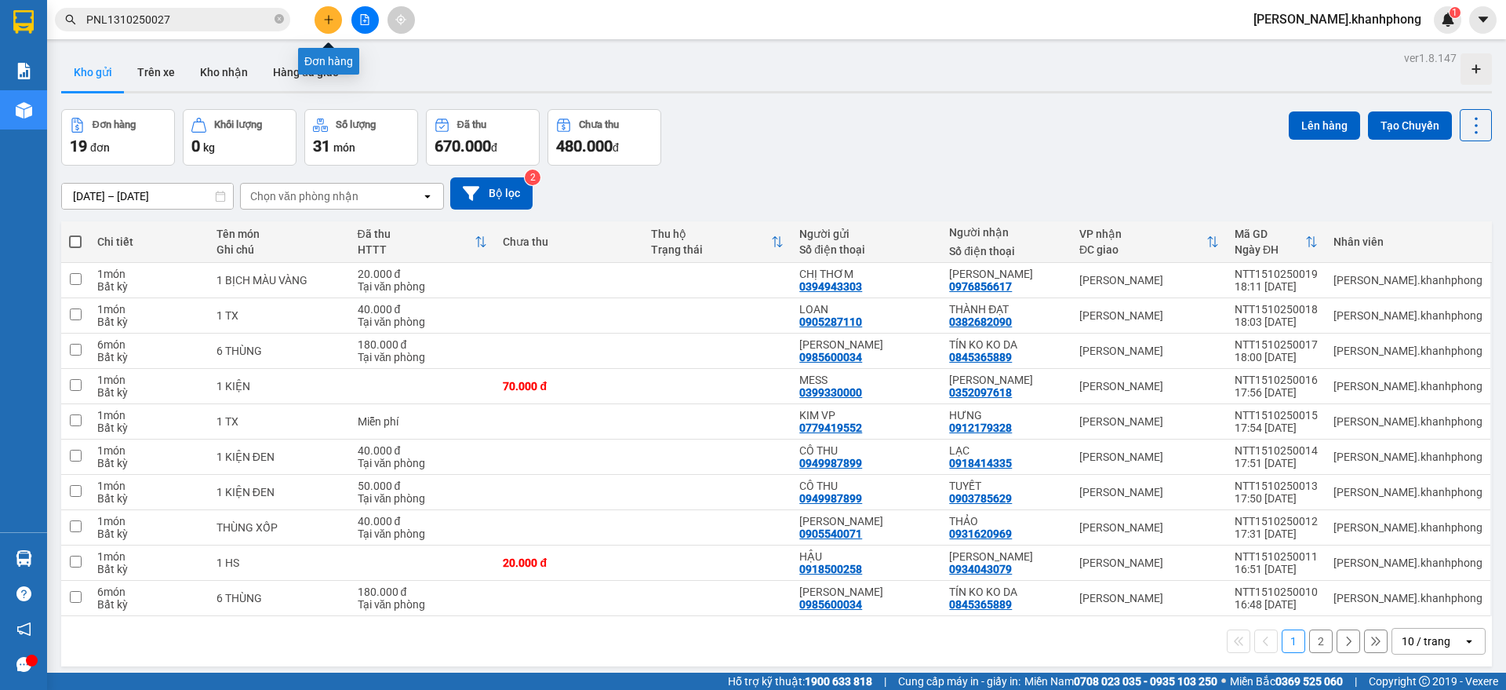
click at [318, 16] on button at bounding box center [328, 19] width 27 height 27
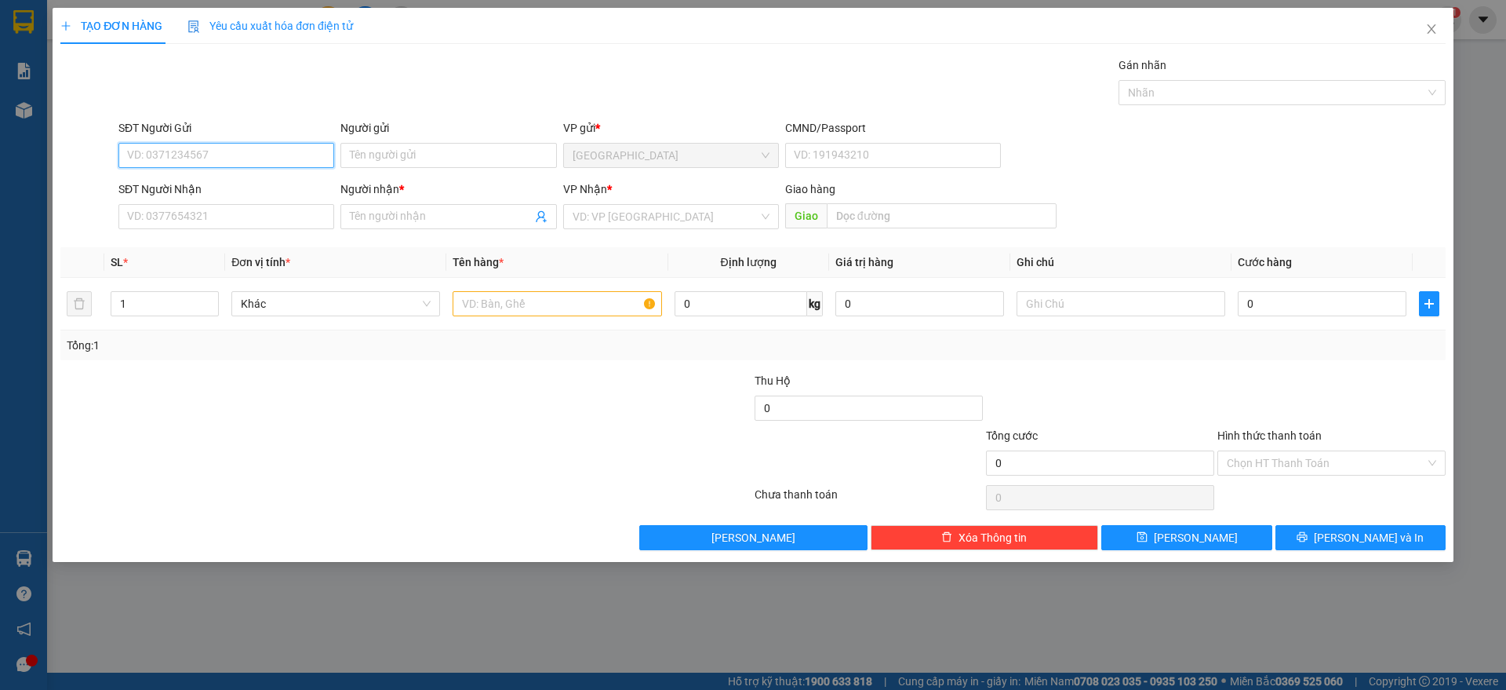
click at [193, 151] on input "SĐT Người Gửi" at bounding box center [226, 155] width 216 height 25
type input "0986533797"
click at [182, 183] on div "0986533797 - TUYỂN..." at bounding box center [226, 186] width 197 height 17
type input "TUYỂN..."
type input "0986533797"
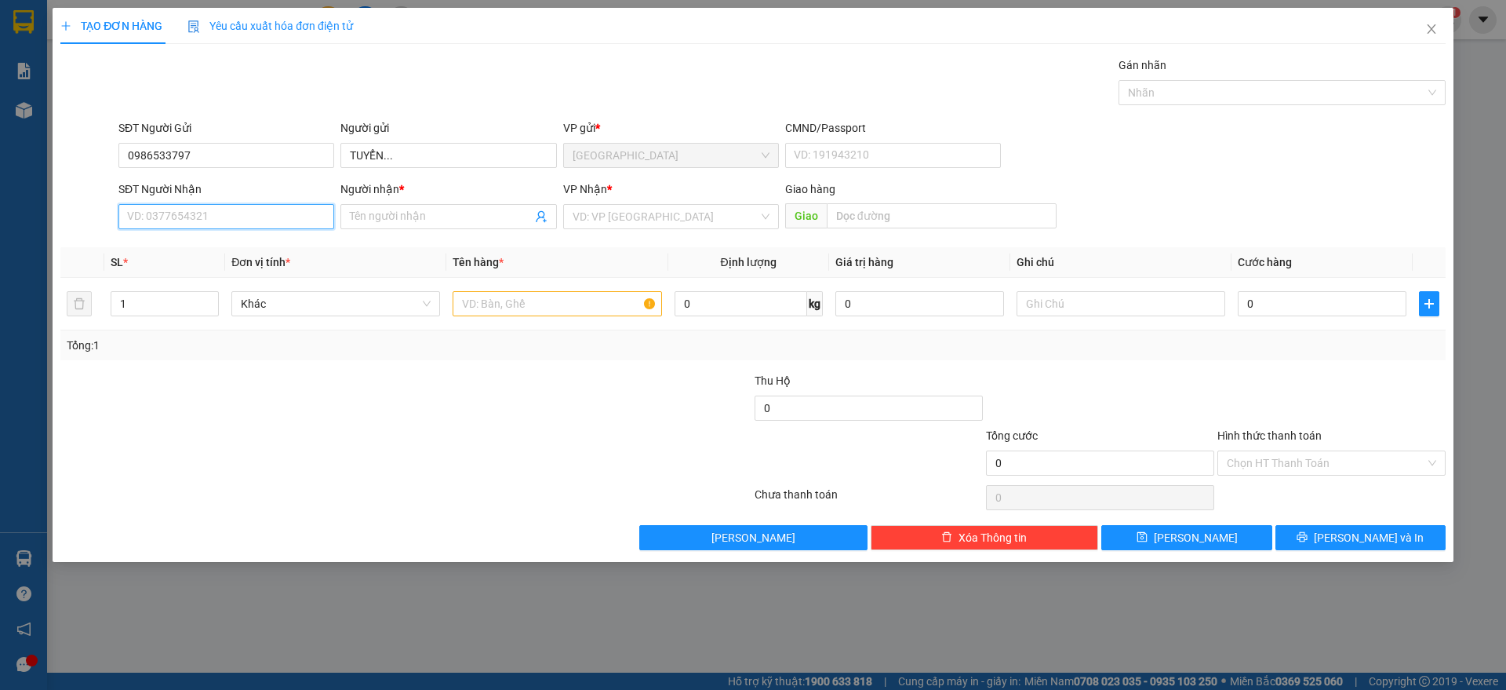
click at [199, 209] on input "SĐT Người Nhận" at bounding box center [226, 216] width 216 height 25
type input "0354689327"
click at [204, 243] on div "0354689327 - THẮNG" at bounding box center [226, 247] width 197 height 17
type input "THẮNG"
type input "0354689327"
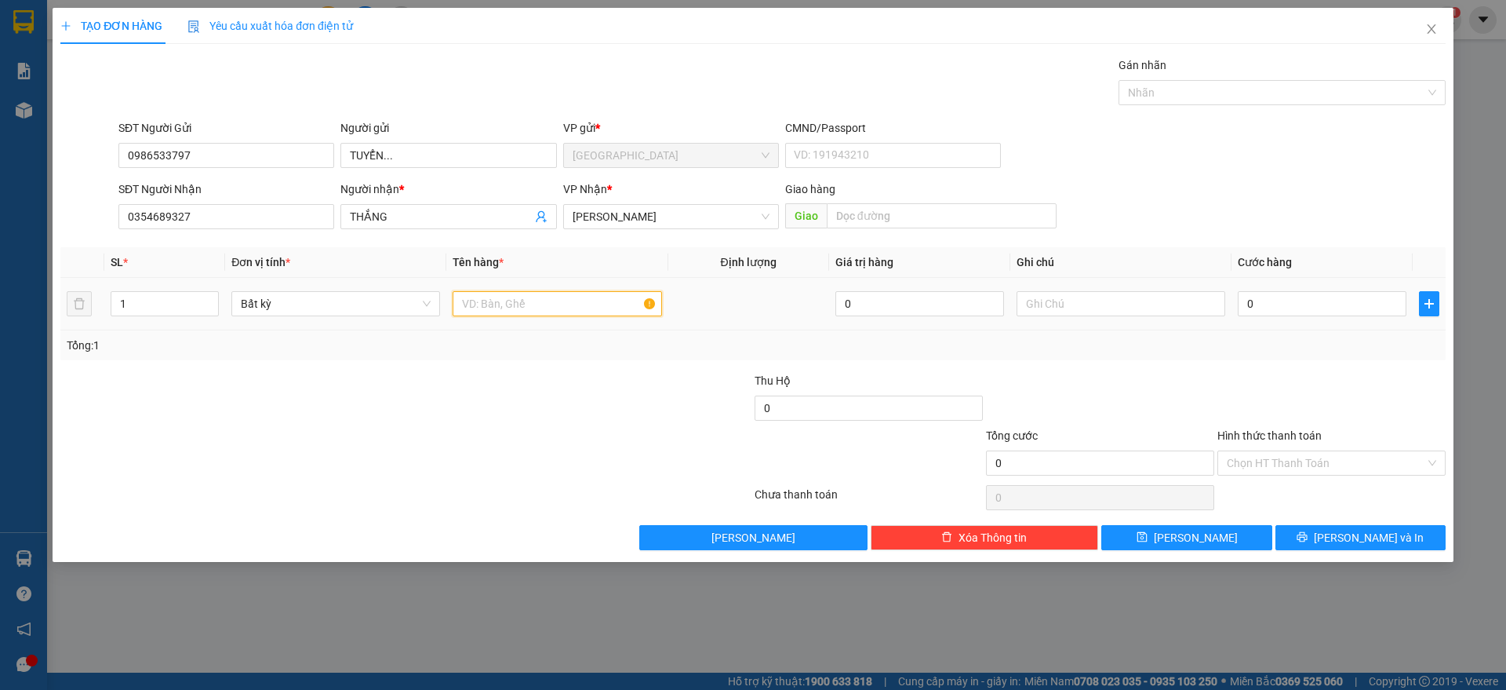
click at [534, 309] on input "text" at bounding box center [557, 303] width 209 height 25
type input "1 THÙNG"
click at [1271, 306] on input "0" at bounding box center [1322, 303] width 169 height 25
type input "3"
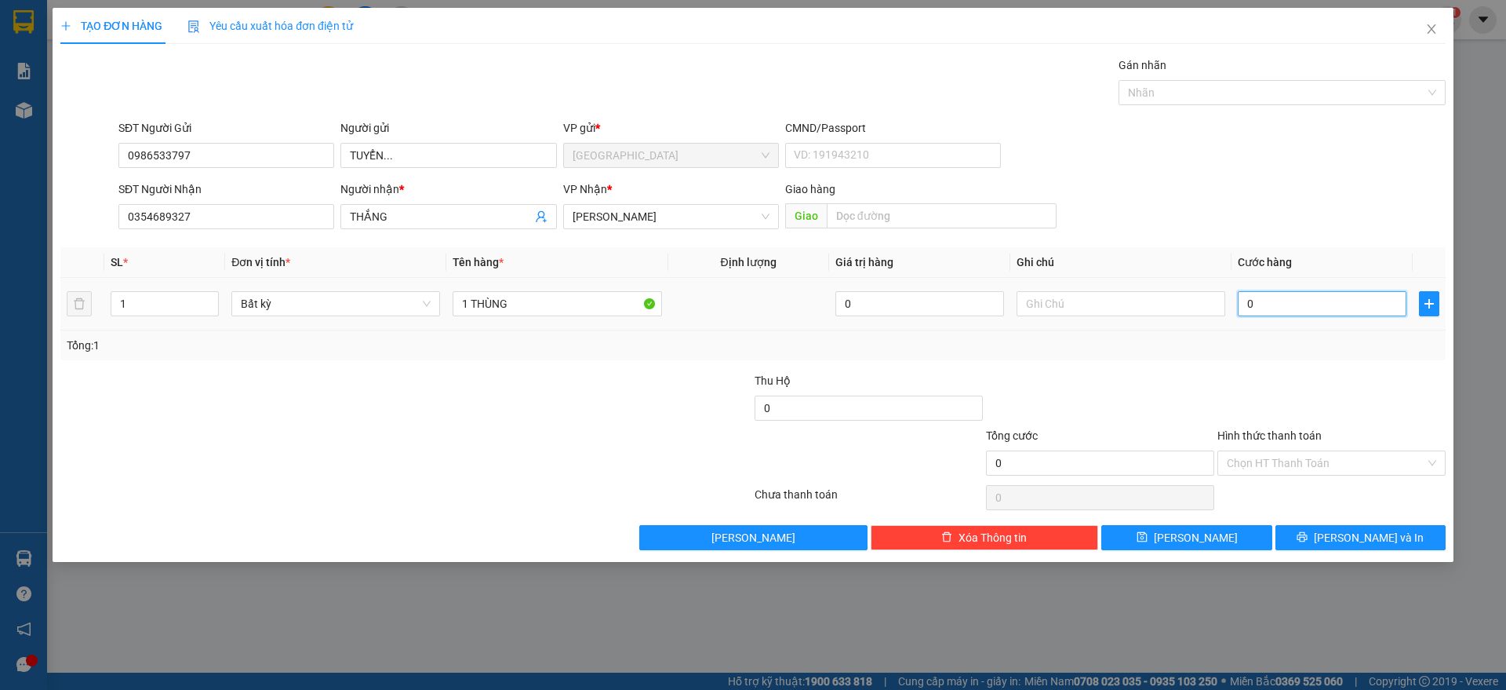
type input "3"
type input "30"
type input "3"
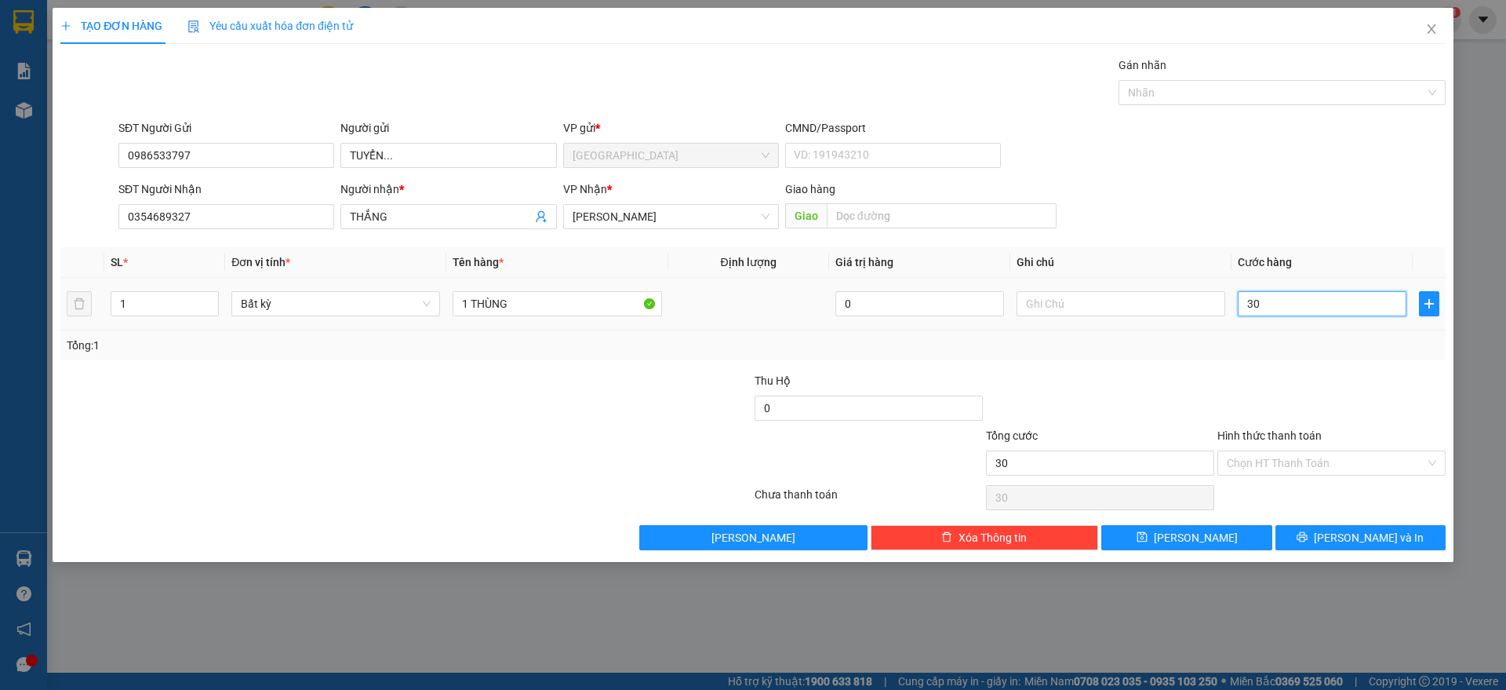
type input "3"
type input "0"
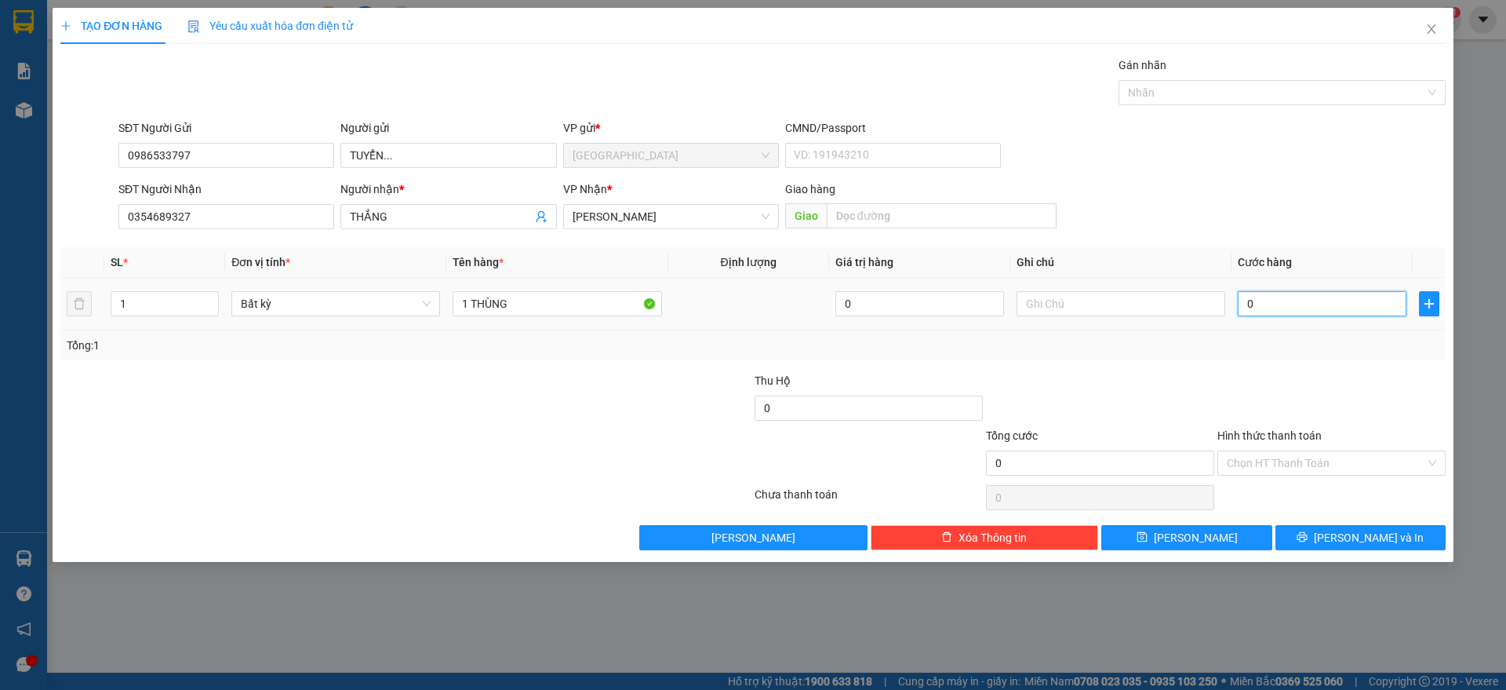
type input "04"
type input "4"
type input "040"
type input "40"
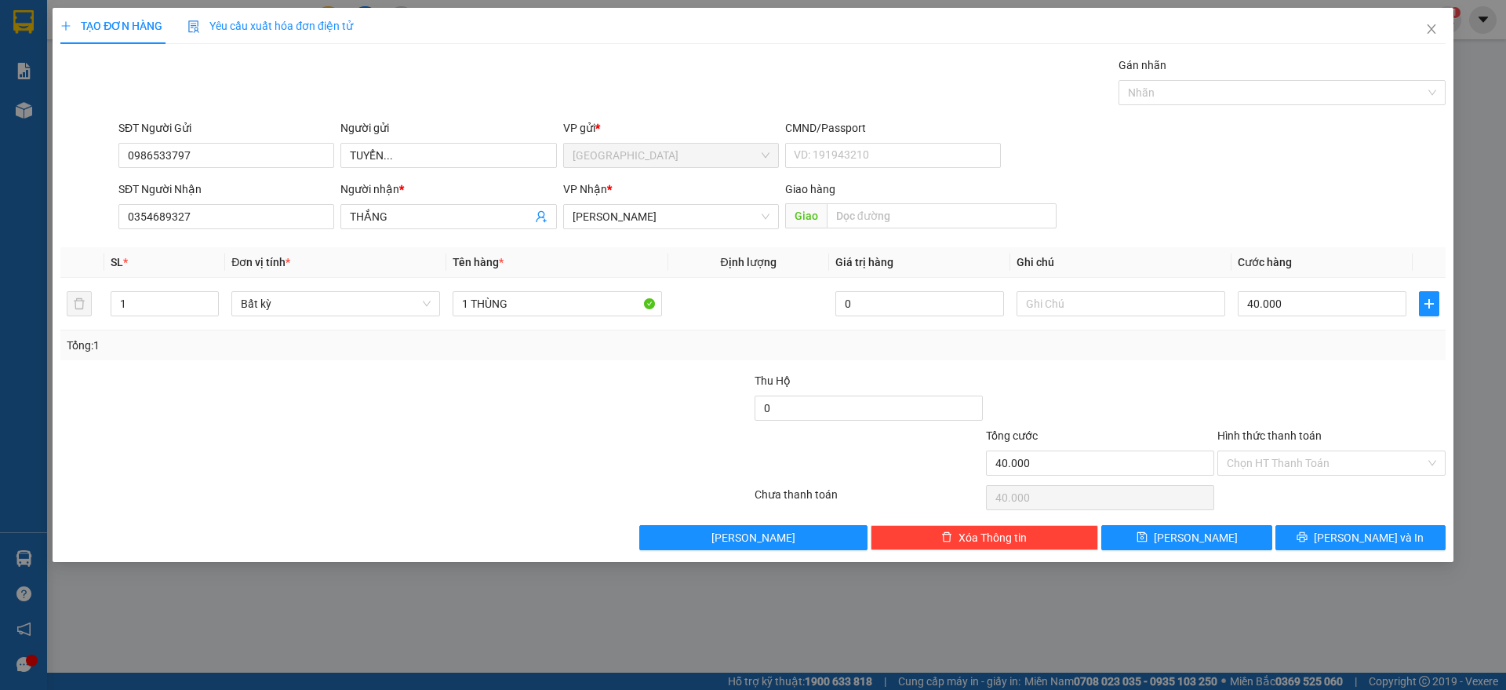
drag, startPoint x: 1314, startPoint y: 364, endPoint x: 1315, endPoint y: 379, distance: 14.9
click at [1314, 366] on div "Transit Pickup Surcharge Ids Transit Deliver Surcharge Ids Transit Deliver Surc…" at bounding box center [753, 303] width 1386 height 494
click at [1320, 471] on input "Hình thức thanh toán" at bounding box center [1326, 463] width 199 height 24
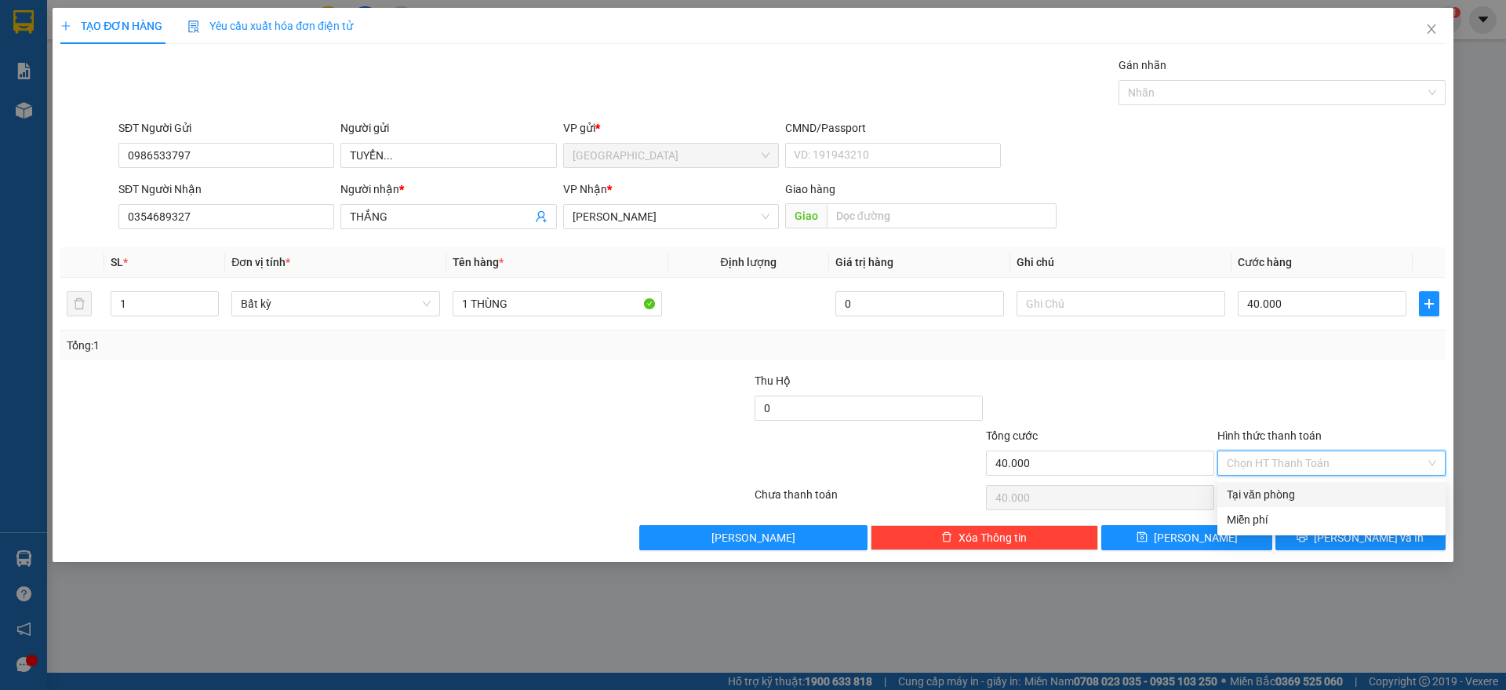
click at [1289, 486] on div "Tại văn phòng" at bounding box center [1331, 494] width 209 height 17
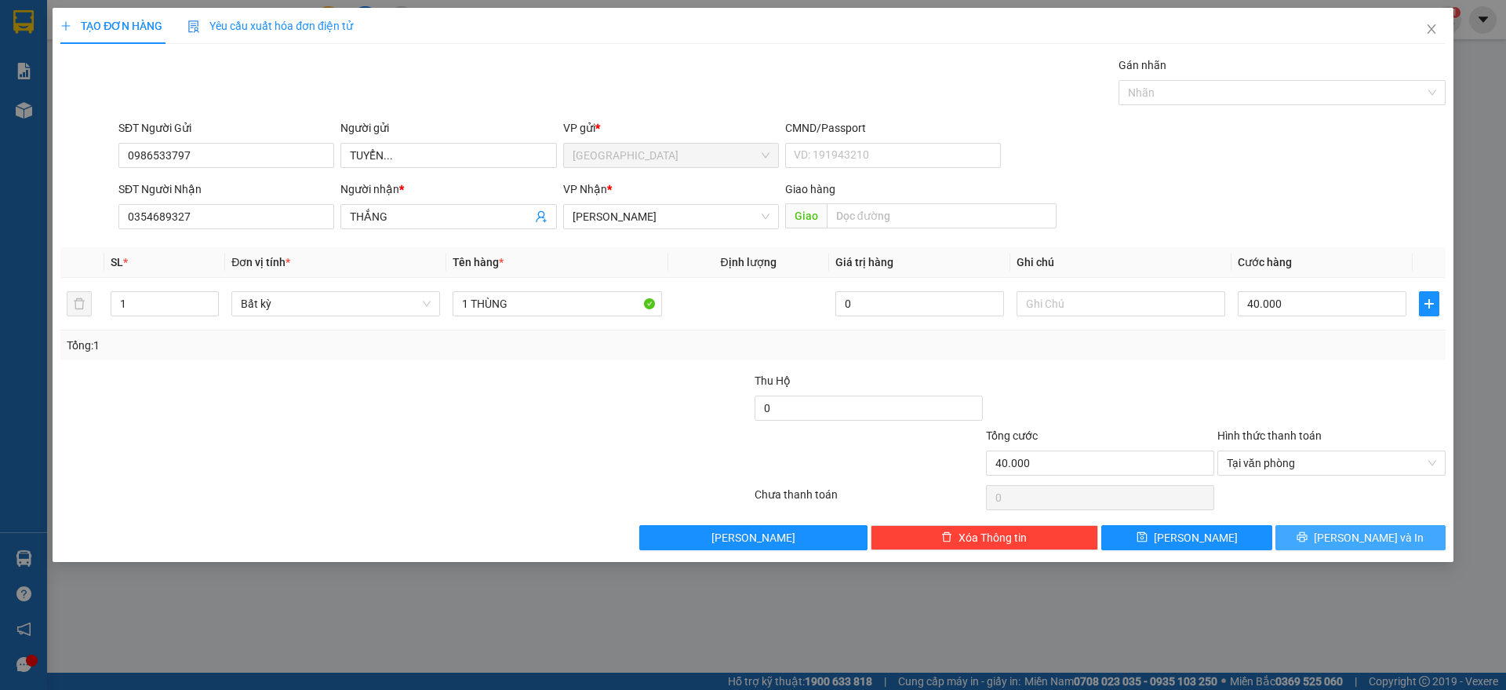
click at [1317, 525] on button "[PERSON_NAME] và In" at bounding box center [1361, 537] width 170 height 25
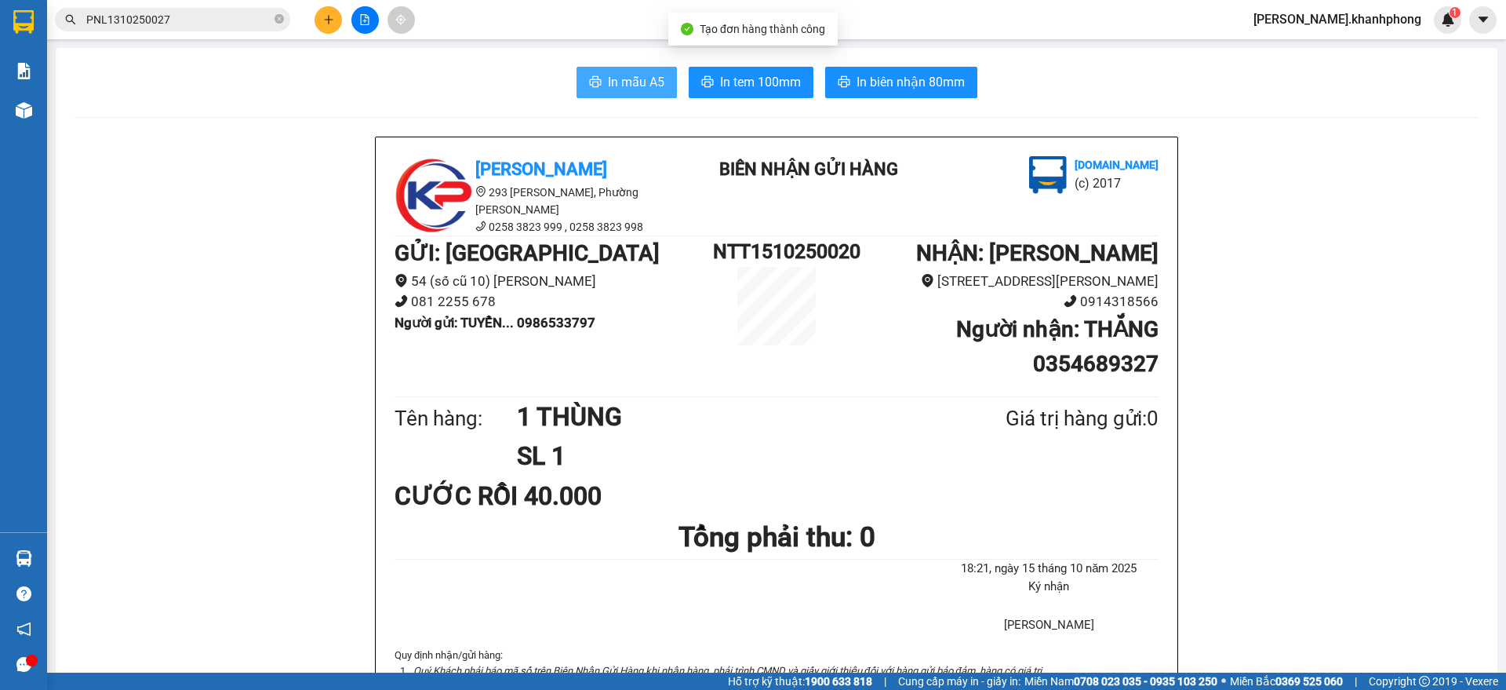
click at [589, 80] on icon "printer" at bounding box center [595, 81] width 12 height 11
click at [337, 17] on button at bounding box center [328, 19] width 27 height 27
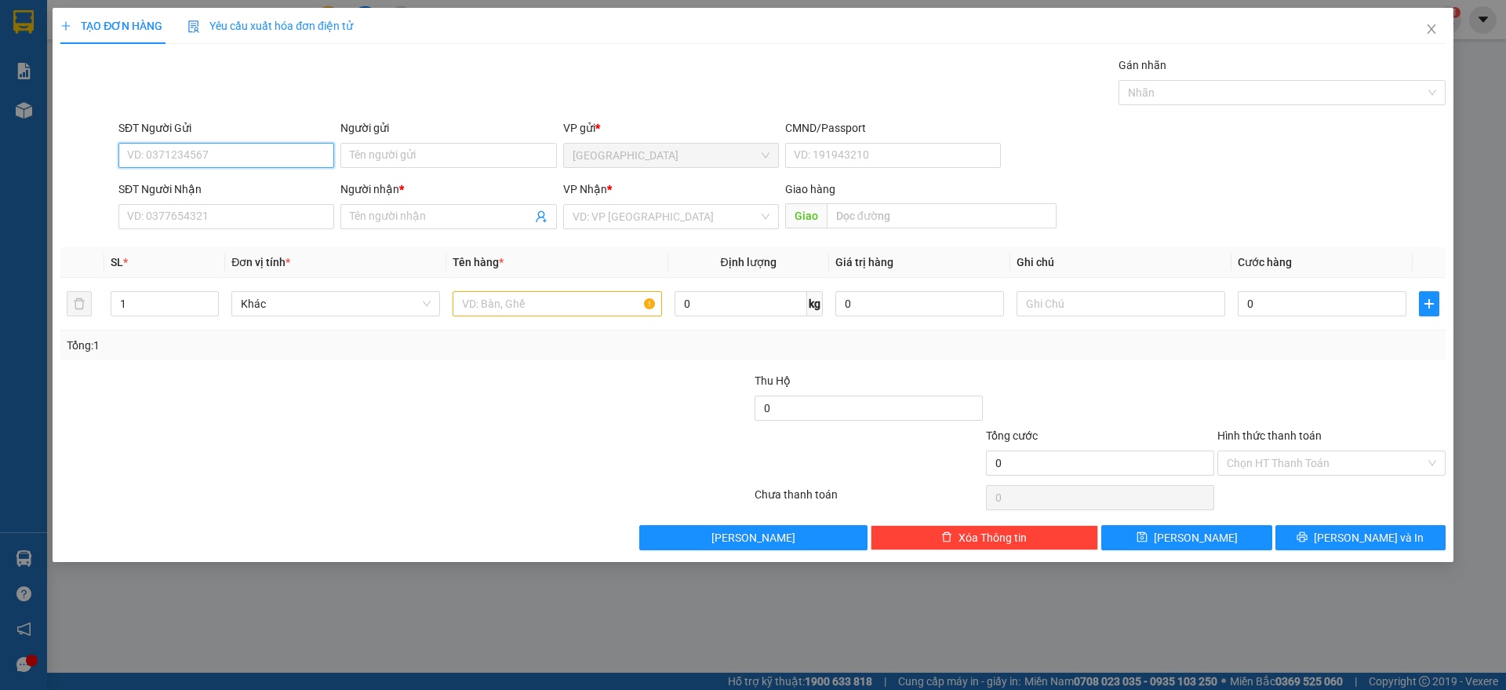
click at [213, 145] on input "SĐT Người Gửi" at bounding box center [226, 155] width 216 height 25
click at [196, 182] on div "0937667373 - VĂN" at bounding box center [226, 186] width 197 height 17
click at [217, 217] on input "SĐT Người Nhận" at bounding box center [226, 216] width 216 height 25
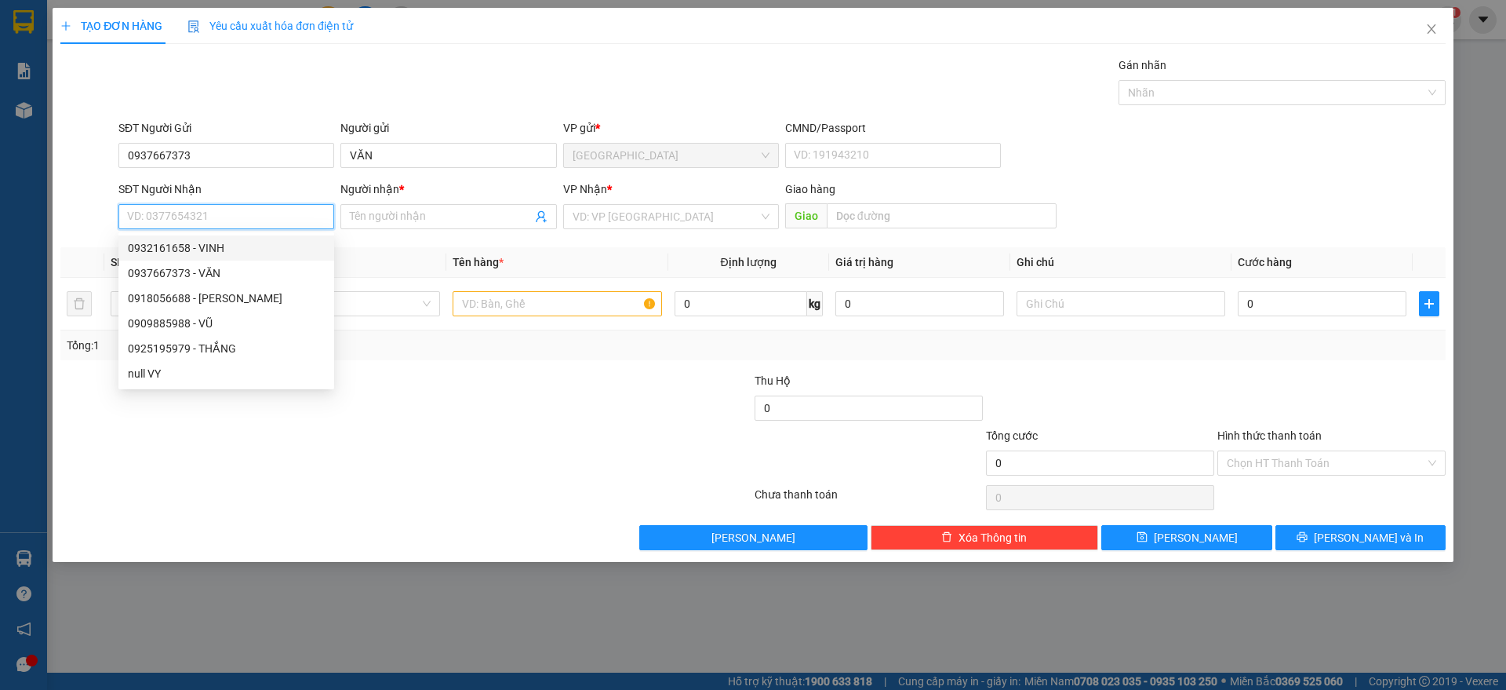
click at [185, 247] on div "0932161658 - VINH" at bounding box center [226, 247] width 197 height 17
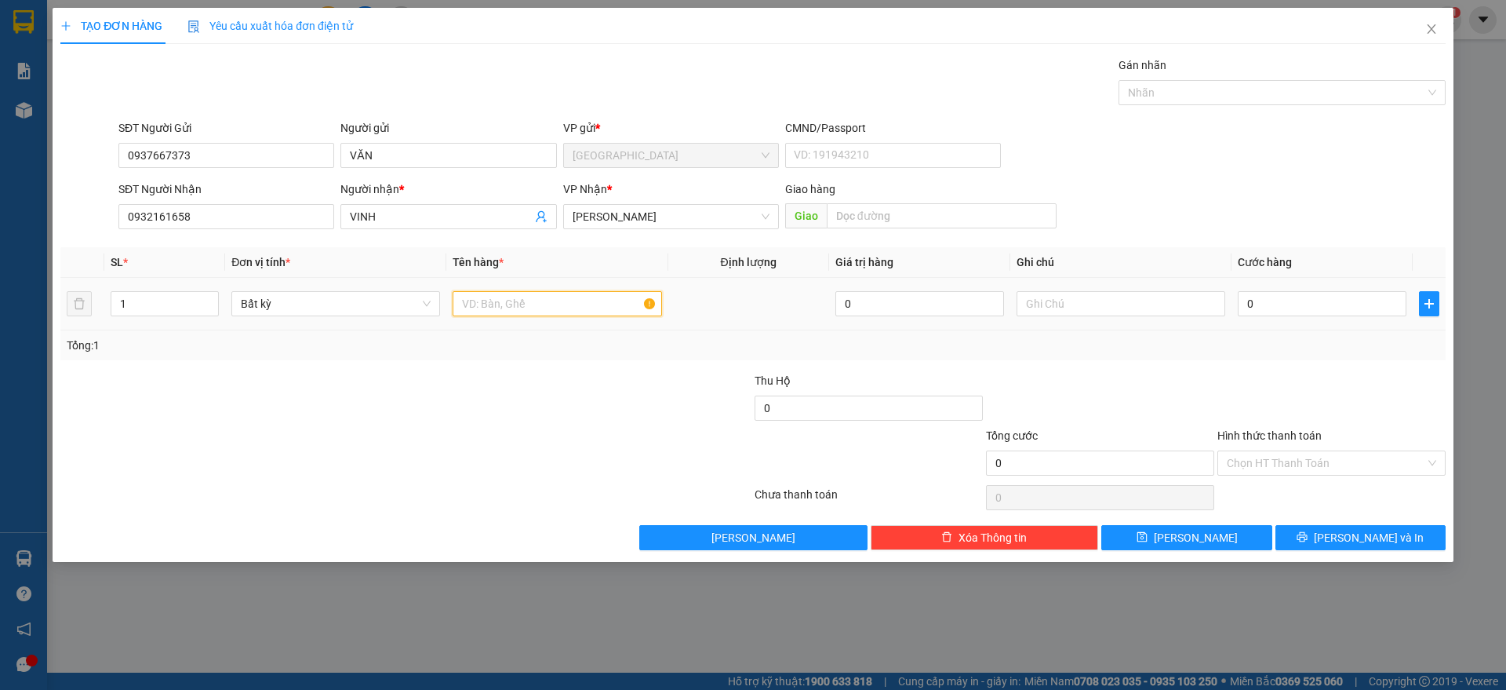
click at [497, 304] on input "text" at bounding box center [557, 303] width 209 height 25
click at [522, 304] on input "1 thùng" at bounding box center [557, 303] width 209 height 25
click at [522, 302] on input "1 thùng" at bounding box center [557, 303] width 209 height 25
click at [1295, 307] on input "0" at bounding box center [1322, 303] width 169 height 25
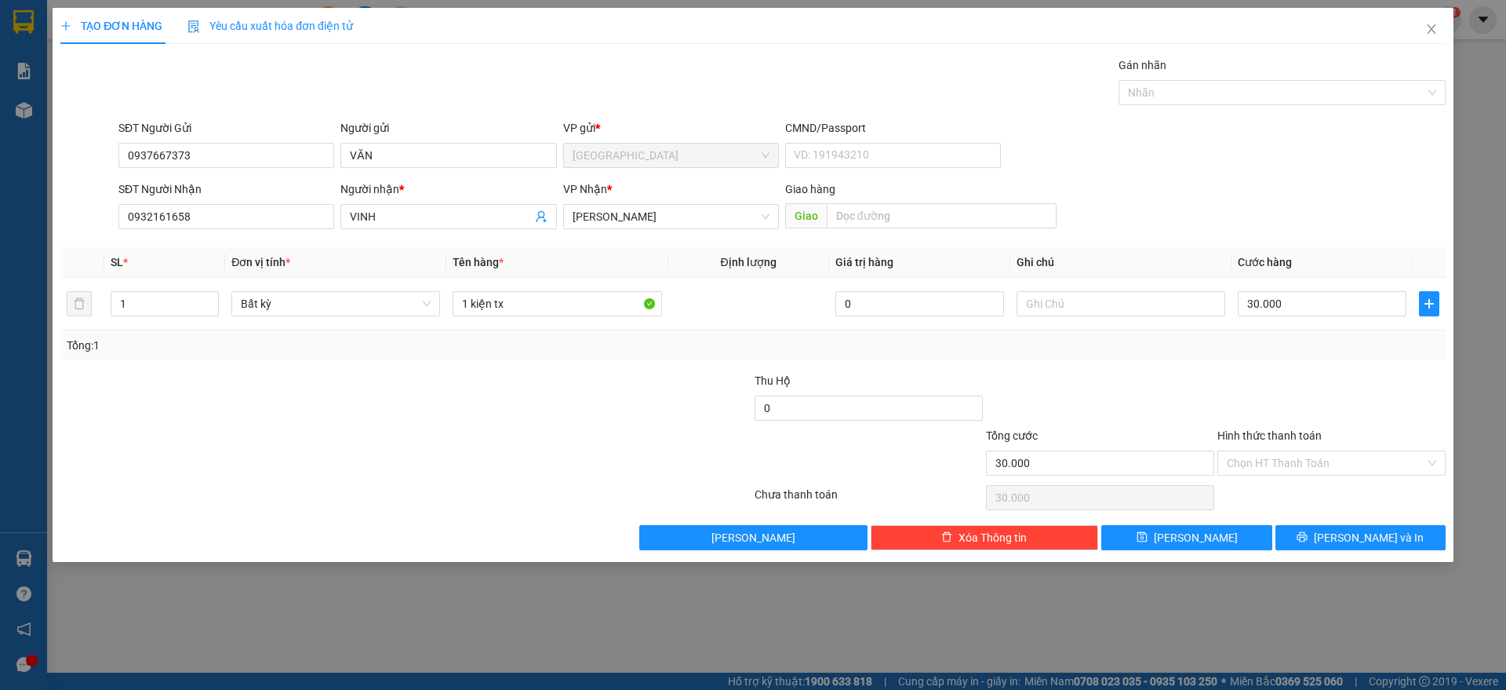
click at [1341, 366] on div "Transit Pickup Surcharge Ids Transit Deliver Surcharge Ids Transit Deliver Surc…" at bounding box center [753, 303] width 1386 height 494
click at [1334, 366] on div "Transit Pickup Surcharge Ids Transit Deliver Surcharge Ids Transit Deliver Surc…" at bounding box center [753, 303] width 1386 height 494
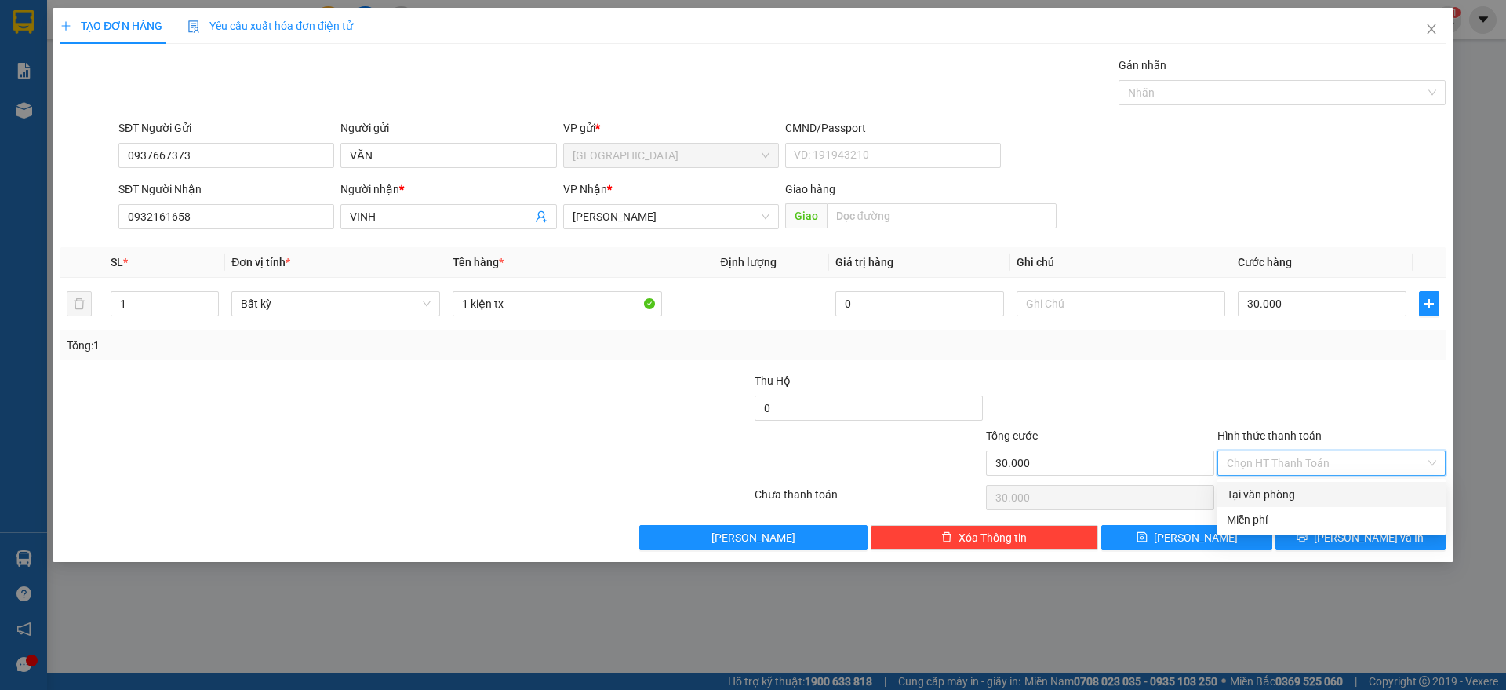
click at [1313, 458] on input "Hình thức thanh toán" at bounding box center [1326, 463] width 199 height 24
click at [1284, 491] on div "Tại văn phòng" at bounding box center [1331, 494] width 209 height 17
click at [1357, 536] on span "[PERSON_NAME] và In" at bounding box center [1369, 537] width 110 height 17
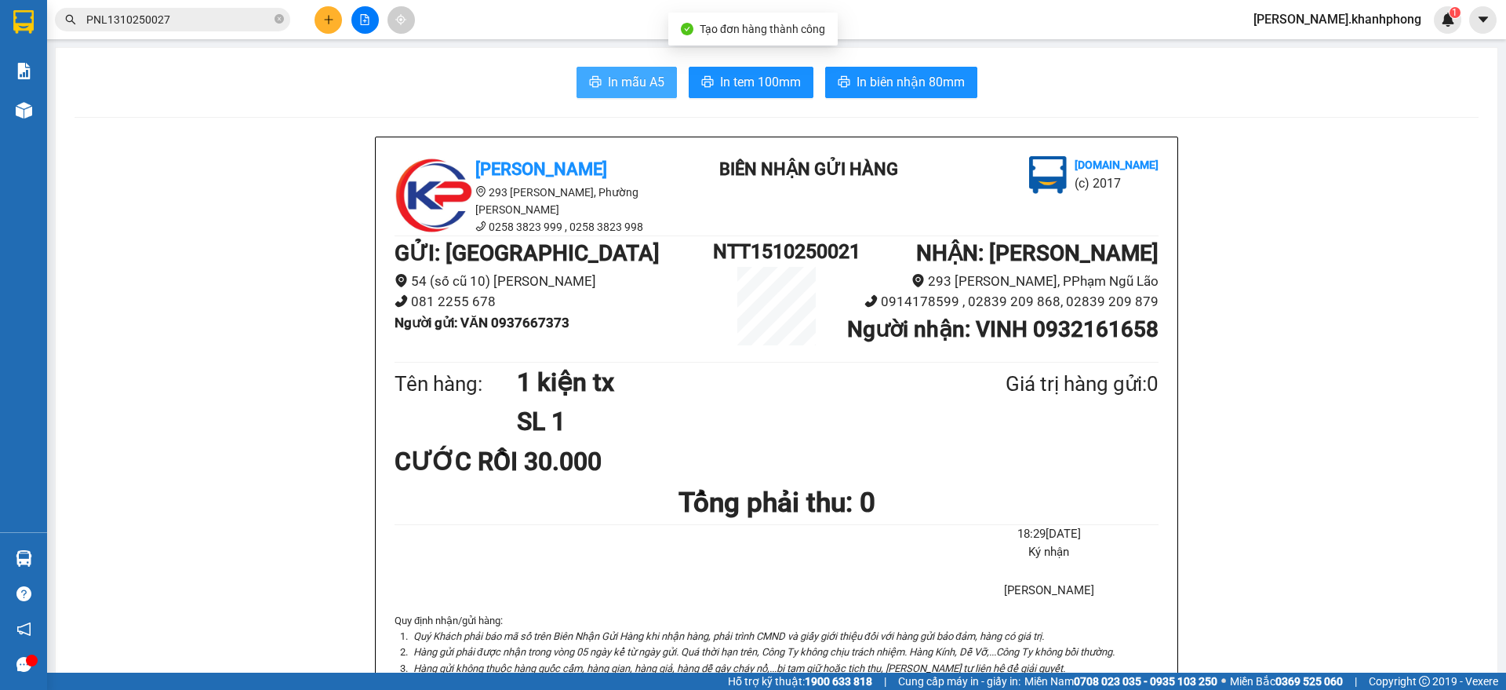
click at [596, 80] on button "In mẫu A5" at bounding box center [627, 82] width 100 height 31
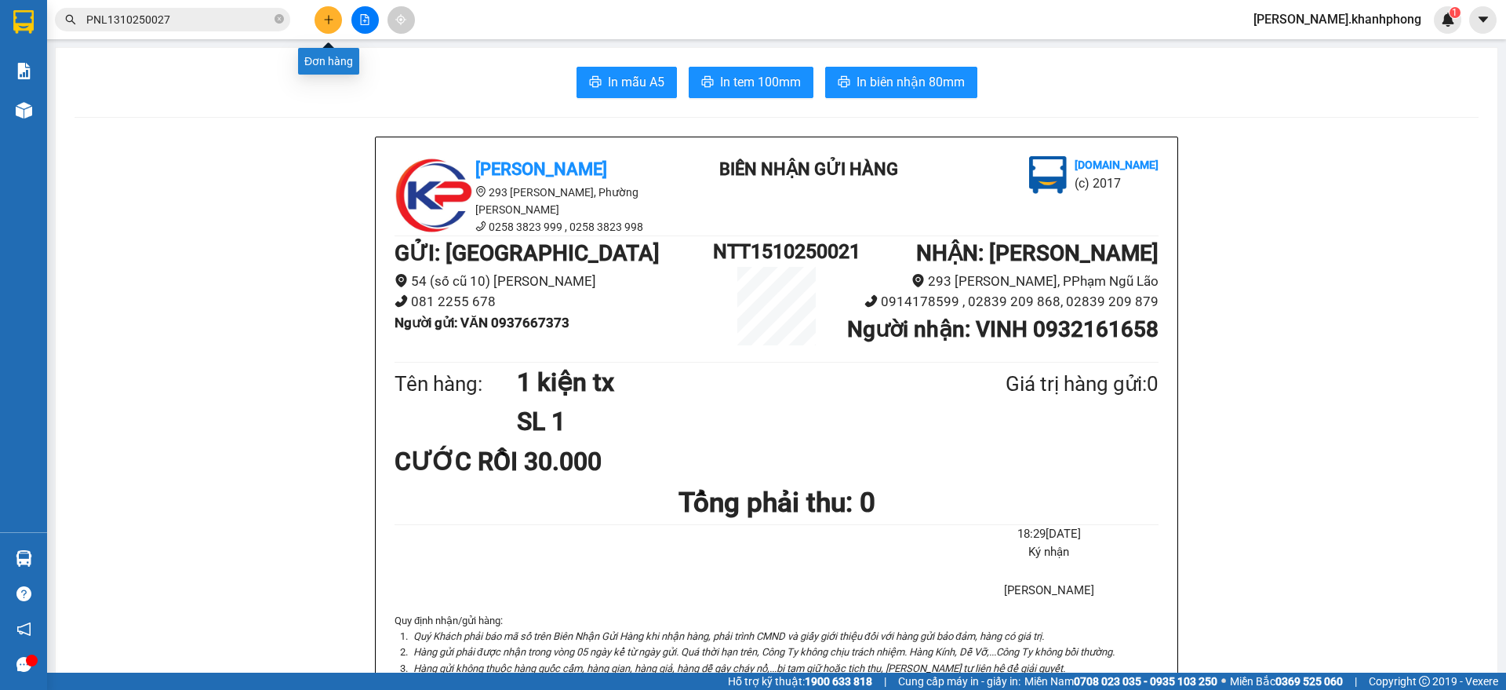
click at [328, 24] on icon "plus" at bounding box center [328, 19] width 11 height 11
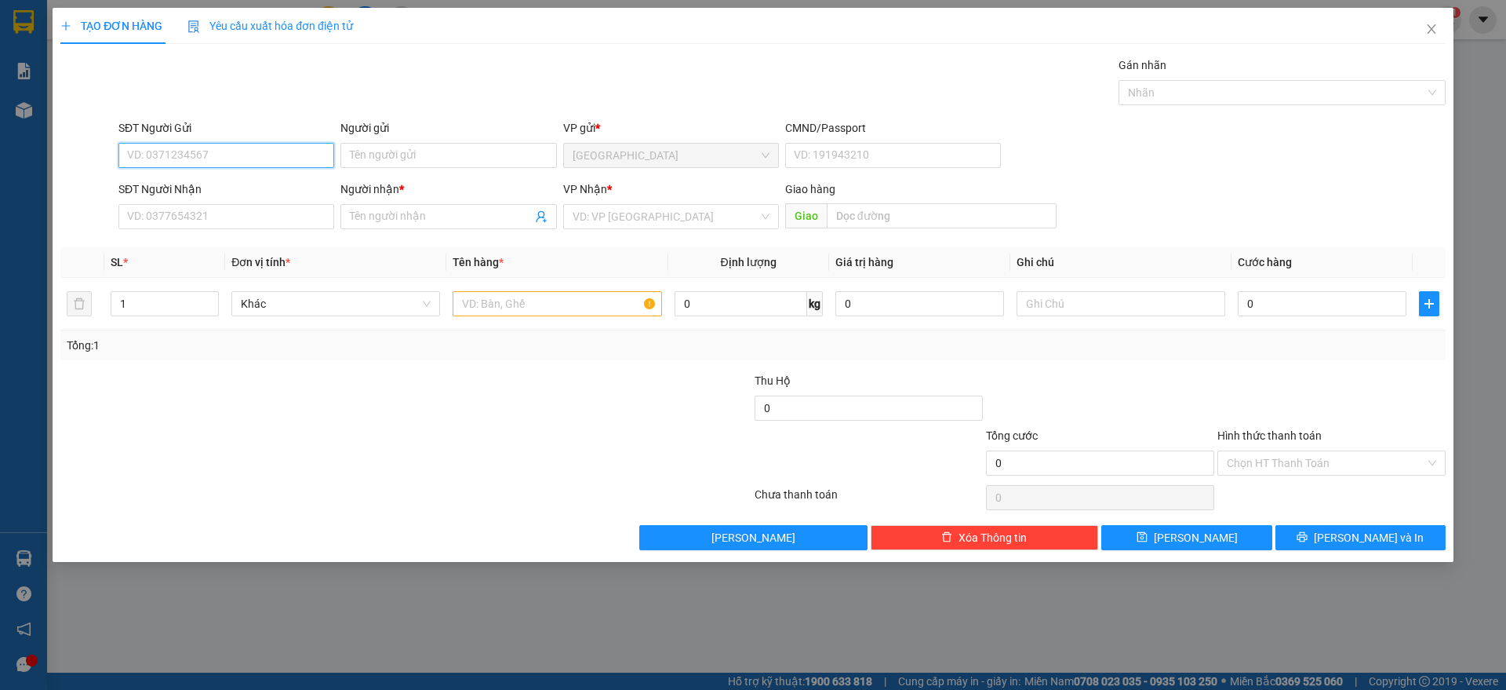
click at [177, 162] on input "SĐT Người Gửi" at bounding box center [226, 155] width 216 height 25
click at [209, 184] on div "0942790998 - THƠM" at bounding box center [226, 186] width 197 height 17
click at [268, 225] on input "SĐT Người Nhận" at bounding box center [226, 216] width 216 height 25
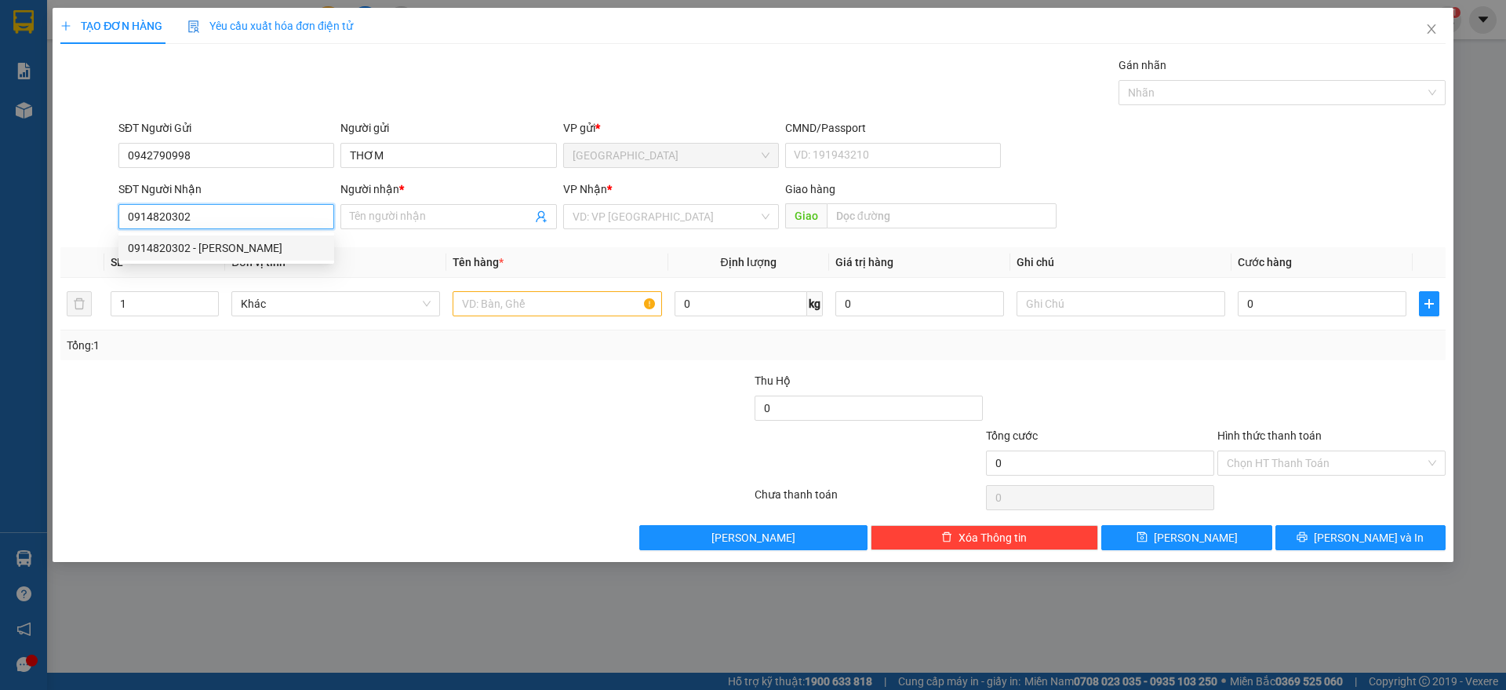
click at [228, 239] on div "0914820302 - [PERSON_NAME]" at bounding box center [226, 247] width 197 height 17
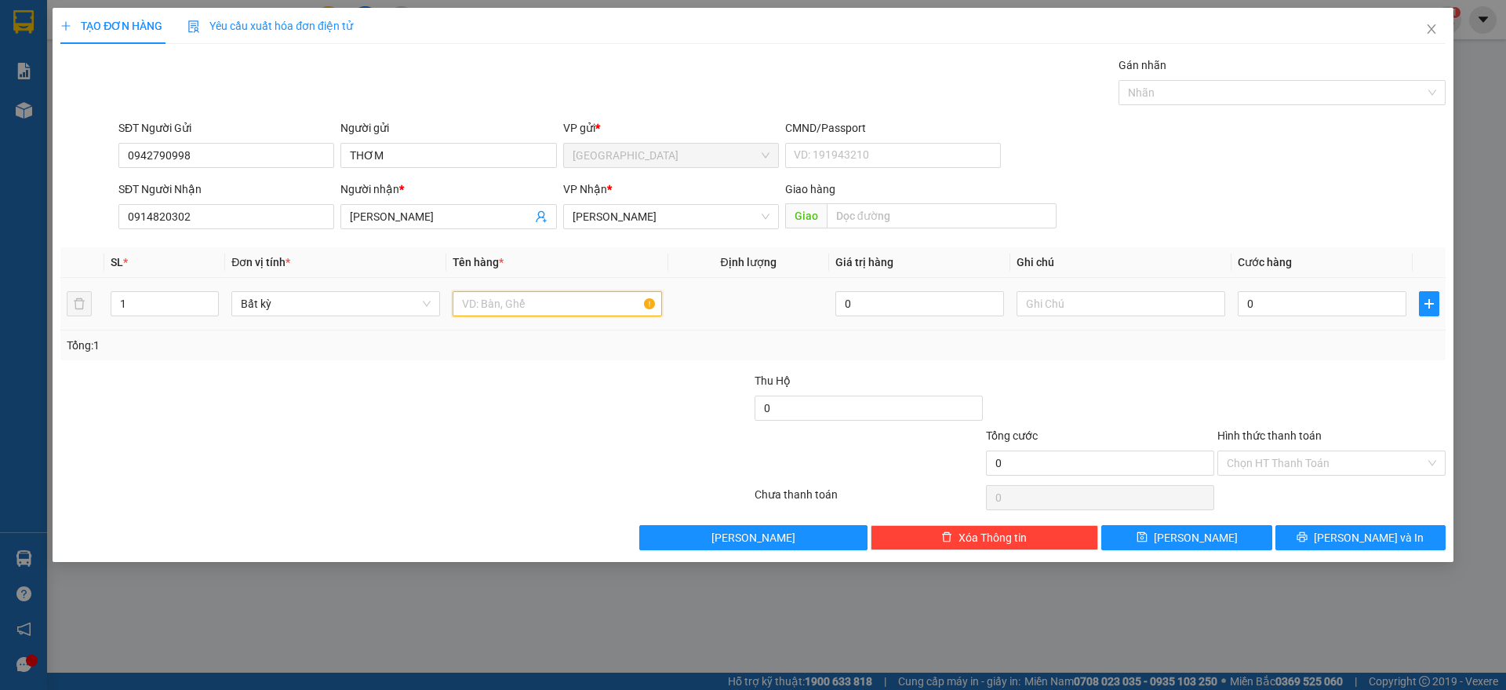
click at [498, 307] on input "text" at bounding box center [557, 303] width 209 height 25
click at [206, 297] on span "up" at bounding box center [210, 299] width 9 height 9
click at [481, 305] on input "text" at bounding box center [557, 303] width 209 height 25
click at [1357, 301] on input "0" at bounding box center [1322, 303] width 169 height 25
click at [1120, 297] on input "text" at bounding box center [1121, 303] width 209 height 25
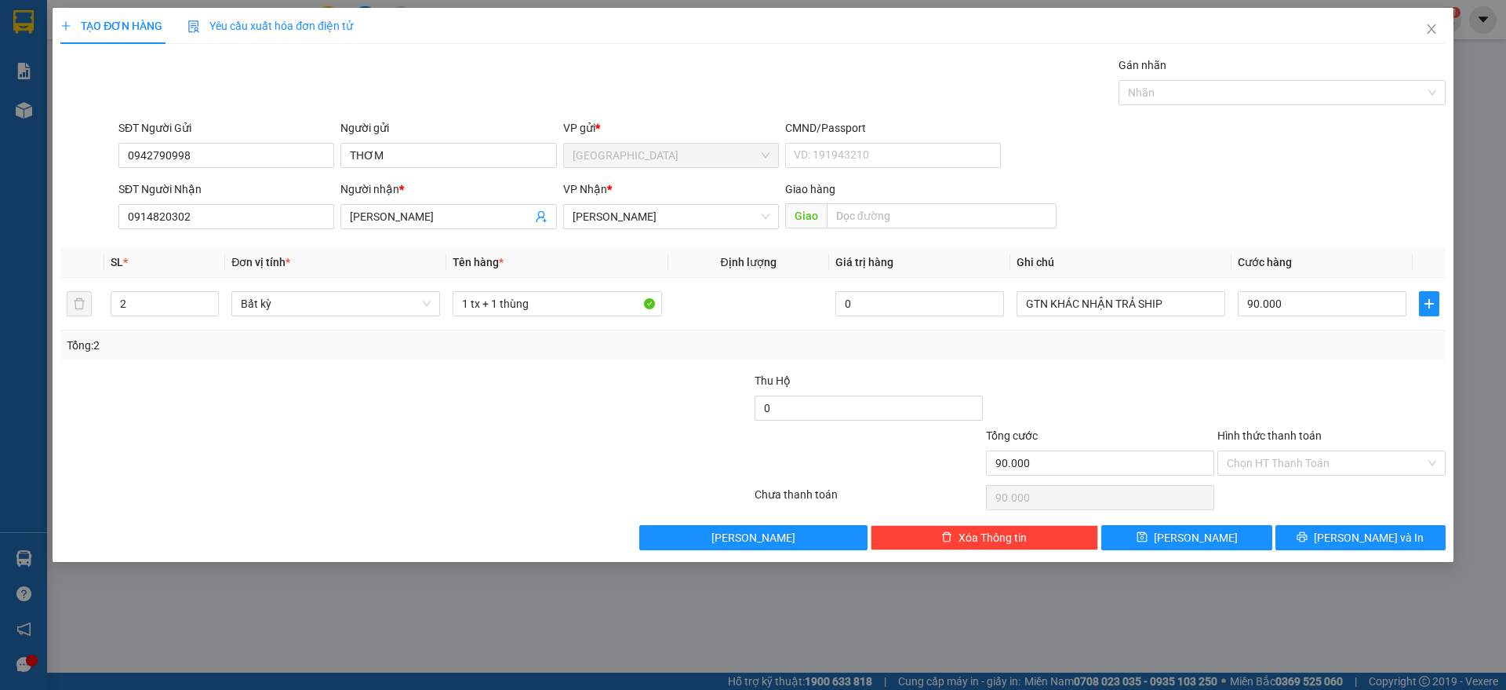
click at [1384, 384] on div at bounding box center [1331, 399] width 231 height 55
drag, startPoint x: 1335, startPoint y: 462, endPoint x: 1336, endPoint y: 472, distance: 10.2
click at [1335, 461] on input "Hình thức thanh toán" at bounding box center [1326, 463] width 199 height 24
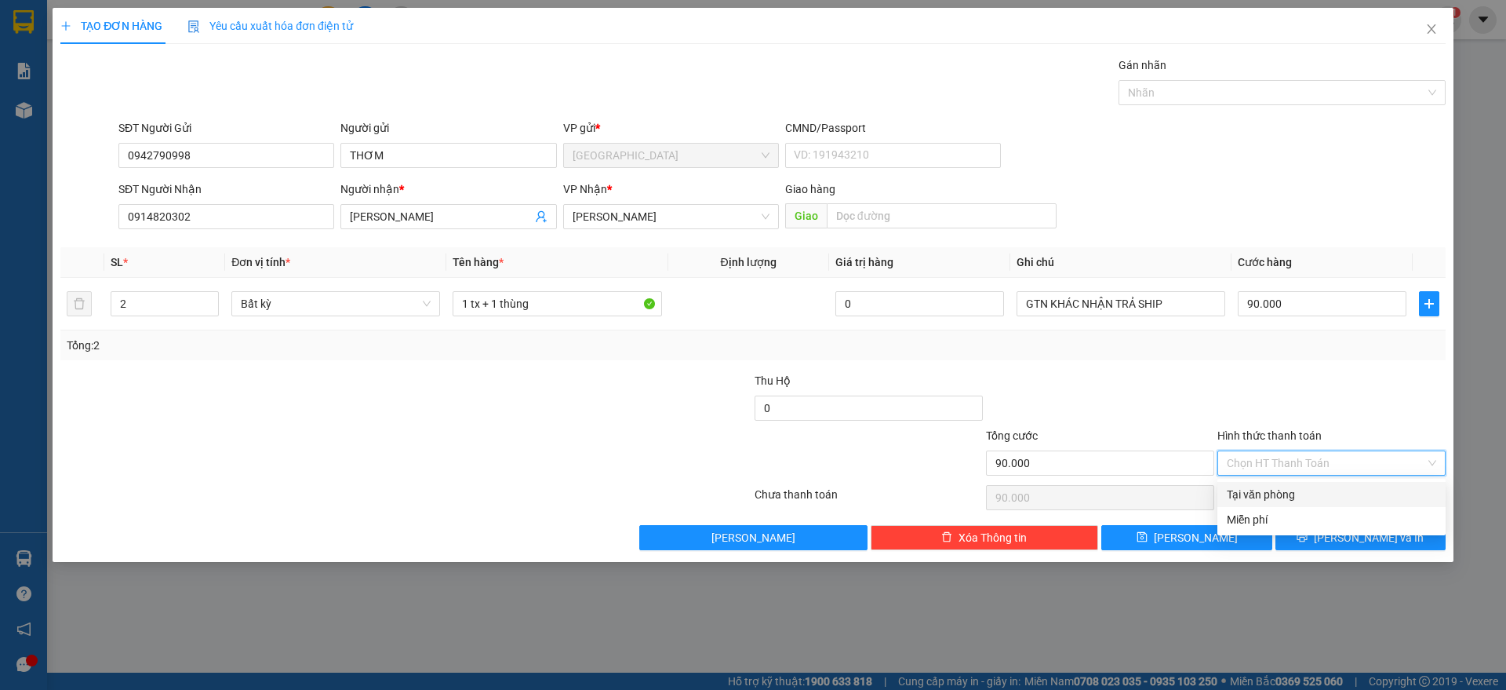
click at [1286, 497] on div "Tại văn phòng" at bounding box center [1331, 494] width 209 height 17
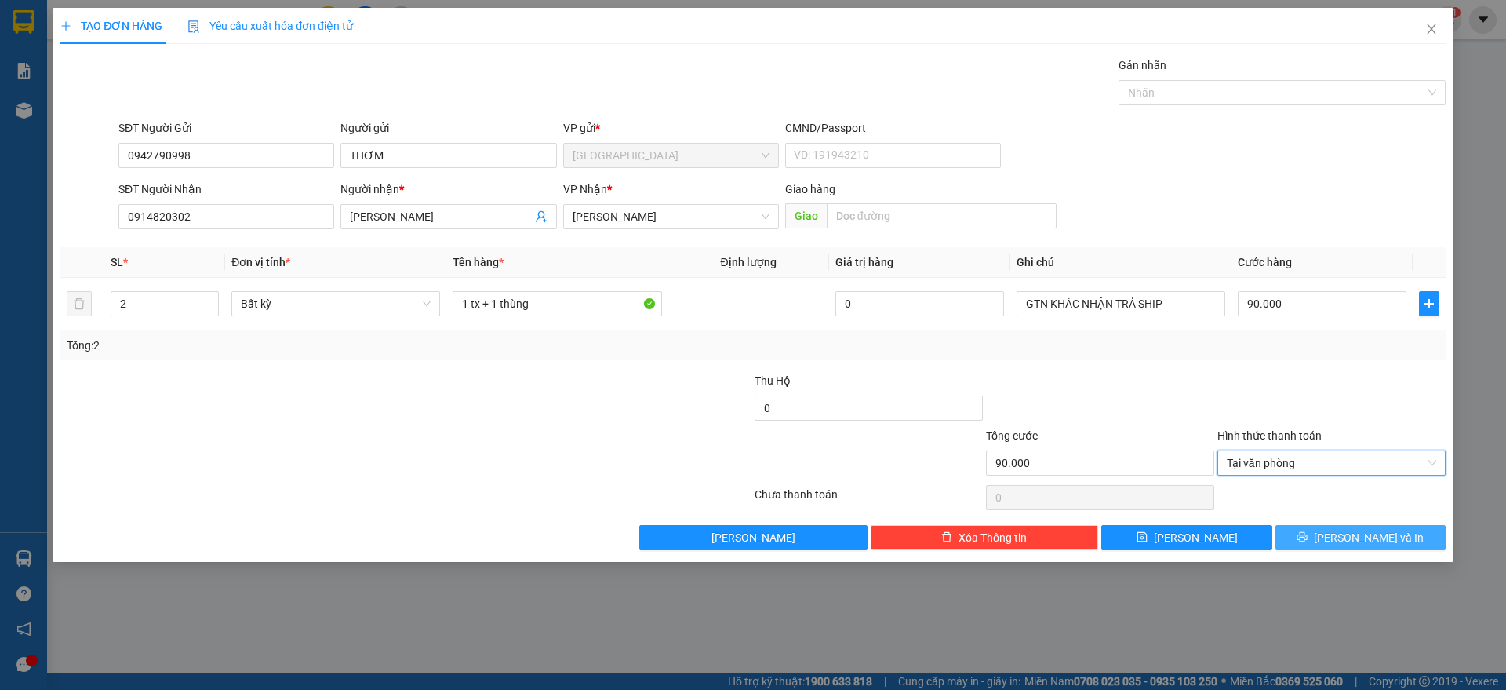
click at [1364, 539] on span "[PERSON_NAME] và In" at bounding box center [1369, 537] width 110 height 17
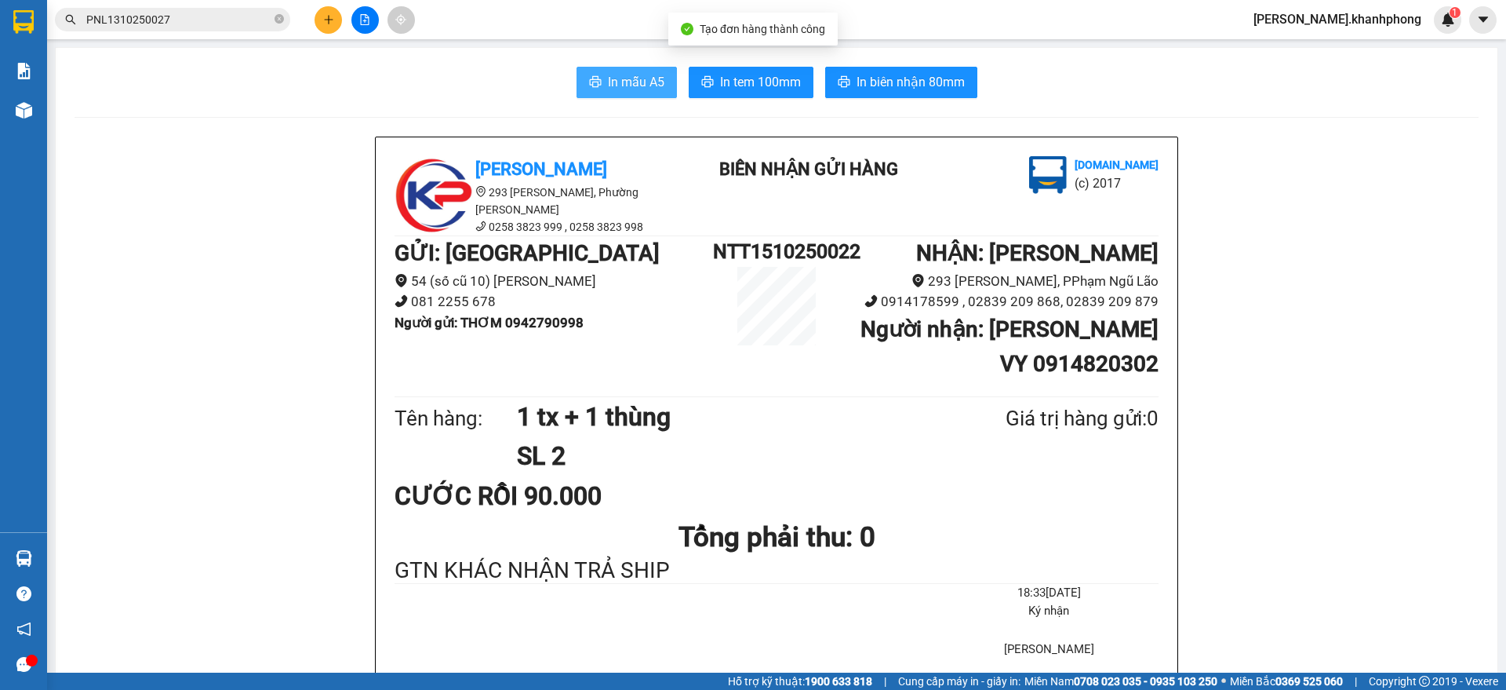
click at [589, 81] on icon "printer" at bounding box center [595, 81] width 13 height 13
click at [321, 15] on button at bounding box center [328, 19] width 27 height 27
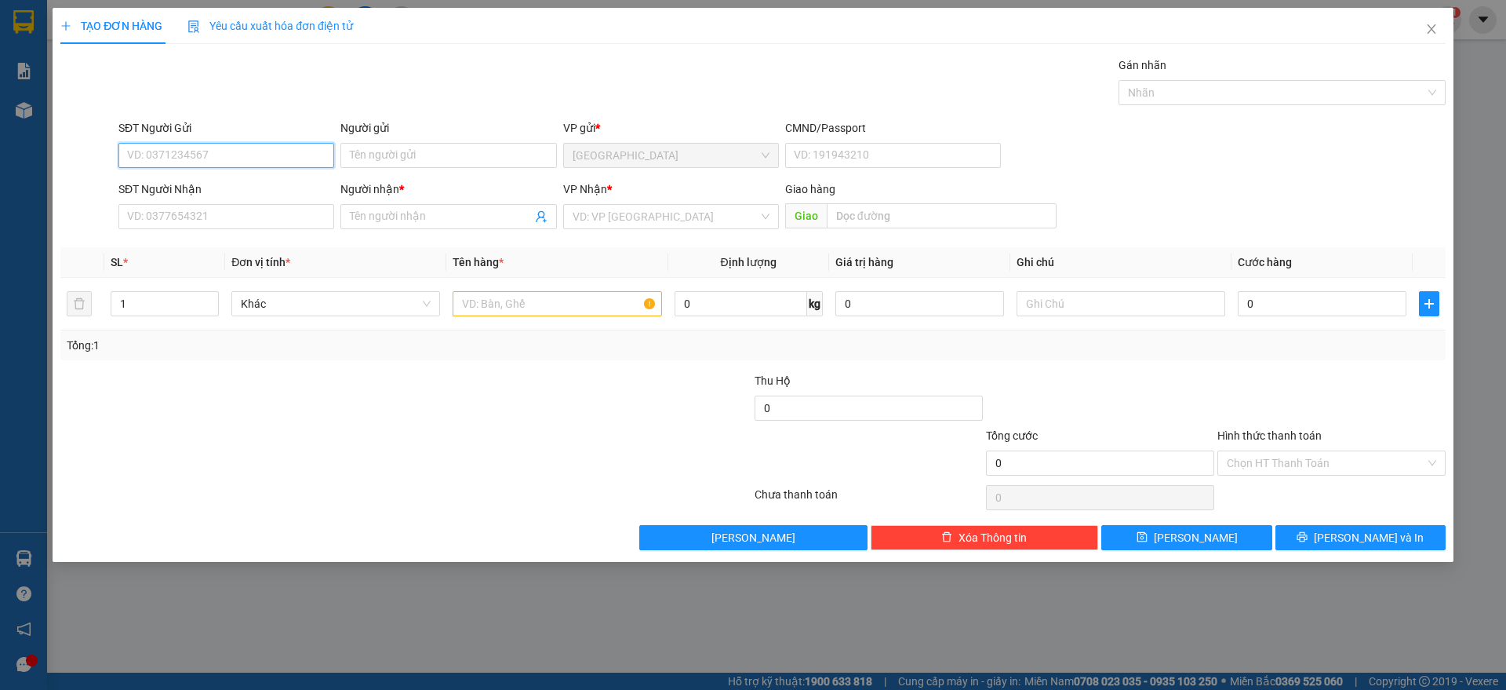
click at [215, 158] on input "SĐT Người Gửi" at bounding box center [226, 155] width 216 height 25
click at [179, 181] on div "0905203084 - [PERSON_NAME]" at bounding box center [226, 186] width 197 height 17
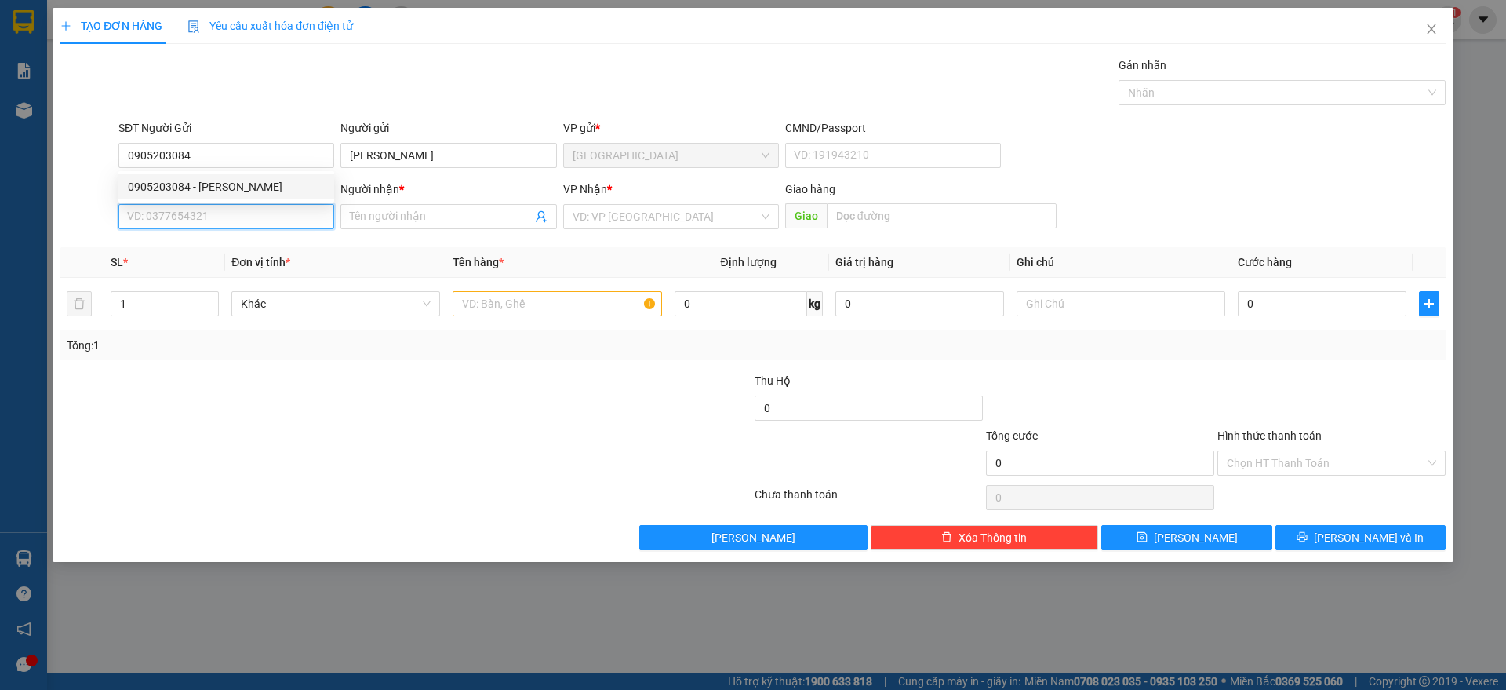
click at [195, 216] on input "SĐT Người Nhận" at bounding box center [226, 216] width 216 height 25
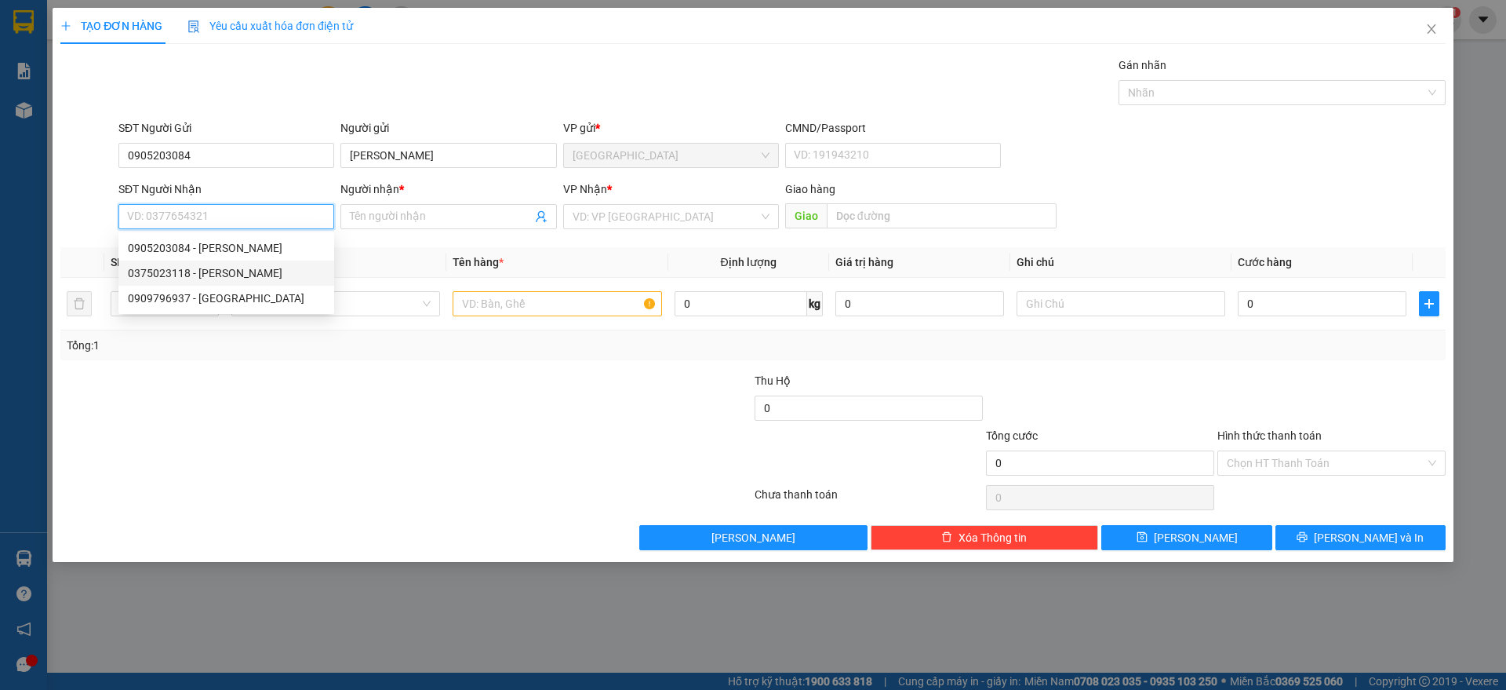
click at [214, 266] on div "0375023118 - [PERSON_NAME]" at bounding box center [226, 272] width 197 height 17
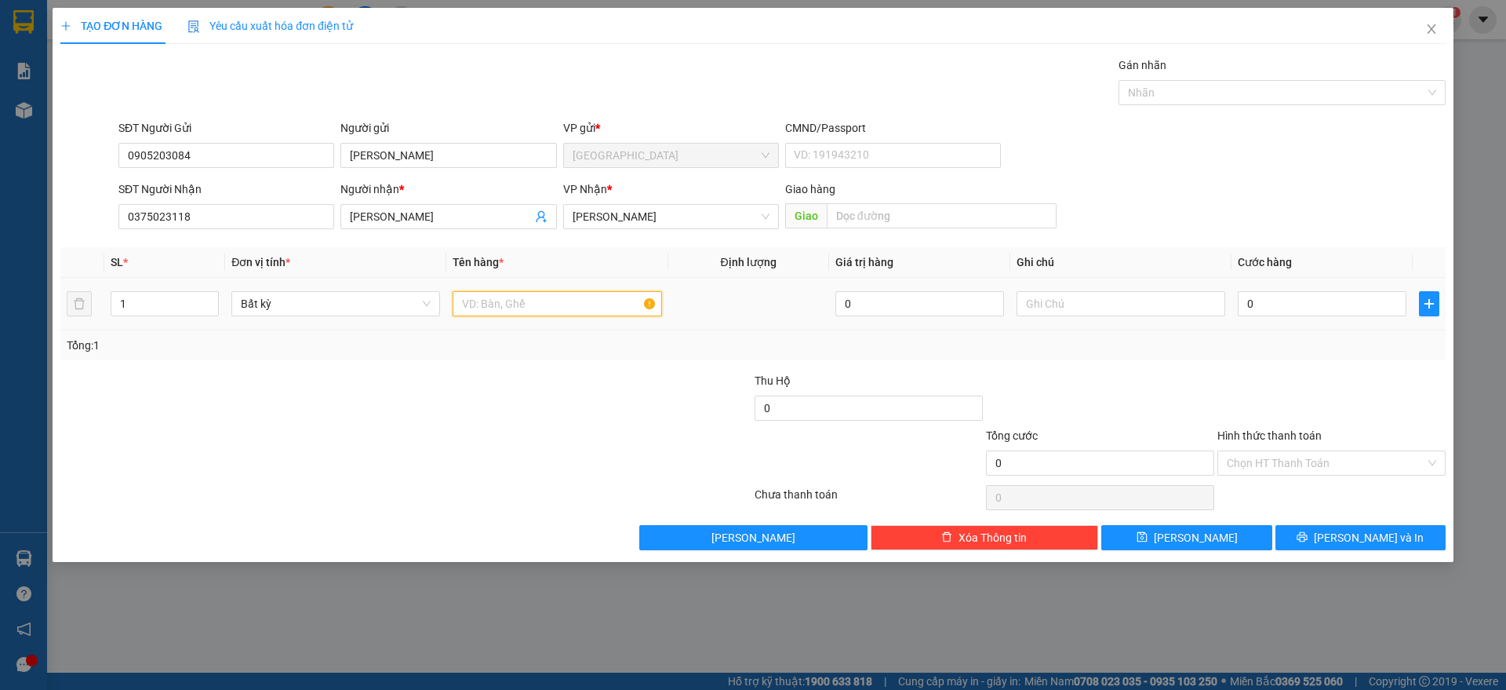
click at [555, 306] on input "text" at bounding box center [557, 303] width 209 height 25
click at [1286, 308] on input "0" at bounding box center [1322, 303] width 169 height 25
drag, startPoint x: 1344, startPoint y: 413, endPoint x: 1340, endPoint y: 482, distance: 68.4
click at [1344, 413] on div at bounding box center [1331, 399] width 231 height 55
click at [1332, 459] on input "Hình thức thanh toán" at bounding box center [1326, 463] width 199 height 24
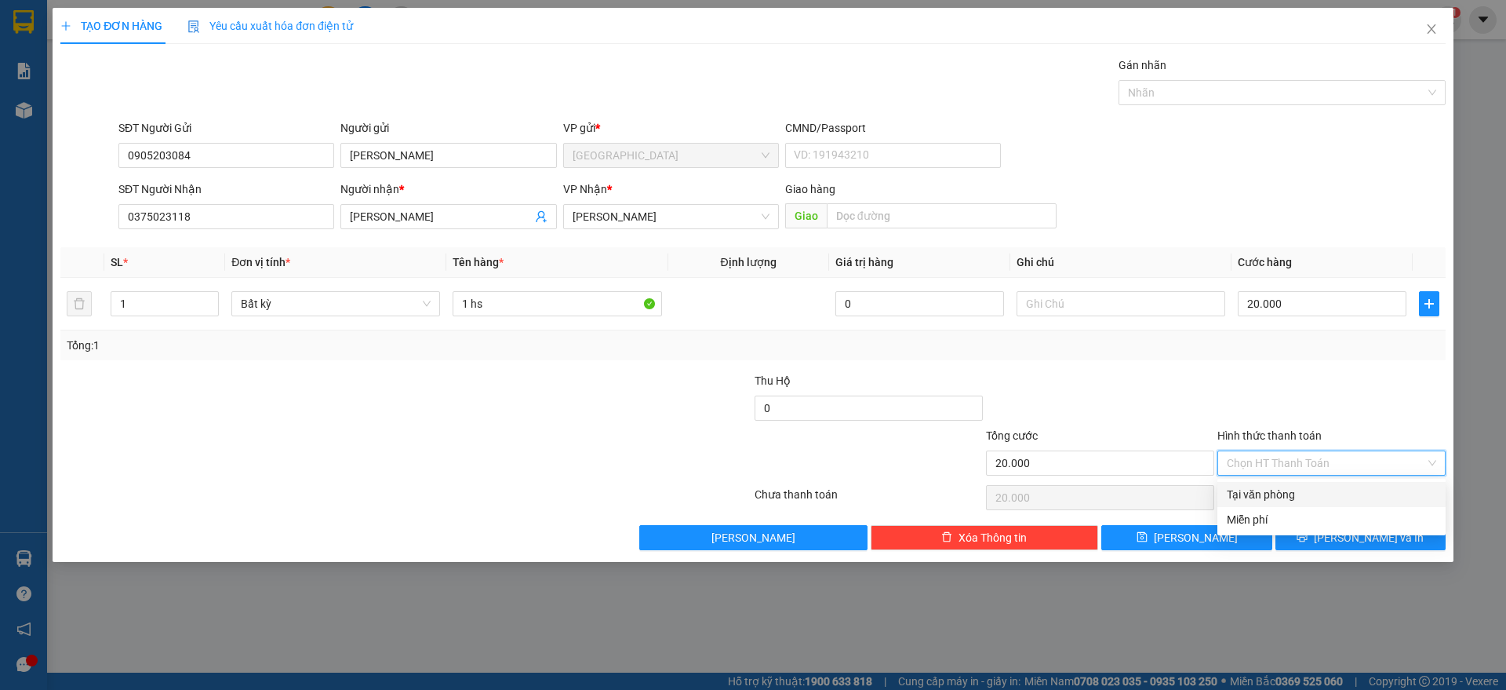
drag, startPoint x: 1261, startPoint y: 483, endPoint x: 1273, endPoint y: 501, distance: 21.3
click at [1262, 483] on div "Tại văn phòng" at bounding box center [1332, 494] width 228 height 25
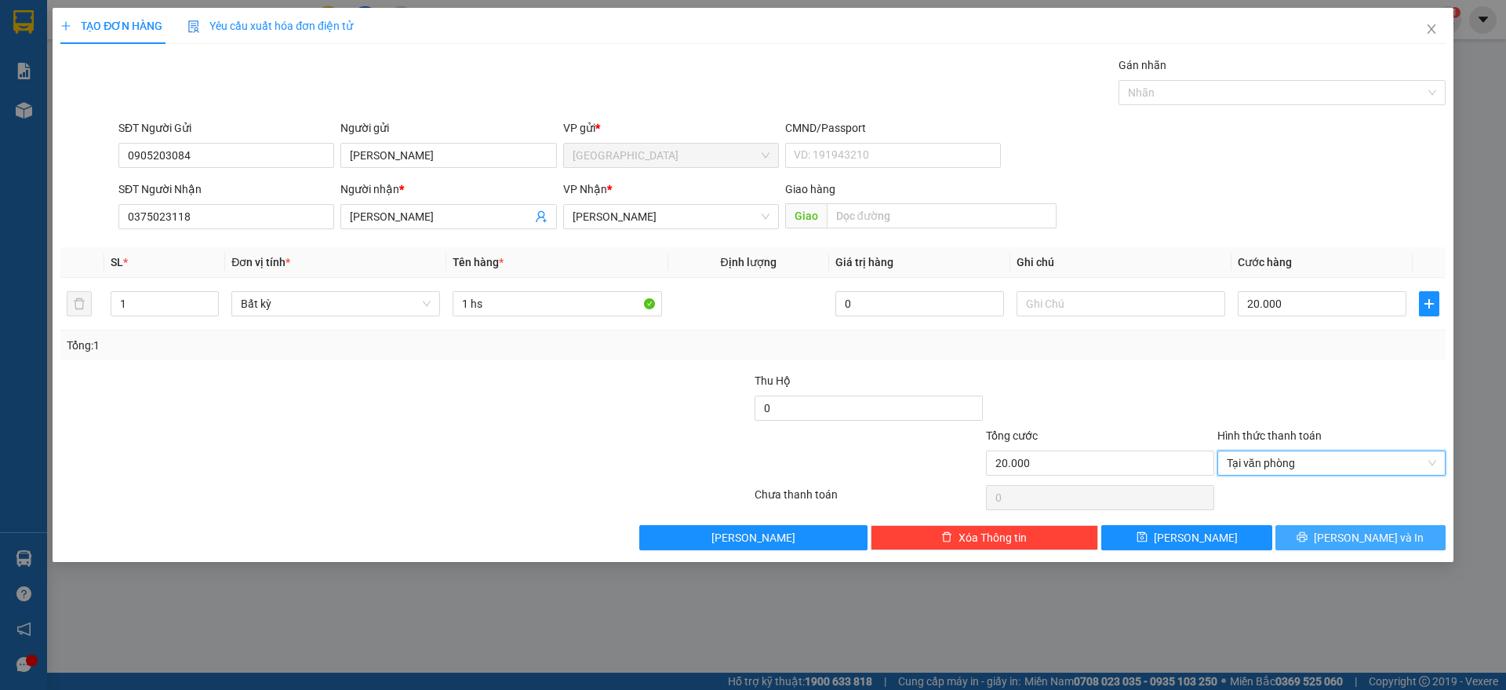
click at [1325, 539] on button "[PERSON_NAME] và In" at bounding box center [1361, 537] width 170 height 25
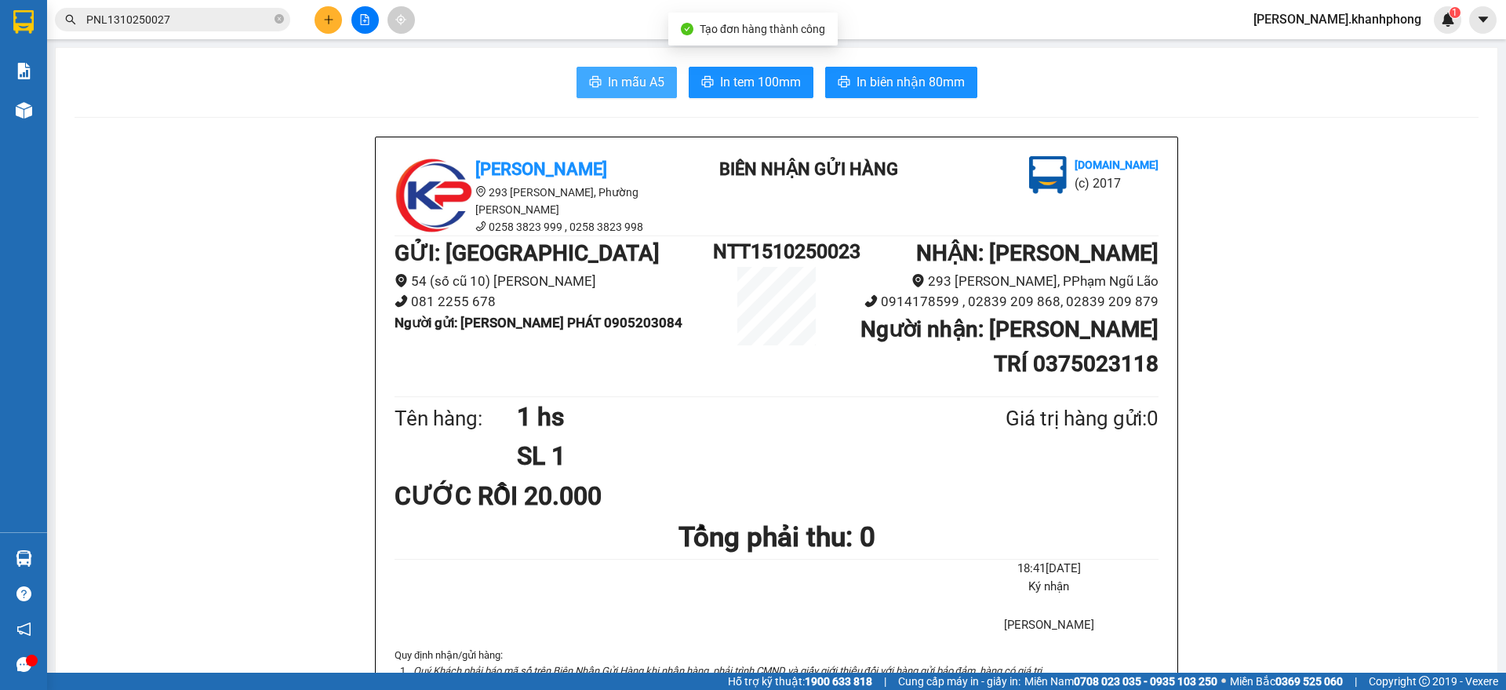
click at [609, 86] on span "In mẫu A5" at bounding box center [636, 82] width 56 height 20
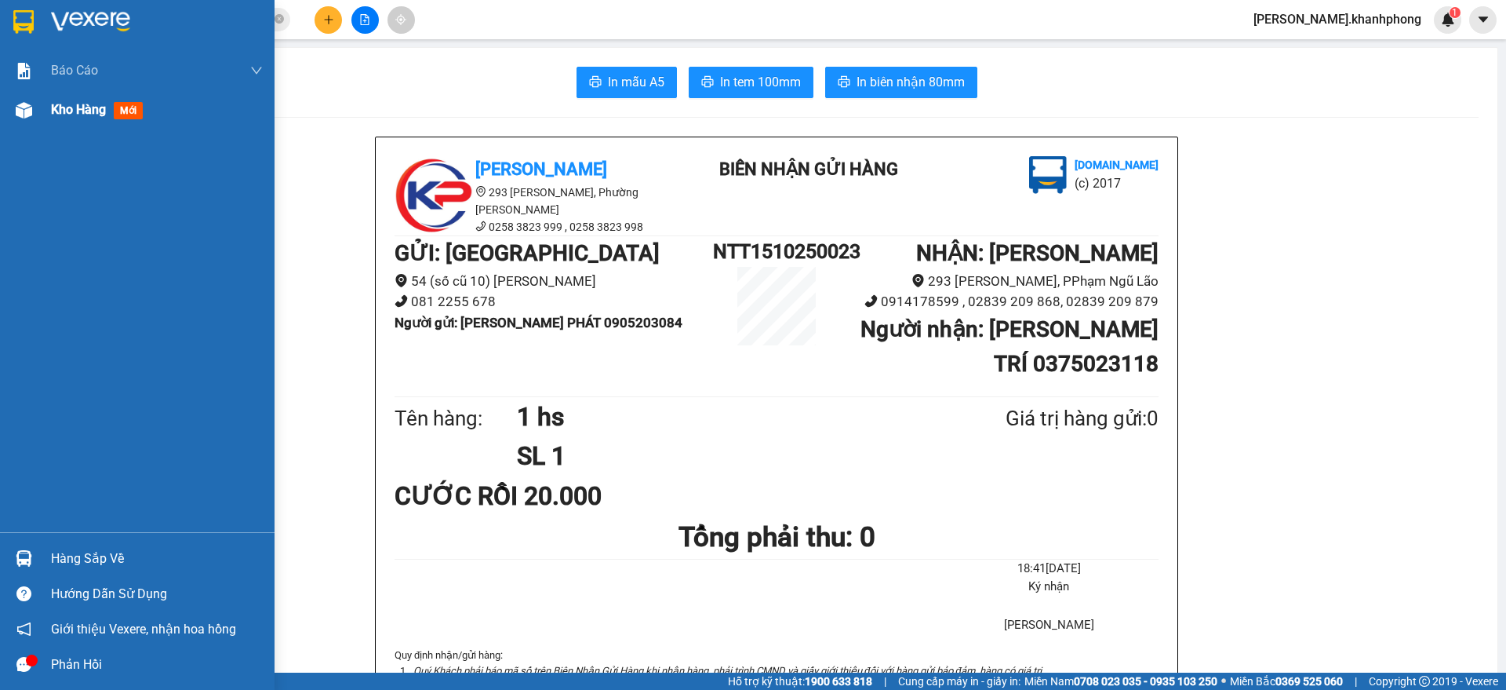
click at [30, 119] on div at bounding box center [23, 110] width 27 height 27
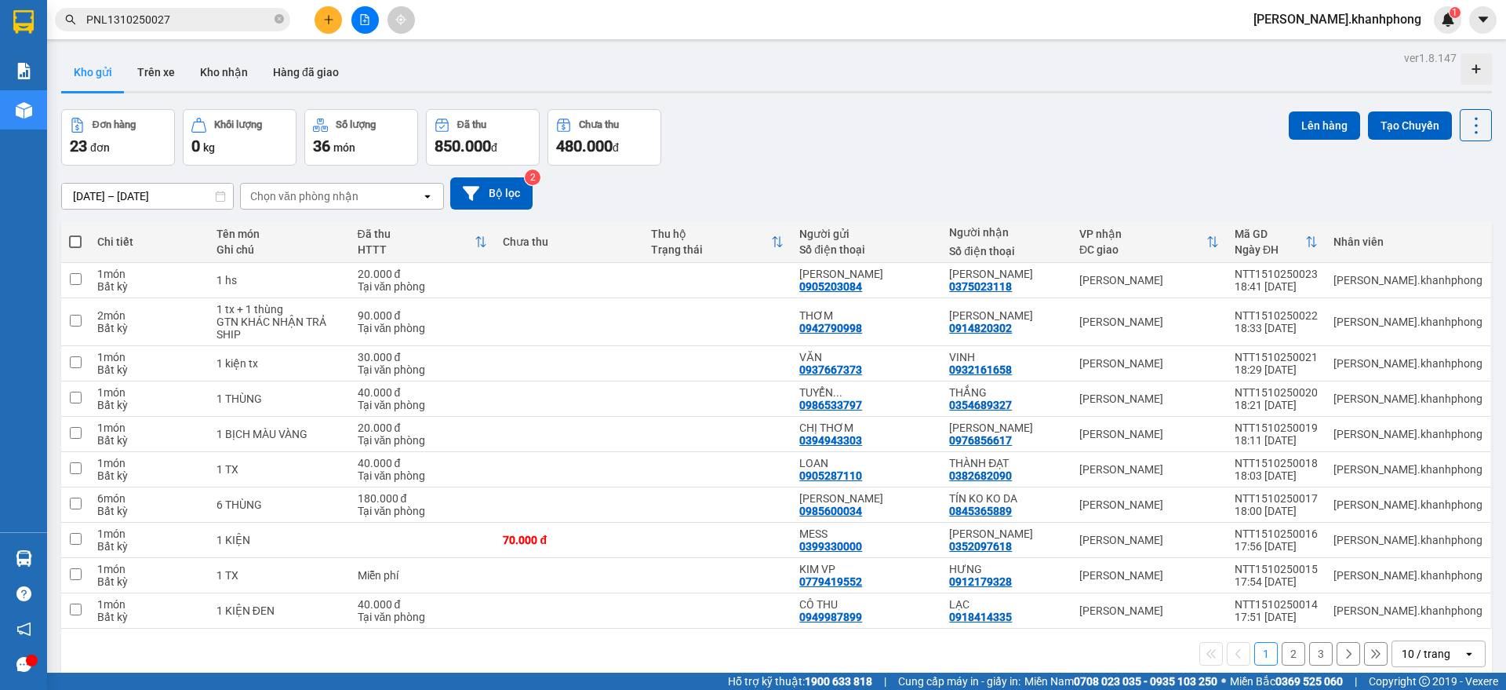
click at [357, 206] on div "Chọn văn phòng nhận" at bounding box center [331, 196] width 180 height 25
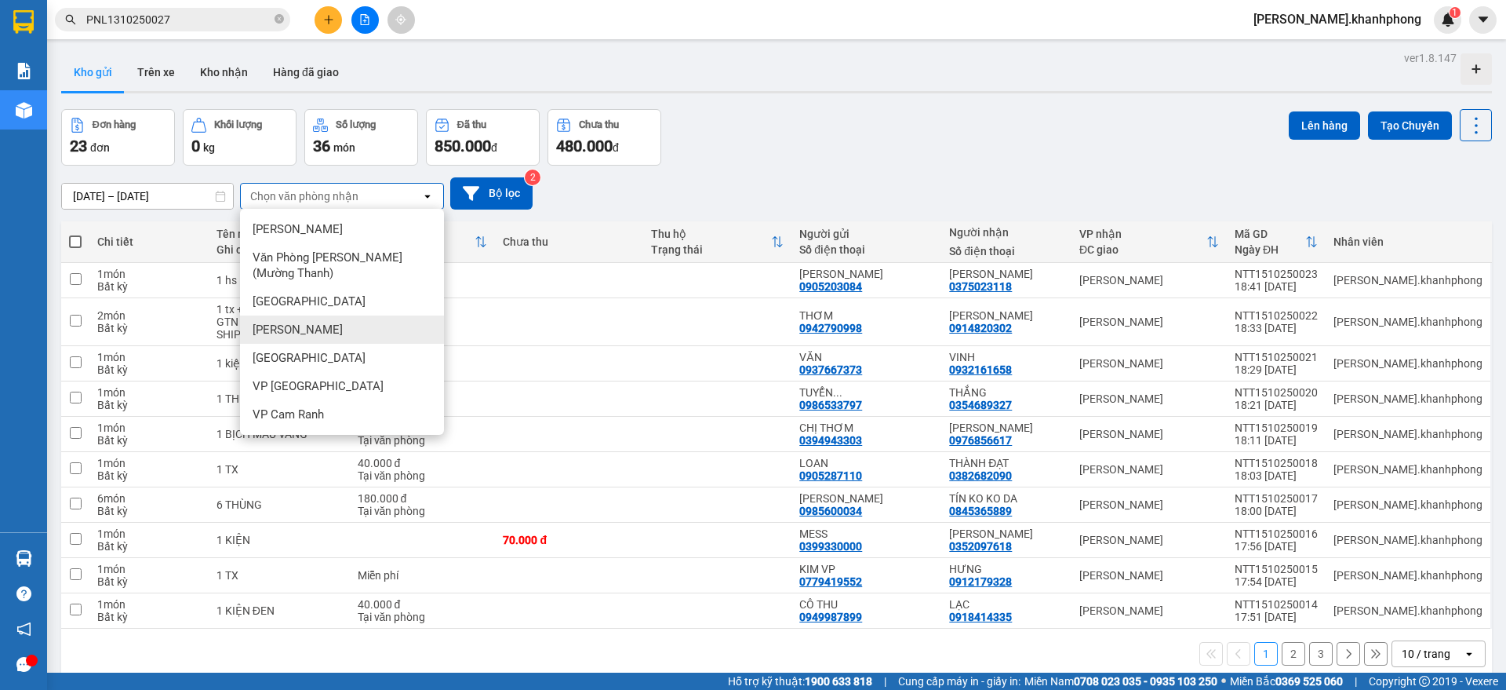
click at [312, 335] on span "[PERSON_NAME]" at bounding box center [298, 330] width 90 height 16
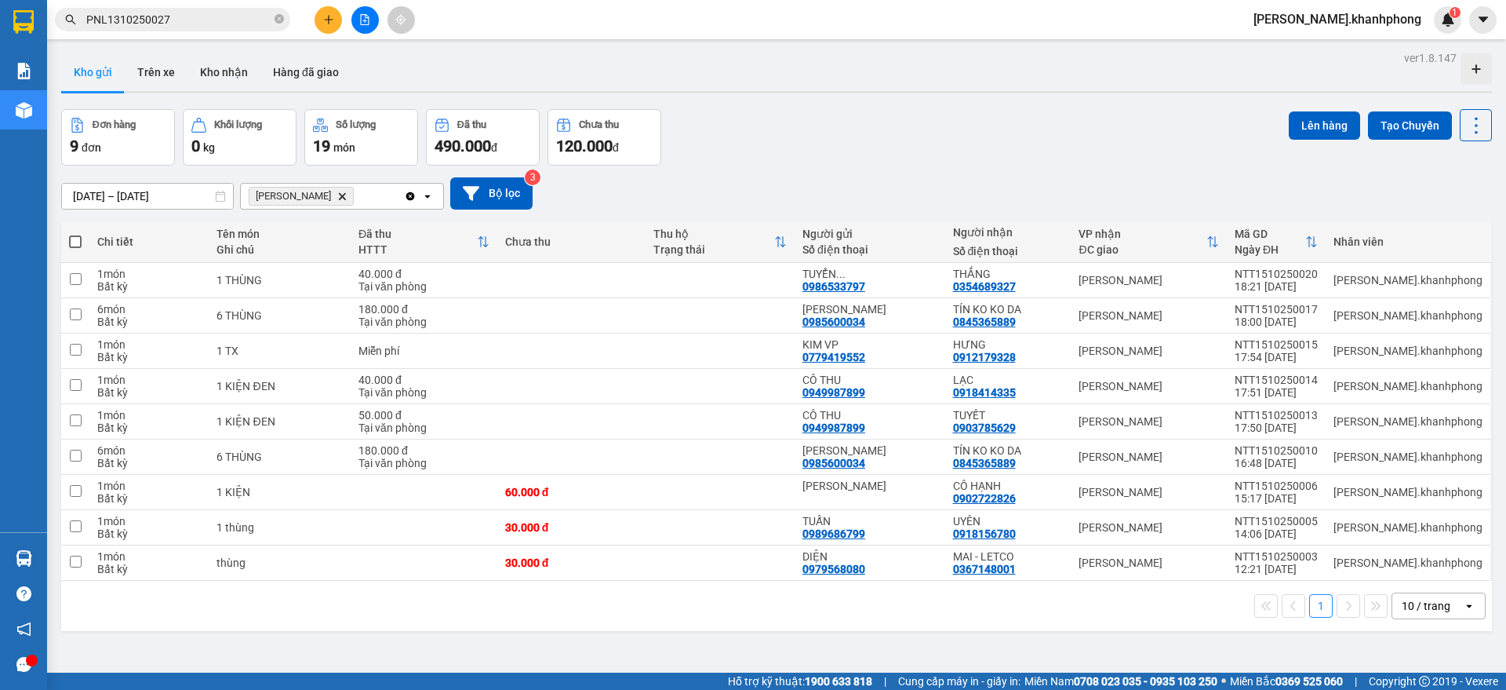
click at [410, 196] on icon "Clear all" at bounding box center [410, 196] width 13 height 13
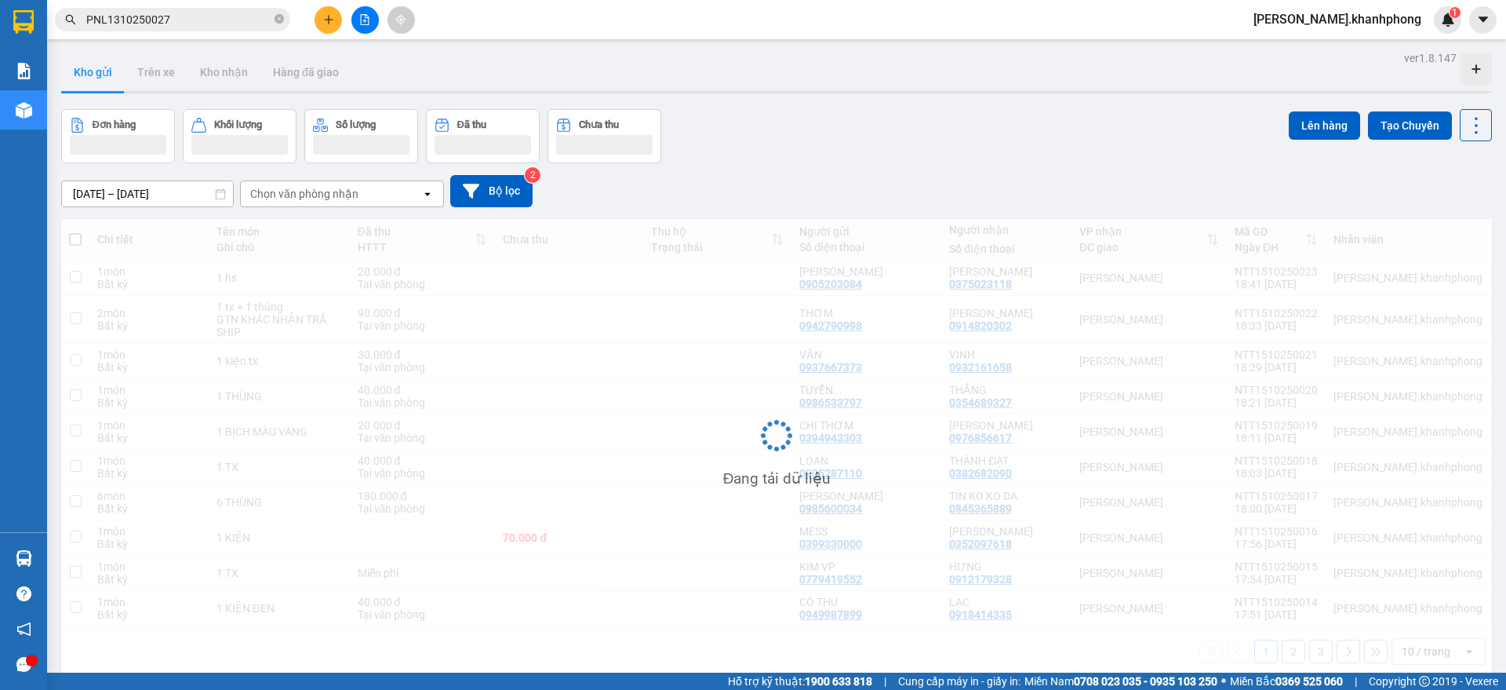
click at [407, 196] on div "Chọn văn phòng nhận" at bounding box center [331, 193] width 180 height 25
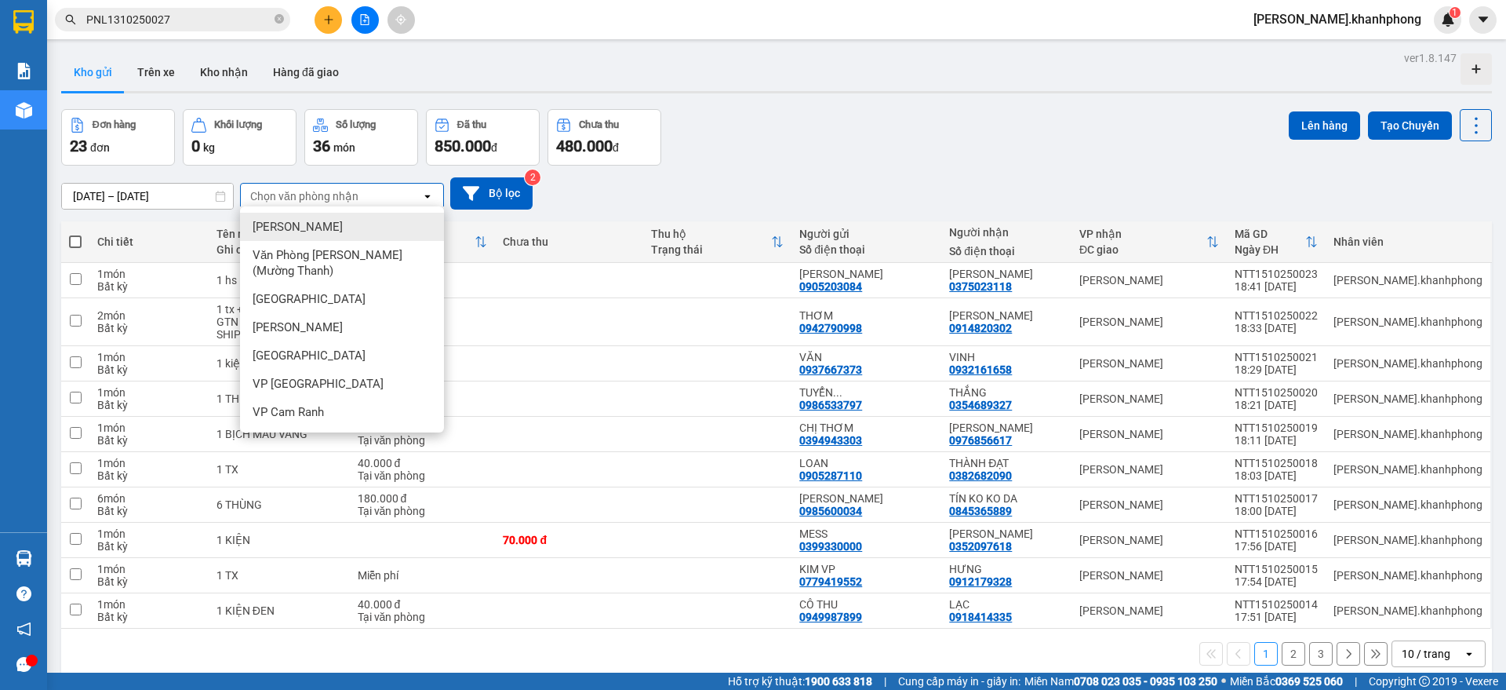
click at [337, 228] on div "[PERSON_NAME]" at bounding box center [342, 227] width 204 height 28
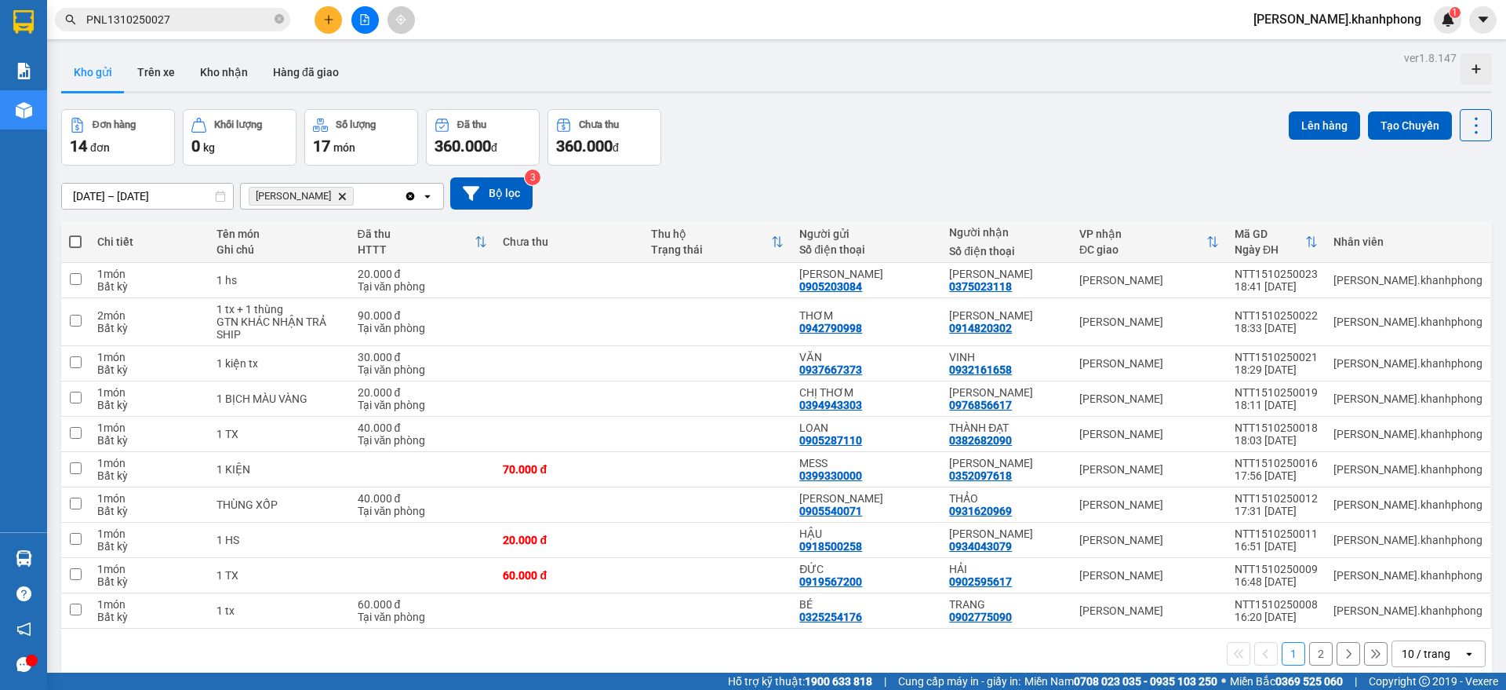
click at [1463, 647] on icon "open" at bounding box center [1469, 653] width 13 height 13
click at [1444, 599] on span "100 / trang" at bounding box center [1418, 607] width 56 height 16
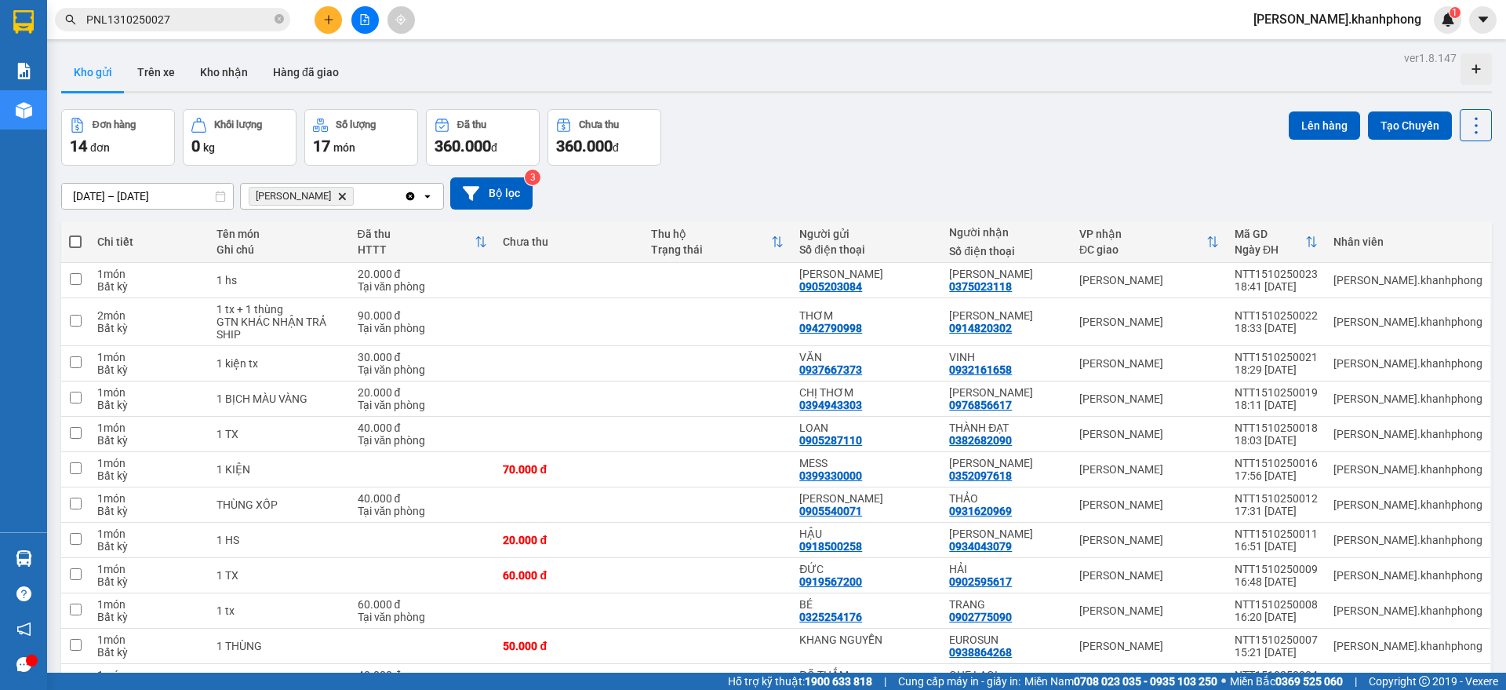
click at [339, 195] on icon "Phạm Ngũ Lão, close by backspace" at bounding box center [342, 195] width 7 height 7
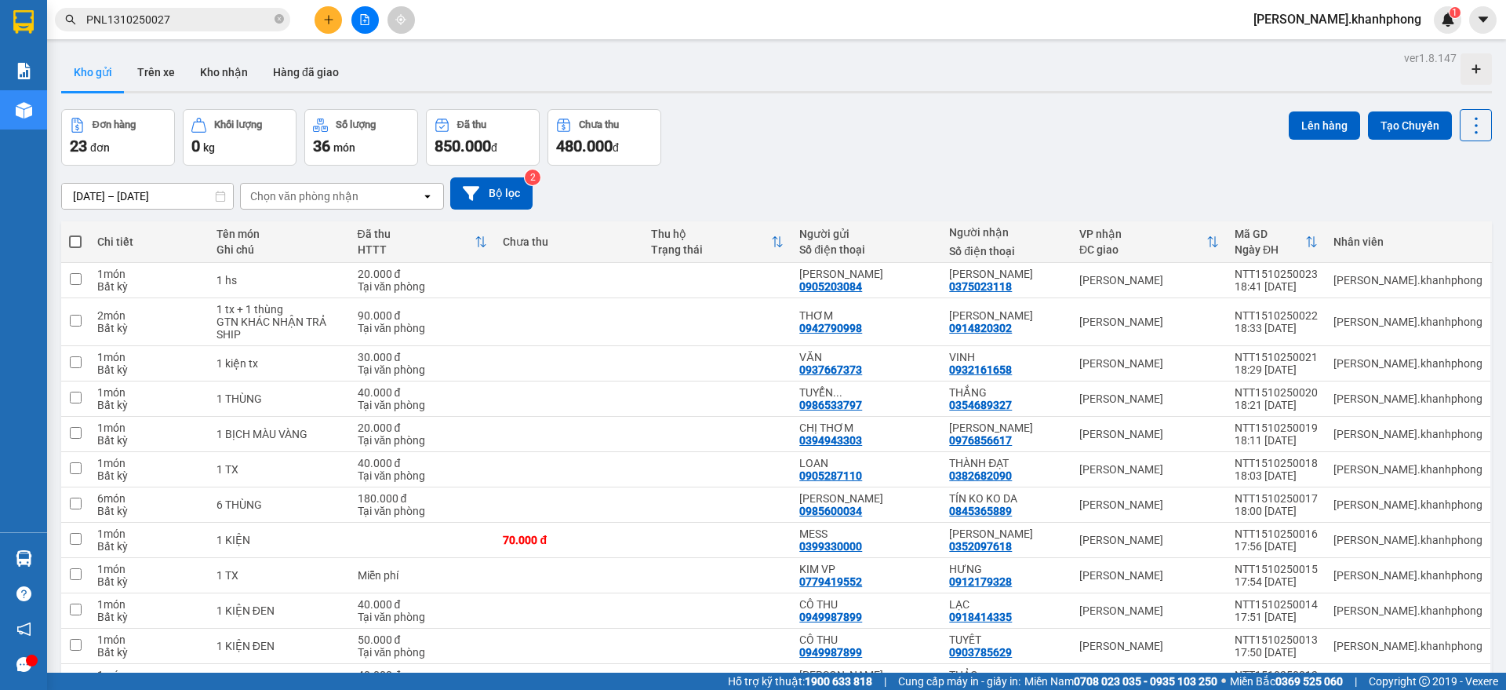
click at [195, 13] on input "PNL1310250027" at bounding box center [178, 19] width 185 height 17
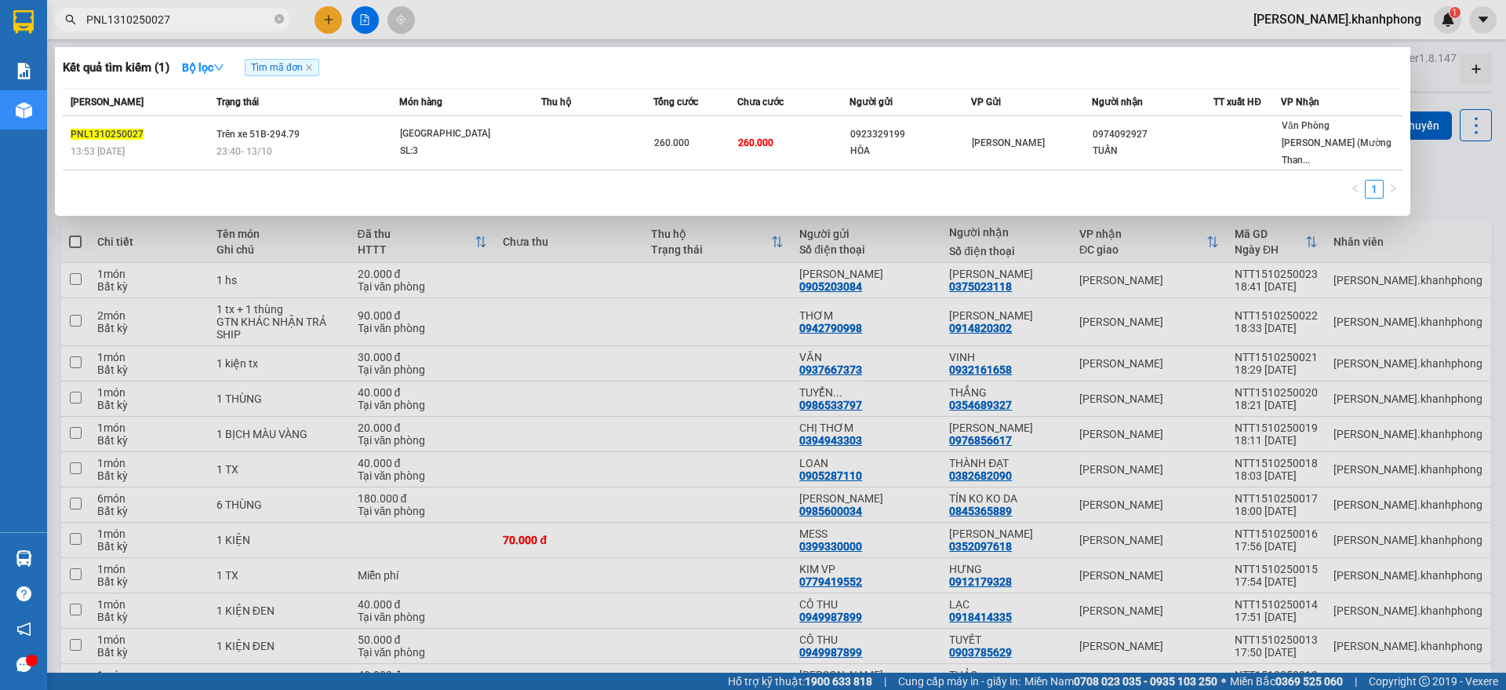
click at [195, 13] on input "PNL1310250027" at bounding box center [178, 19] width 185 height 17
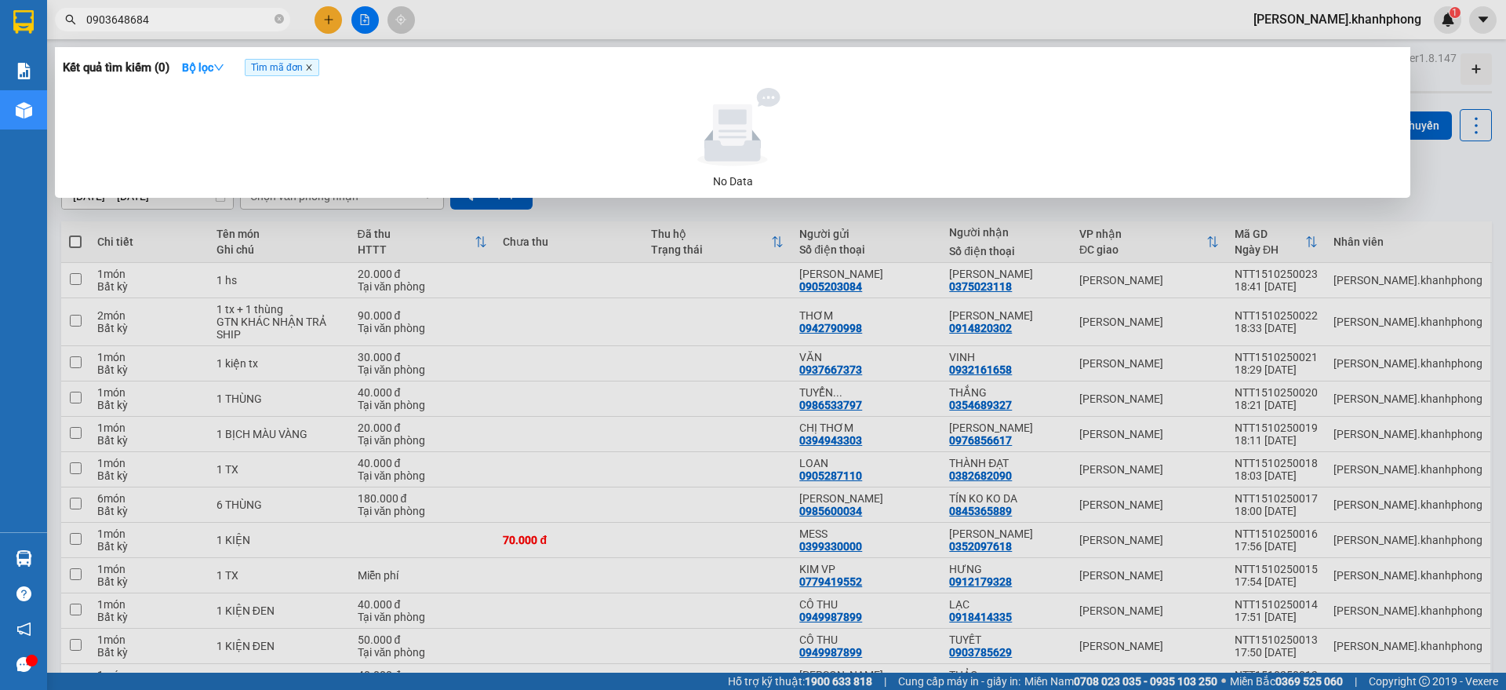
click at [310, 71] on icon "close" at bounding box center [309, 68] width 8 height 8
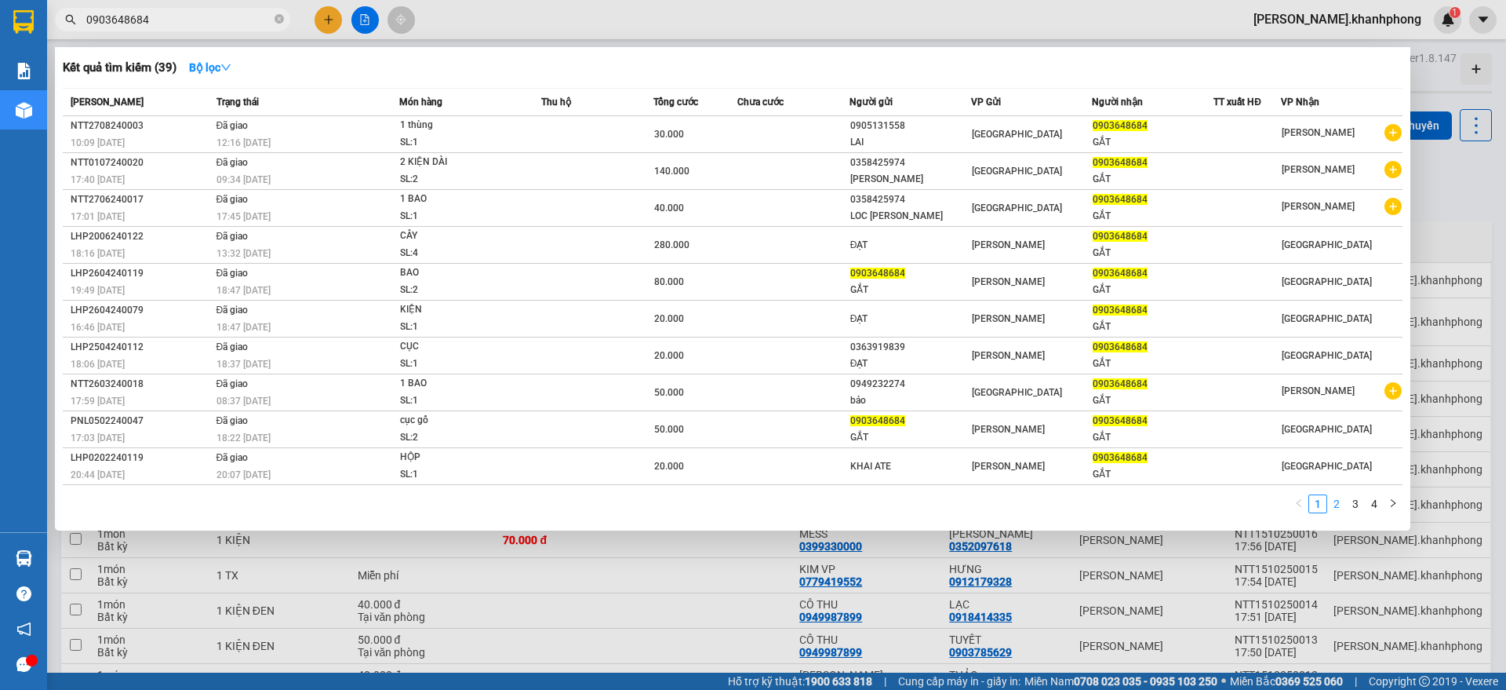
click at [1342, 508] on link "2" at bounding box center [1336, 503] width 17 height 17
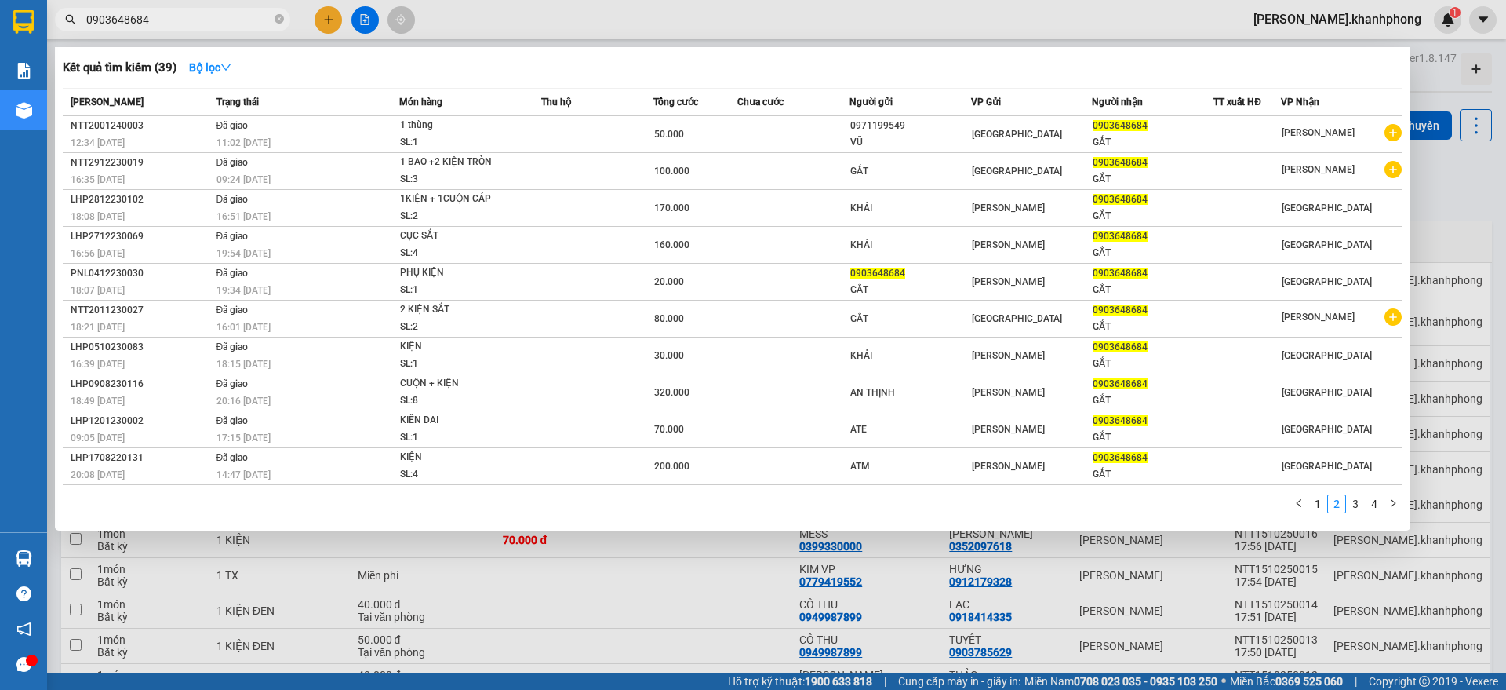
click at [1356, 504] on link "3" at bounding box center [1355, 503] width 17 height 17
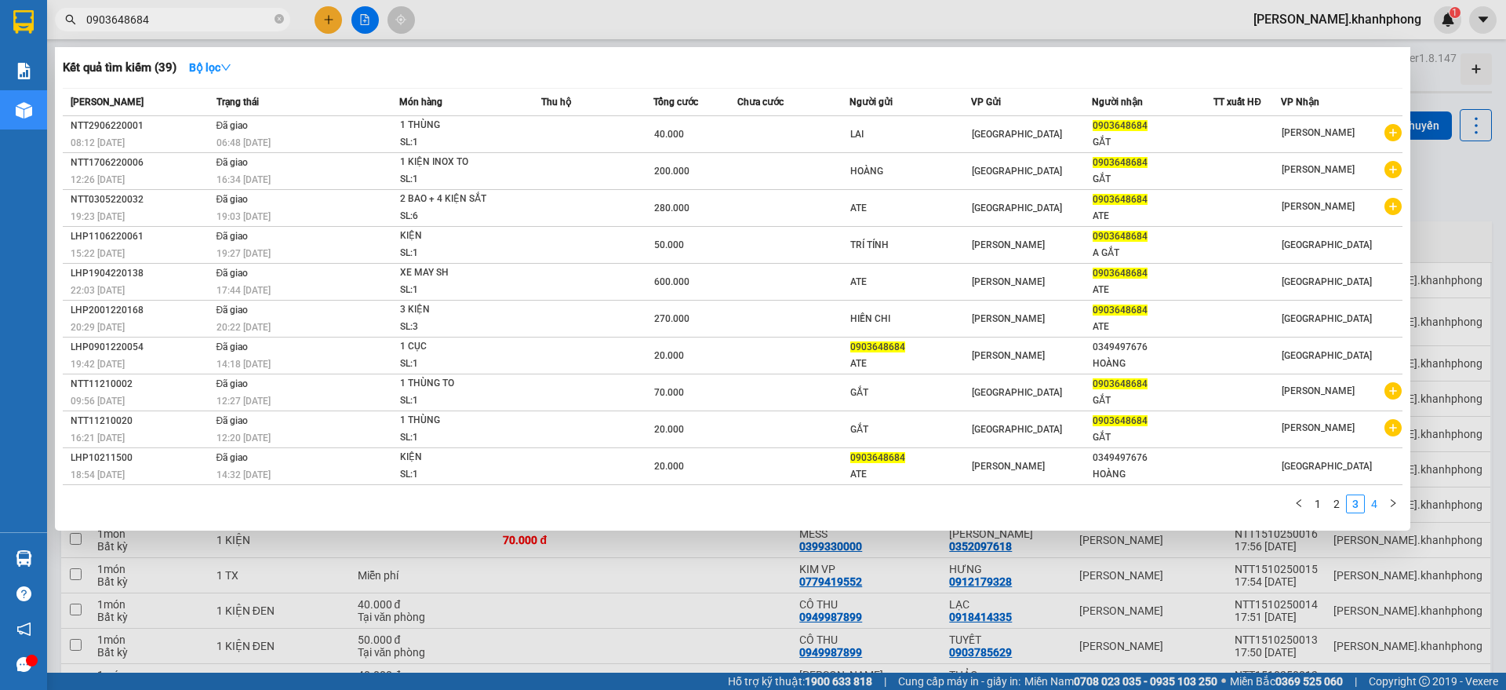
click at [1376, 507] on link "4" at bounding box center [1374, 503] width 17 height 17
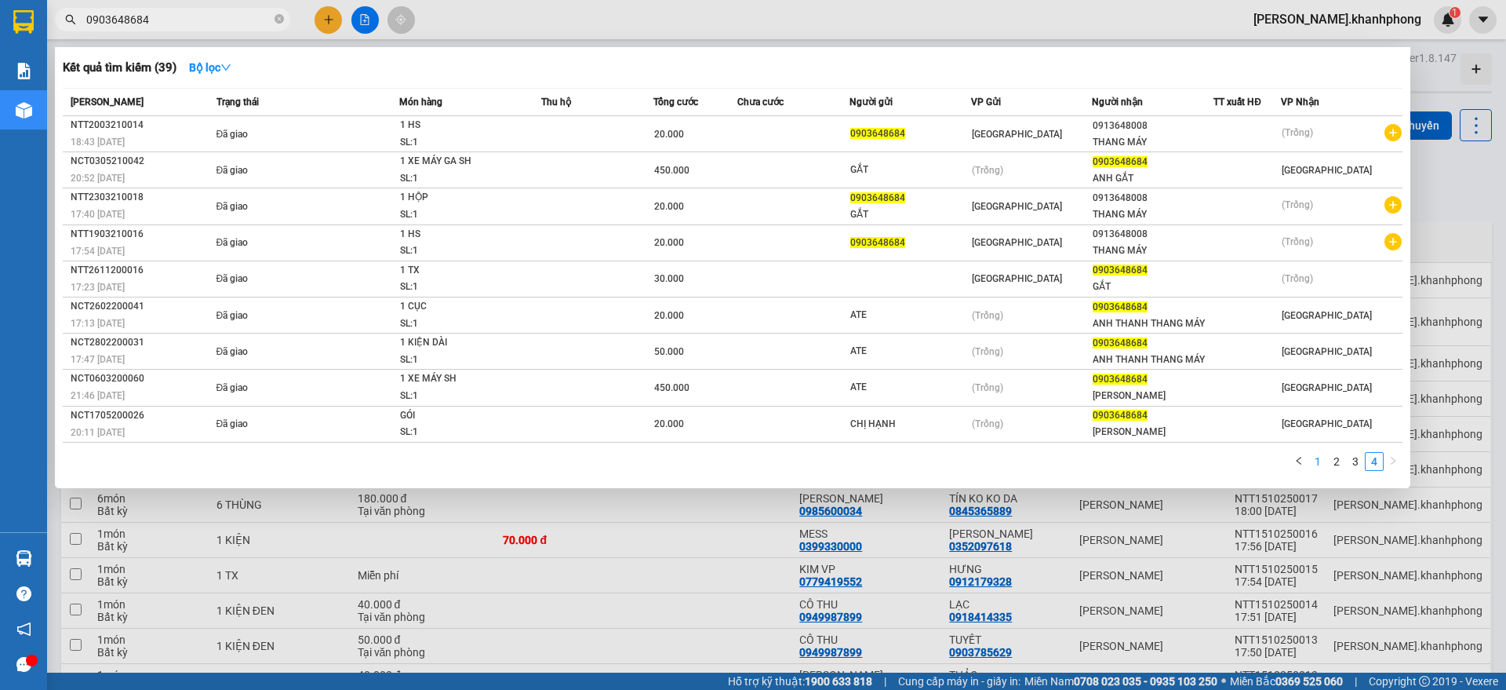
click at [1316, 461] on link "1" at bounding box center [1318, 461] width 17 height 17
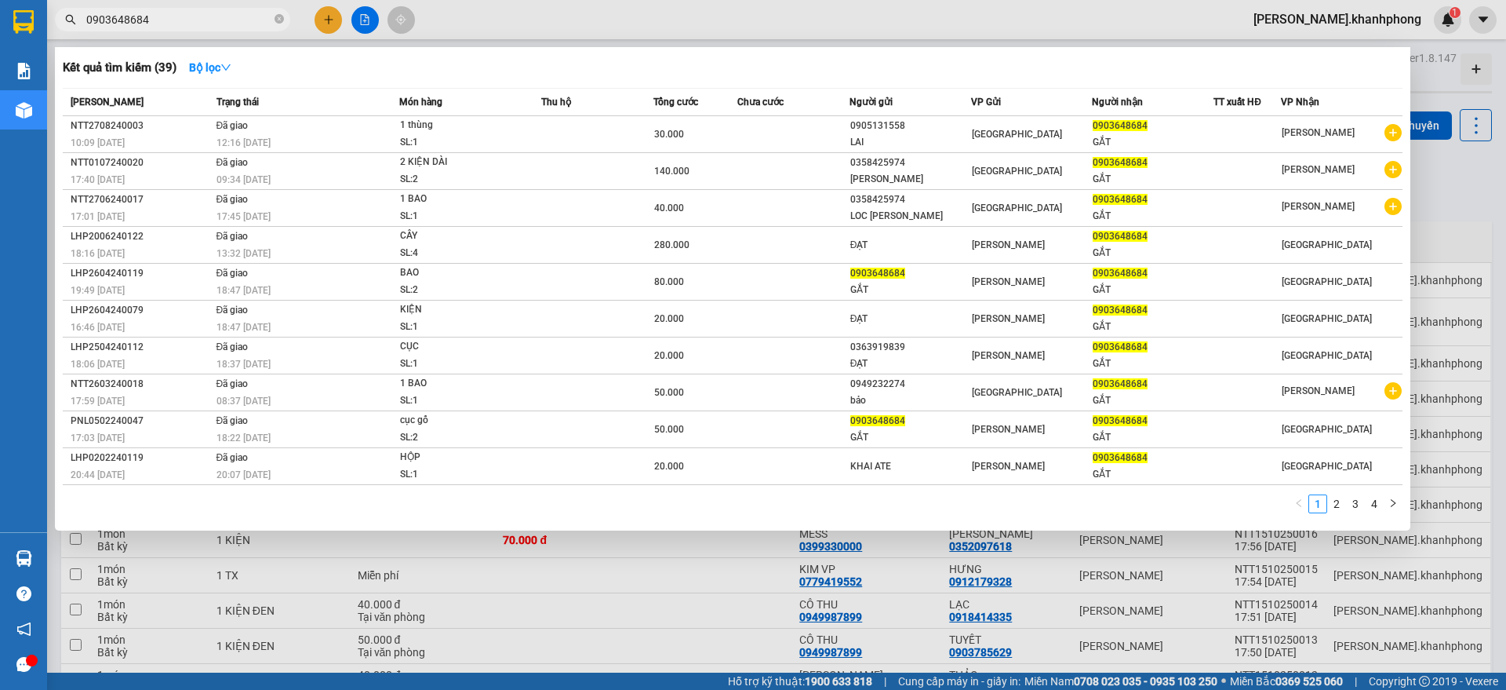
click at [320, 13] on div at bounding box center [753, 345] width 1506 height 690
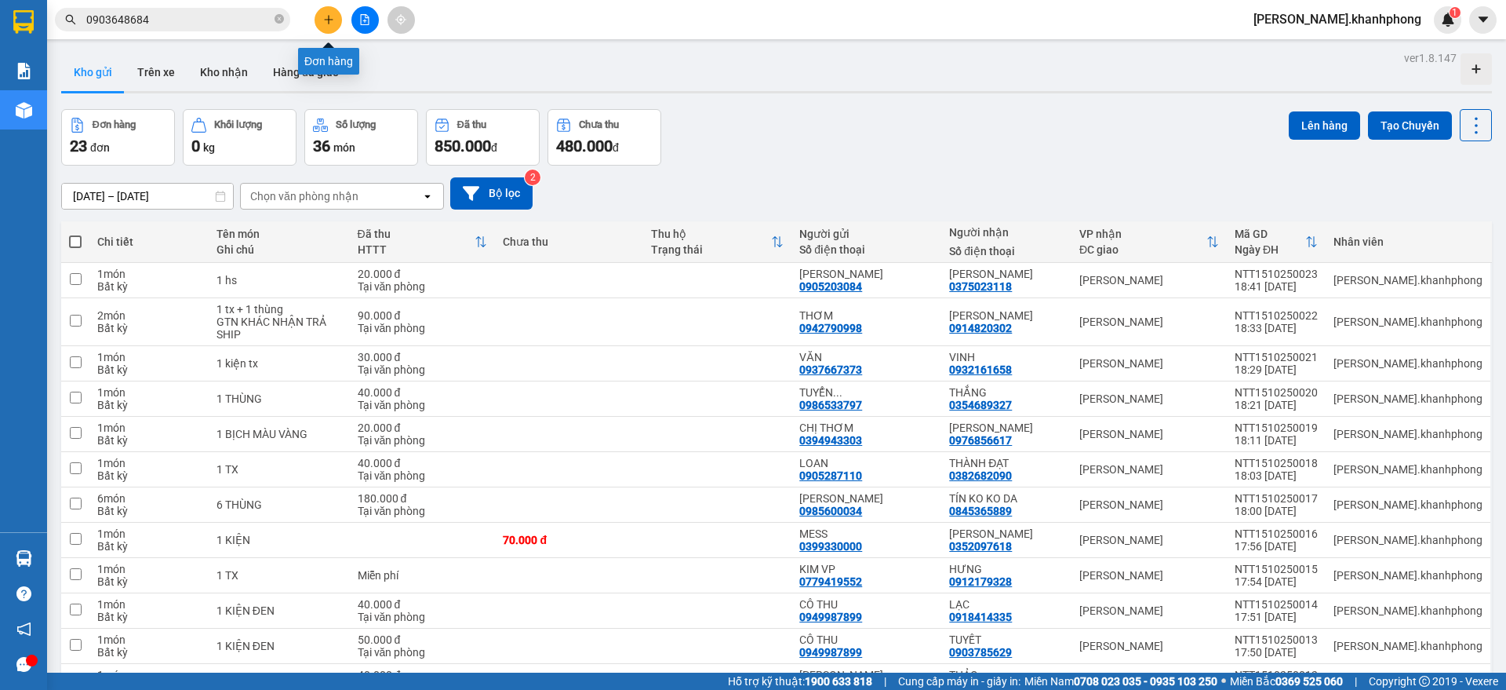
click at [320, 13] on button at bounding box center [328, 19] width 27 height 27
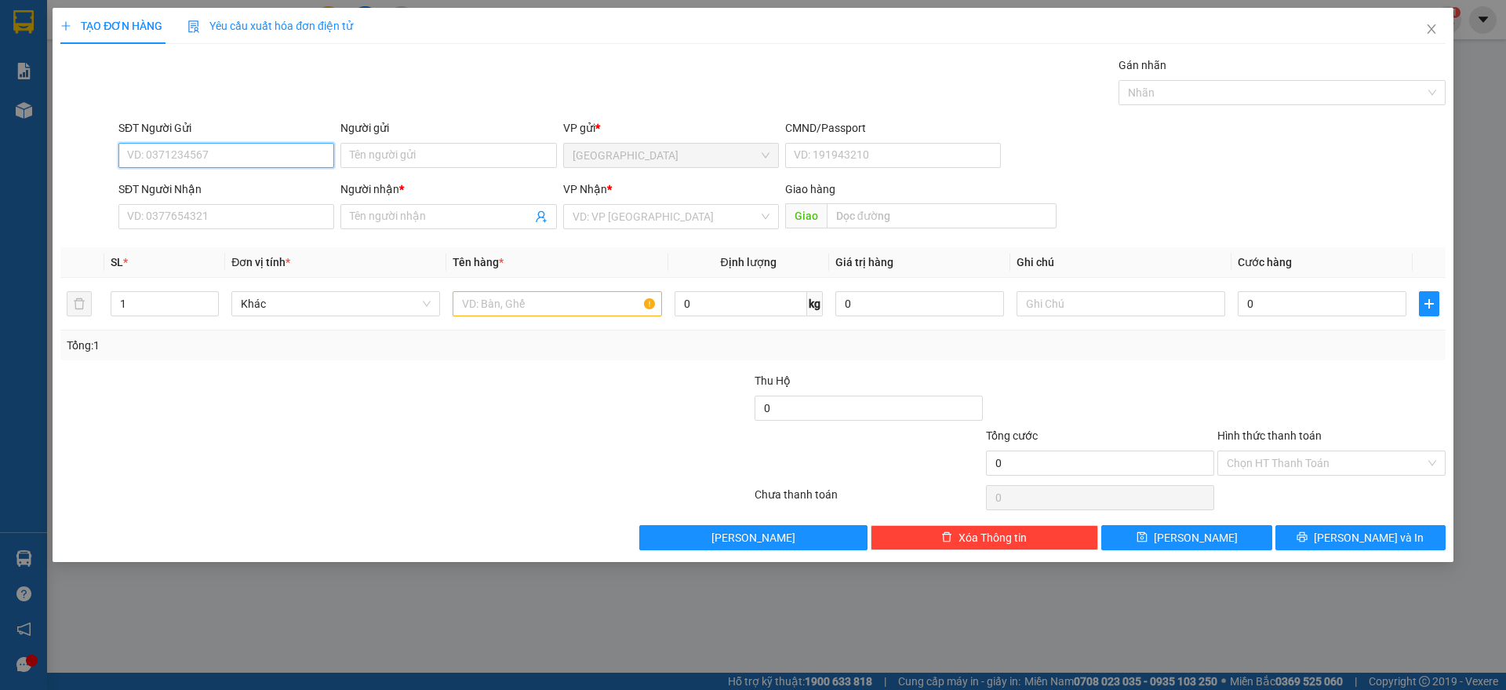
click at [272, 152] on input "SĐT Người Gửi" at bounding box center [226, 155] width 216 height 25
click at [215, 187] on div "0777620702 - TRUNG" at bounding box center [226, 186] width 197 height 17
click at [228, 224] on input "SĐT Người Nhận" at bounding box center [226, 216] width 216 height 25
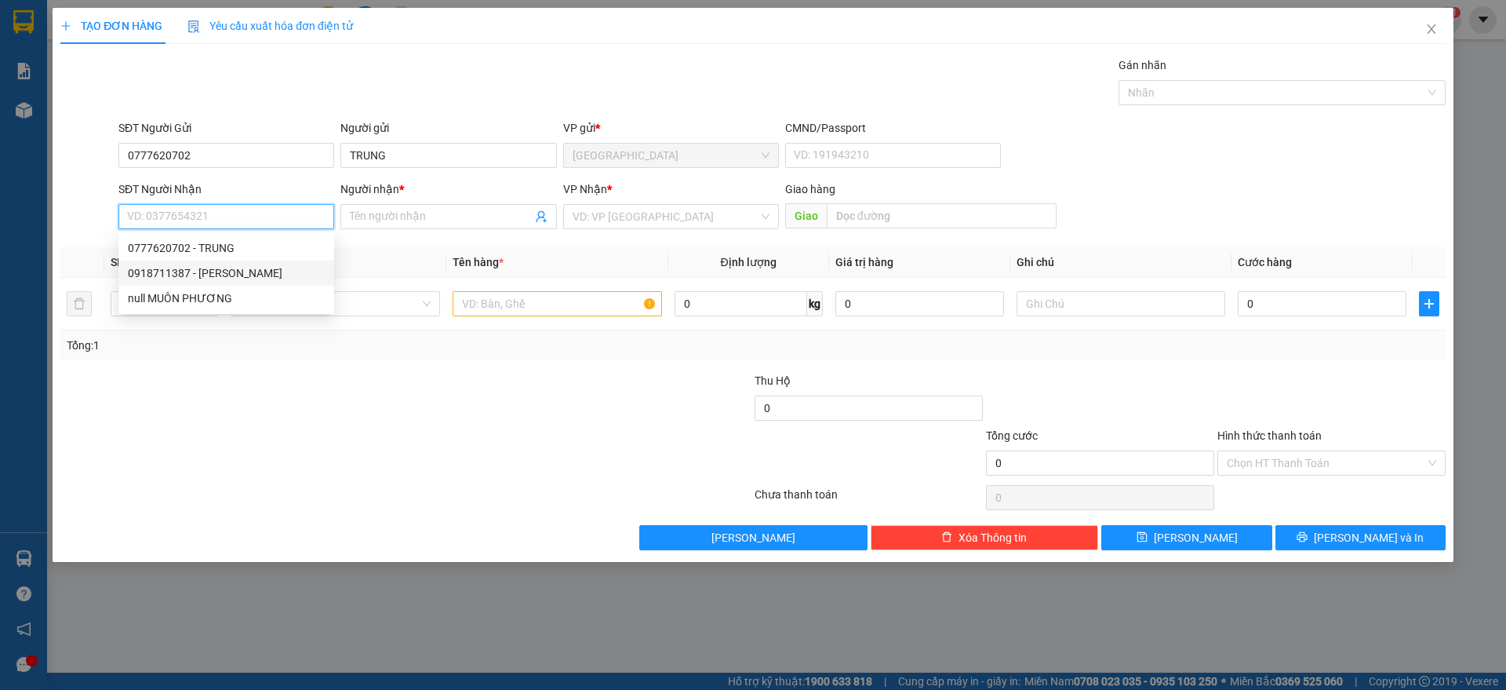
click at [223, 271] on div "0918711387 - [PERSON_NAME]" at bounding box center [226, 272] width 197 height 17
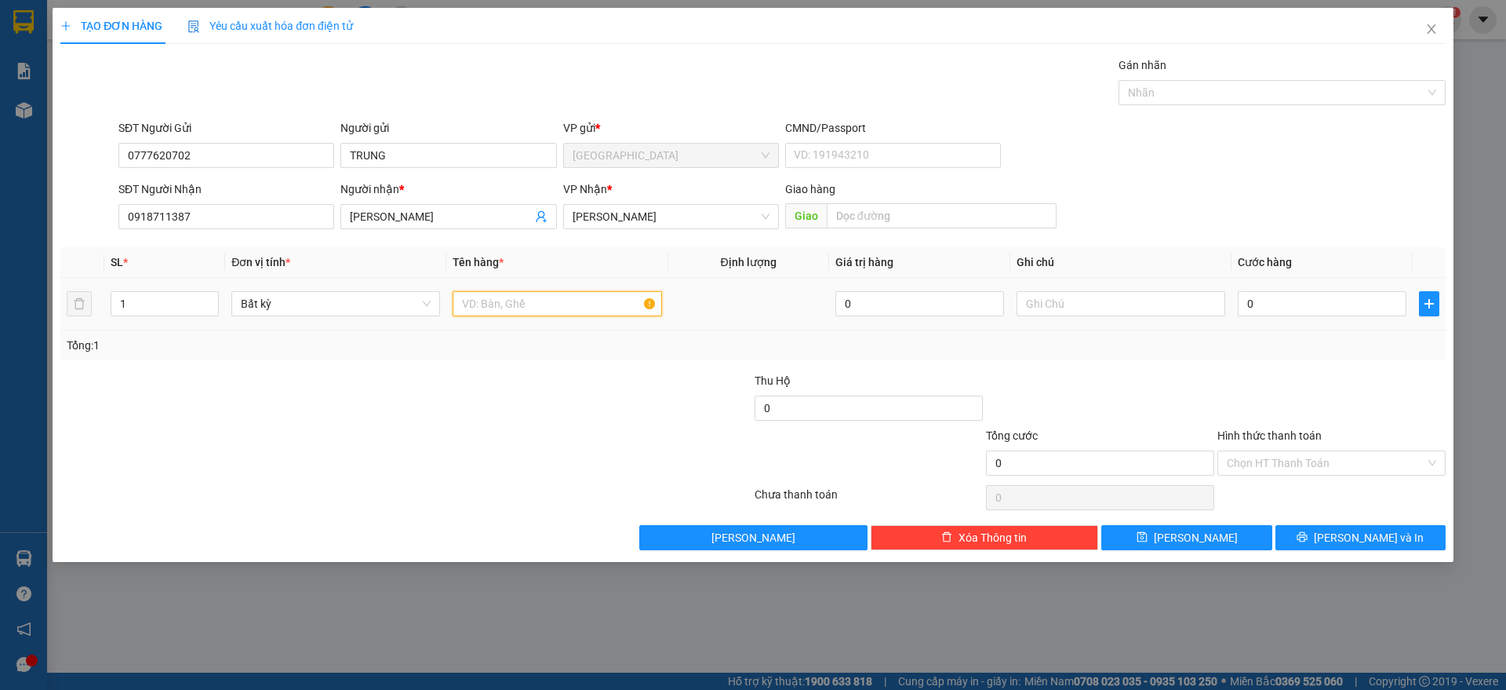
click at [566, 310] on input "text" at bounding box center [557, 303] width 209 height 25
click at [212, 298] on icon "up" at bounding box center [210, 299] width 5 height 5
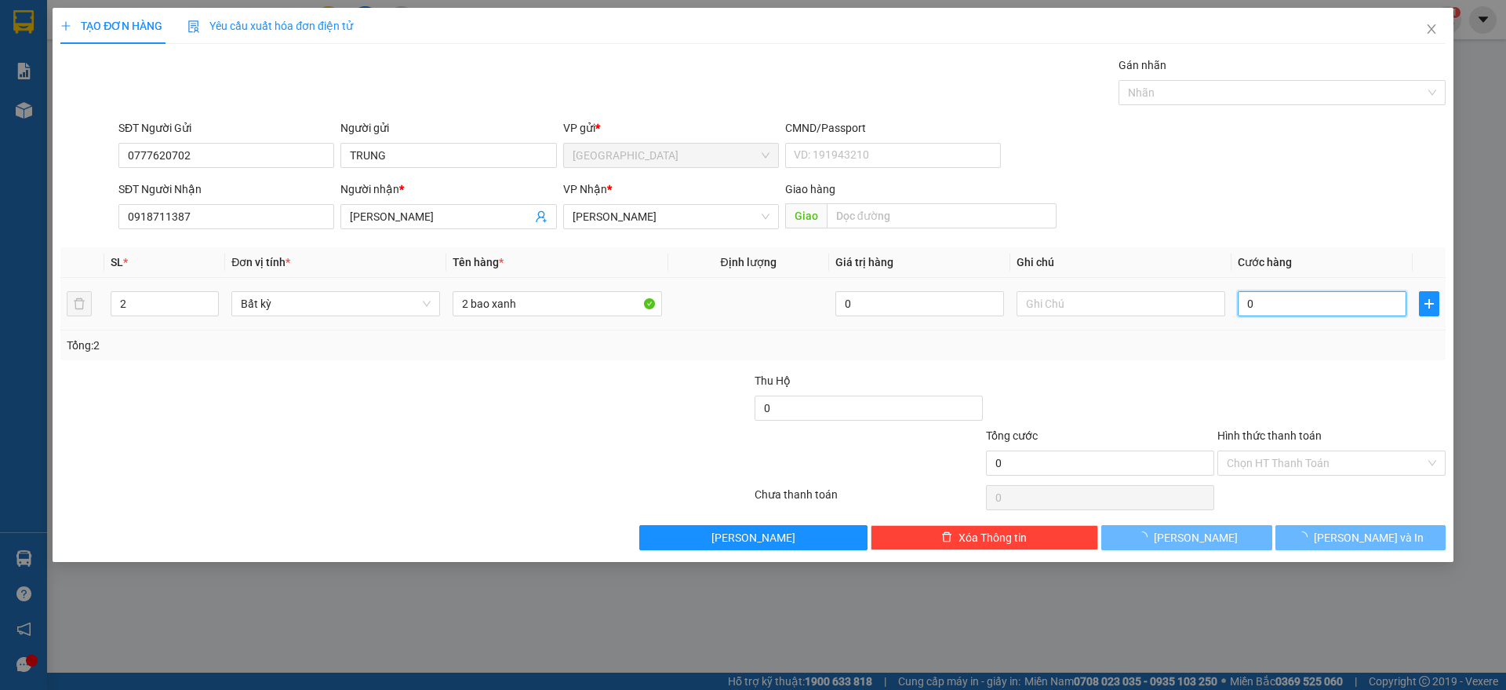
click at [1302, 305] on input "0" at bounding box center [1322, 303] width 169 height 25
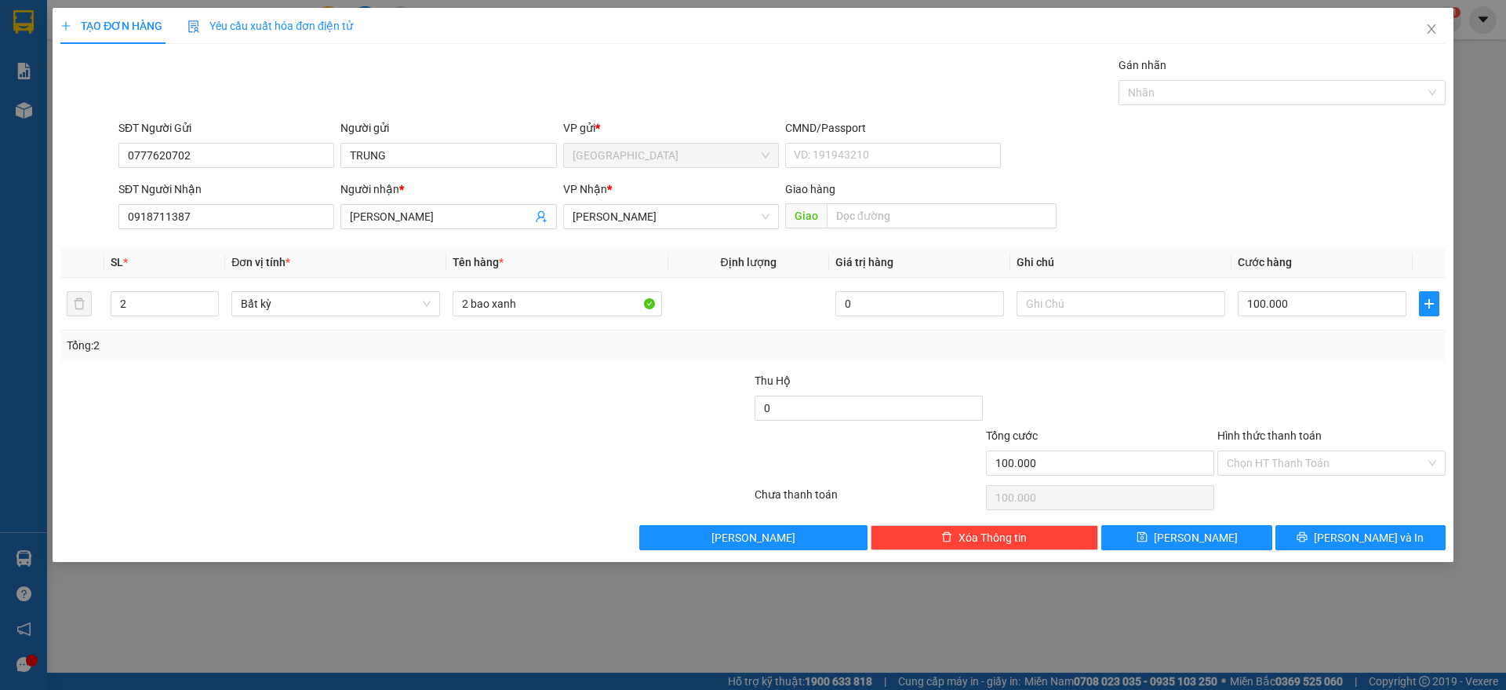
drag, startPoint x: 1299, startPoint y: 360, endPoint x: 1284, endPoint y: 356, distance: 15.4
click at [1300, 358] on div "Transit Pickup Surcharge Ids Transit Deliver Surcharge Ids Transit Deliver Surc…" at bounding box center [753, 303] width 1386 height 494
click at [1363, 369] on div "Transit Pickup Surcharge Ids Transit Deliver Surcharge Ids Transit Deliver Surc…" at bounding box center [753, 303] width 1386 height 494
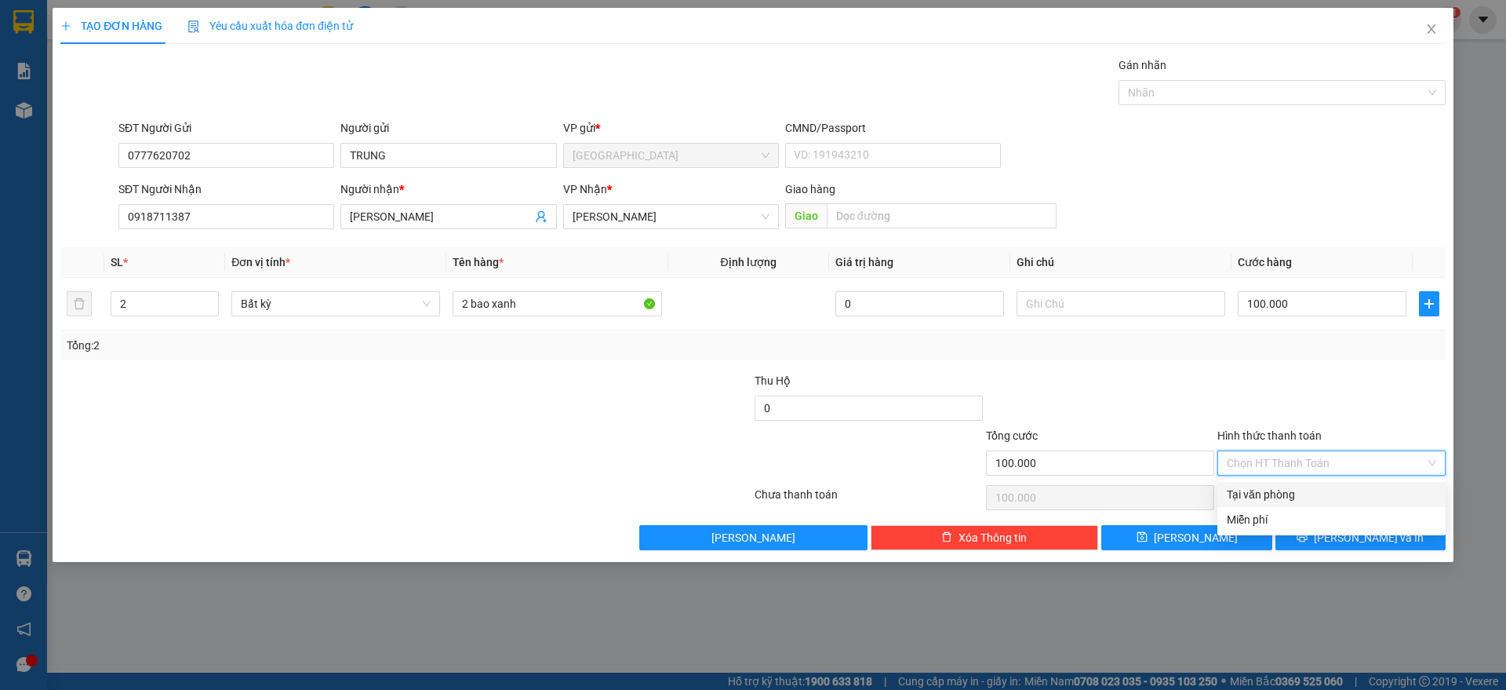
click at [1292, 461] on input "Hình thức thanh toán" at bounding box center [1326, 463] width 199 height 24
click at [1275, 499] on div "Tại văn phòng" at bounding box center [1331, 494] width 209 height 17
click at [1342, 538] on button "[PERSON_NAME] và In" at bounding box center [1361, 537] width 170 height 25
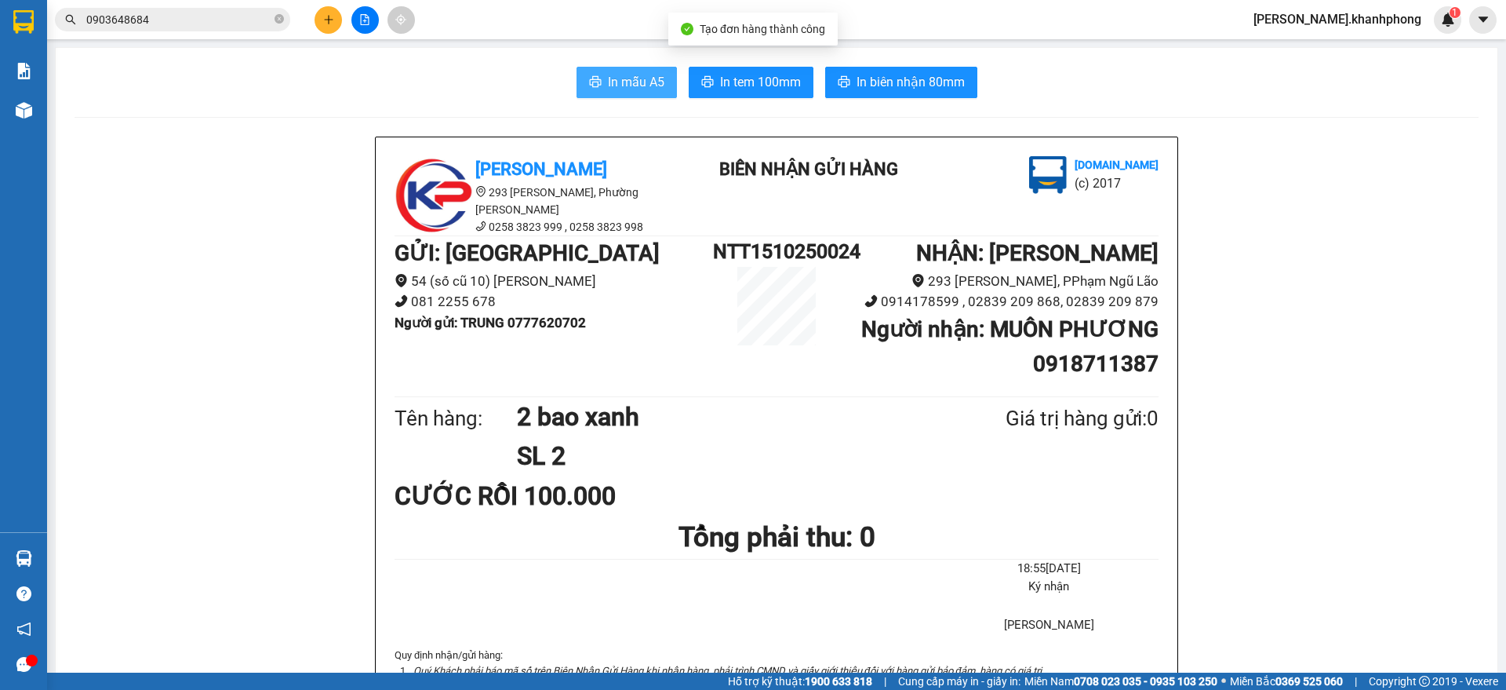
click at [635, 86] on span "In mẫu A5" at bounding box center [636, 82] width 56 height 20
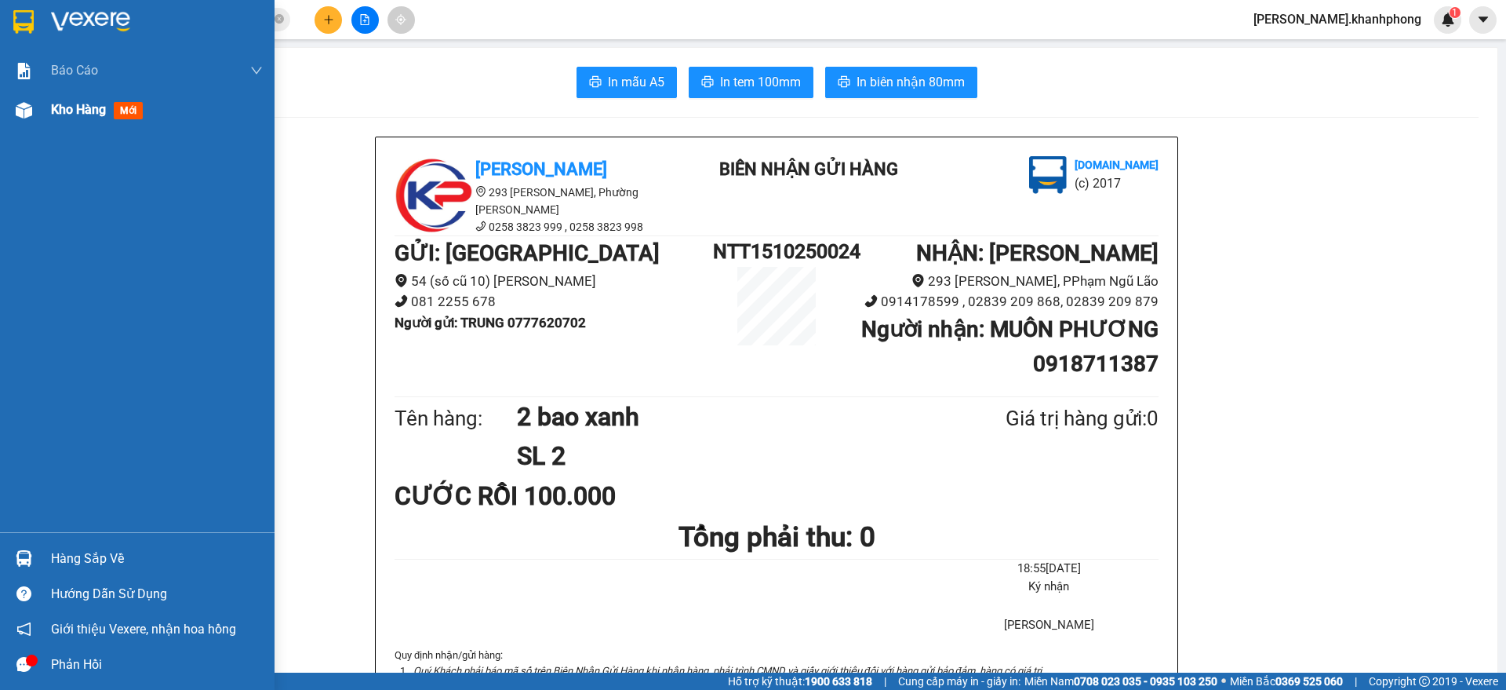
click at [65, 104] on span "Kho hàng" at bounding box center [78, 109] width 55 height 15
